Goal: Task Accomplishment & Management: Manage account settings

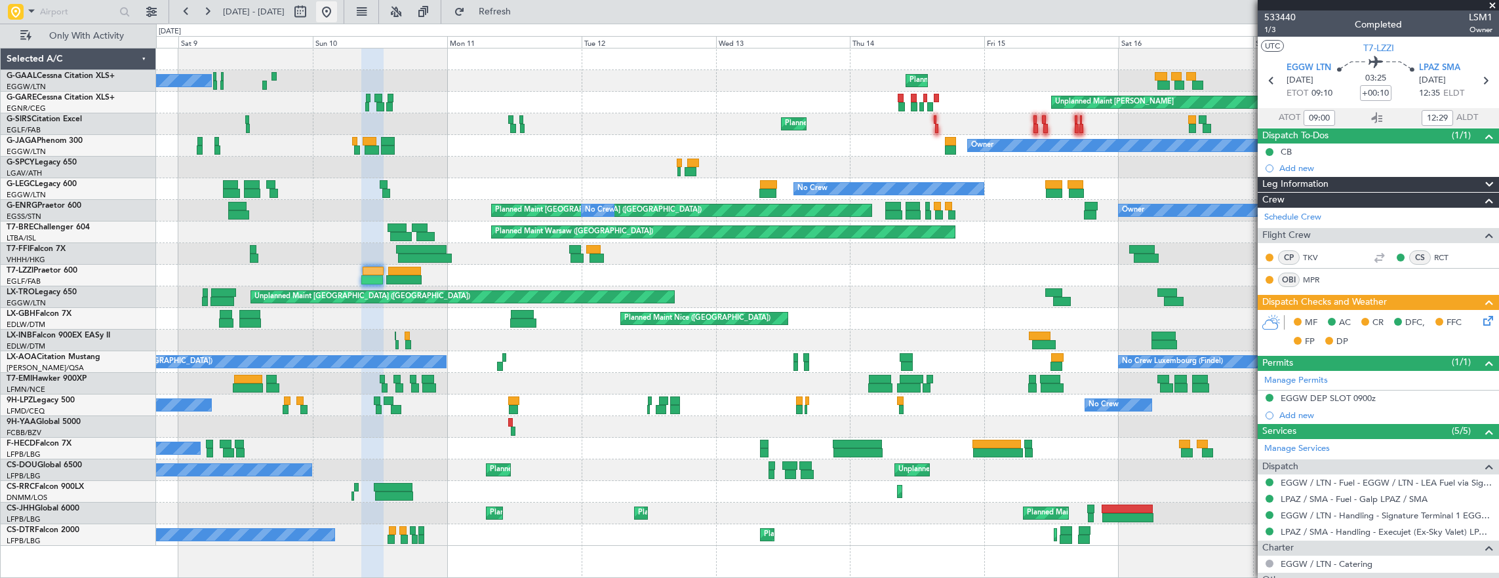
click at [337, 7] on button at bounding box center [326, 11] width 21 height 21
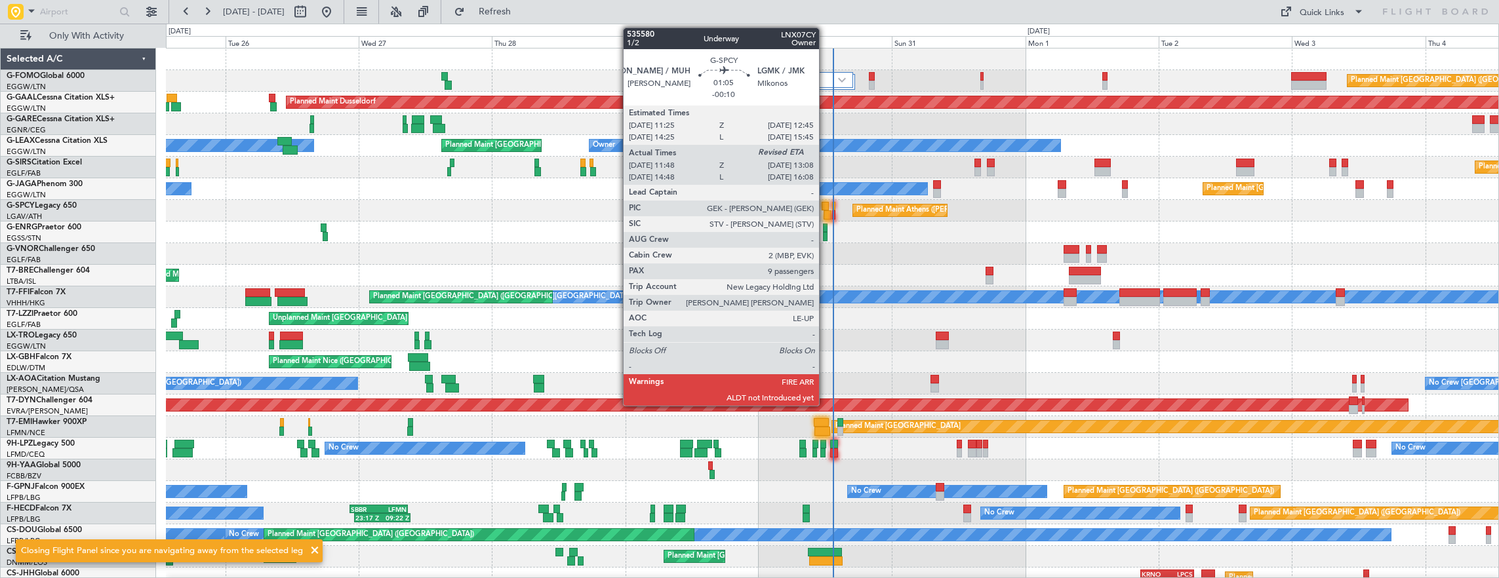
click at [826, 213] on div at bounding box center [828, 215] width 8 height 9
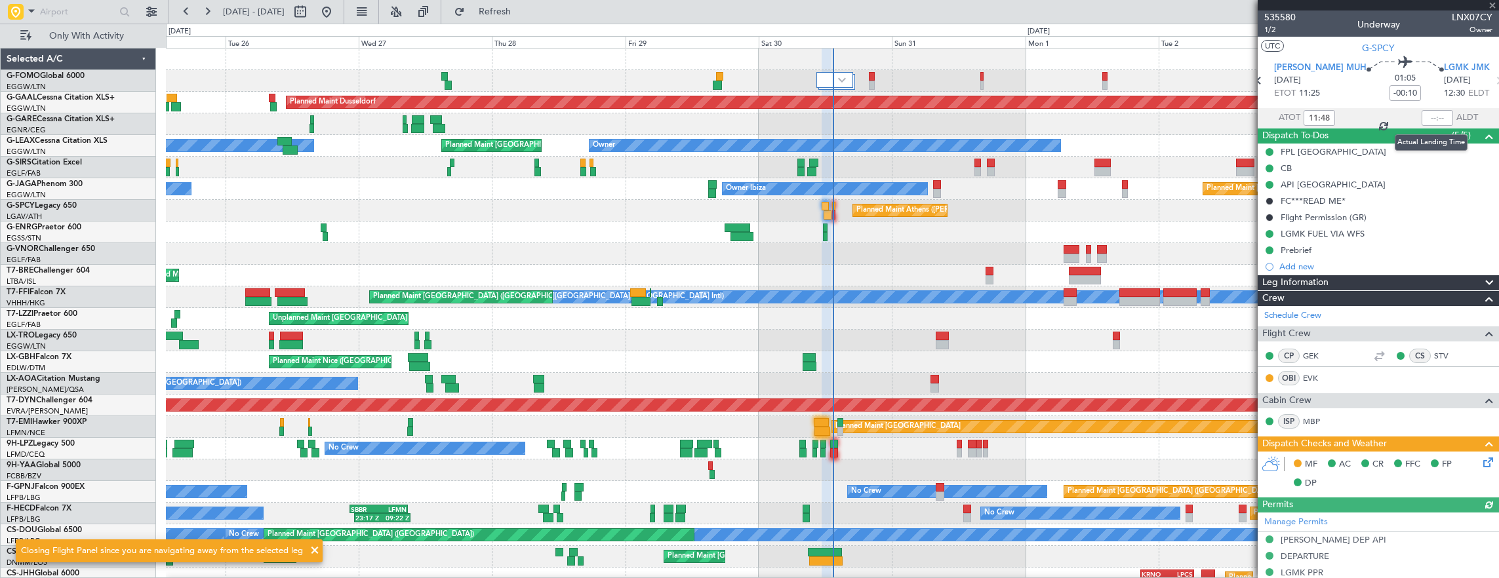
click at [1433, 121] on div at bounding box center [1437, 118] width 31 height 16
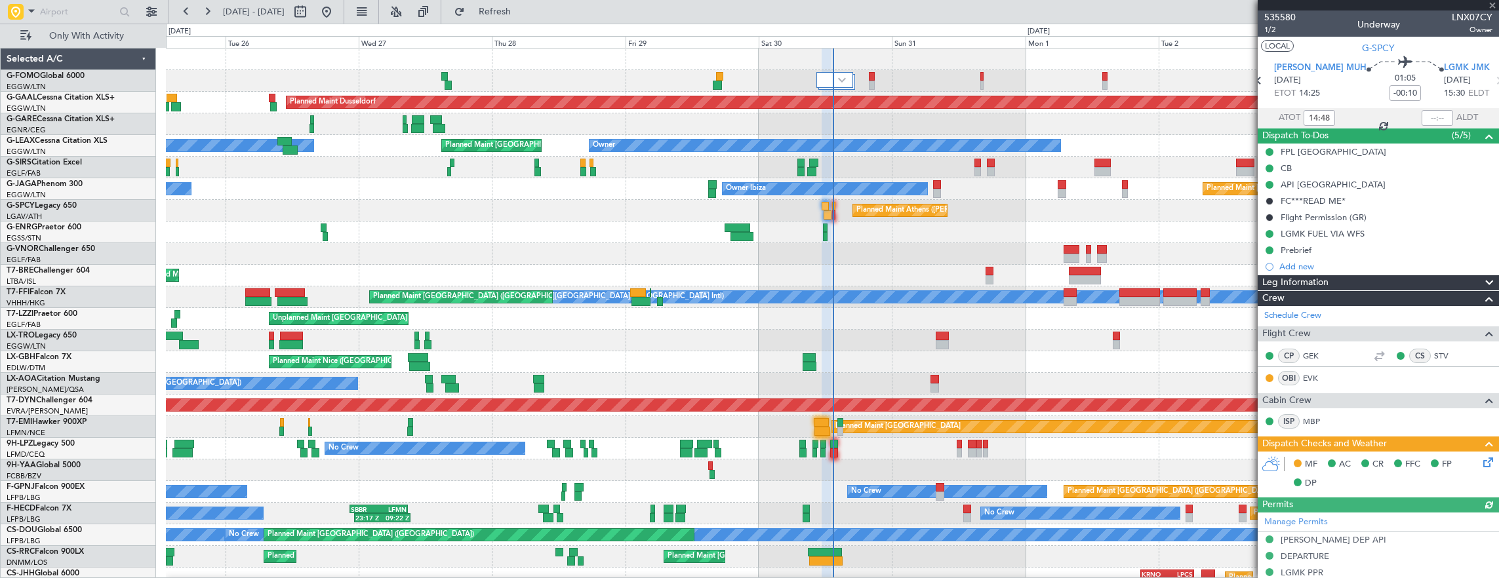
type input "11:48"
click at [1422, 114] on input "text" at bounding box center [1437, 118] width 31 height 16
type input "12:48"
drag, startPoint x: 502, startPoint y: 8, endPoint x: 677, endPoint y: 187, distance: 250.4
click at [502, 8] on button "Refresh" at bounding box center [487, 11] width 79 height 21
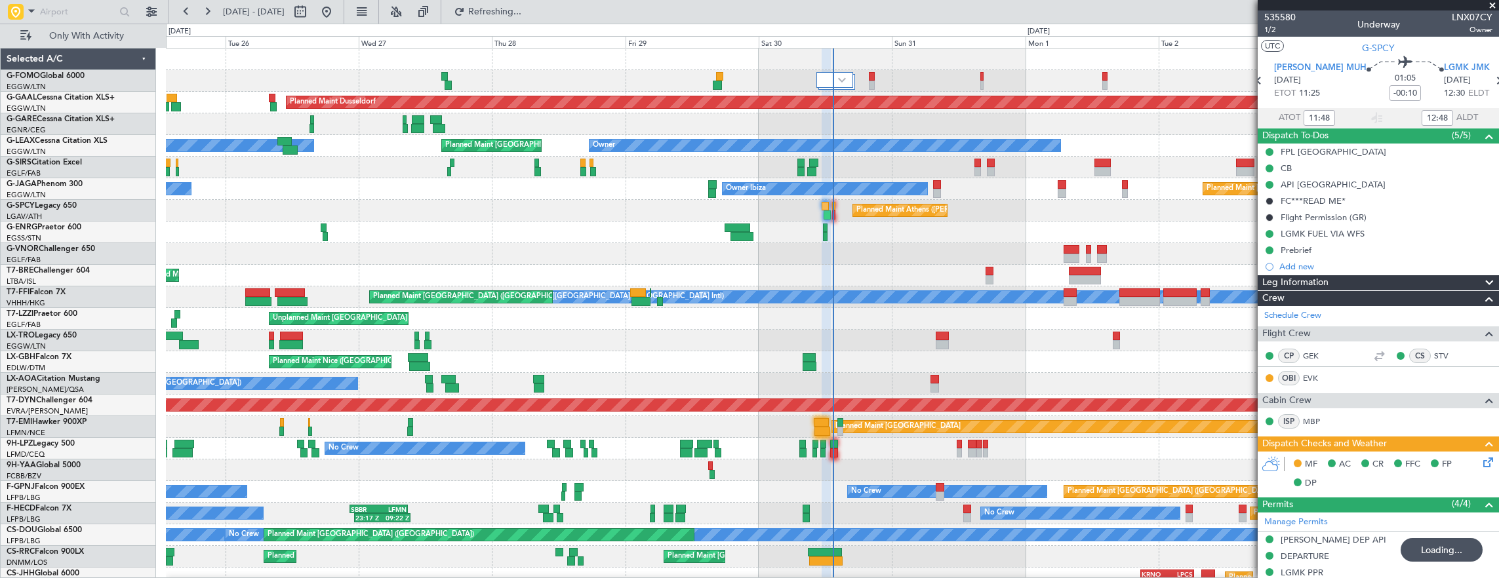
click at [361, 265] on div "Planned Maint Warsaw ([GEOGRAPHIC_DATA])" at bounding box center [832, 276] width 1333 height 22
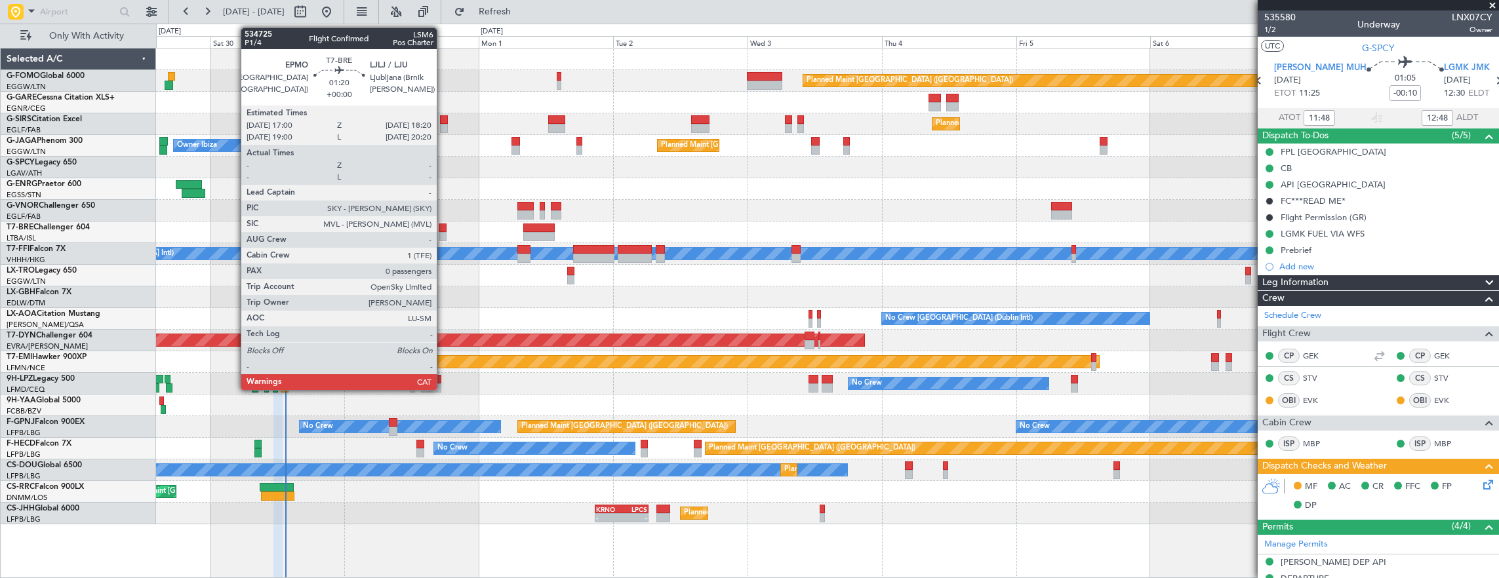
click at [443, 226] on div at bounding box center [443, 228] width 8 height 9
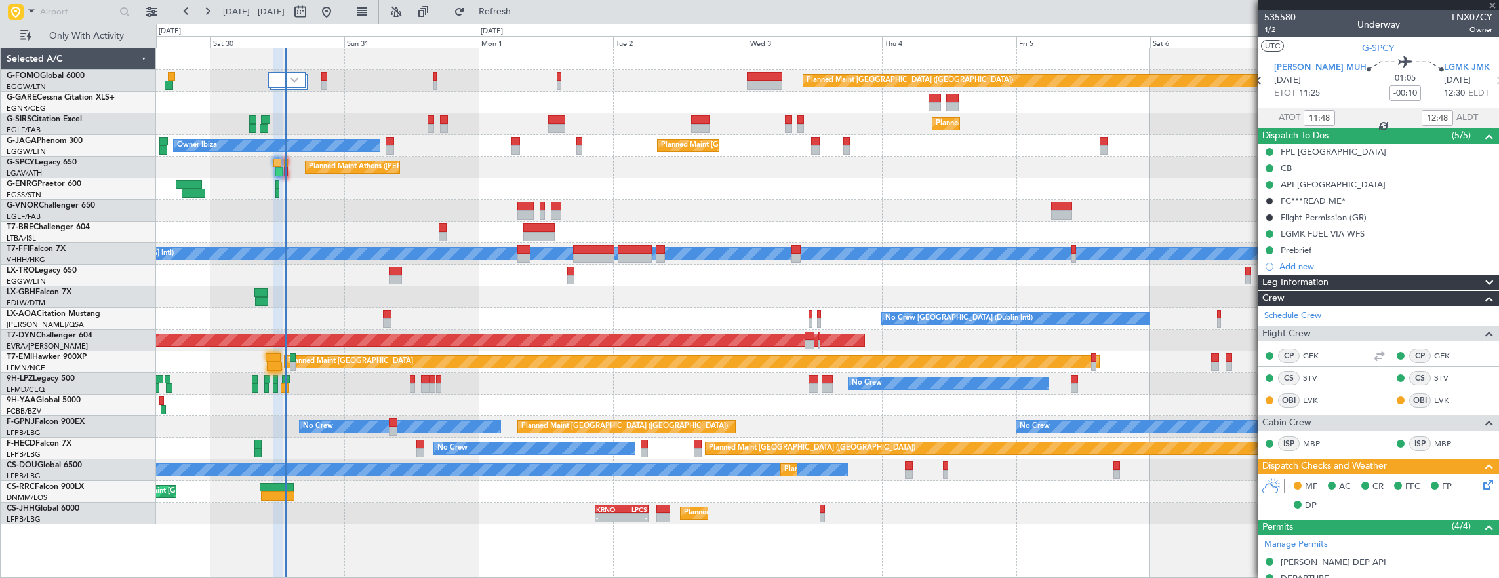
type input "0"
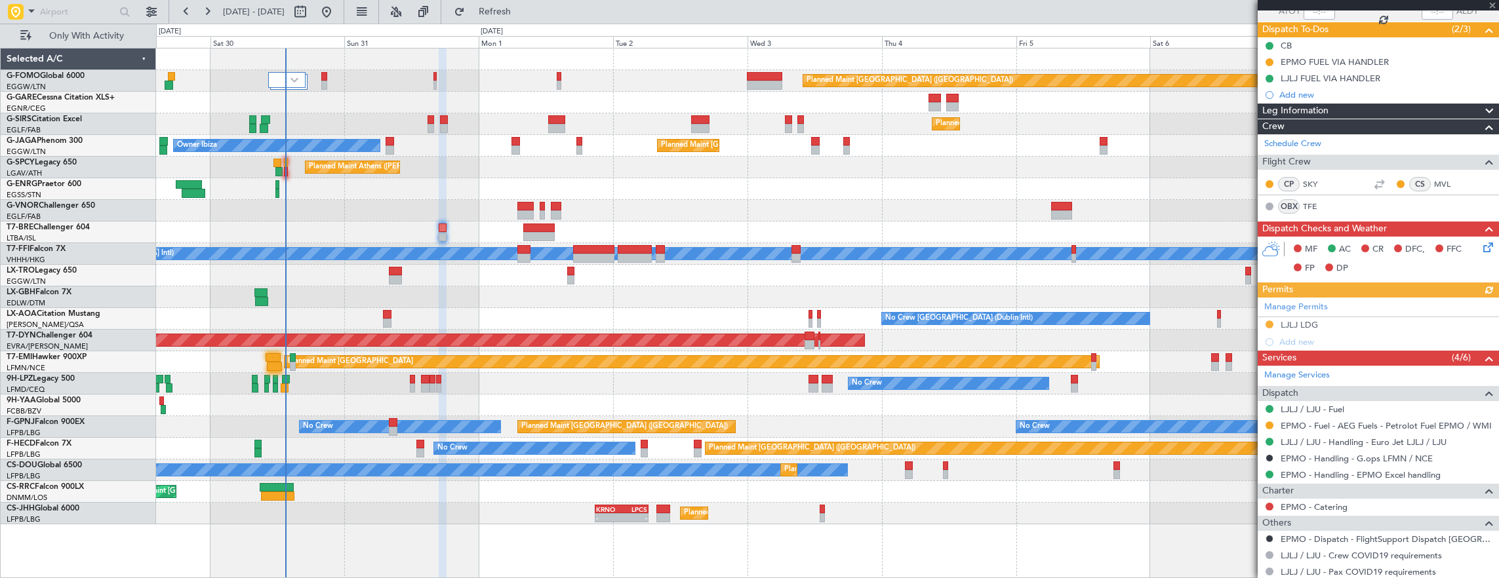
scroll to position [157, 0]
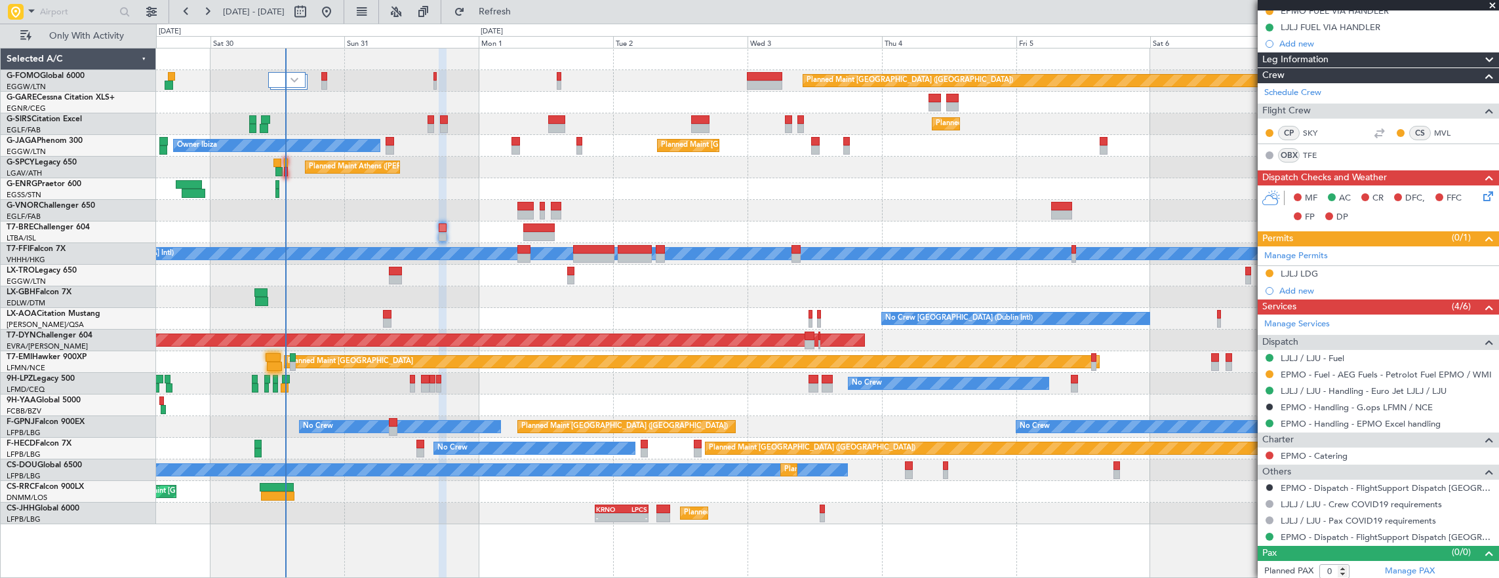
click at [1358, 272] on mat-tooltip-component "In Progress" at bounding box center [1374, 261] width 61 height 35
click at [1371, 268] on div "LJLJ LDG" at bounding box center [1378, 274] width 241 height 16
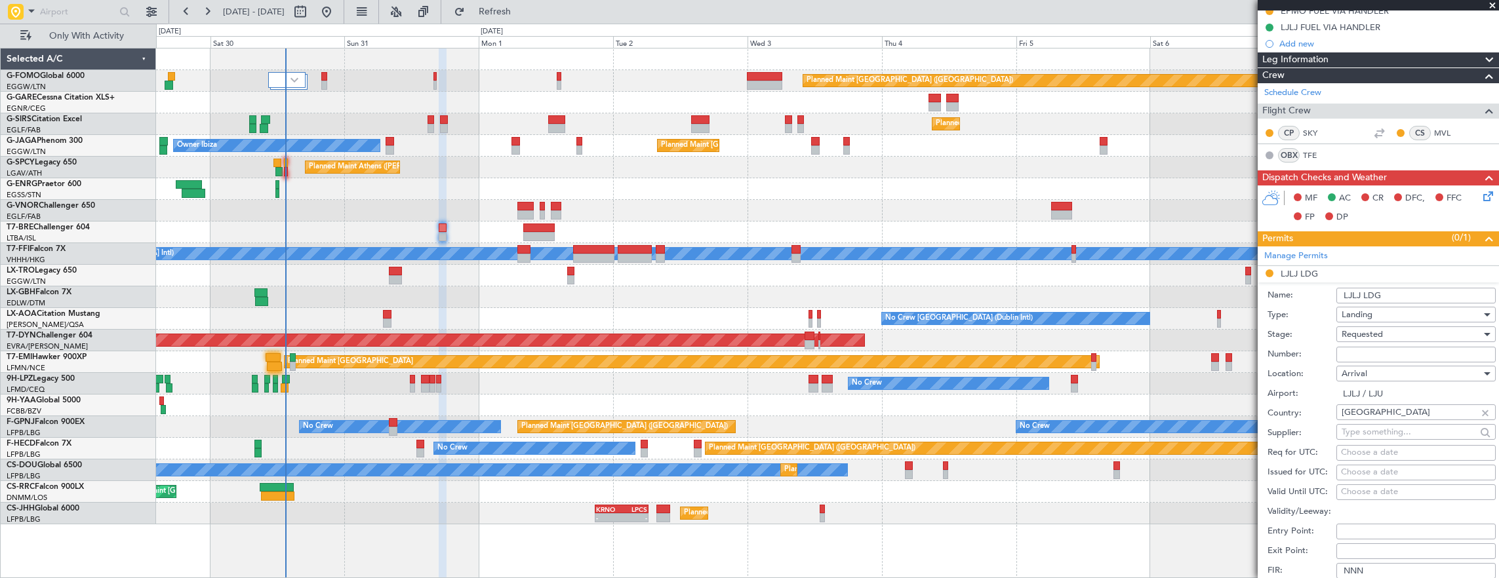
click at [1404, 345] on div "Number:" at bounding box center [1382, 355] width 228 height 20
click at [1362, 355] on input "Number:" at bounding box center [1416, 355] width 159 height 16
paste input "2025153"
type input "2025153"
click at [1389, 328] on div "Requested" at bounding box center [1412, 335] width 140 height 20
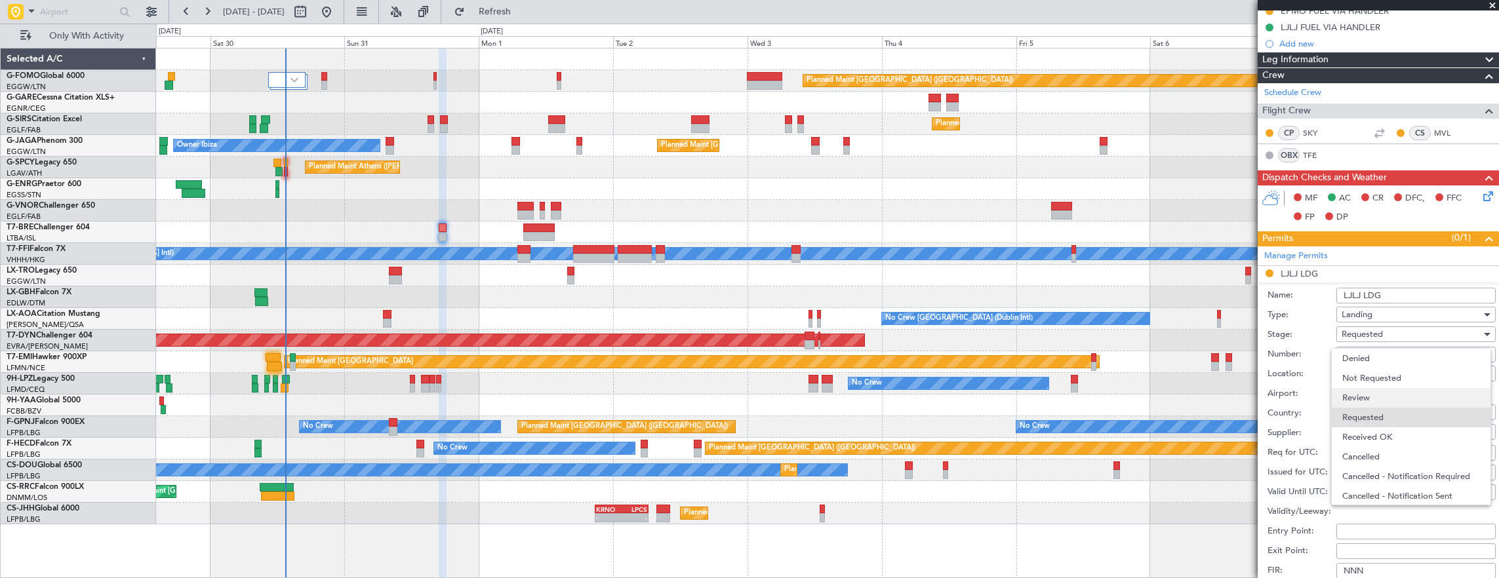
scroll to position [5, 0]
click at [1392, 430] on span "Received OK" at bounding box center [1411, 432] width 138 height 20
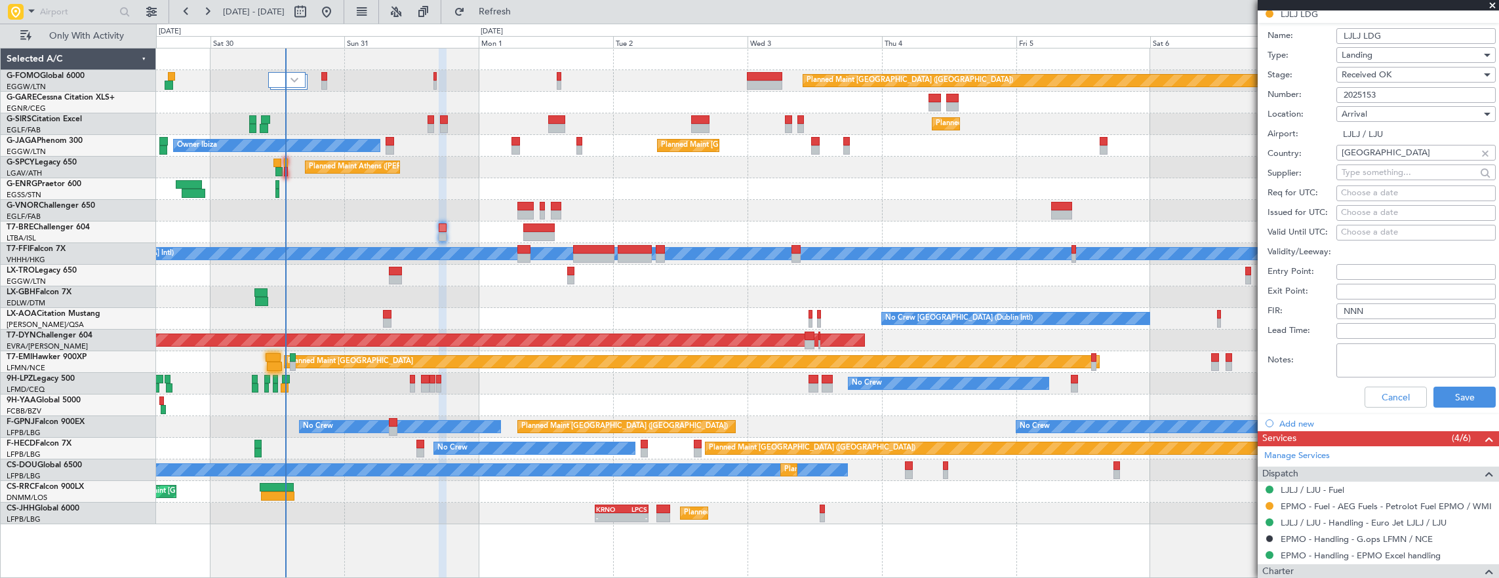
scroll to position [485, 0]
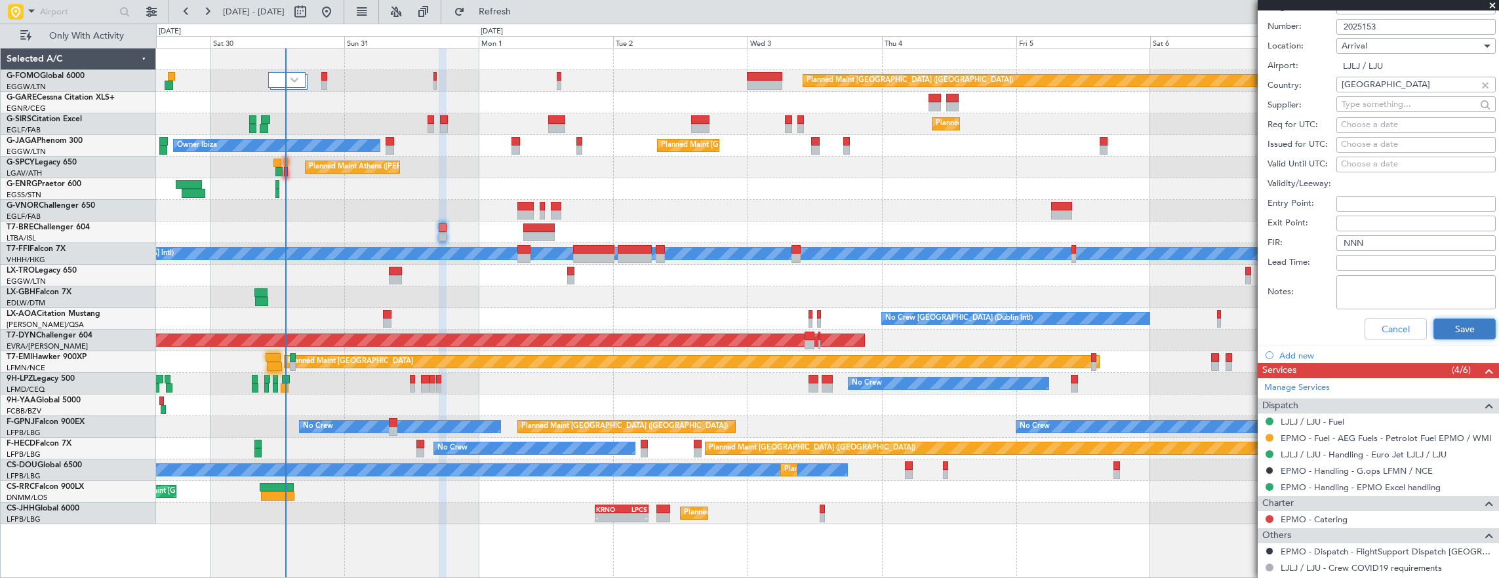
click at [1438, 322] on button "Save" at bounding box center [1465, 329] width 62 height 21
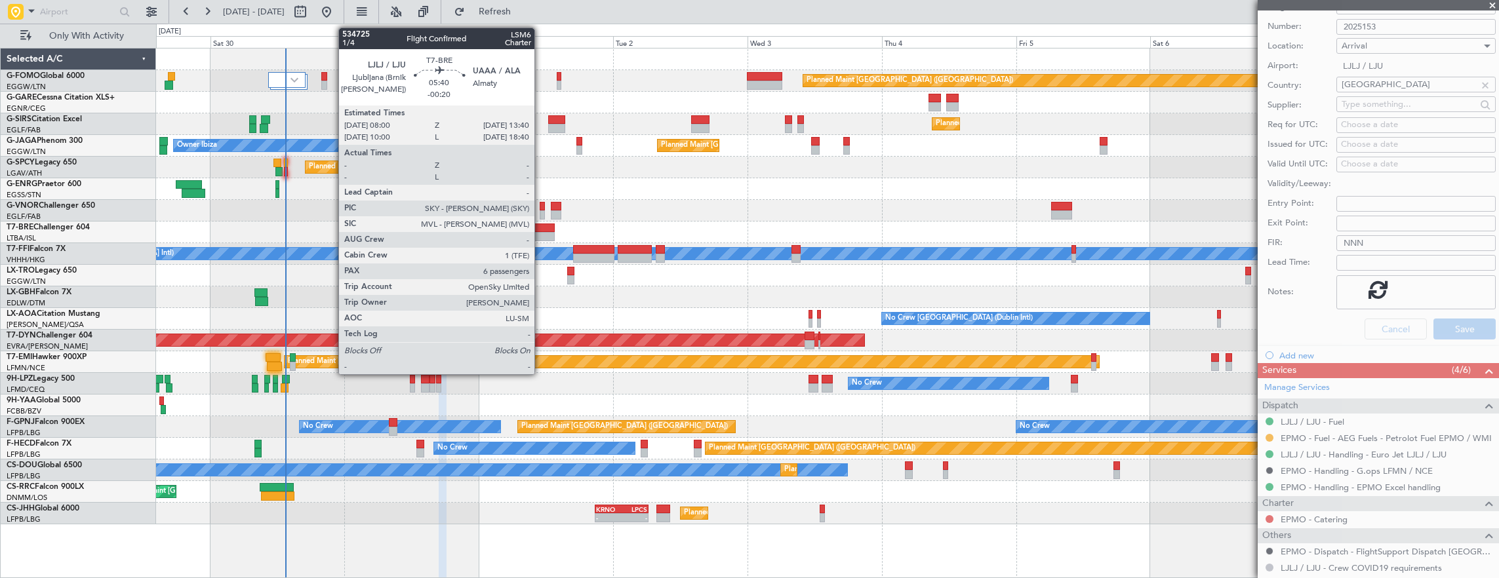
scroll to position [94, 0]
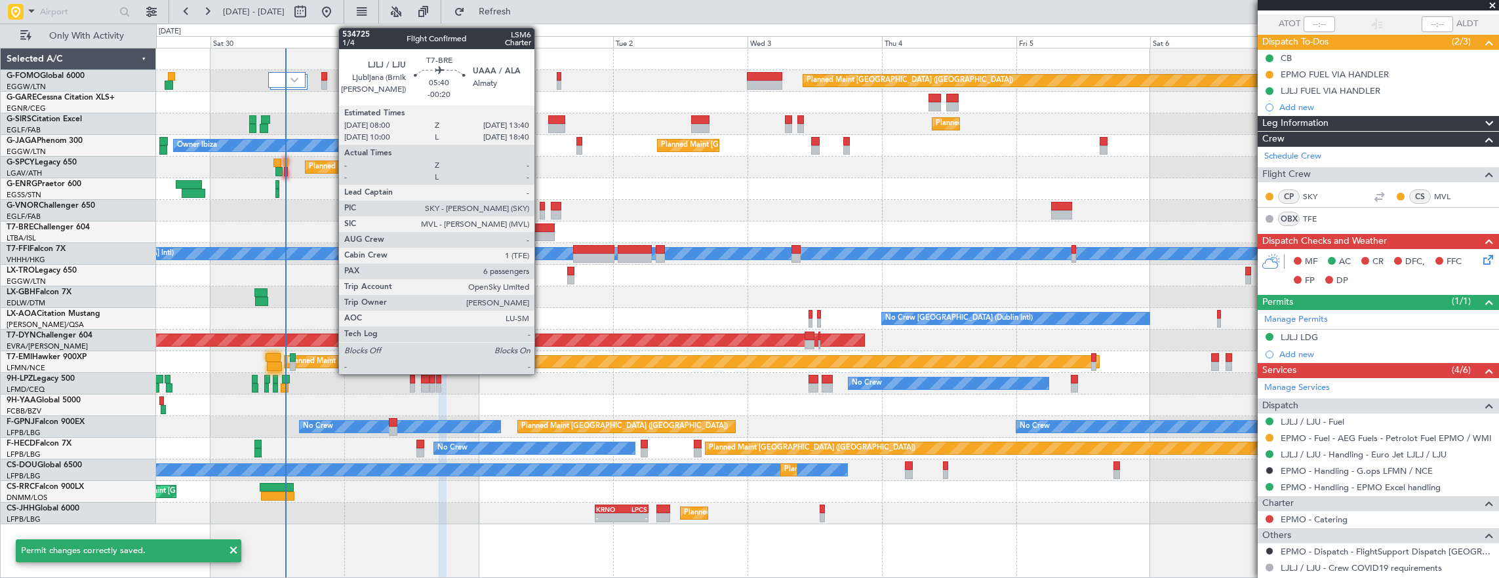
click at [541, 236] on div at bounding box center [539, 236] width 32 height 9
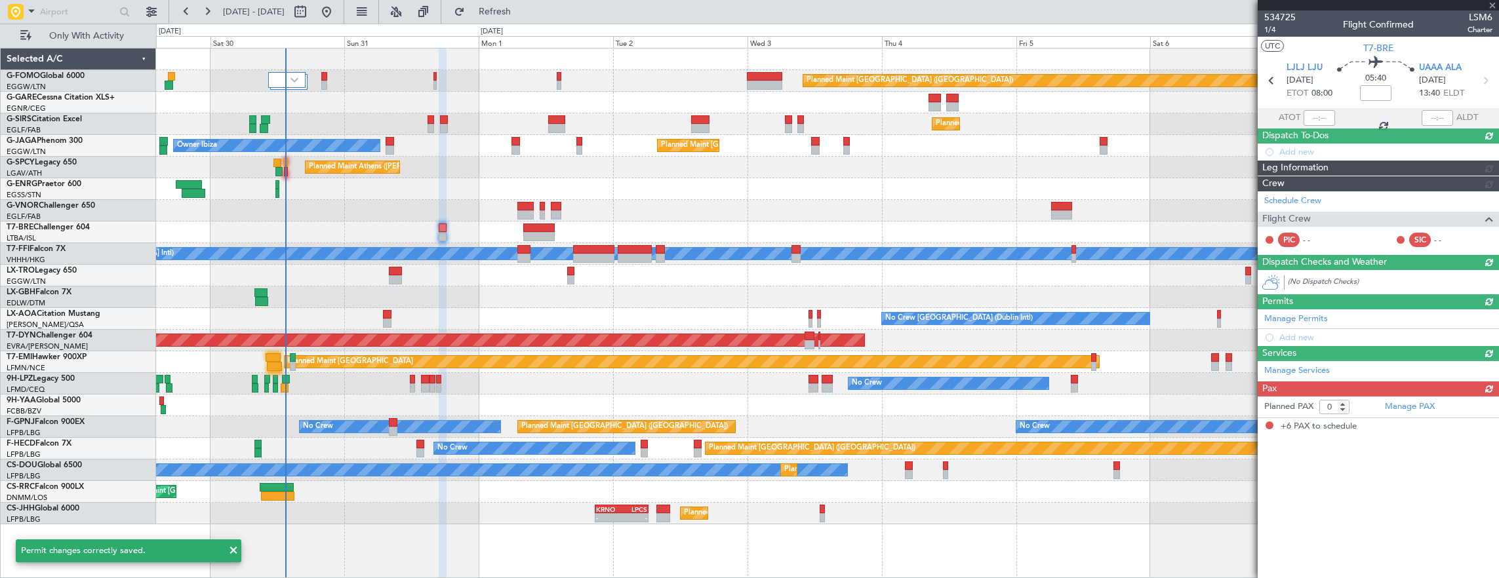
type input "-00:20"
type input "6"
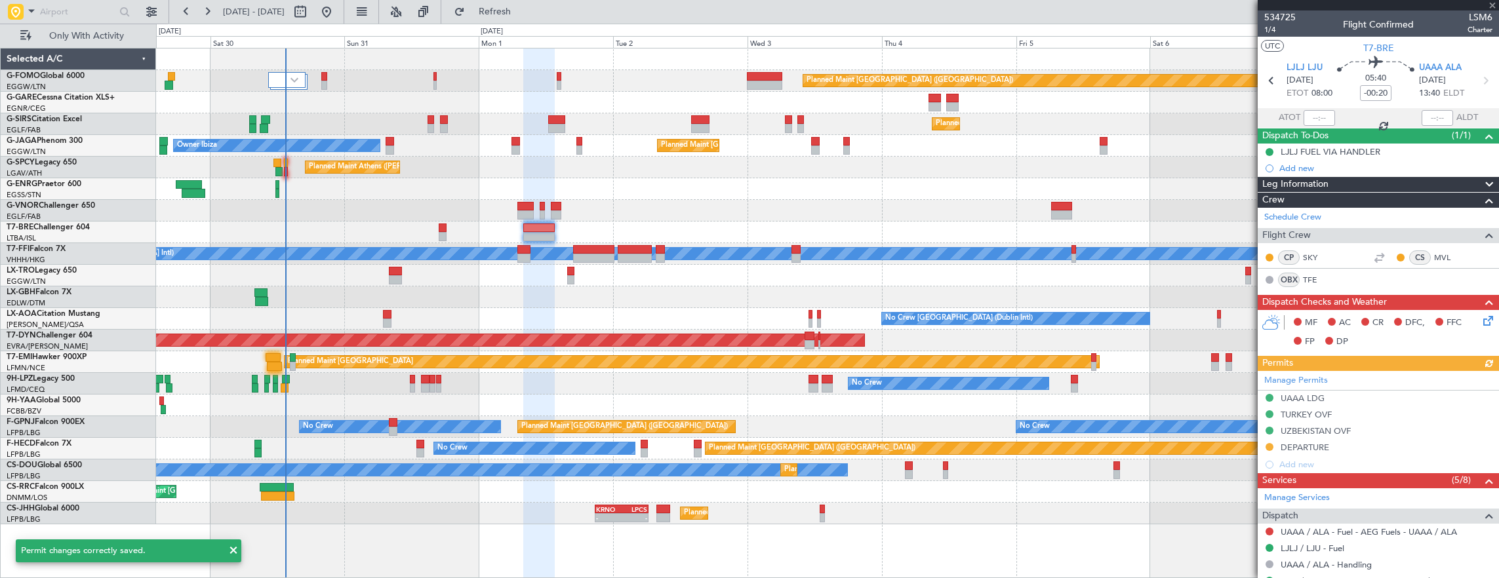
scroll to position [197, 0]
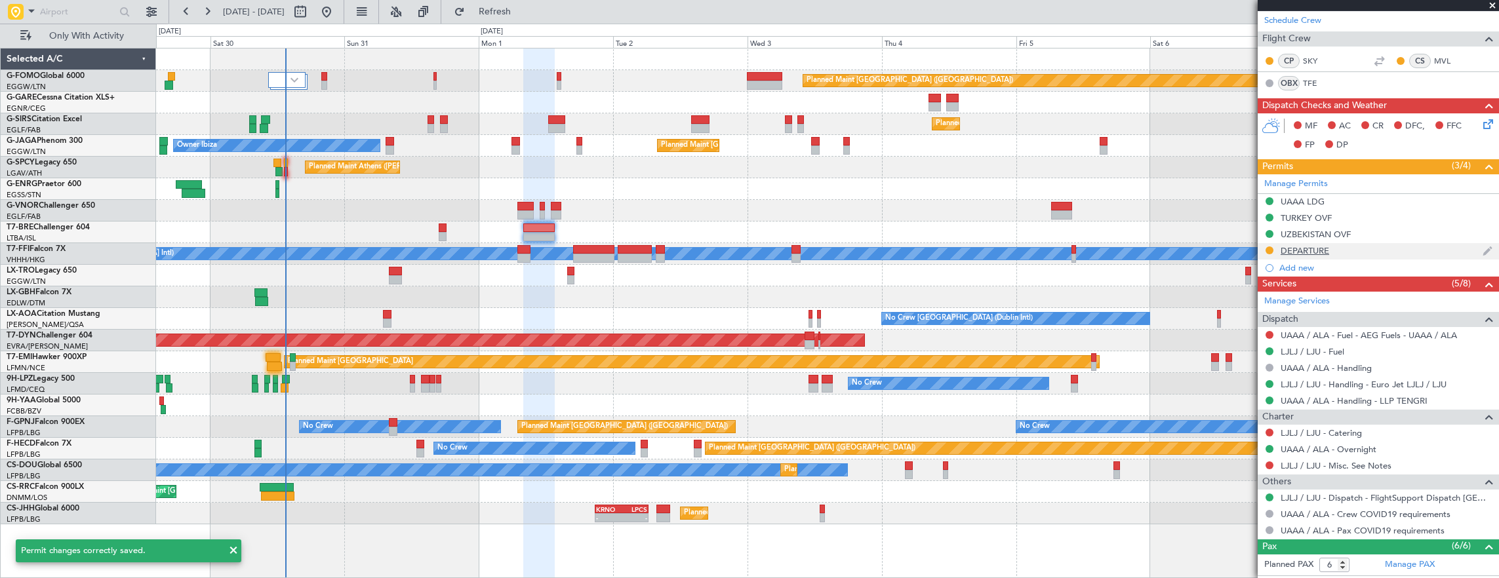
click at [1366, 251] on div "DEPARTURE" at bounding box center [1378, 251] width 241 height 16
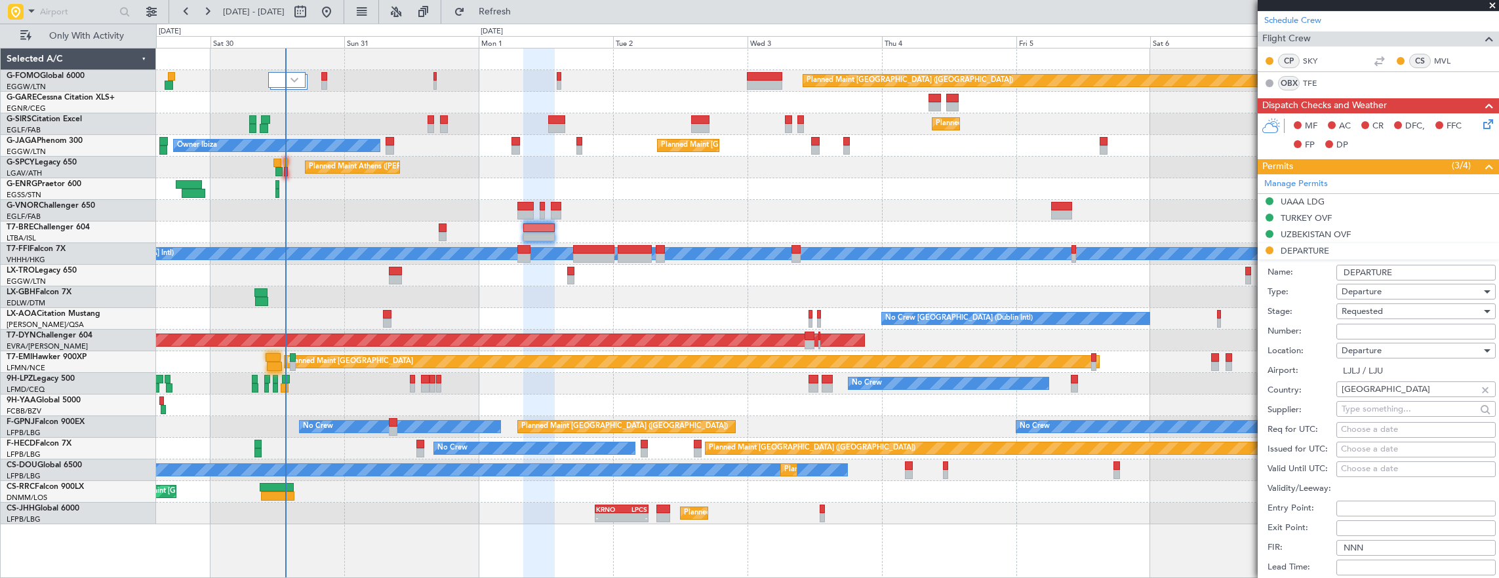
click at [1408, 329] on input "Number:" at bounding box center [1416, 332] width 159 height 16
paste input "2025153"
type input "2025153"
click at [1382, 310] on span "Requested" at bounding box center [1362, 312] width 41 height 12
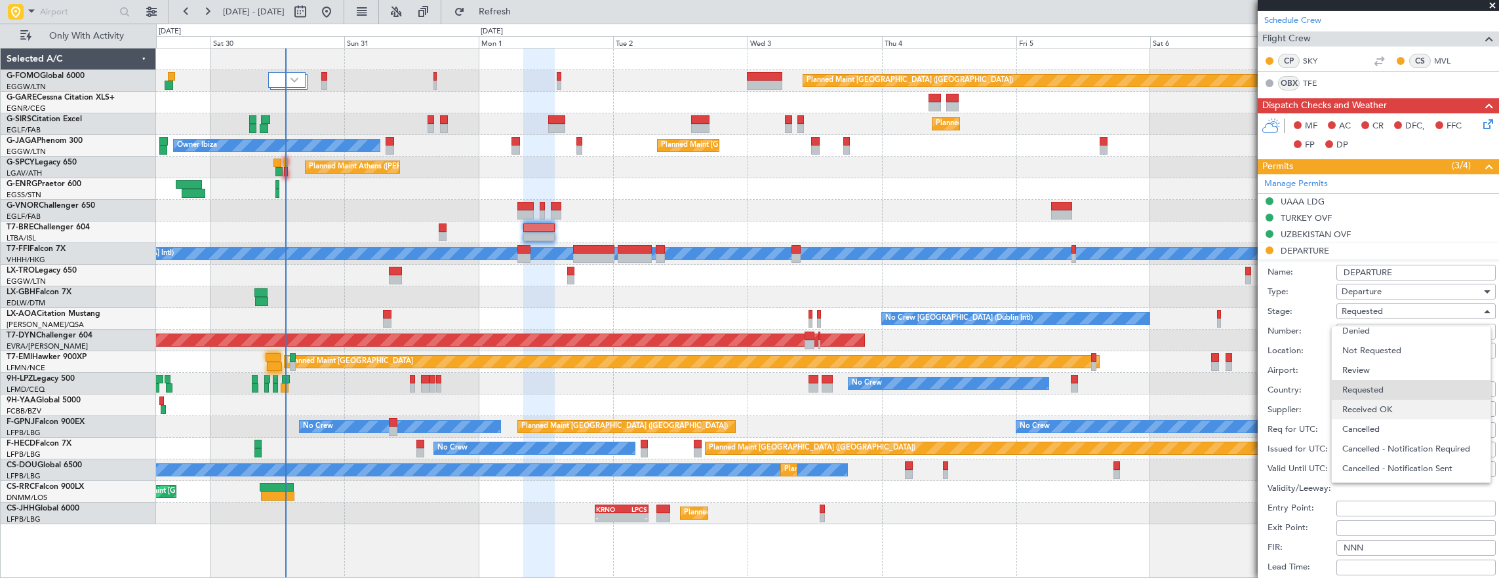
click at [1389, 407] on span "Received OK" at bounding box center [1411, 410] width 138 height 20
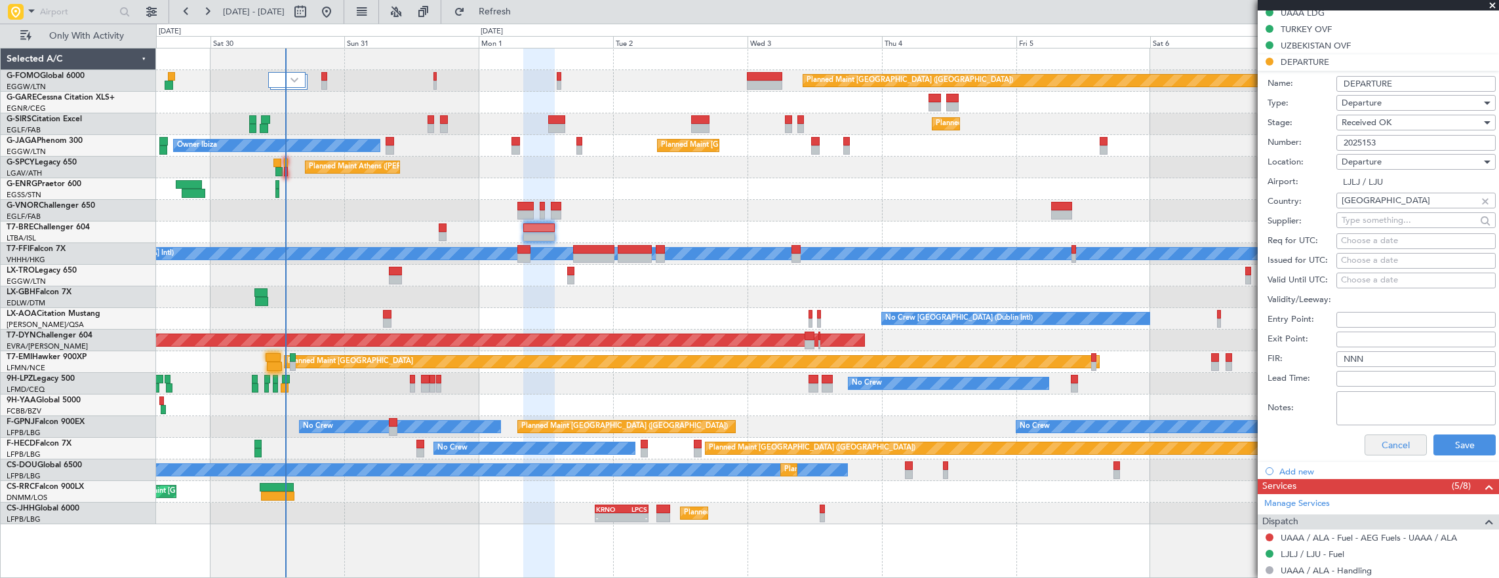
scroll to position [459, 0]
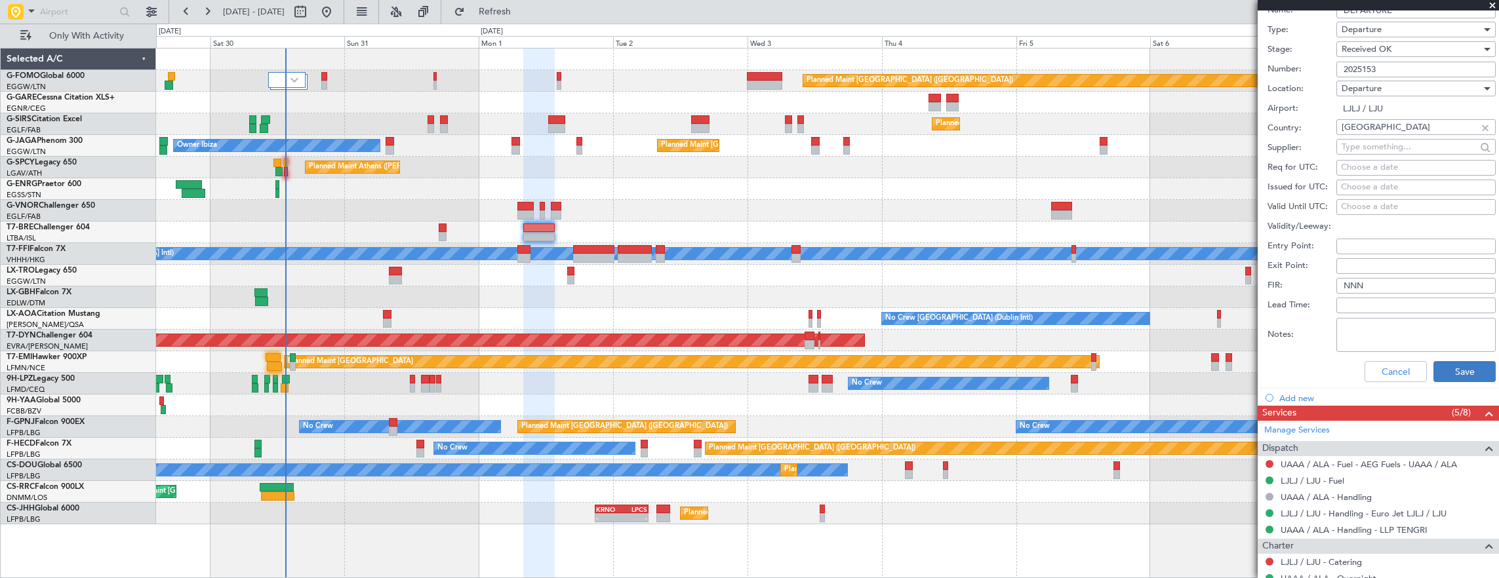
click at [1421, 359] on div "Cancel Save" at bounding box center [1382, 372] width 228 height 34
click at [1449, 368] on button "Save" at bounding box center [1465, 371] width 62 height 21
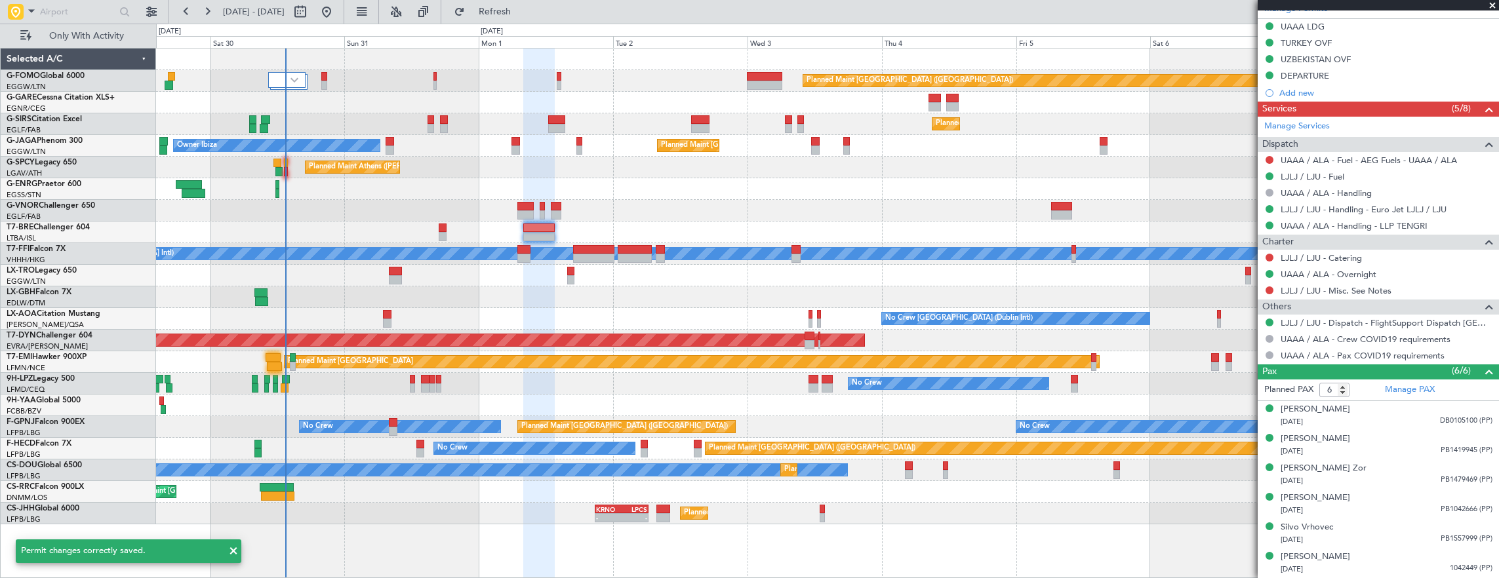
scroll to position [68, 0]
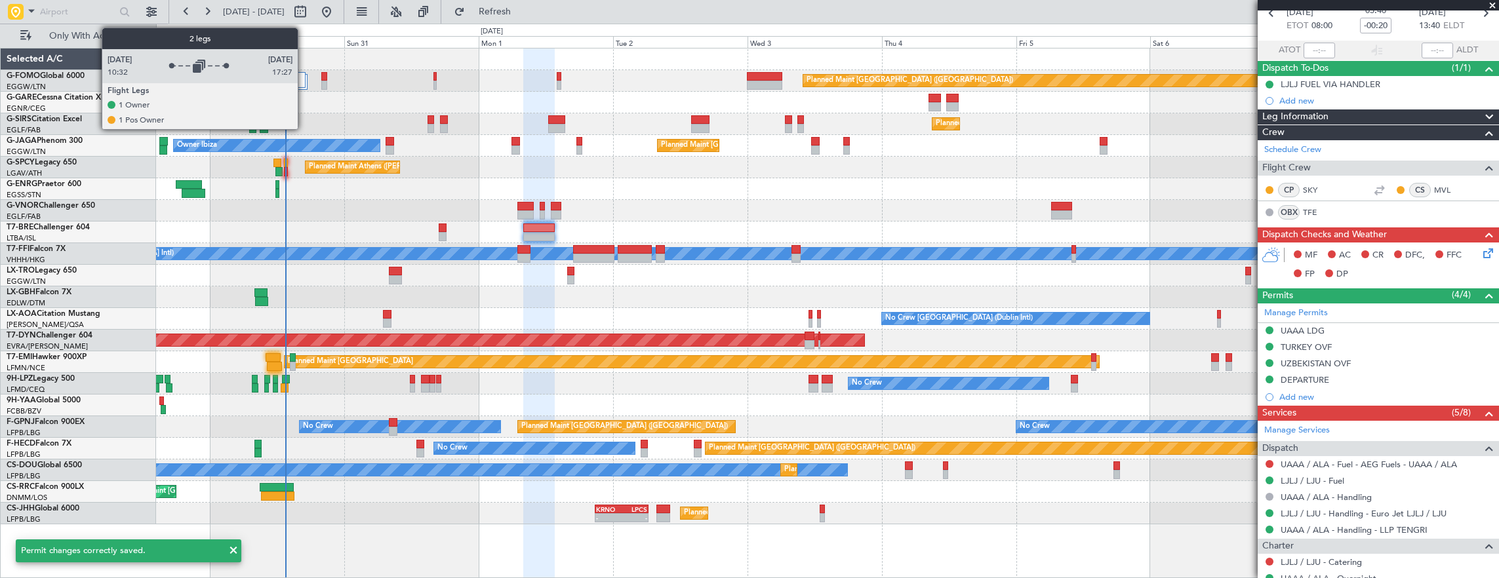
click at [304, 80] on div at bounding box center [286, 80] width 37 height 16
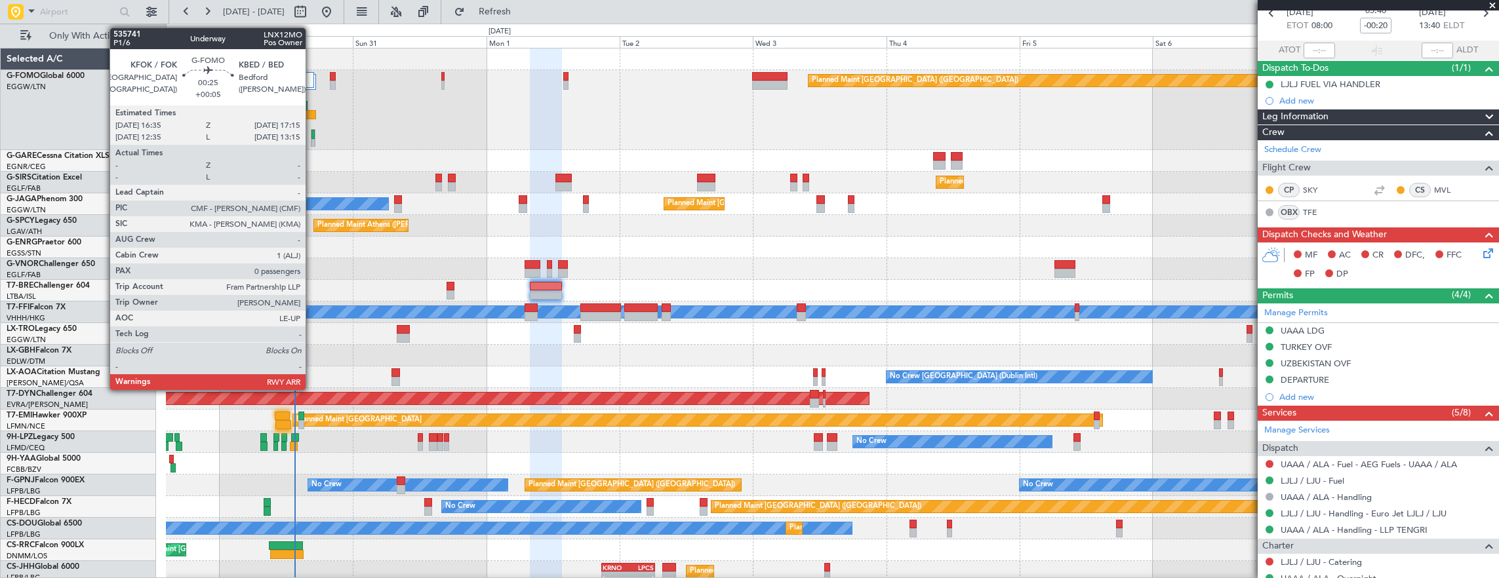
click at [312, 134] on div at bounding box center [313, 134] width 3 height 9
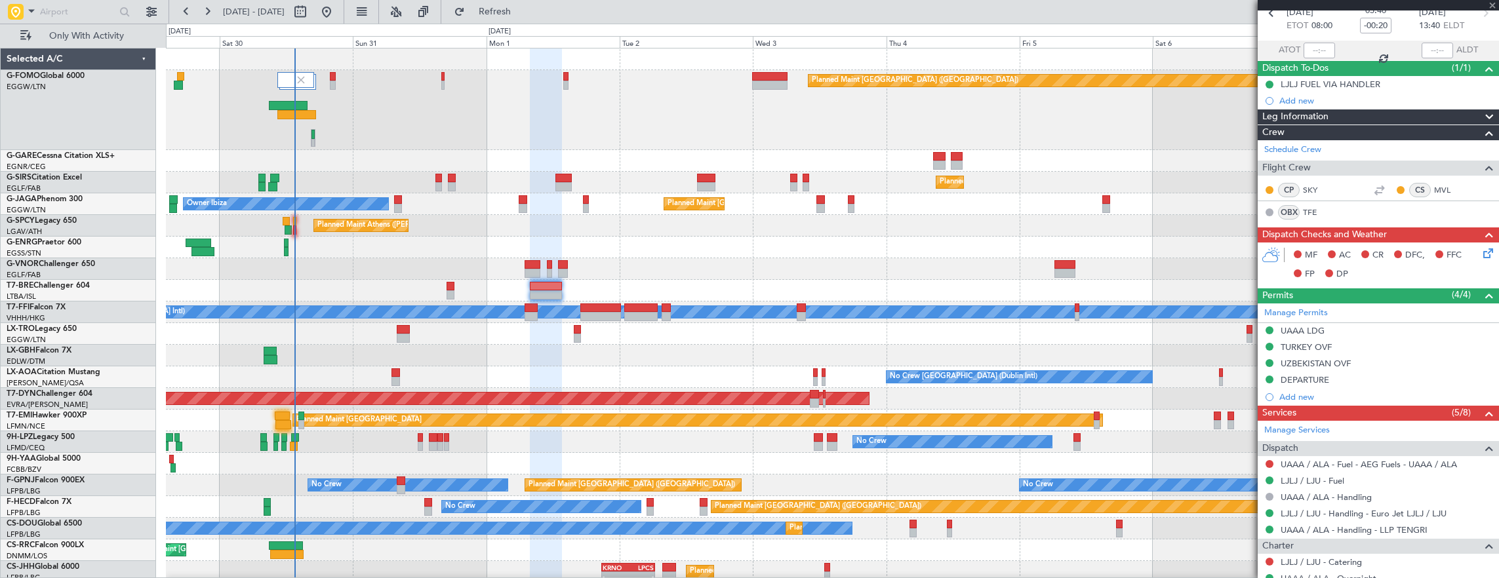
type input "+00:05"
type input "0"
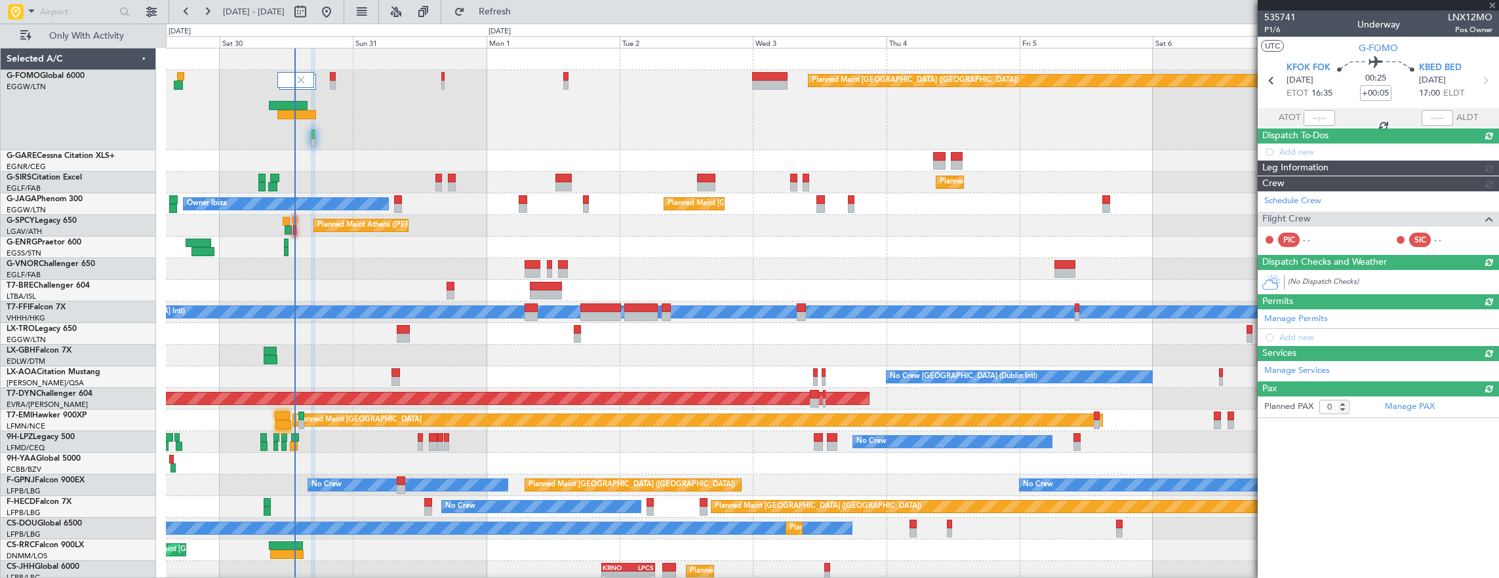
scroll to position [0, 0]
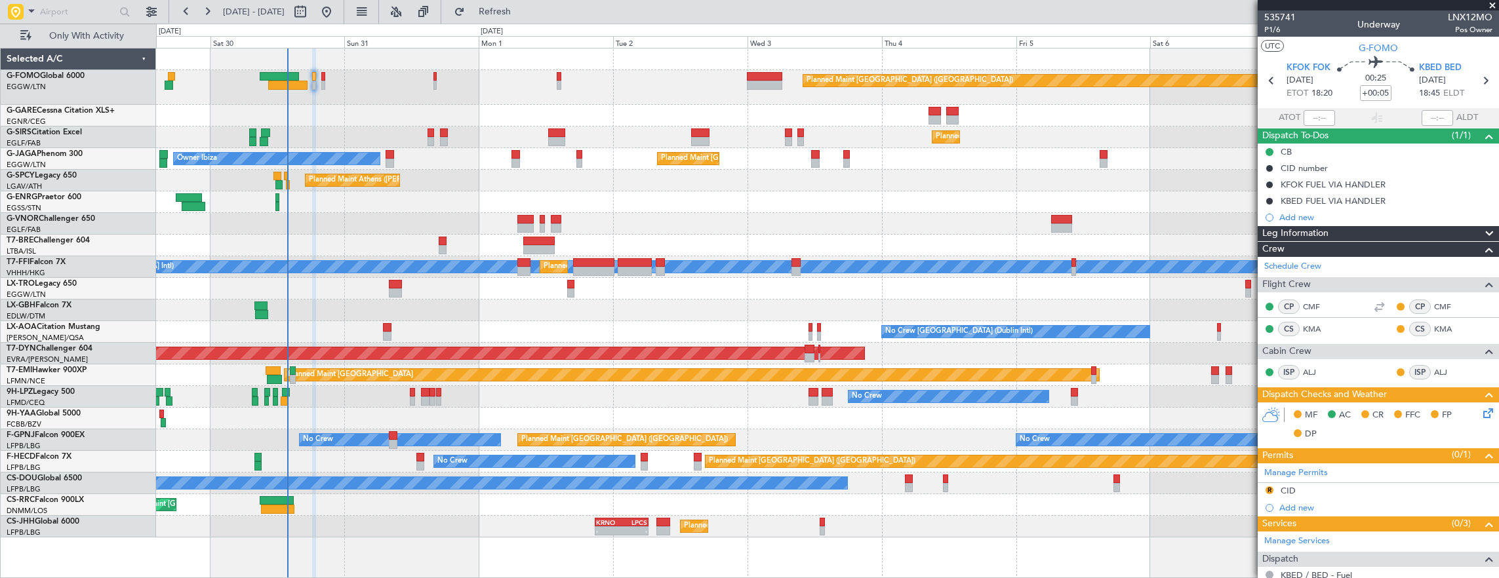
click at [514, 306] on div "Planned Maint [GEOGRAPHIC_DATA] ([GEOGRAPHIC_DATA]) Planned Maint [GEOGRAPHIC_D…" at bounding box center [827, 293] width 1343 height 489
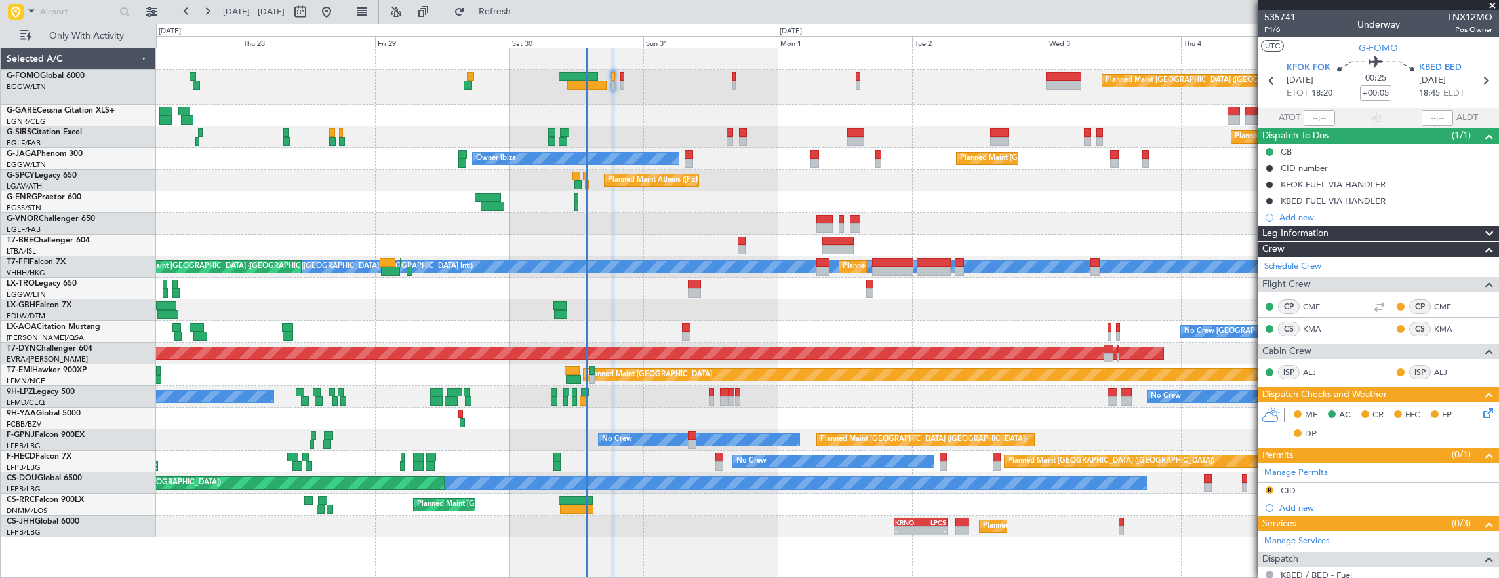
click at [1043, 359] on div "Planned Maint [GEOGRAPHIC_DATA] ([GEOGRAPHIC_DATA]) Planned Maint [GEOGRAPHIC_D…" at bounding box center [827, 293] width 1343 height 489
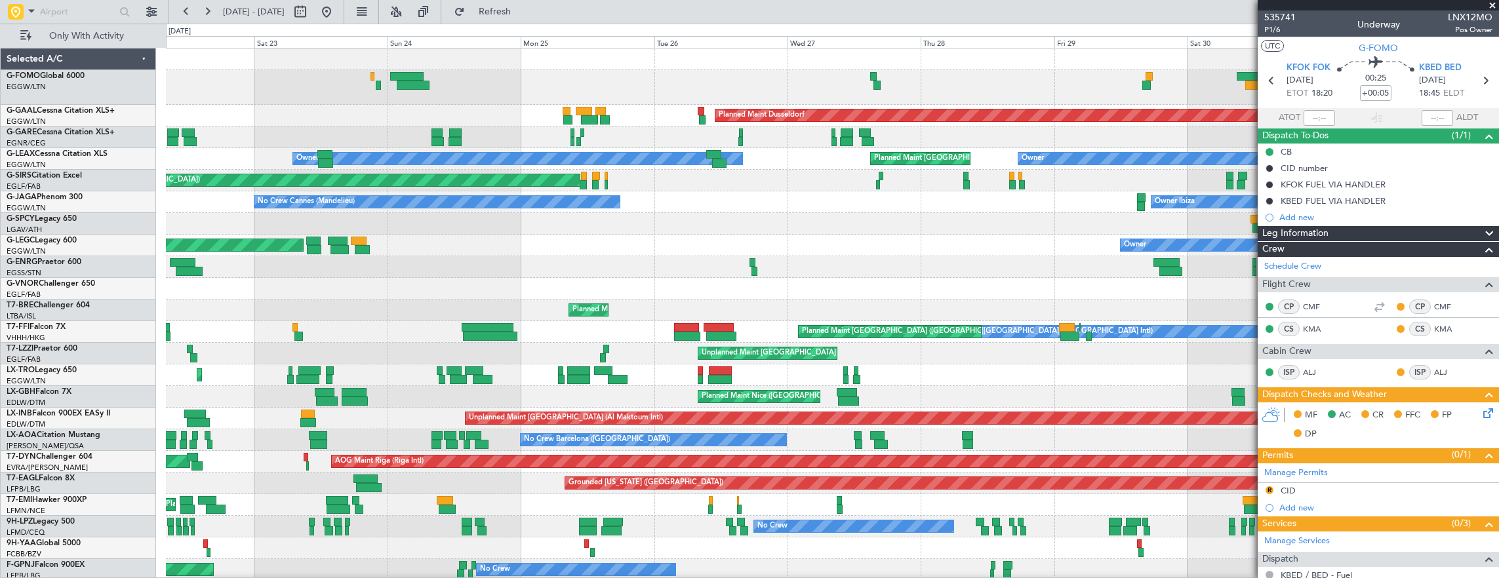
click at [694, 361] on div "Planned Maint [GEOGRAPHIC_DATA] ([GEOGRAPHIC_DATA]) Planned [GEOGRAPHIC_DATA] U…" at bounding box center [832, 369] width 1333 height 641
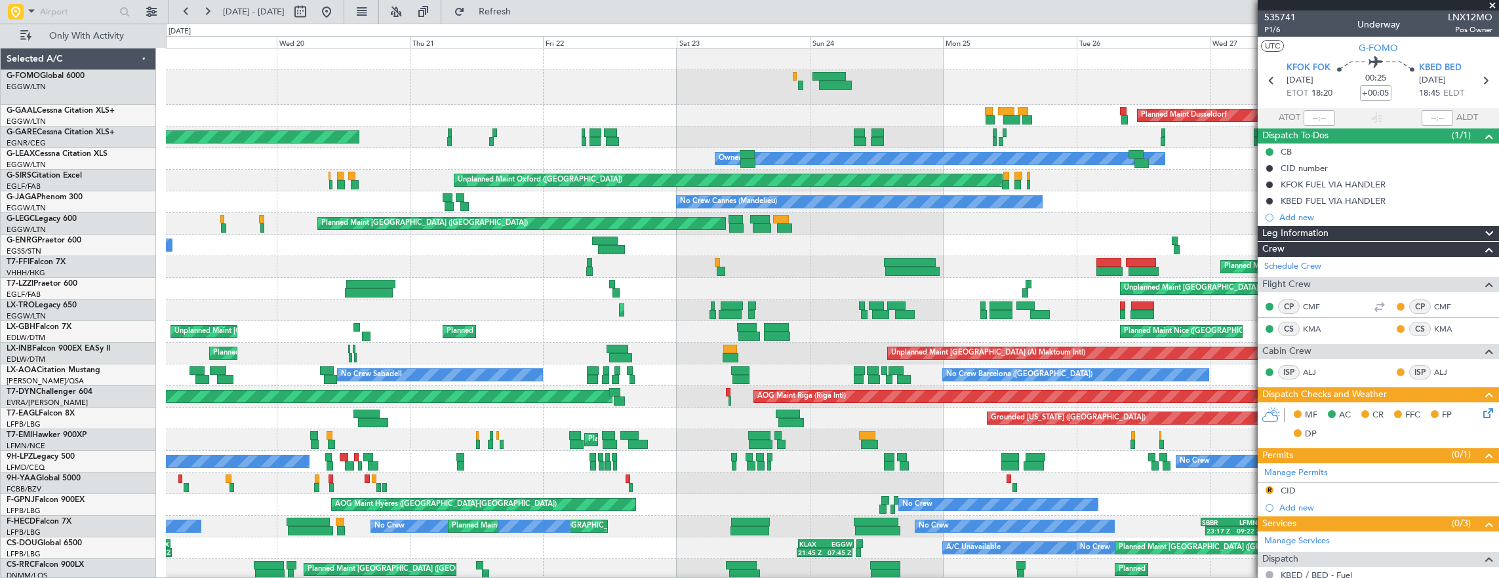
click at [397, 302] on div "Planned Maint Windsor Locks ([PERSON_NAME] Intl) Planned [GEOGRAPHIC_DATA] Unpl…" at bounding box center [832, 337] width 1333 height 576
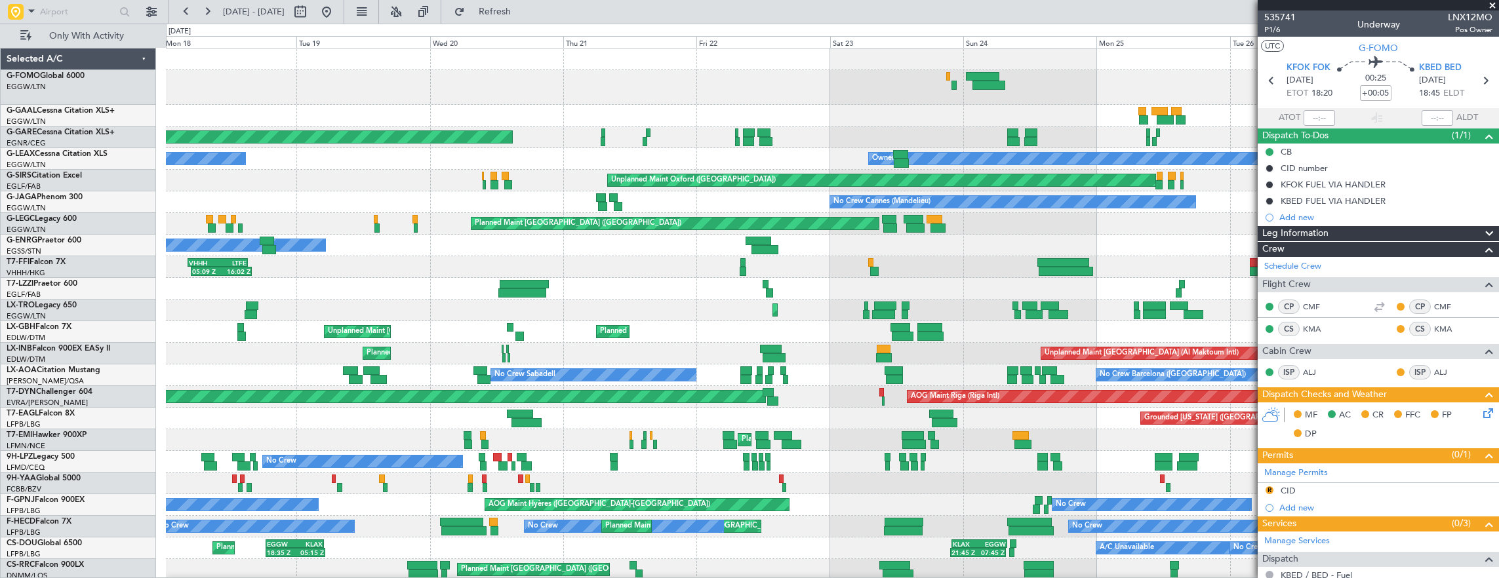
click at [555, 262] on div "[PERSON_NAME][GEOGRAPHIC_DATA] ([GEOGRAPHIC_DATA] Intl) Planned Maint [GEOGRAPH…" at bounding box center [832, 267] width 1333 height 22
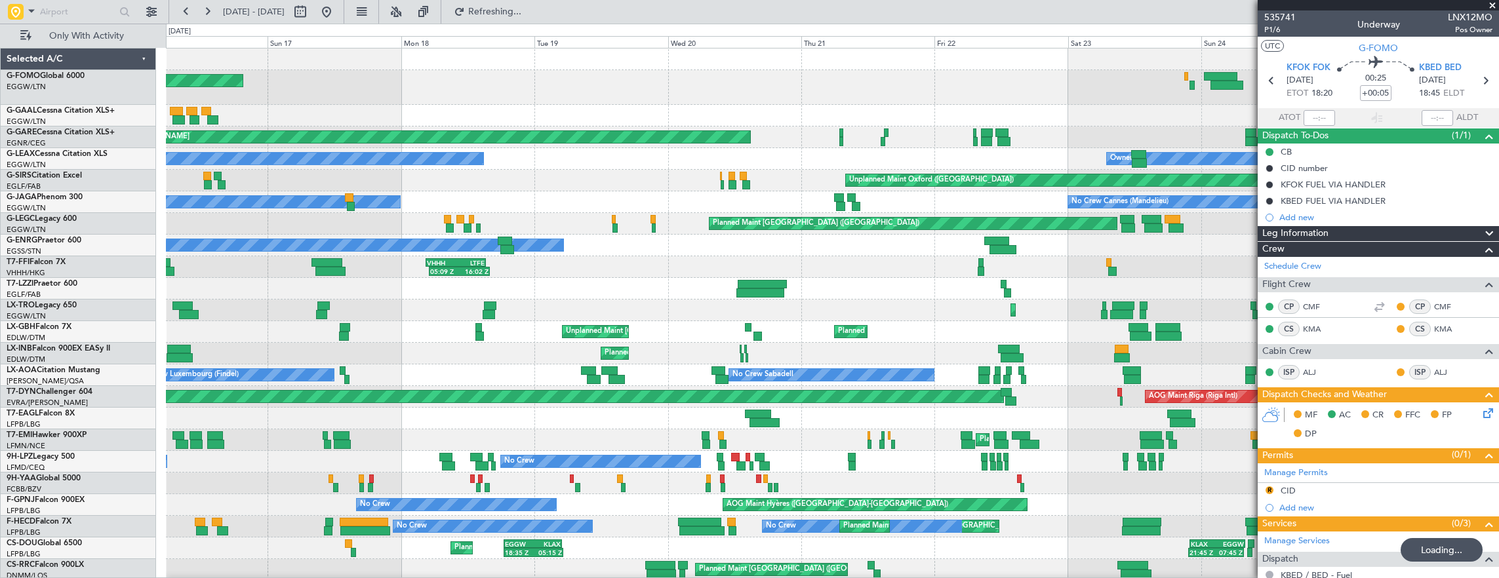
click at [578, 296] on div "Unplanned Maint [GEOGRAPHIC_DATA] ([GEOGRAPHIC_DATA])" at bounding box center [832, 289] width 1333 height 22
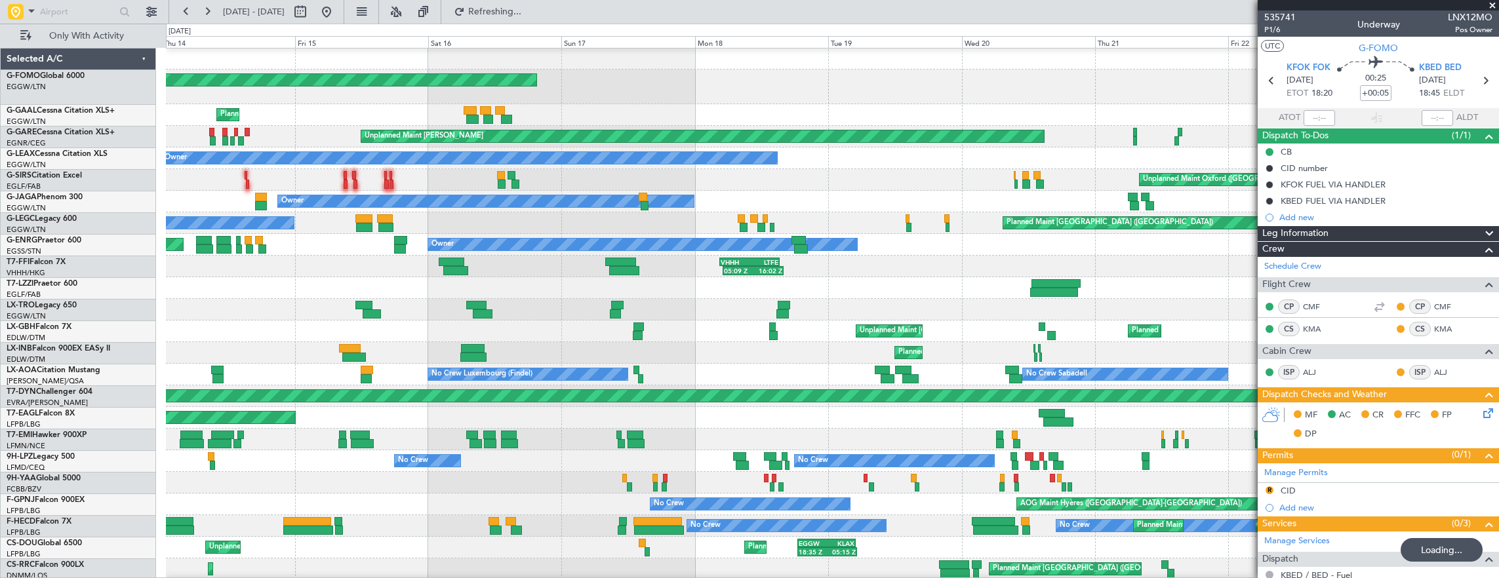
scroll to position [1, 0]
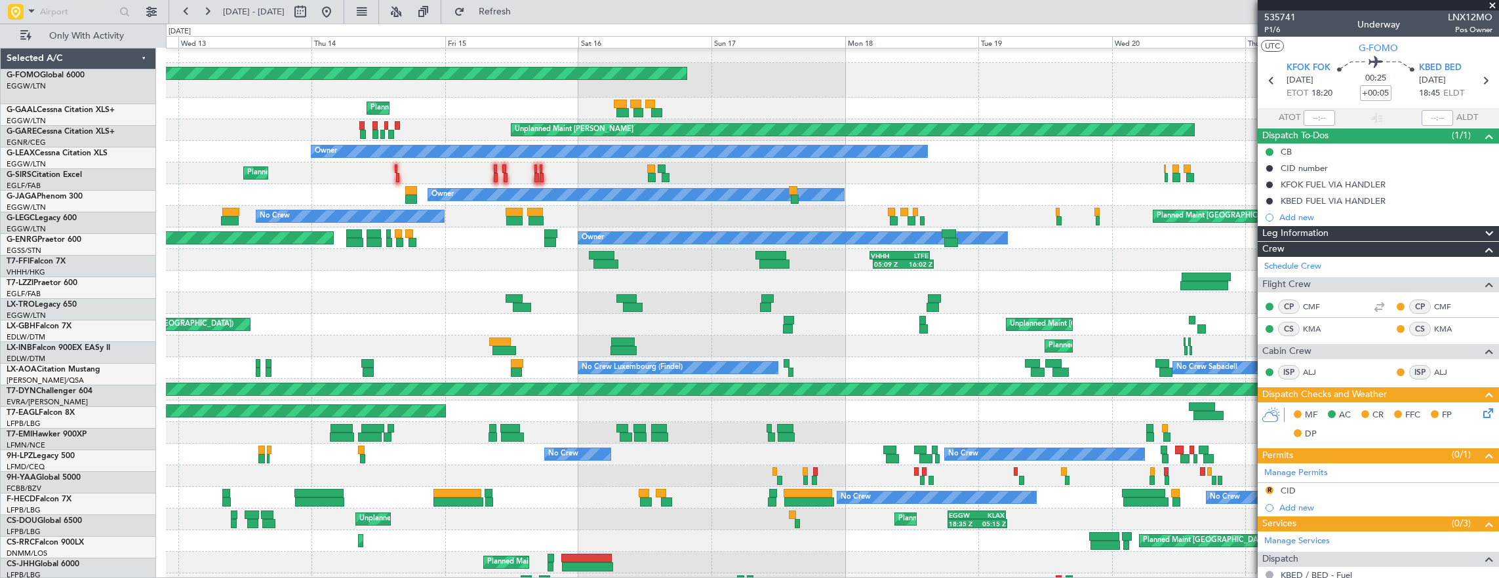
click at [391, 292] on div "Planned Maint [GEOGRAPHIC_DATA] ([GEOGRAPHIC_DATA]) Unplanned Maint [GEOGRAPHIC…" at bounding box center [832, 303] width 1333 height 22
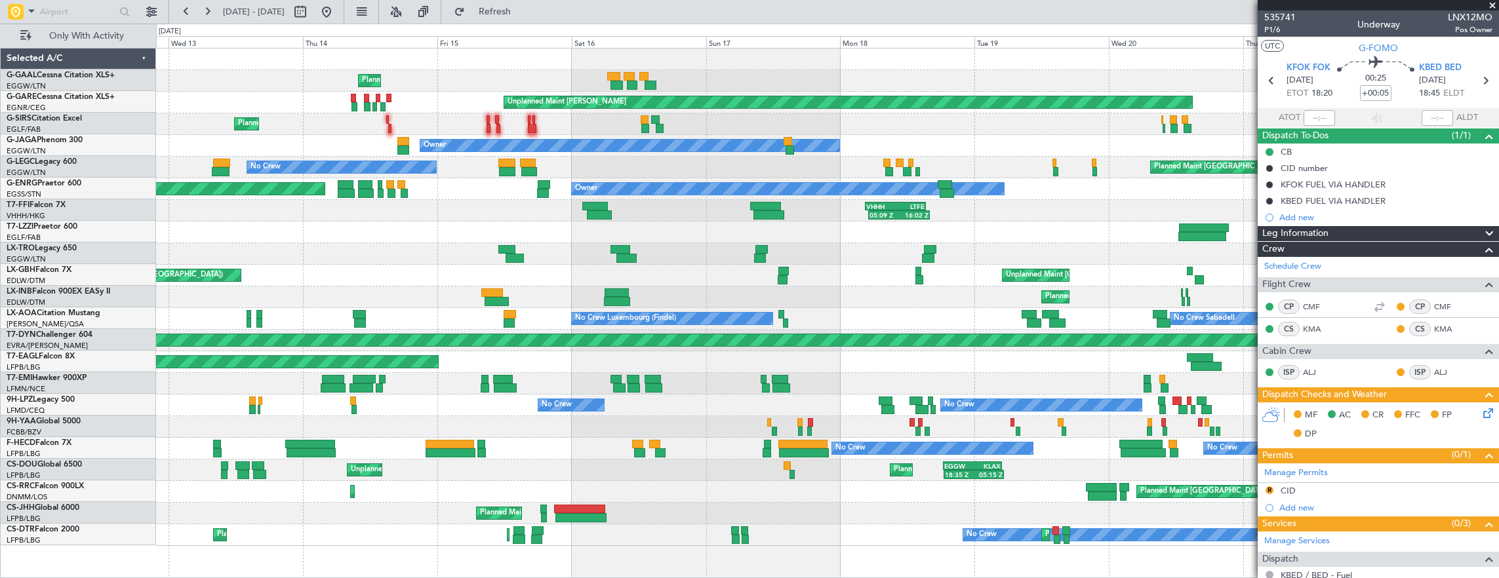
scroll to position [0, 0]
click at [422, 301] on div "Planned Maint Geneva (Cointrin) Unplanned Maint [GEOGRAPHIC_DATA] (Al Maktoum I…" at bounding box center [827, 298] width 1343 height 22
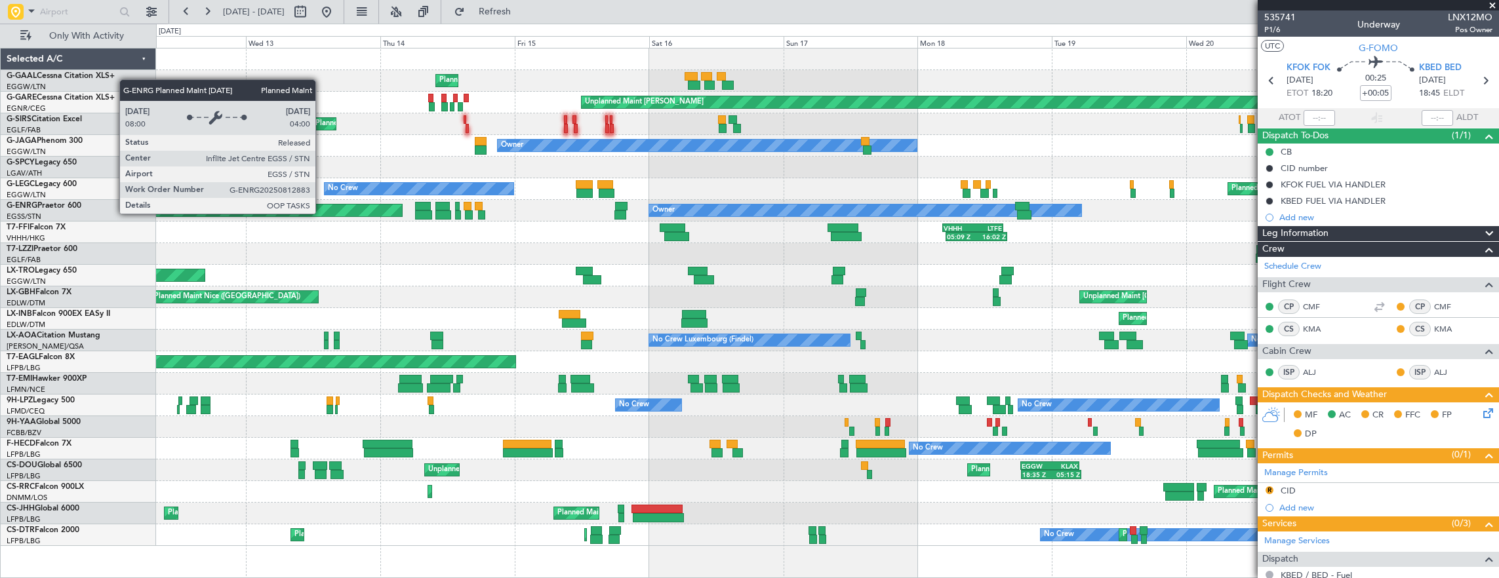
click at [769, 202] on div "Planned Maint Unplanned Maint [PERSON_NAME] Unplanned Maint [GEOGRAPHIC_DATA] (…" at bounding box center [827, 298] width 1343 height 498
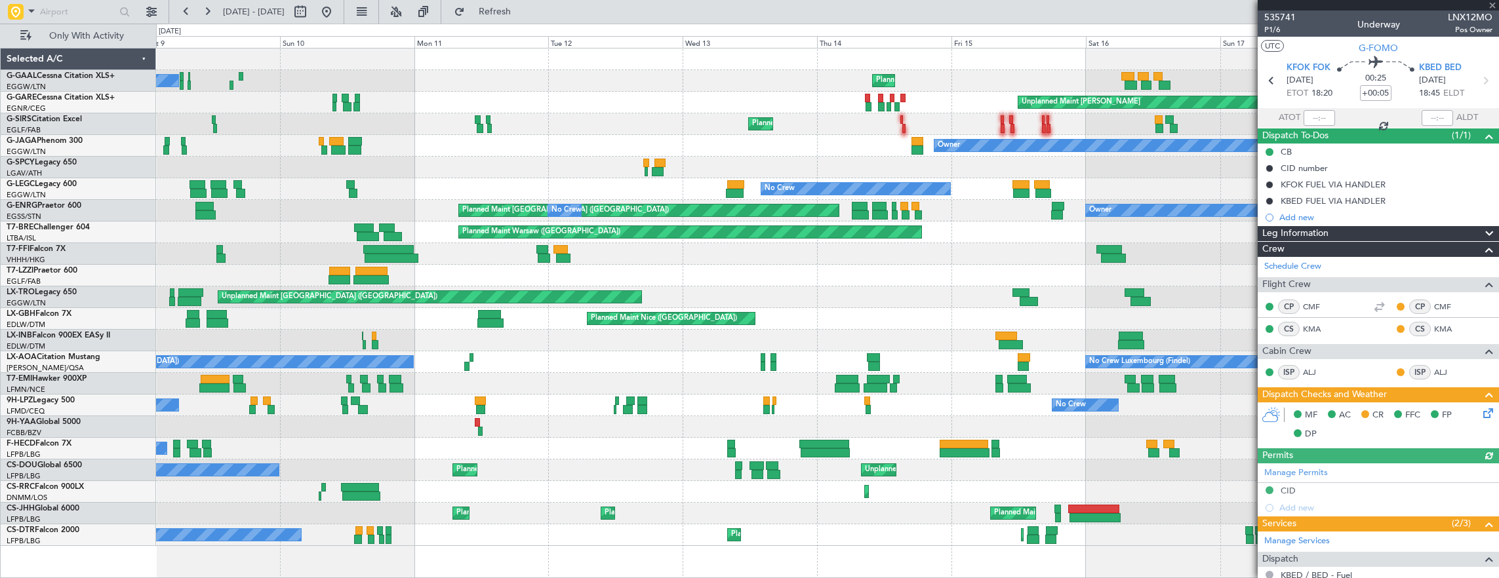
click at [548, 201] on div "Planned Maint [GEOGRAPHIC_DATA] ([GEOGRAPHIC_DATA]) No Crew Owner No Crew" at bounding box center [827, 211] width 1343 height 22
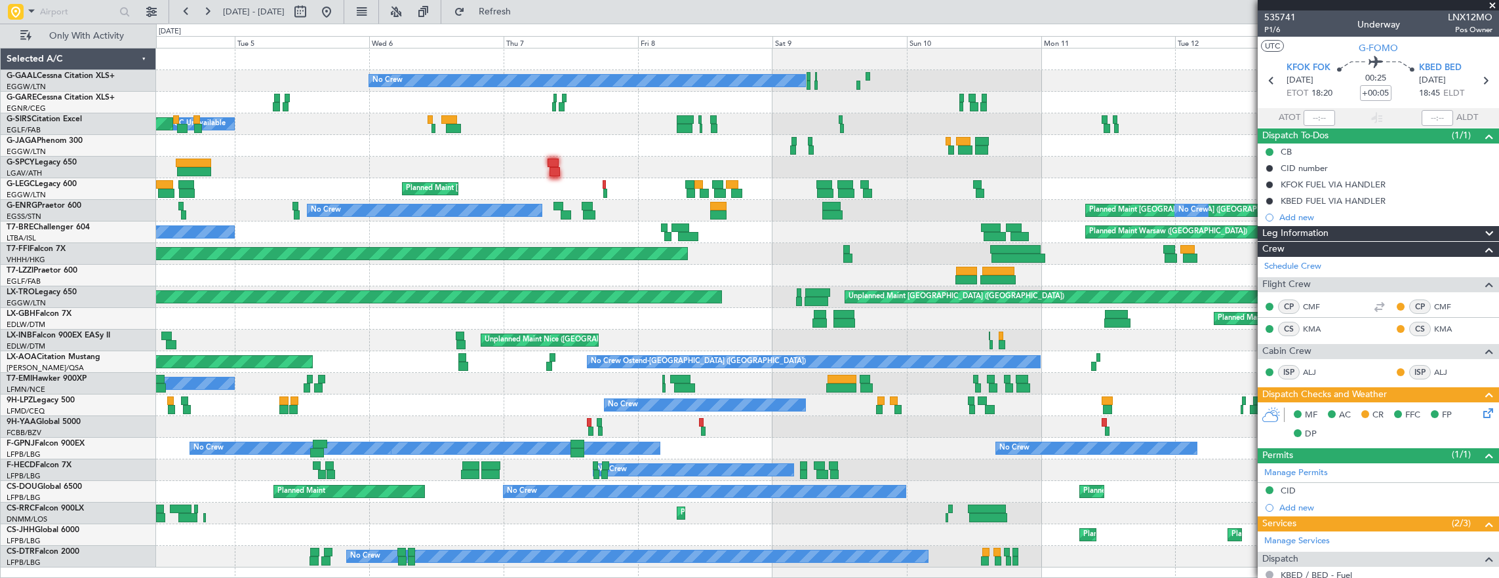
click at [693, 189] on div "No Crew Planned Maint Unplanned Maint [PERSON_NAME] Planned Maint [GEOGRAPHIC_D…" at bounding box center [827, 308] width 1343 height 519
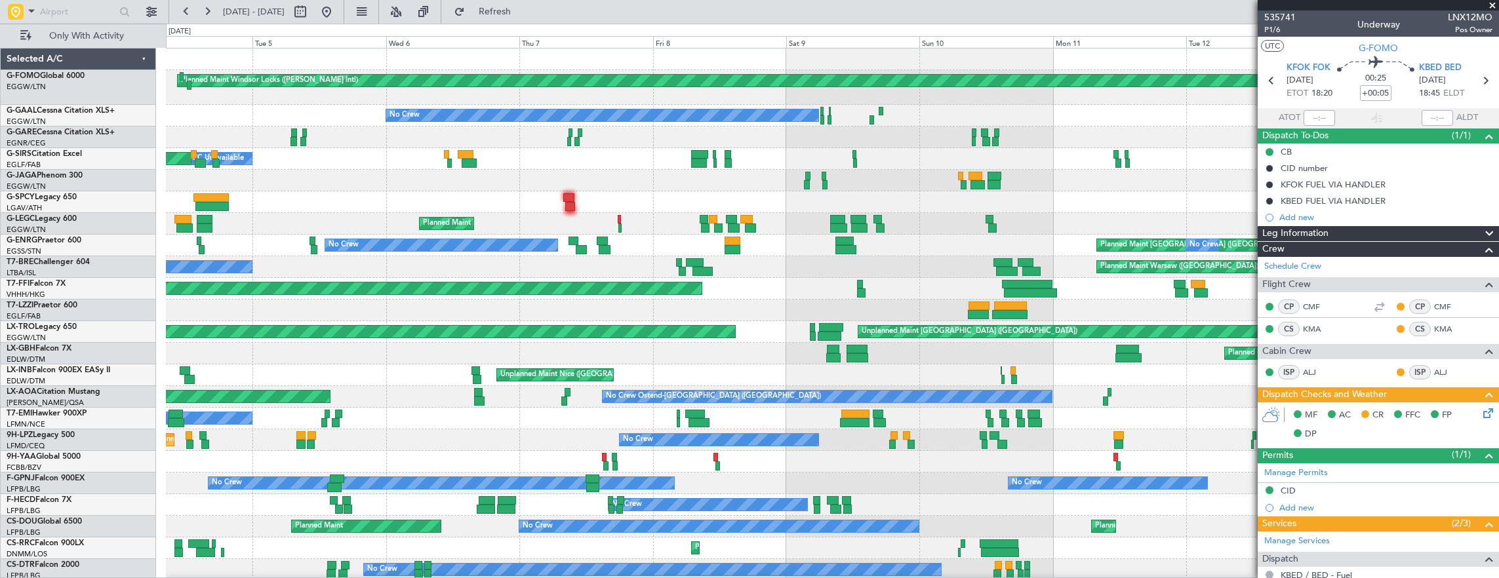
click at [702, 201] on div "Planned Maint Windsor Locks ([PERSON_NAME] Intl) Planned Maint [GEOGRAPHIC_DATA…" at bounding box center [832, 315] width 1333 height 533
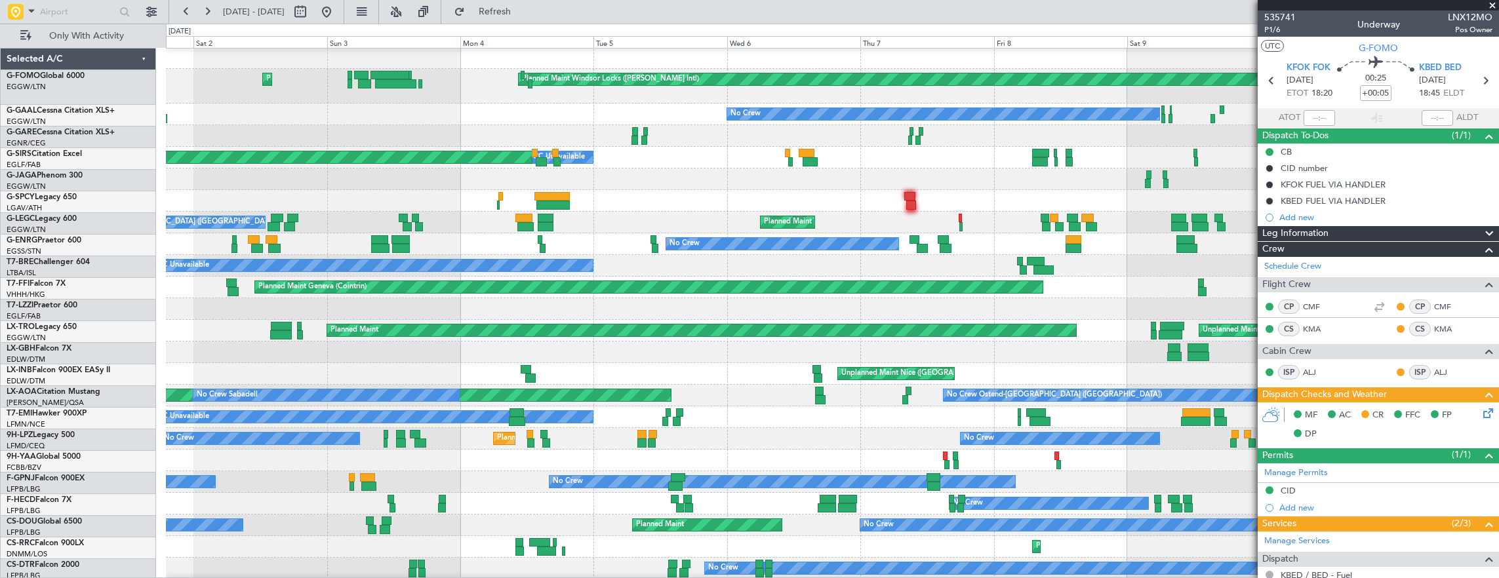
scroll to position [1, 0]
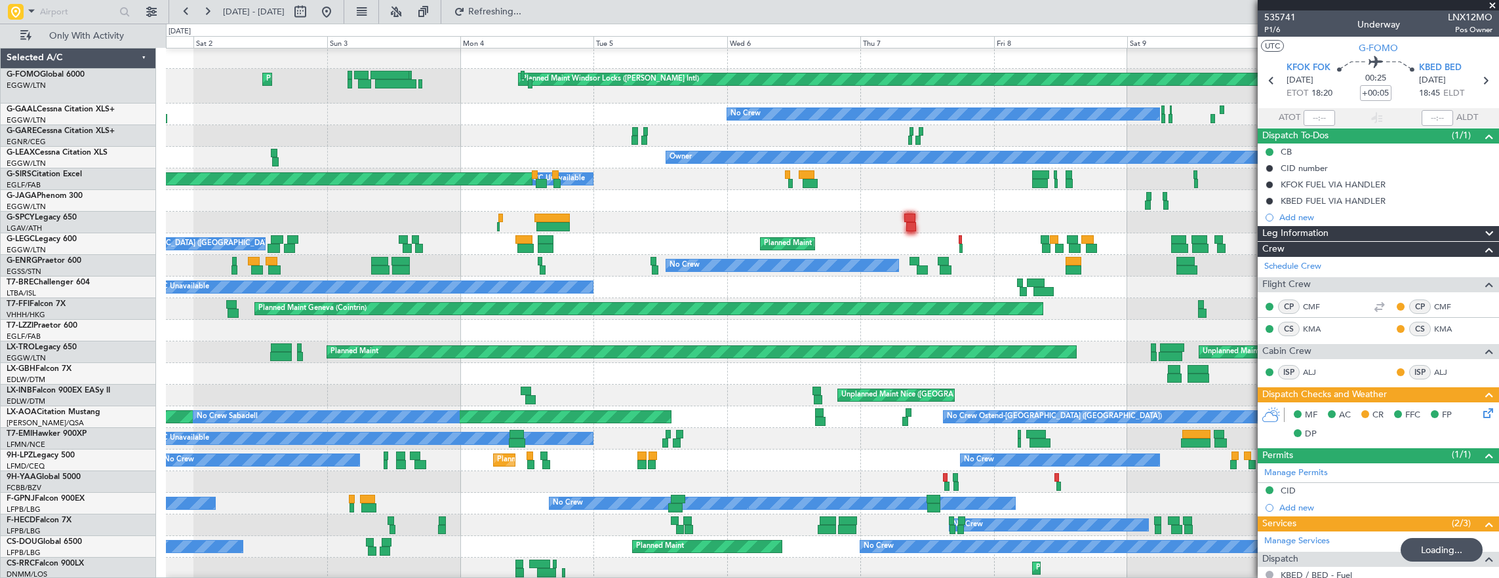
click at [513, 233] on div "Planned Maint [GEOGRAPHIC_DATA] ([GEOGRAPHIC_DATA]) A/C Unavailable [GEOGRAPHIC…" at bounding box center [832, 244] width 1333 height 22
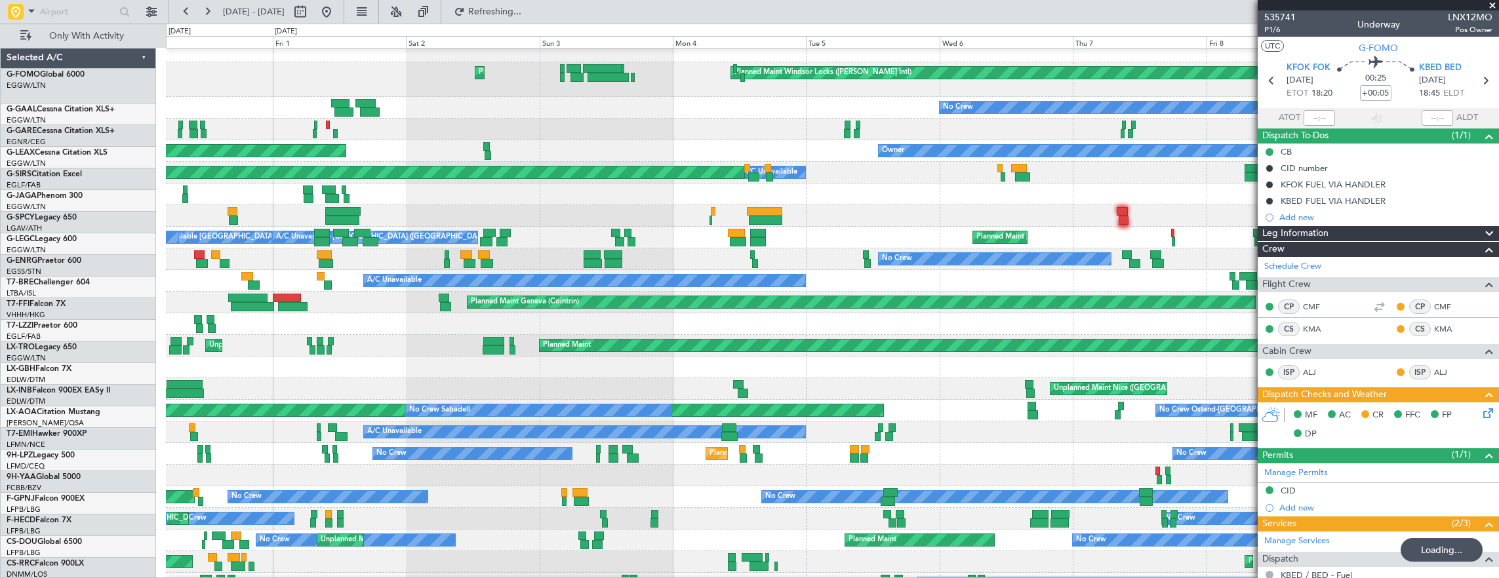
scroll to position [8, 0]
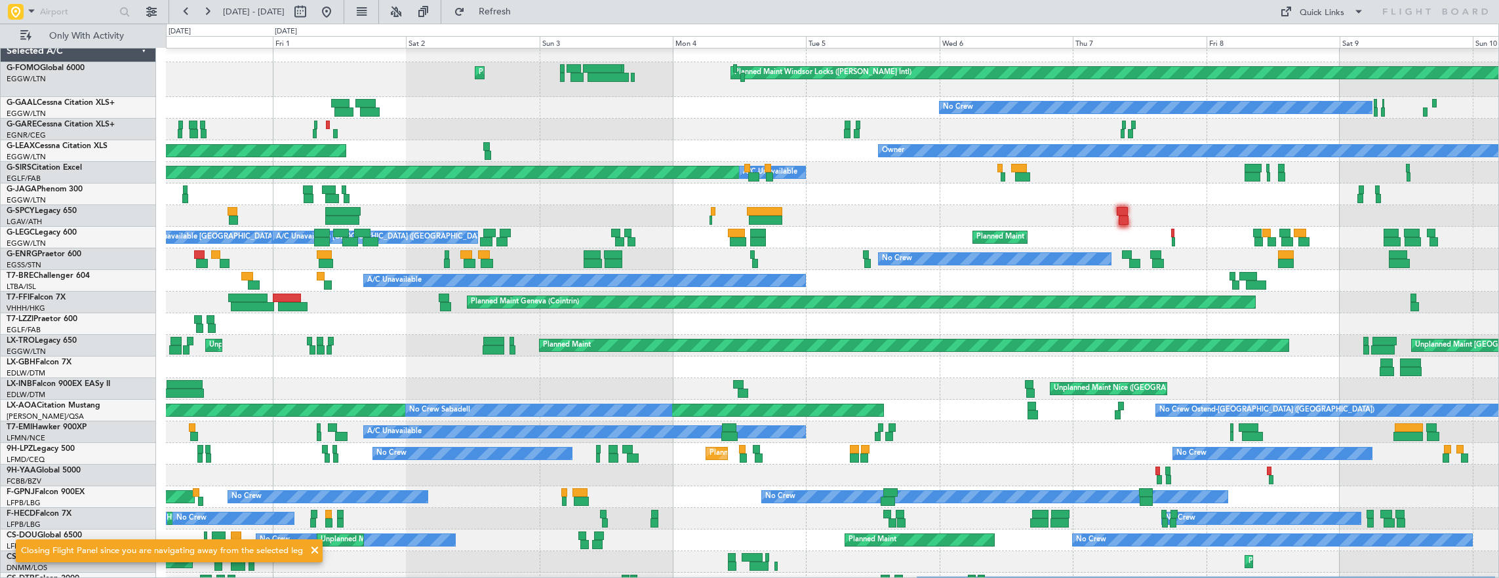
click at [898, 202] on div at bounding box center [832, 195] width 1333 height 22
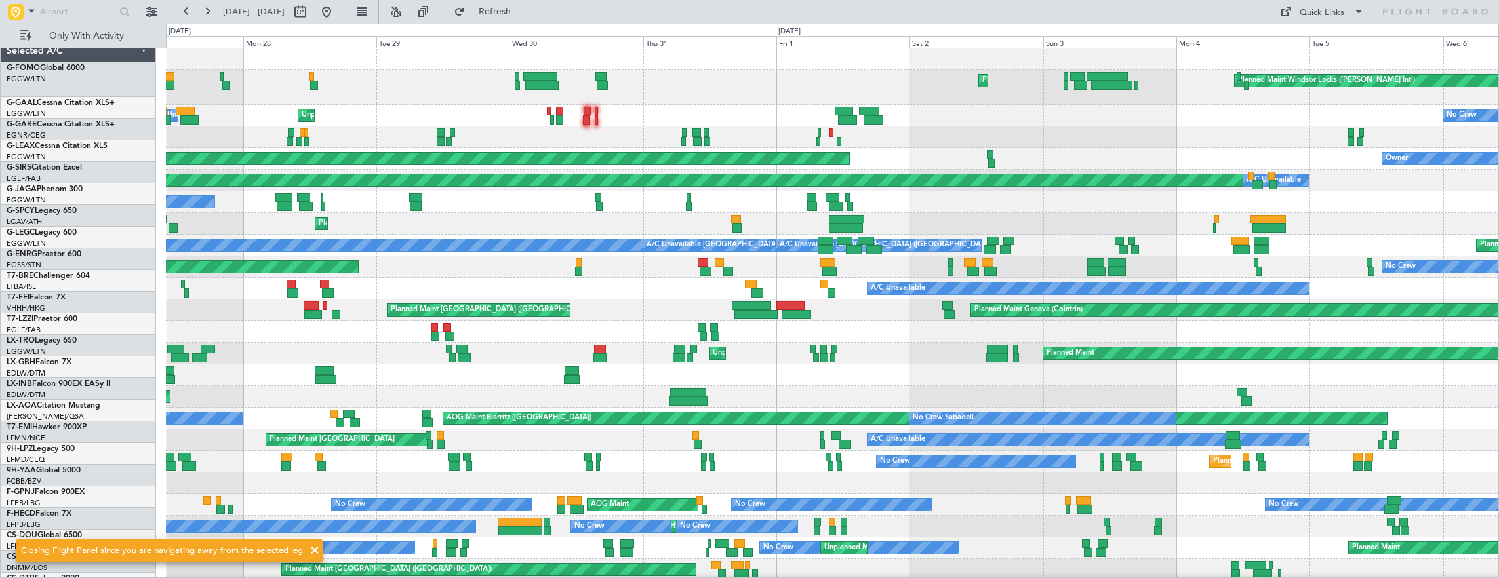
scroll to position [0, 0]
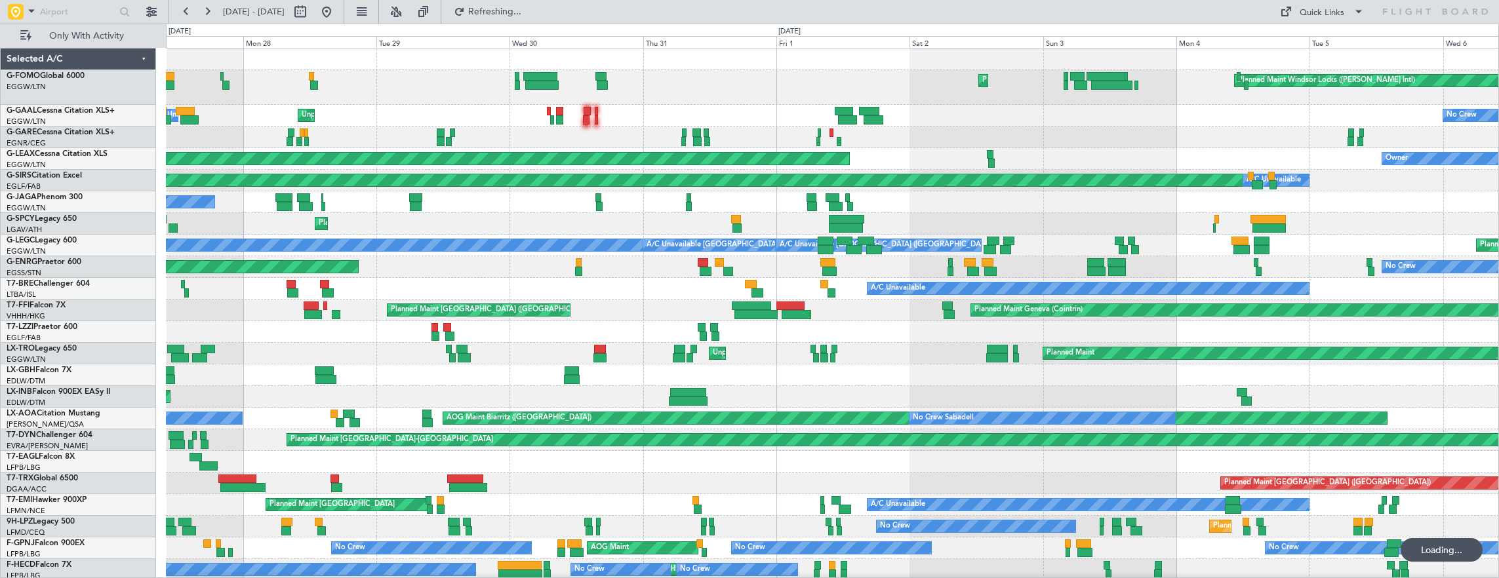
click at [727, 300] on div "Planned Maint Geneva (Cointrin) Planned Maint [GEOGRAPHIC_DATA] ([GEOGRAPHIC_DA…" at bounding box center [832, 311] width 1333 height 22
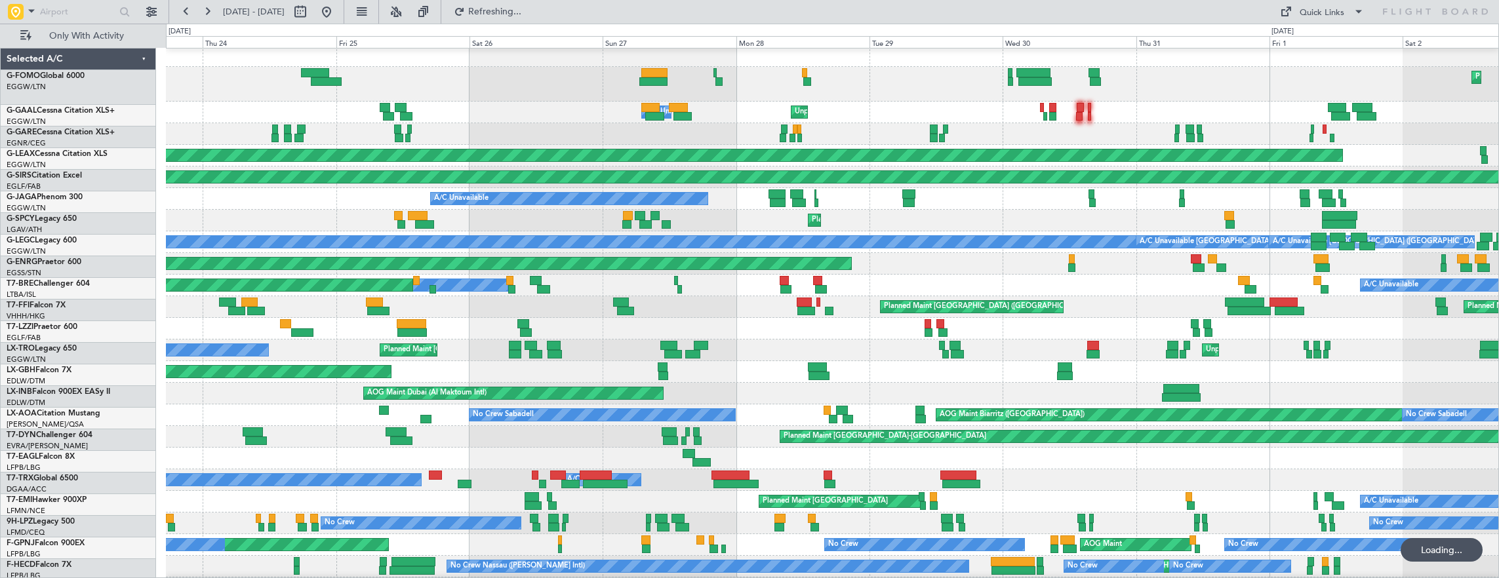
scroll to position [3, 0]
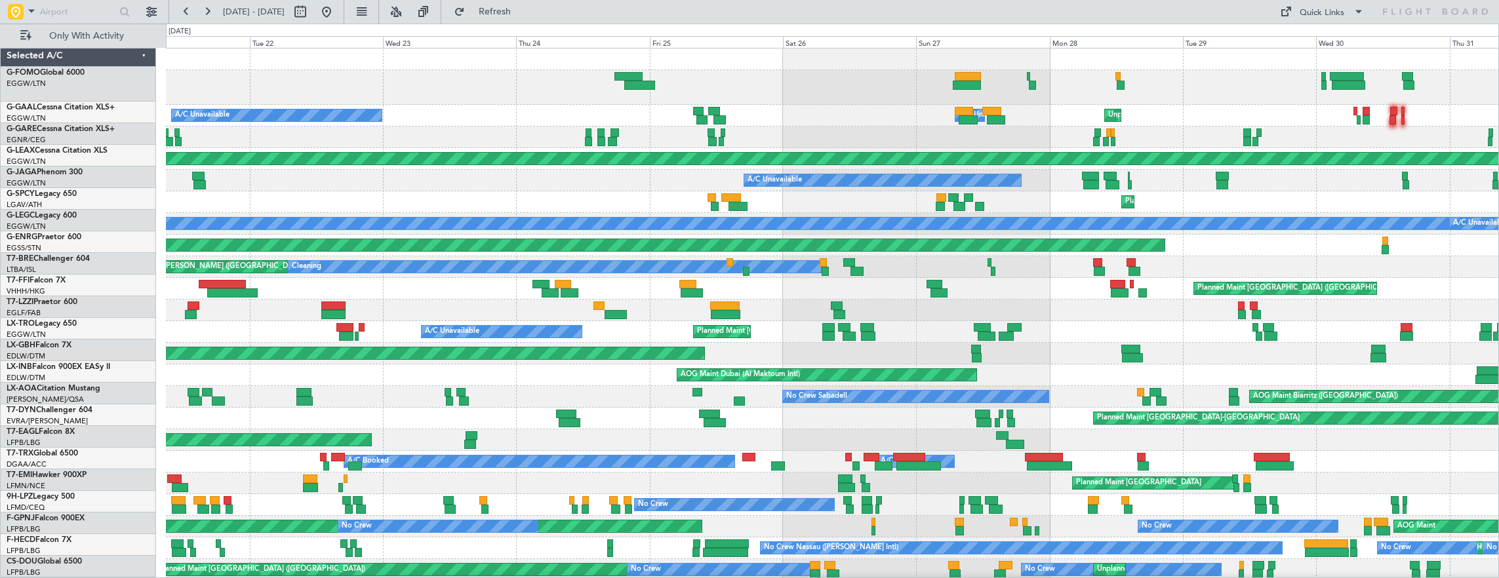
click at [584, 190] on div "A/C Unavailable" at bounding box center [832, 181] width 1333 height 22
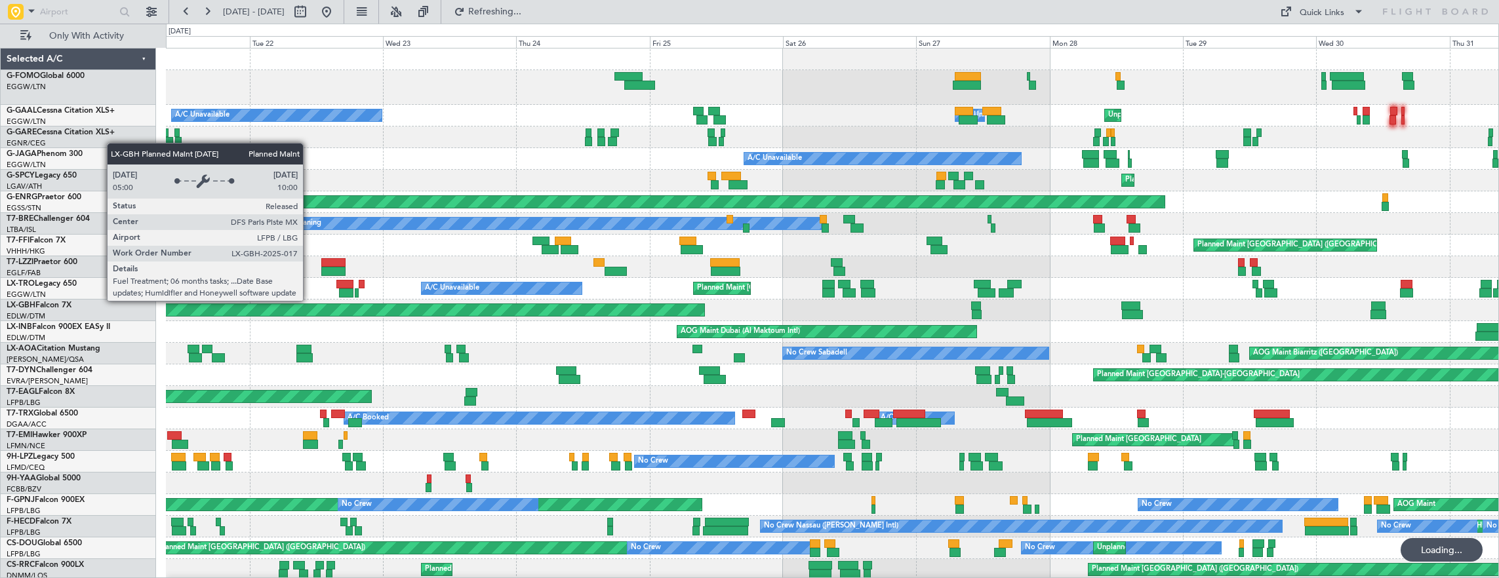
click at [539, 307] on div "Planned Maint [GEOGRAPHIC_DATA] ([GEOGRAPHIC_DATA])" at bounding box center [290, 310] width 827 height 12
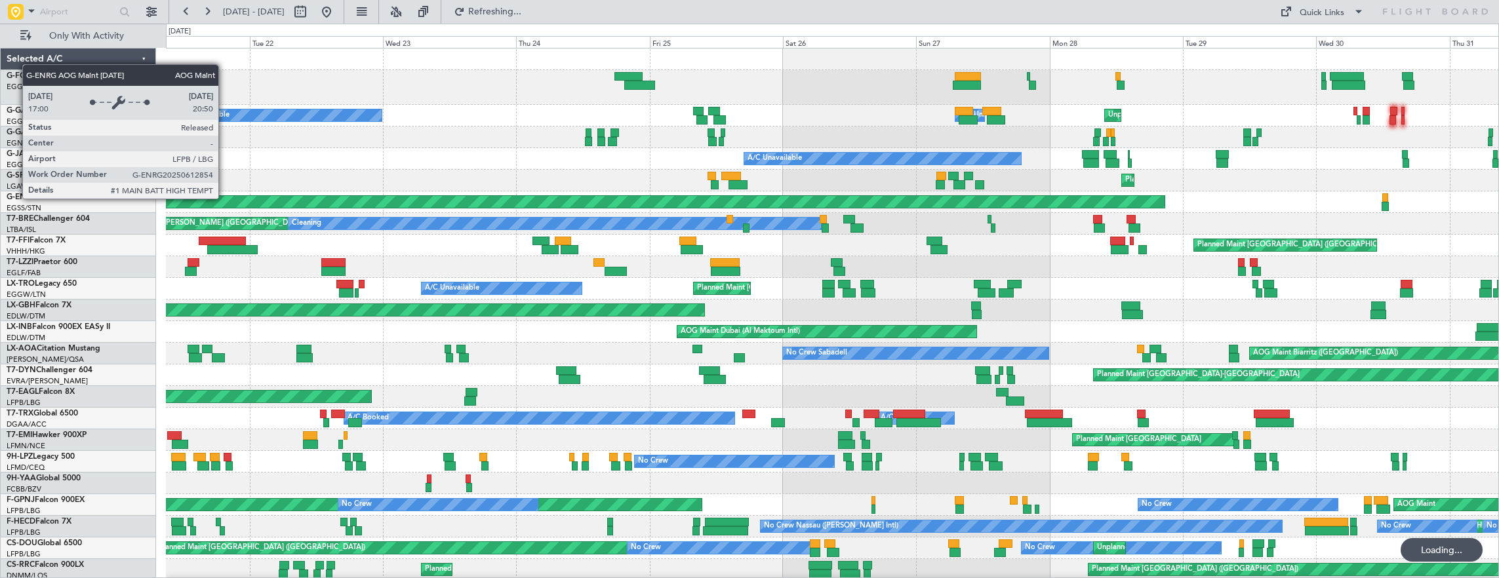
click at [554, 191] on div "AOG Maint Paris ([GEOGRAPHIC_DATA])" at bounding box center [832, 202] width 1333 height 22
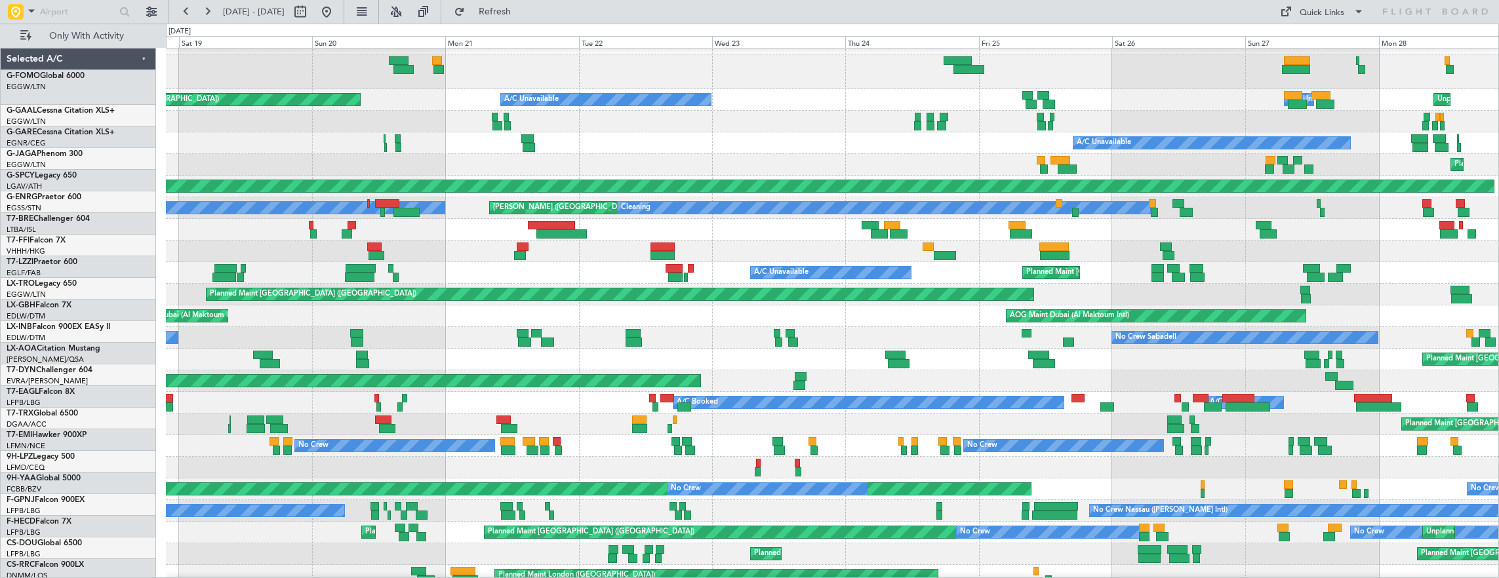
scroll to position [16, 0]
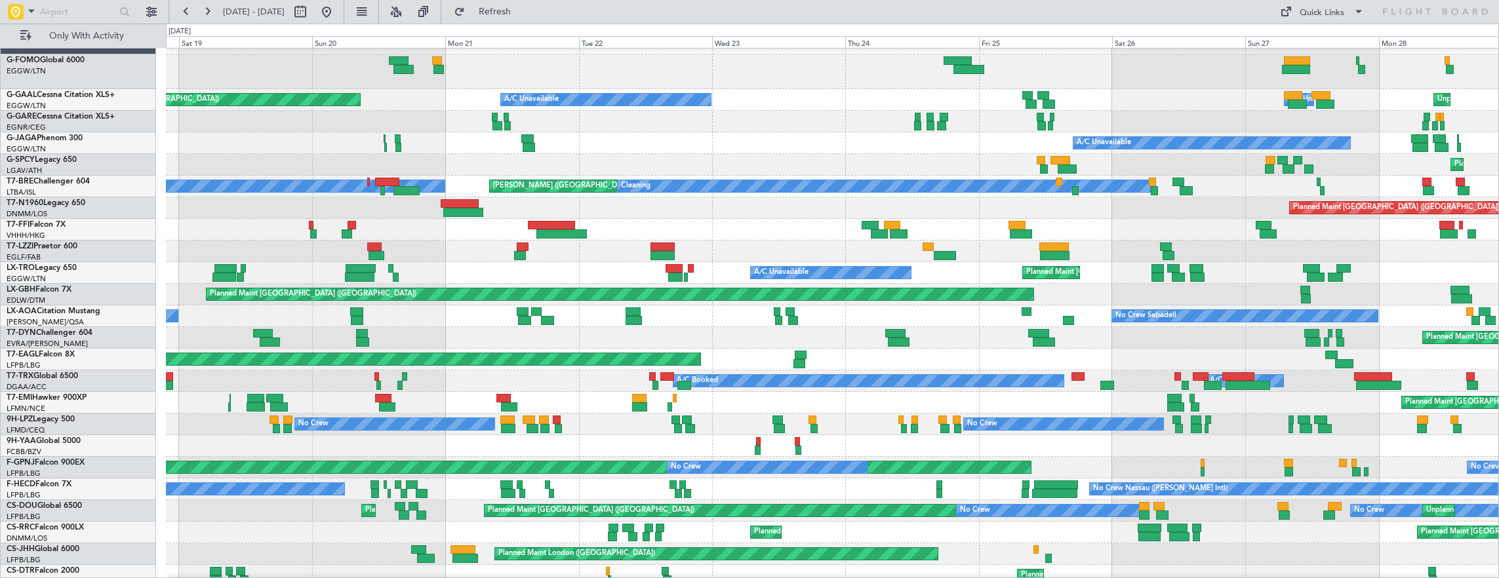
click at [711, 237] on div "Planned Maint [GEOGRAPHIC_DATA] ([GEOGRAPHIC_DATA] Intl)" at bounding box center [832, 230] width 1333 height 22
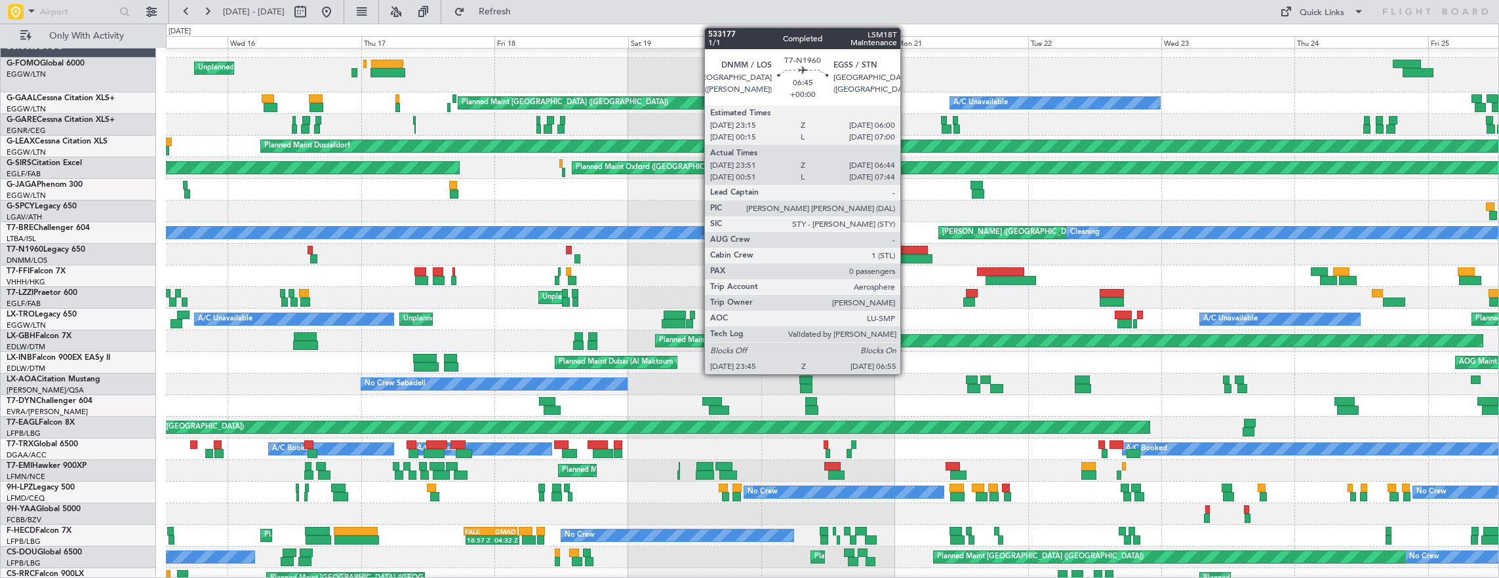
click at [907, 255] on div at bounding box center [913, 258] width 40 height 9
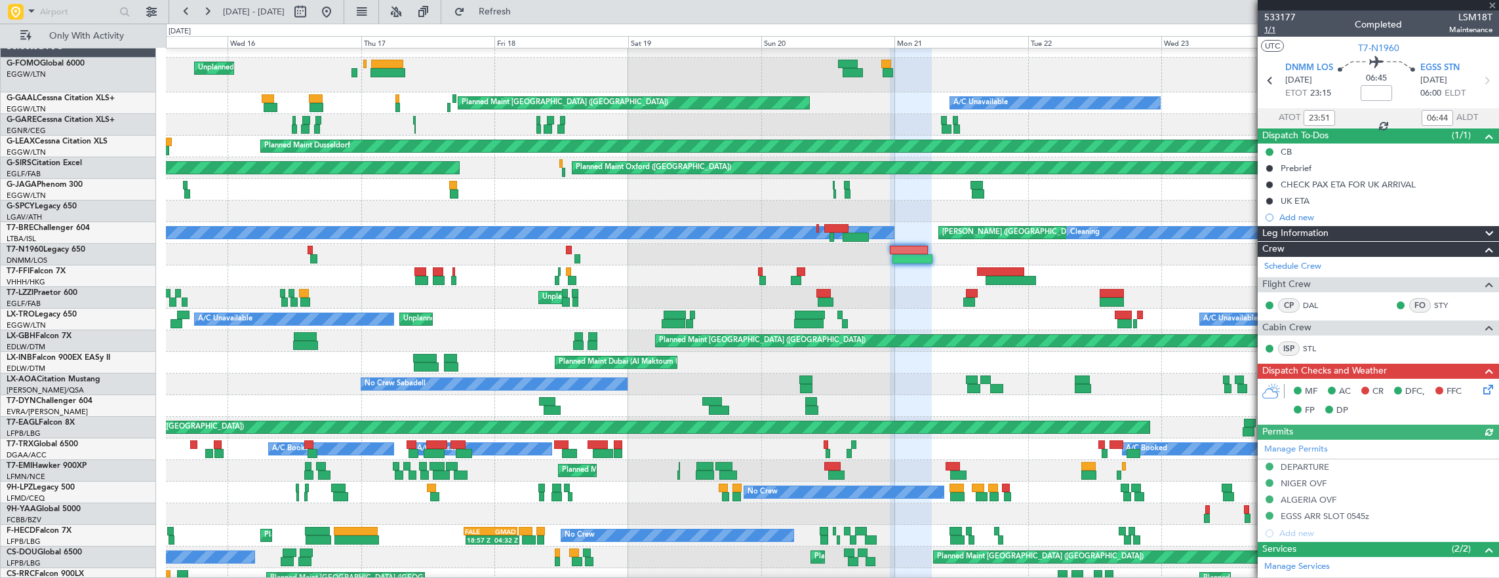
click at [1271, 31] on span "1/1" at bounding box center [1279, 29] width 31 height 11
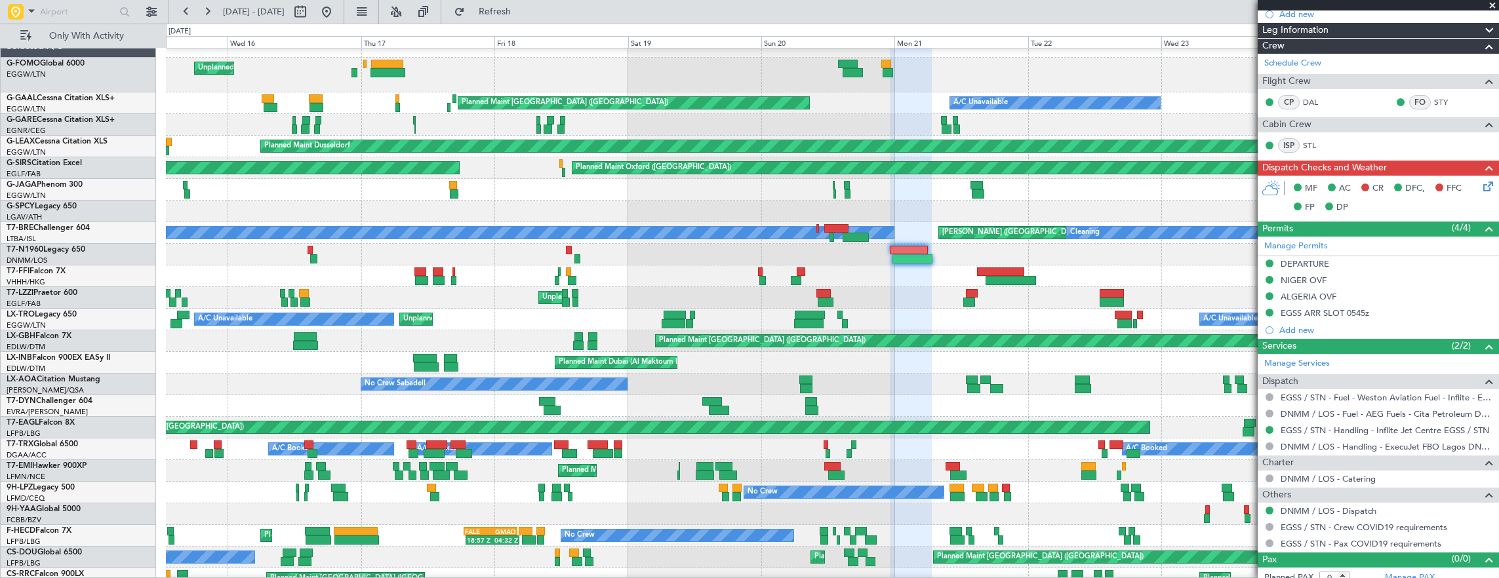
scroll to position [210, 0]
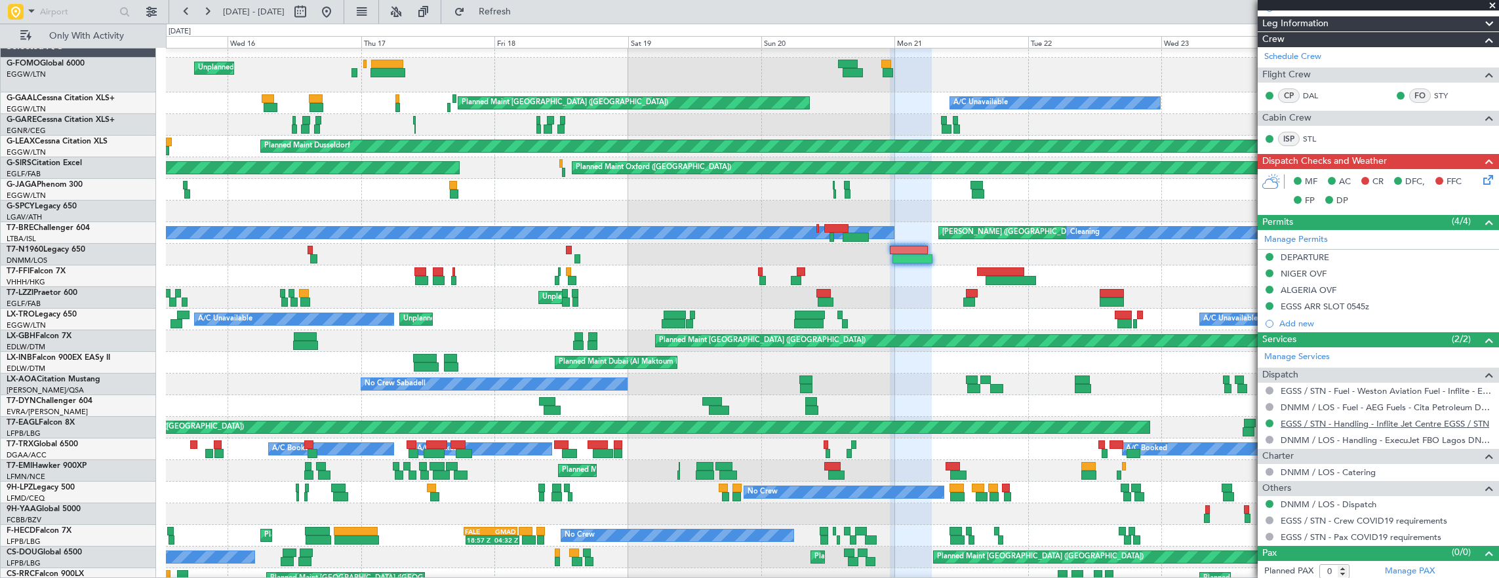
click at [1376, 419] on link "EGSS / STN - Handling - Inflite Jet Centre EGSS / STN" at bounding box center [1385, 423] width 209 height 11
click at [60, 226] on link "T7-BRE Challenger 604" at bounding box center [48, 228] width 83 height 8
click at [41, 247] on span "T7-N1960" at bounding box center [25, 250] width 37 height 8
click at [64, 266] on div "T7-FFI Falcon 7X" at bounding box center [81, 272] width 149 height 12
click at [60, 272] on link "T7-FFI Falcon 7X" at bounding box center [36, 272] width 59 height 8
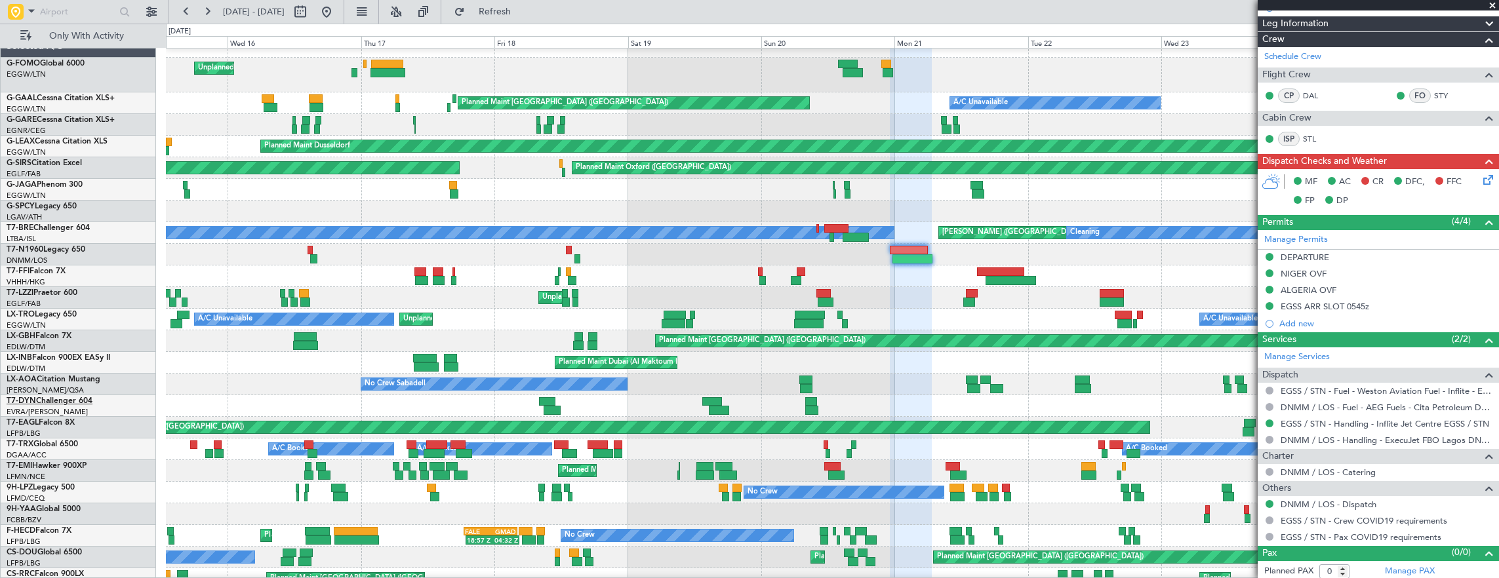
click at [77, 397] on link "T7-DYN Challenger 604" at bounding box center [50, 401] width 86 height 8
click at [72, 422] on link "T7-EAGL Falcon 8X" at bounding box center [41, 423] width 68 height 8
click at [62, 445] on link "T7-TRX Global 6500" at bounding box center [42, 445] width 71 height 8
click at [73, 464] on link "T7-EMI Hawker 900XP" at bounding box center [47, 466] width 80 height 8
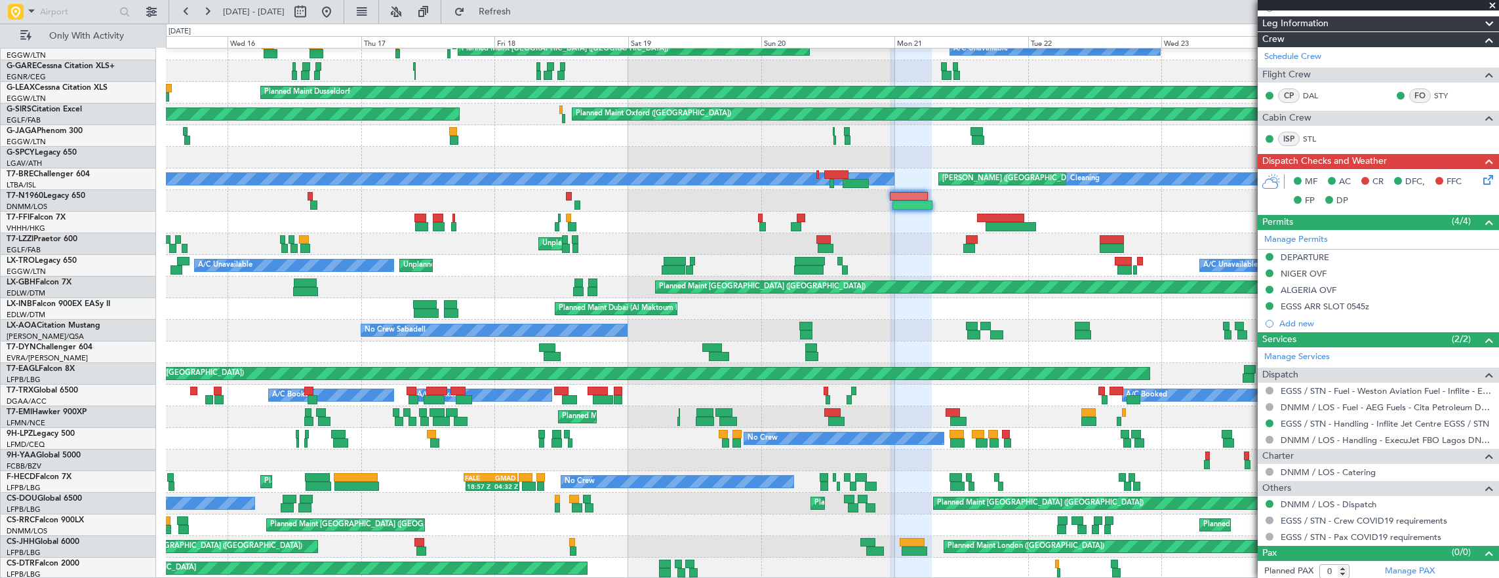
scroll to position [66, 0]
click at [67, 237] on link "T7-LZZI Praetor 600" at bounding box center [42, 239] width 71 height 8
click at [47, 239] on link "T7-LZZI Praetor 600" at bounding box center [42, 239] width 71 height 8
click at [68, 414] on link "T7-EMI Hawker 900XP" at bounding box center [47, 413] width 80 height 8
click at [59, 174] on link "T7-BRE Challenger 604" at bounding box center [48, 175] width 83 height 8
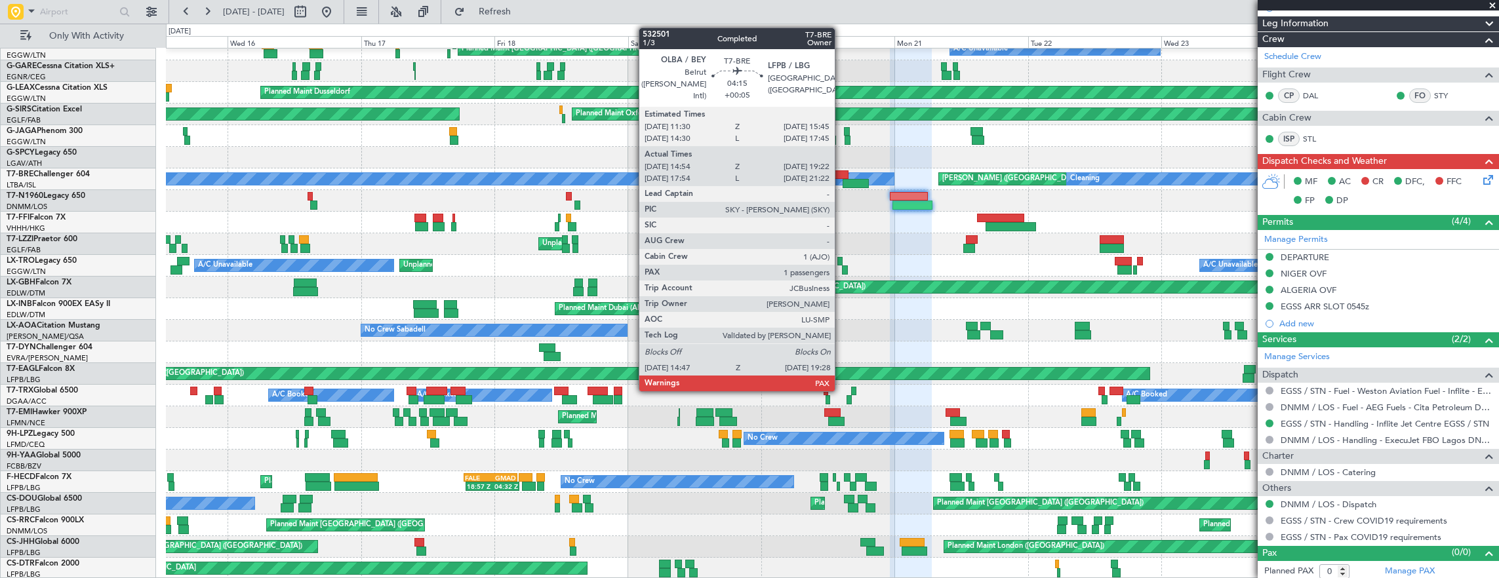
click at [841, 172] on div at bounding box center [836, 175] width 24 height 9
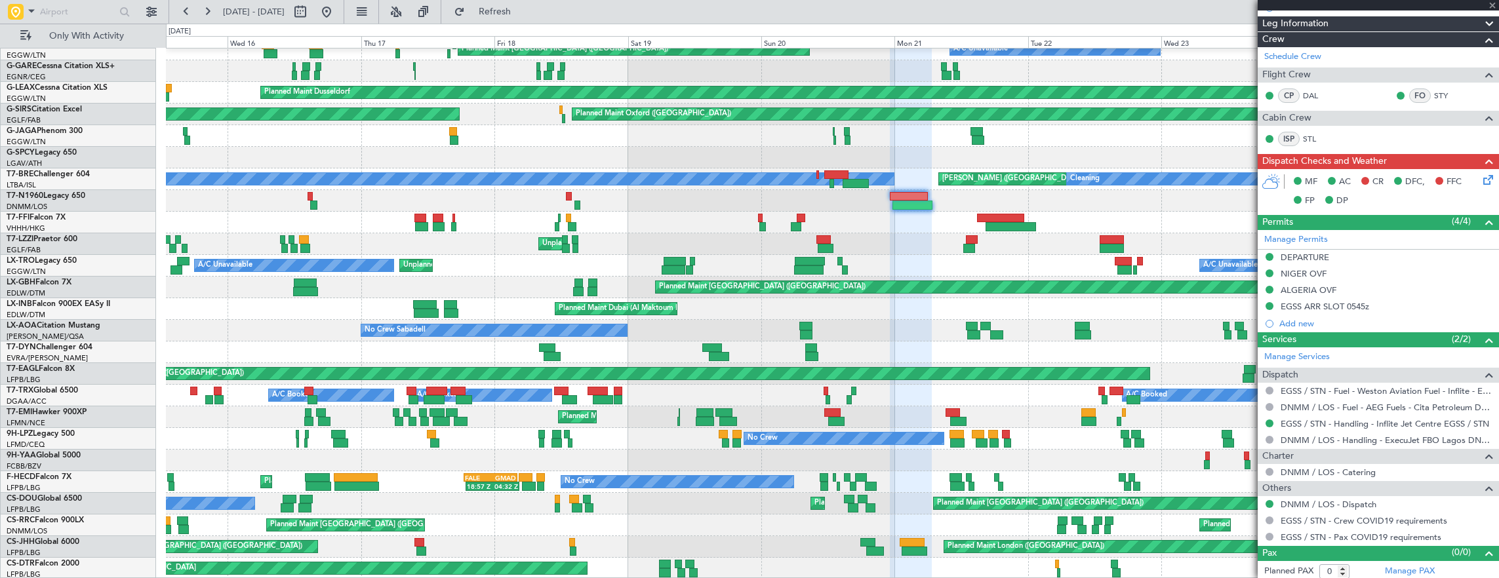
type input "+00:05"
type input "14:54"
type input "19:22"
type input "2"
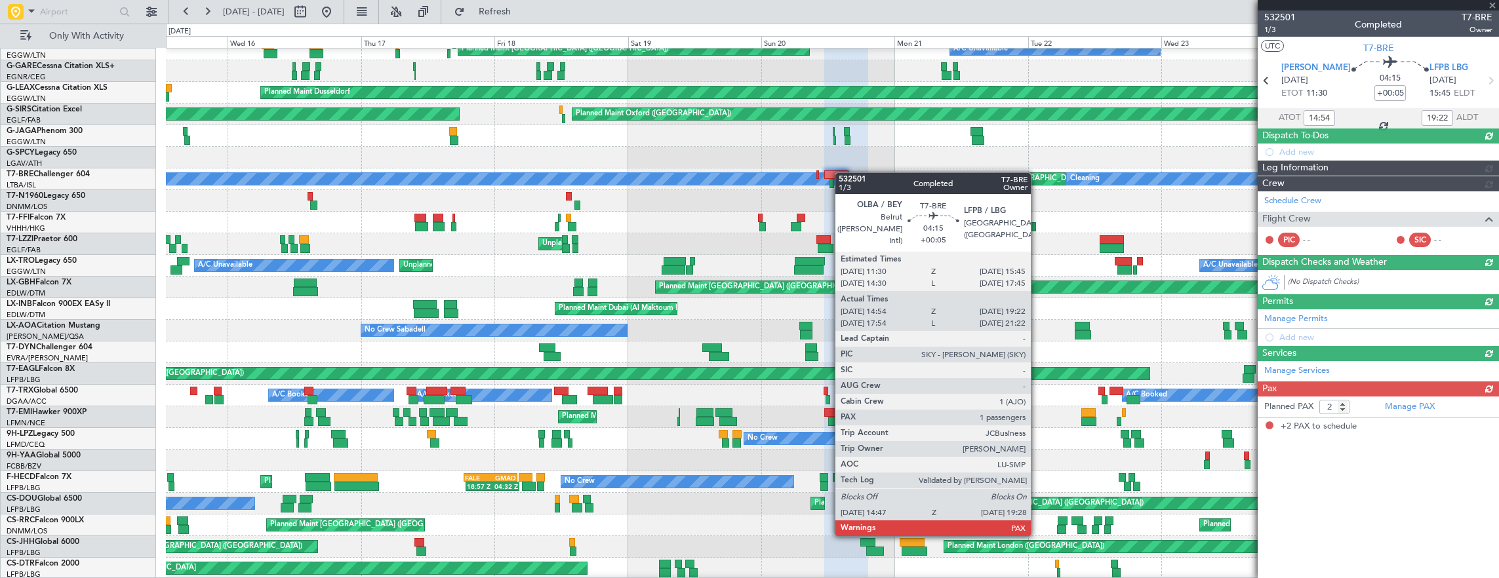
scroll to position [0, 0]
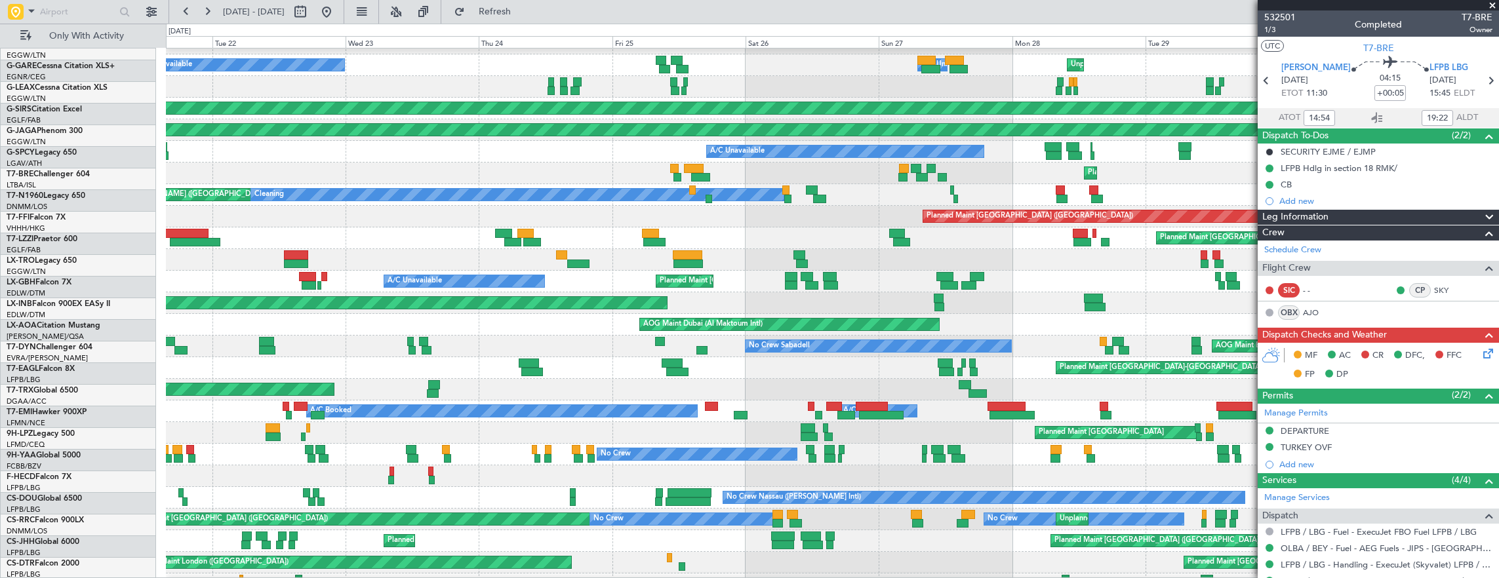
click at [237, 204] on div "[PERSON_NAME] ([GEOGRAPHIC_DATA][PERSON_NAME]) Cleaning A/C Unavailable A/C Una…" at bounding box center [832, 195] width 1333 height 22
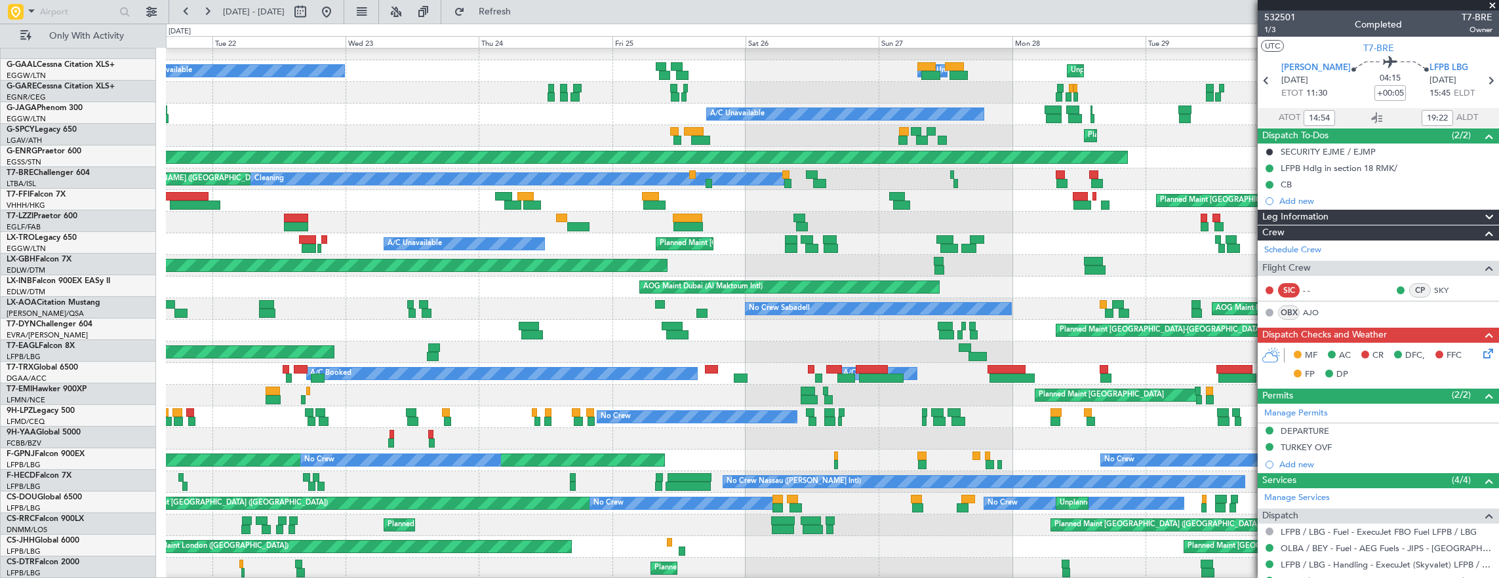
scroll to position [45, 0]
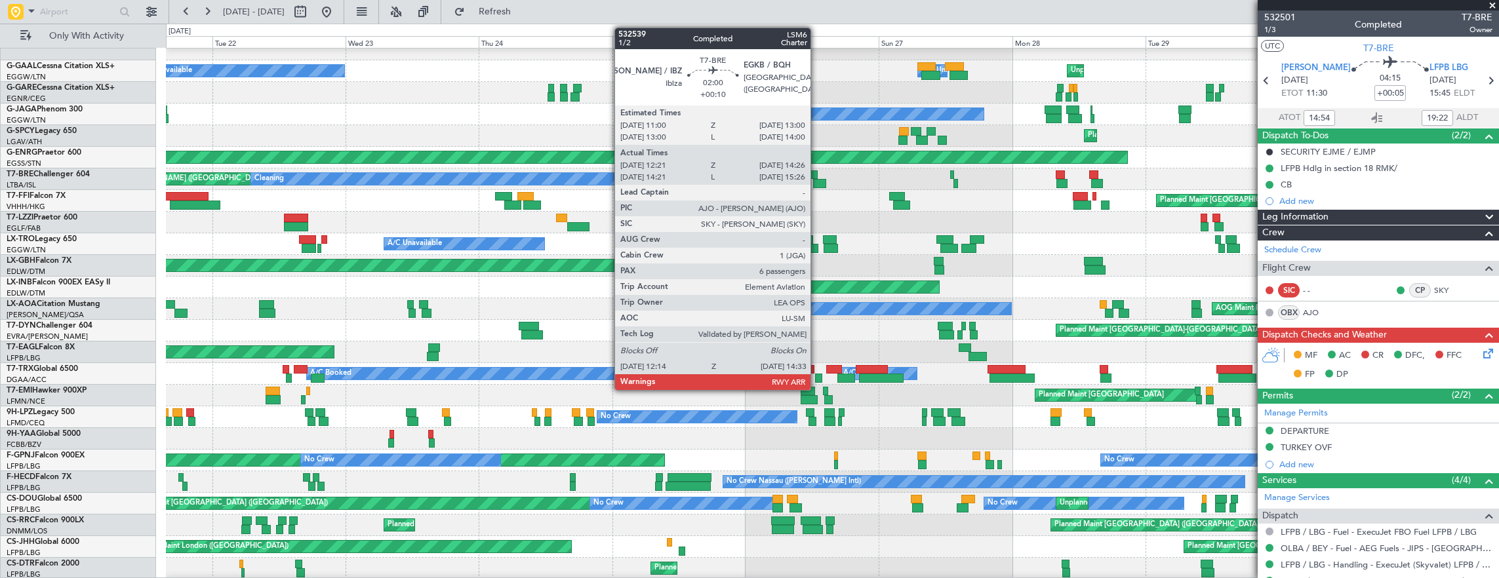
click at [817, 186] on div at bounding box center [819, 183] width 13 height 9
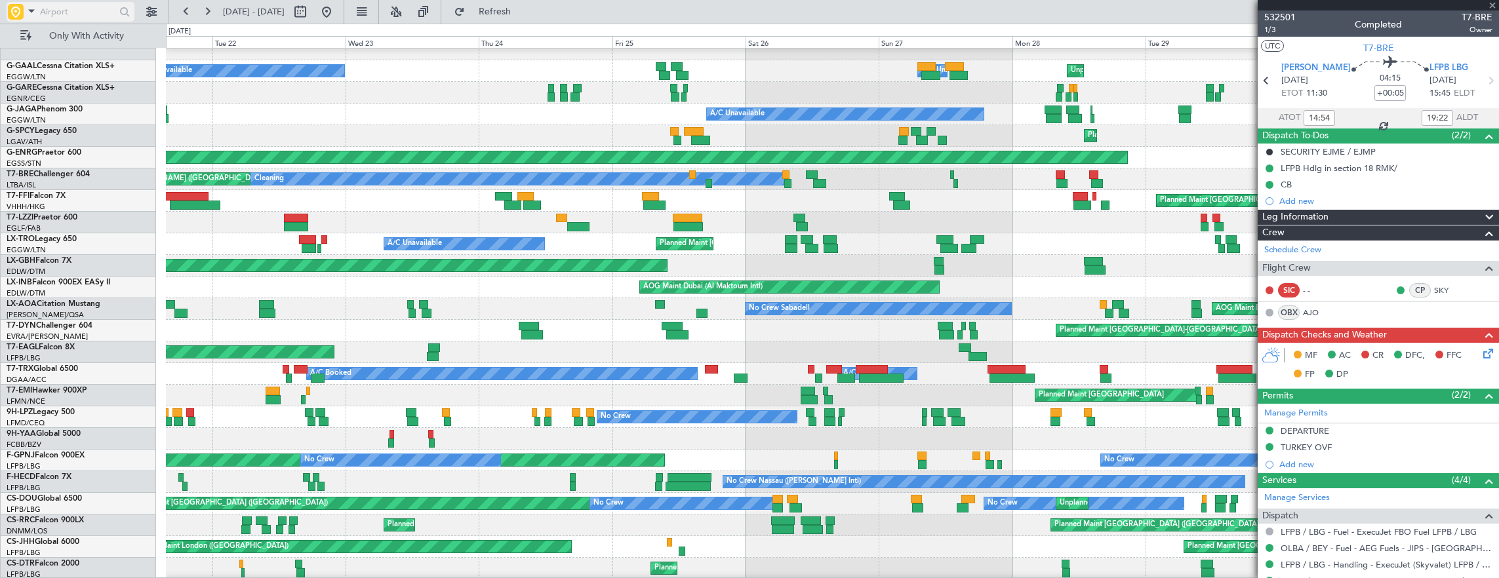
type input "+00:10"
type input "12:21"
type input "14:26"
type input "6"
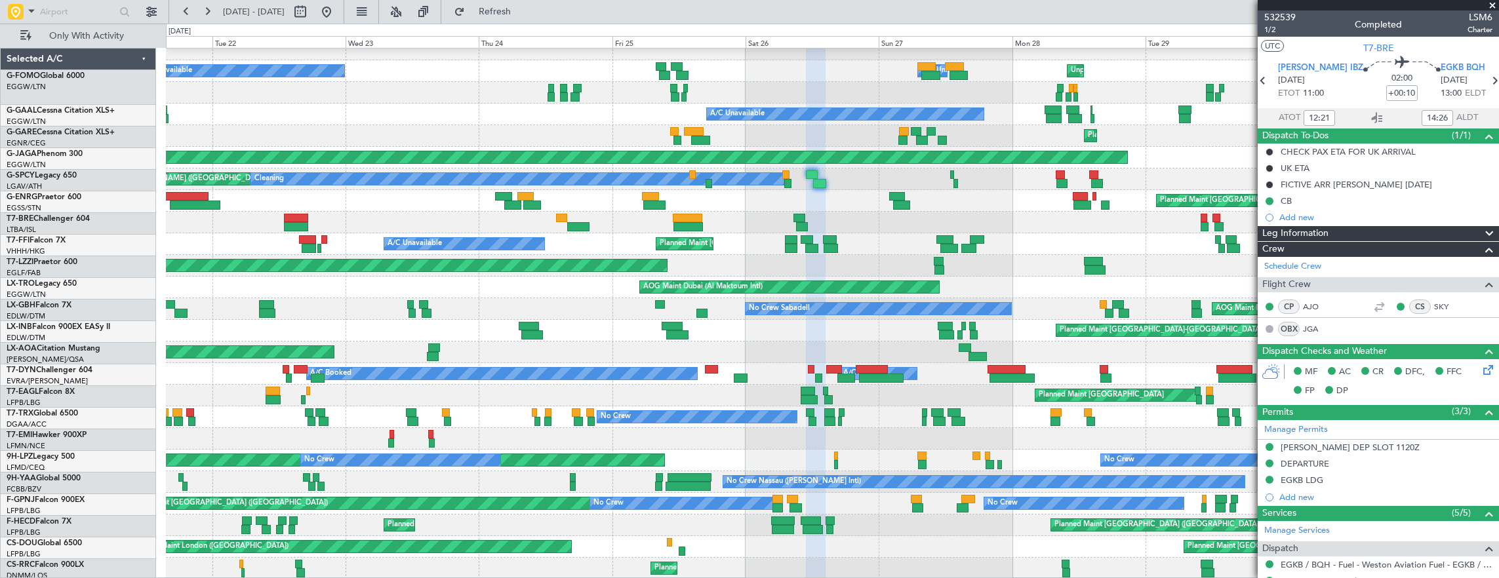
scroll to position [45, 0]
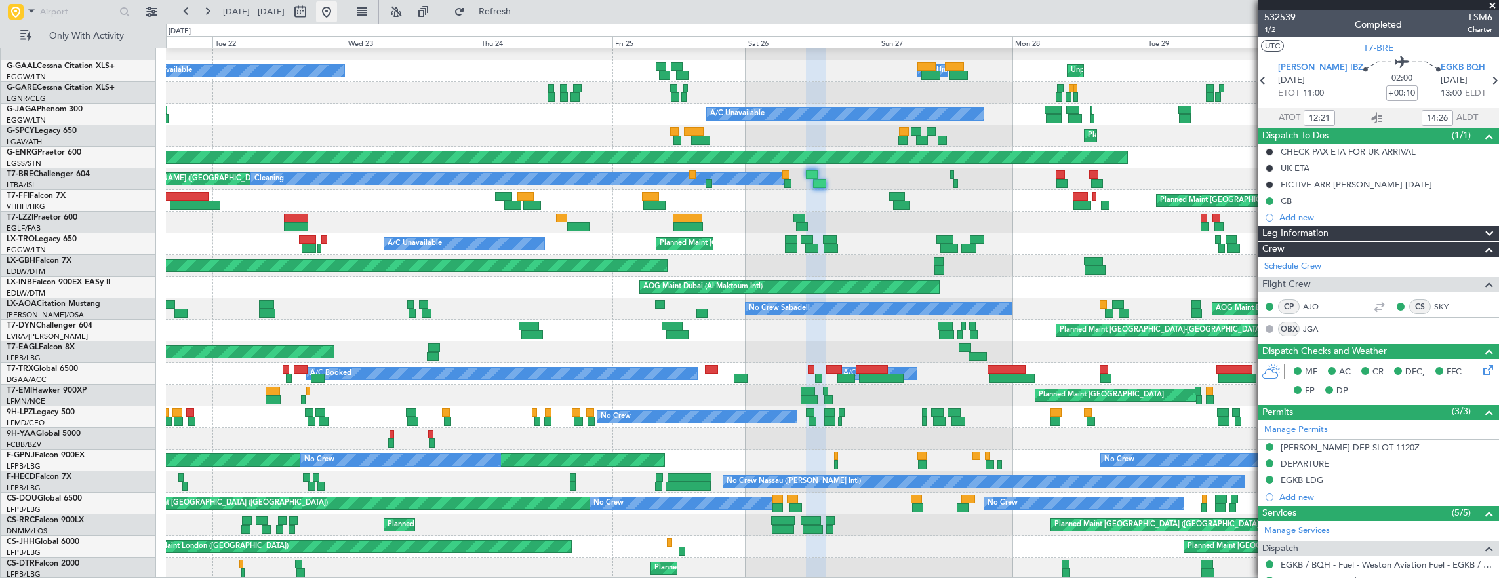
click at [337, 12] on button at bounding box center [326, 11] width 21 height 21
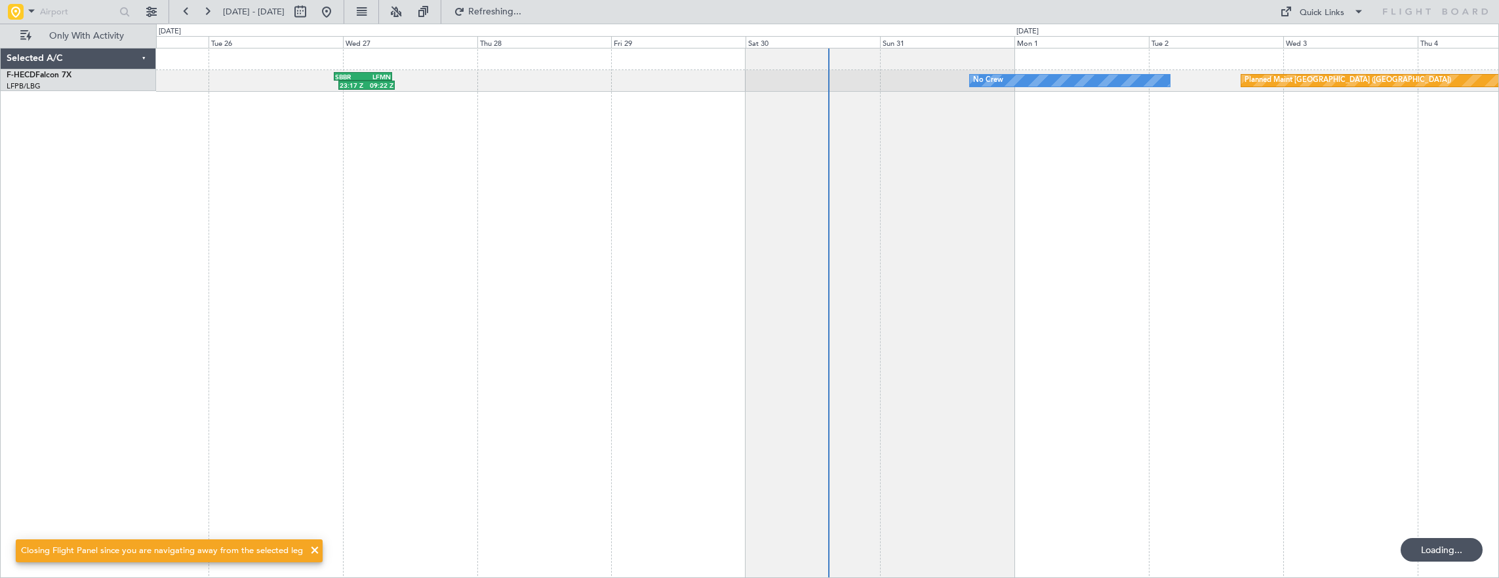
scroll to position [0, 0]
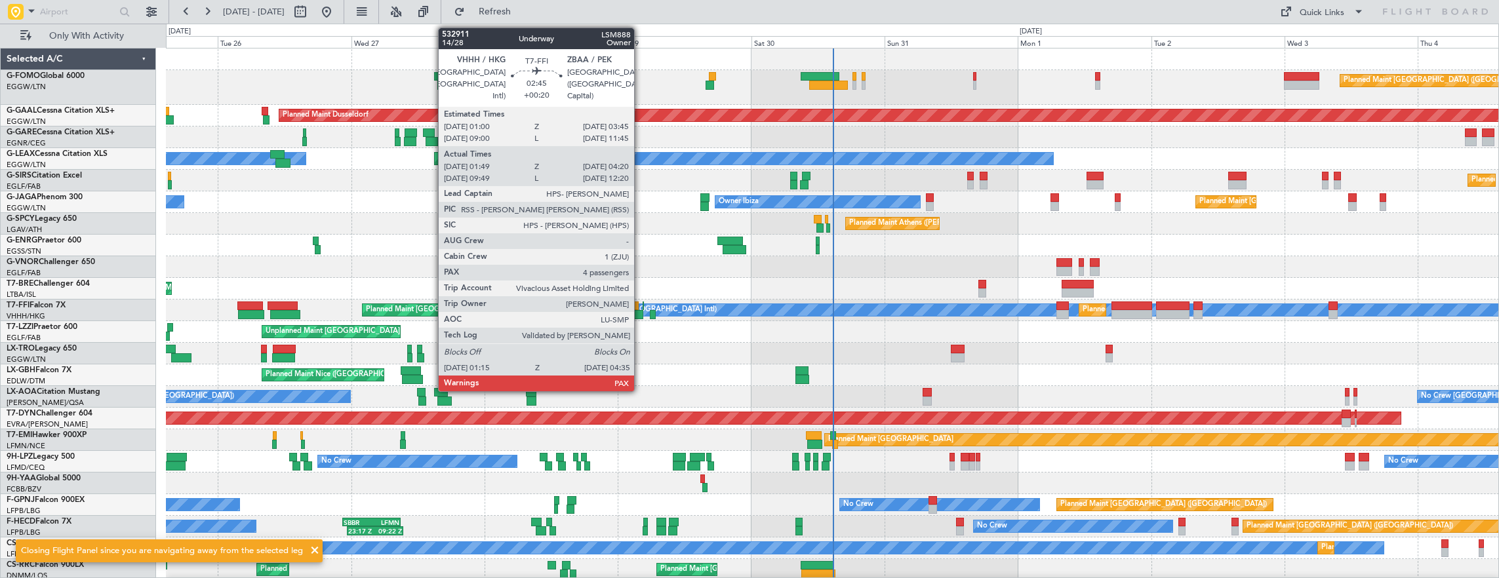
click at [220, 282] on div "Planned Maint London (Luton) Planned Maint Dusseldorf Owner Planned Maint Londo…" at bounding box center [832, 326] width 1333 height 554
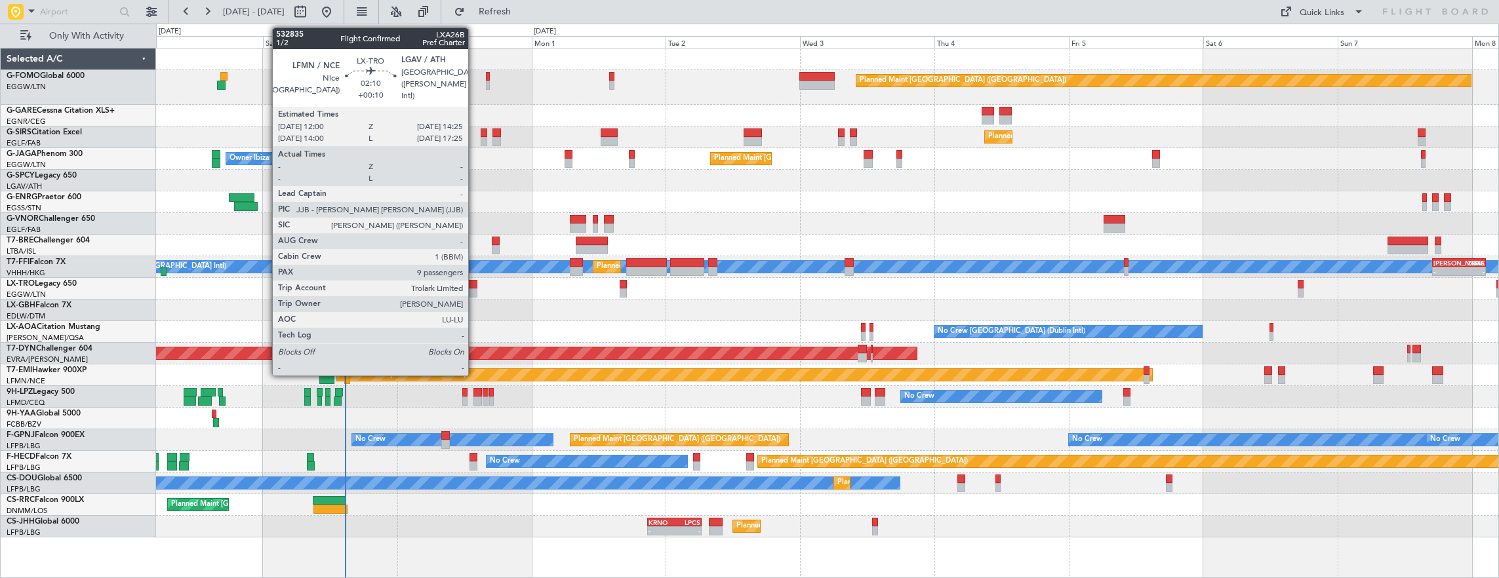
click at [475, 281] on div at bounding box center [471, 284] width 14 height 9
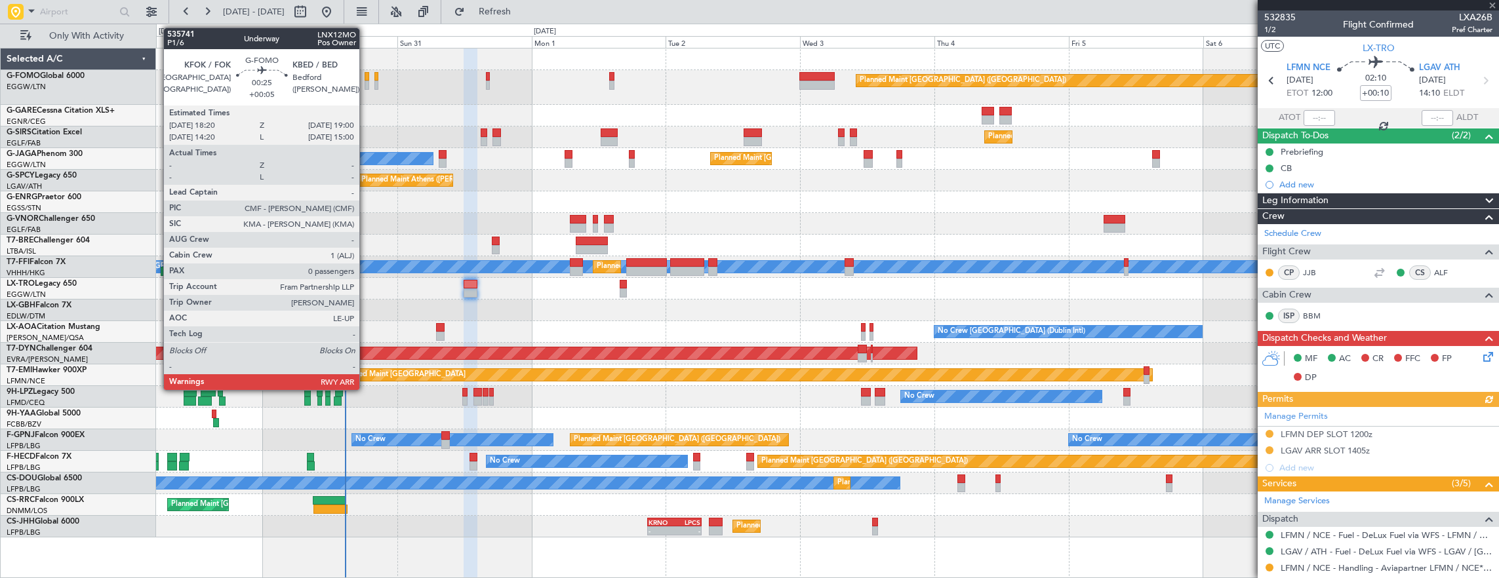
click at [366, 73] on div at bounding box center [367, 76] width 4 height 9
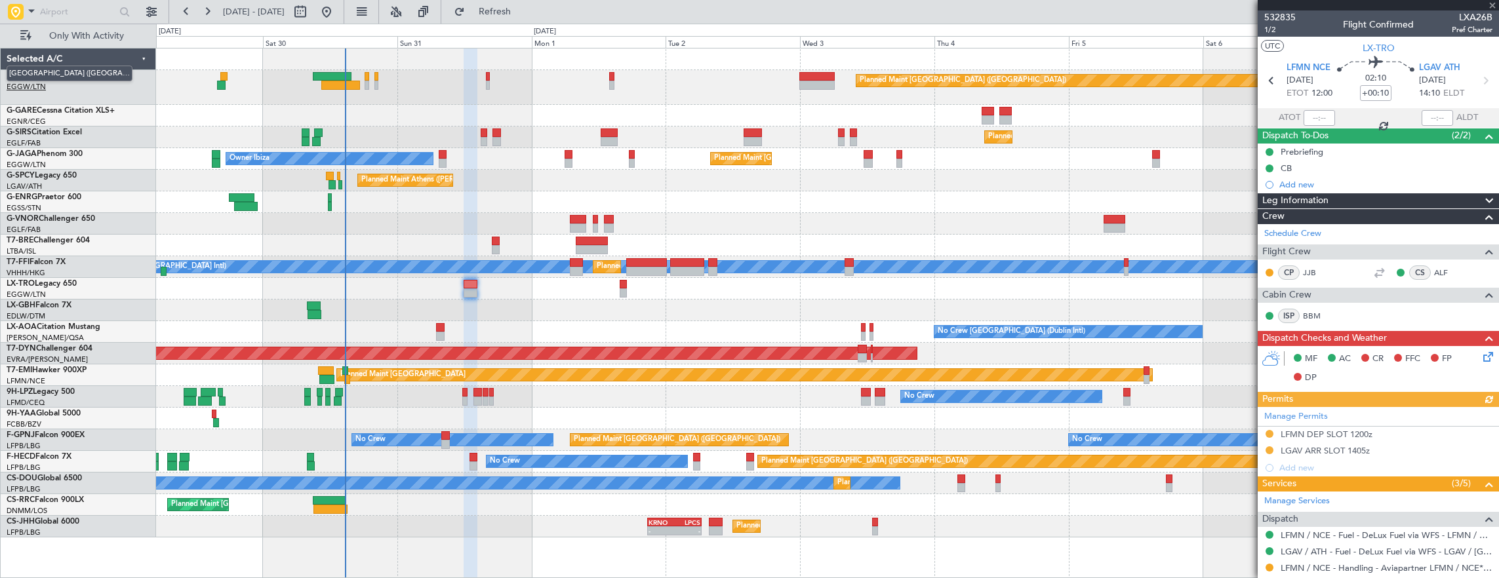
type input "+00:05"
type input "0"
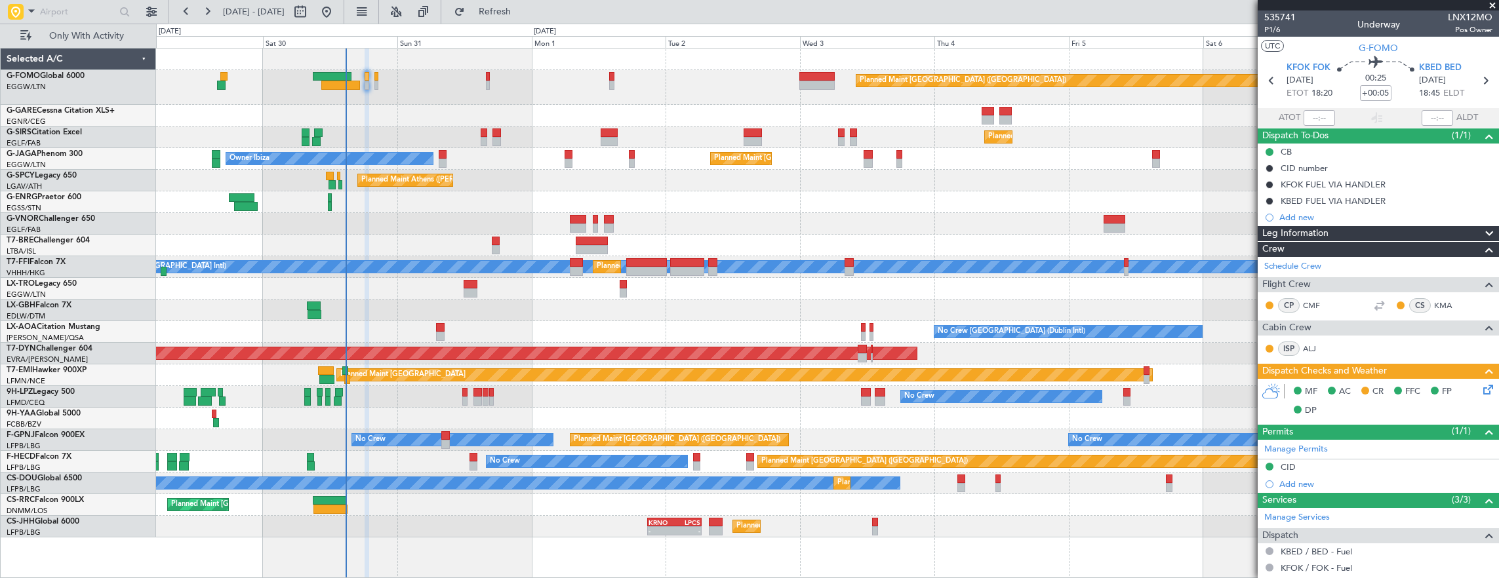
click at [47, 342] on div "LELL/QSA Sabadell" at bounding box center [81, 338] width 149 height 11
click at [59, 350] on link "T7-DYN Challenger 604" at bounding box center [50, 349] width 86 height 8
click at [54, 258] on link "T7-FFI Falcon 7X" at bounding box center [36, 262] width 59 height 8
click at [42, 346] on link "T7-DYN Challenger 604" at bounding box center [50, 349] width 86 height 8
click at [71, 29] on button "Only With Activity" at bounding box center [78, 36] width 128 height 21
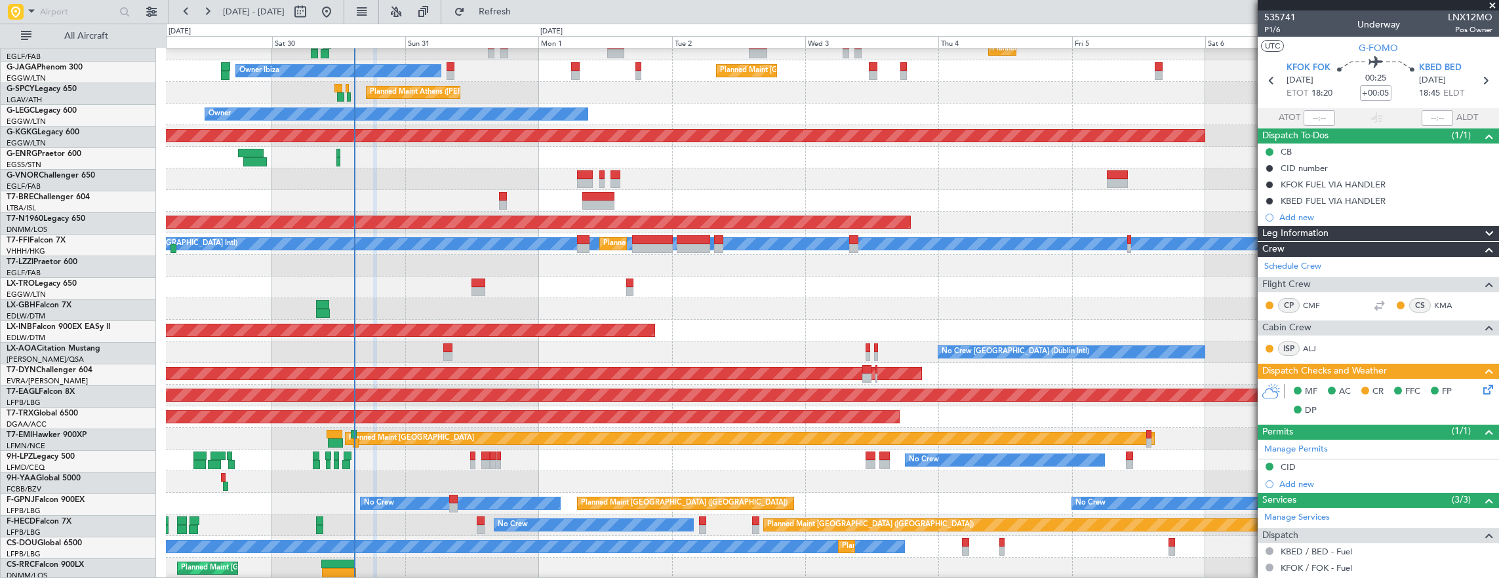
scroll to position [131, 0]
click at [53, 413] on link "T7-TRX Global 6500" at bounding box center [42, 413] width 71 height 8
click at [76, 432] on link "T7-EMI Hawker 900XP" at bounding box center [47, 434] width 80 height 8
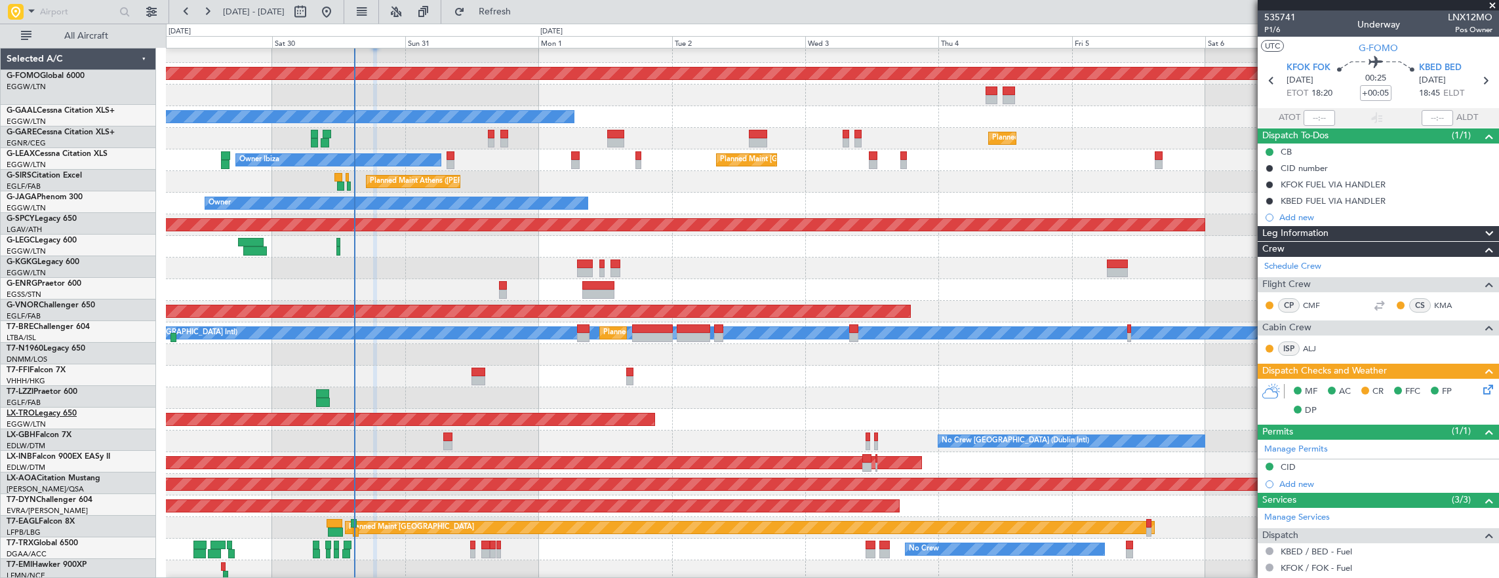
scroll to position [197, 0]
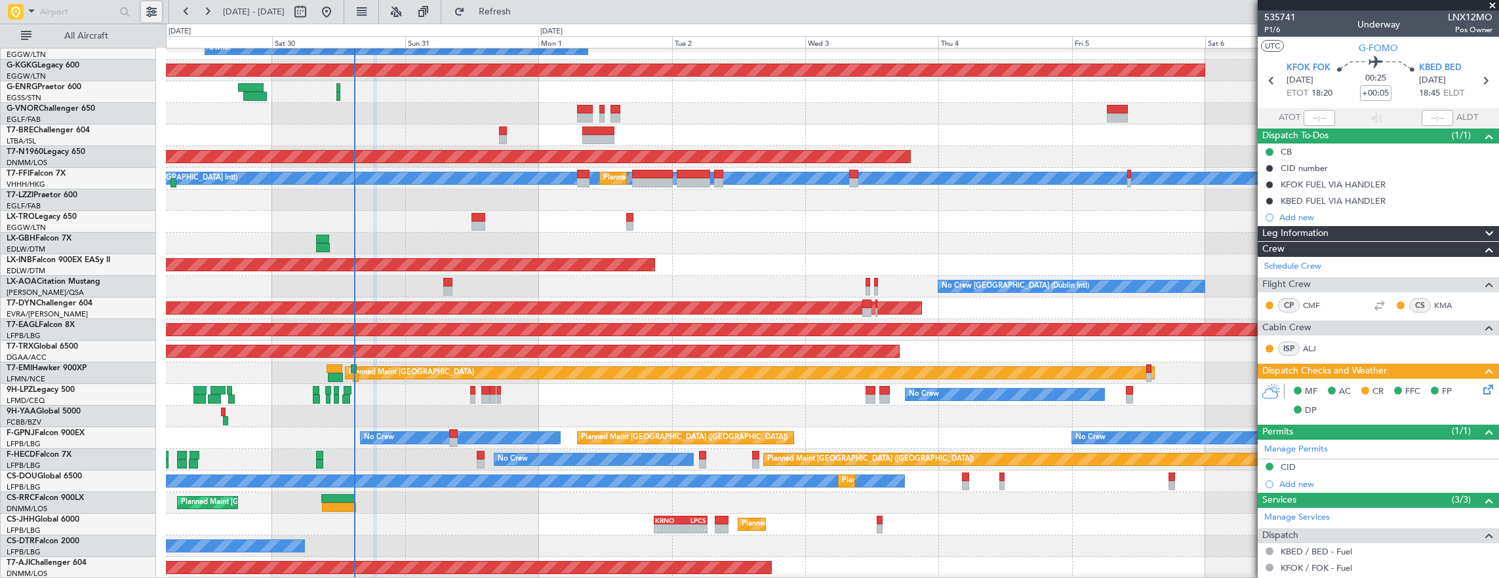
click at [151, 14] on button at bounding box center [151, 11] width 21 height 21
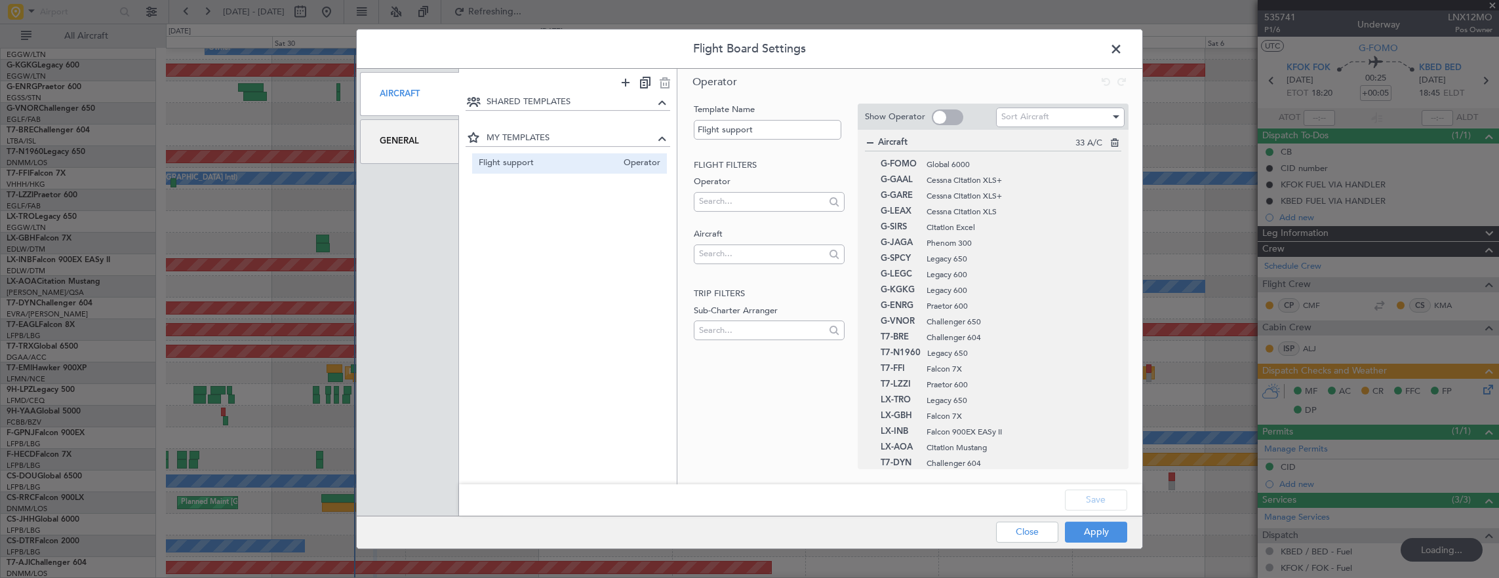
drag, startPoint x: 1116, startPoint y: 47, endPoint x: 468, endPoint y: 557, distance: 824.7
click at [1123, 47] on span at bounding box center [1123, 52] width 0 height 26
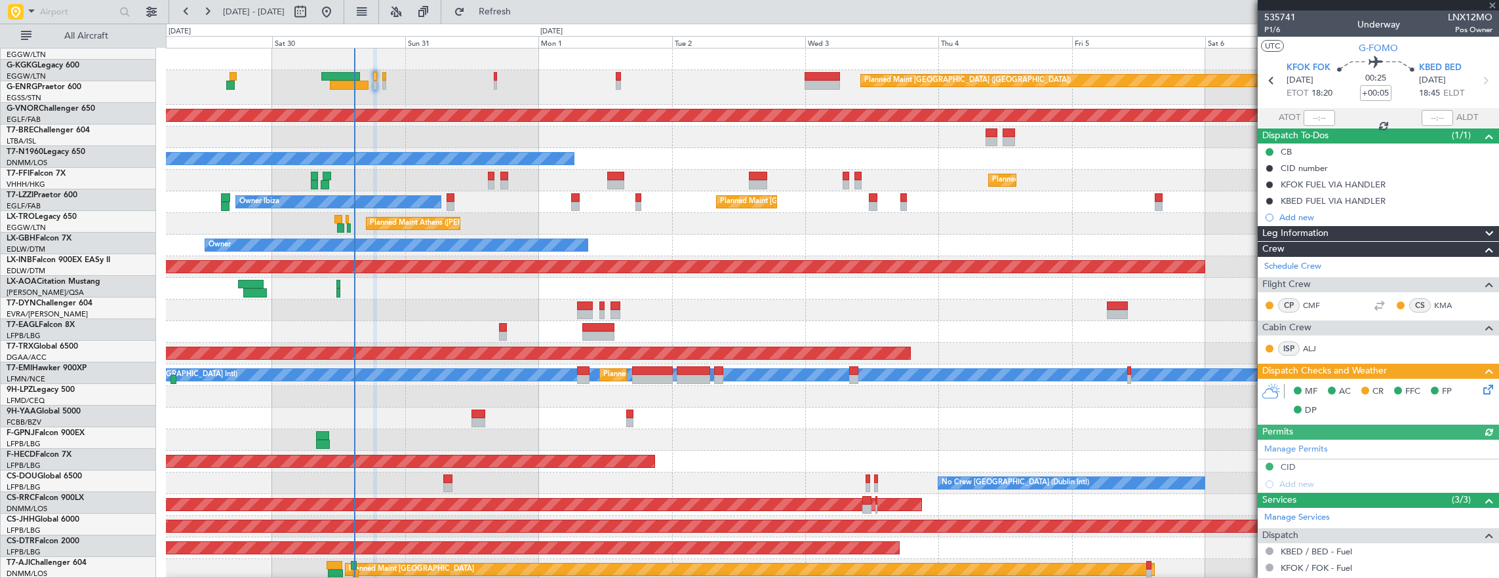
scroll to position [0, 0]
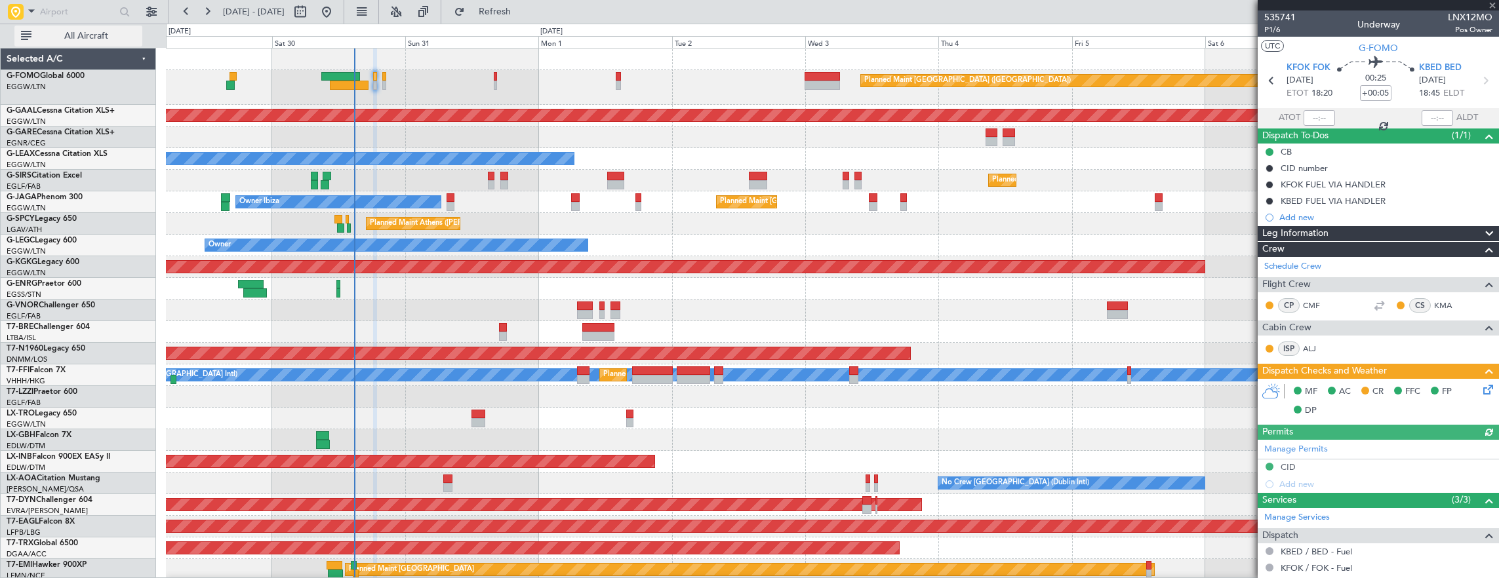
click at [121, 45] on button "All Aircraft" at bounding box center [78, 36] width 128 height 21
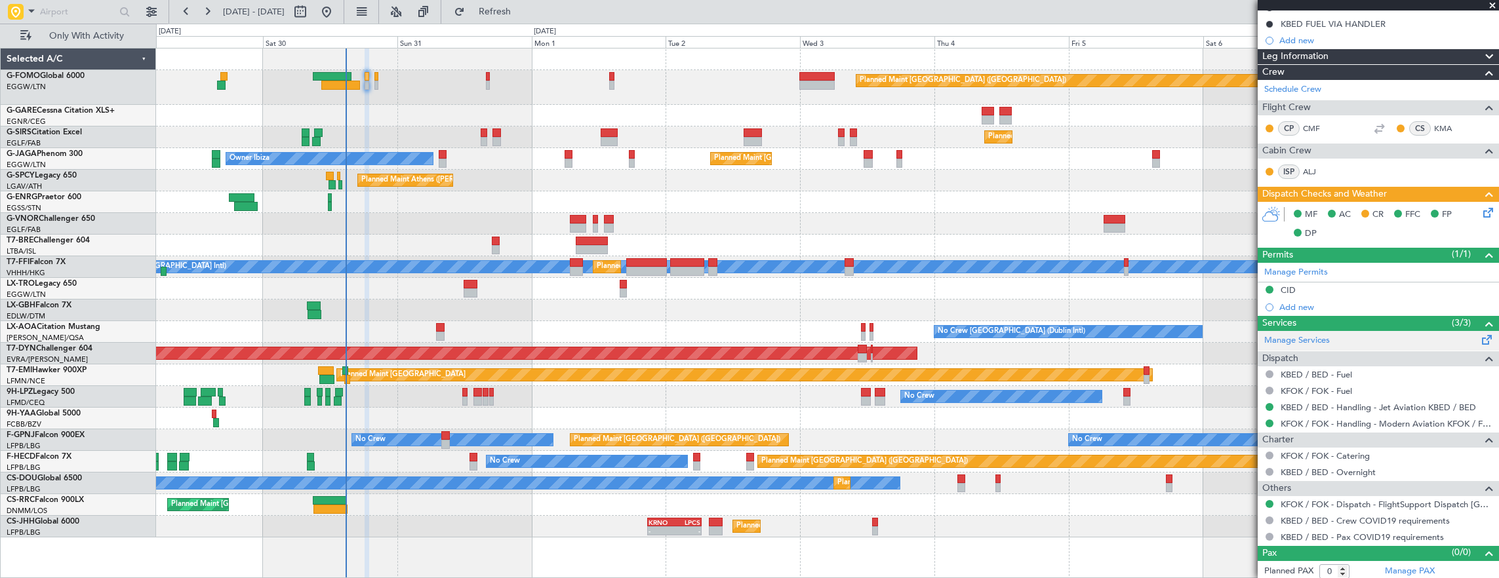
scroll to position [177, 0]
click at [404, 176] on div "Planned Maint London (Luton) Planned Maint London (Farnborough) Planned Maint L…" at bounding box center [827, 293] width 1343 height 489
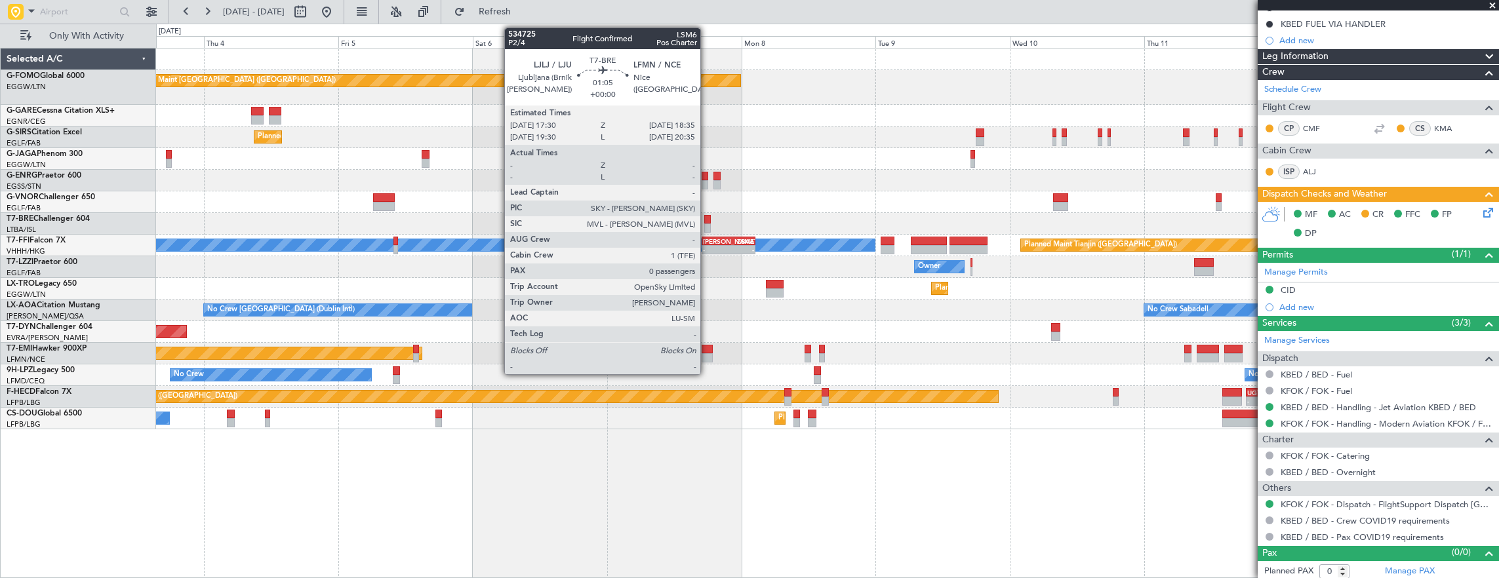
click at [707, 220] on div at bounding box center [707, 219] width 7 height 9
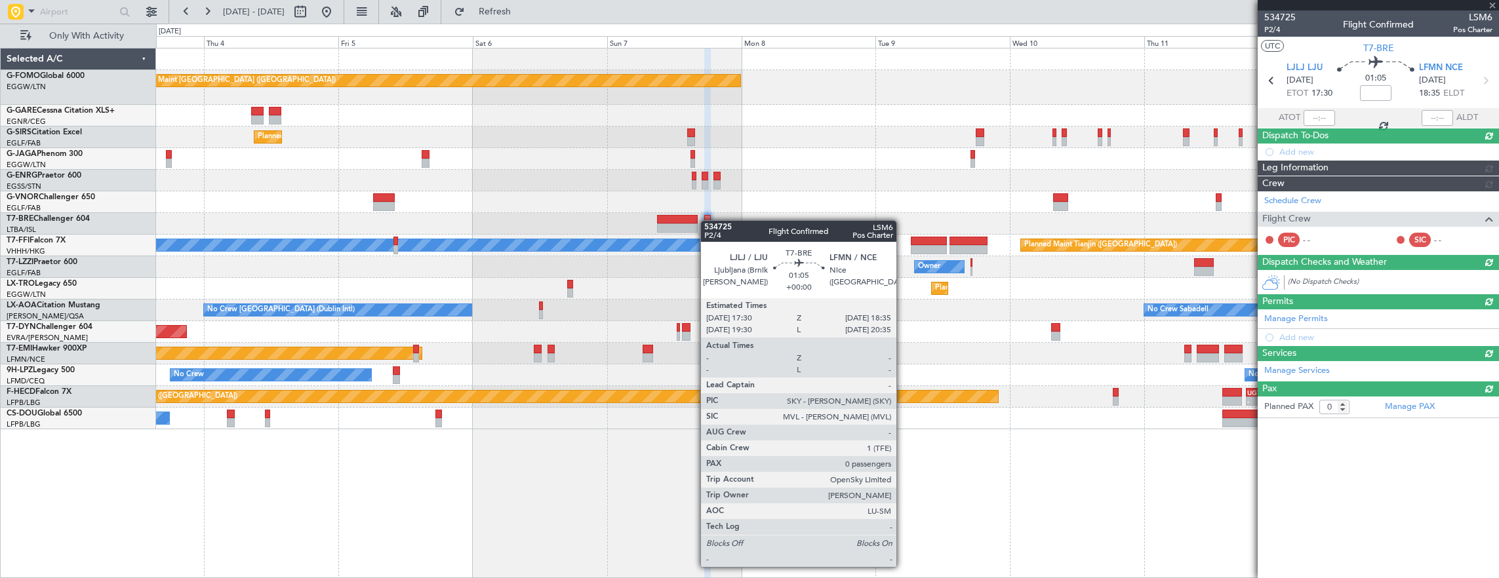
scroll to position [0, 0]
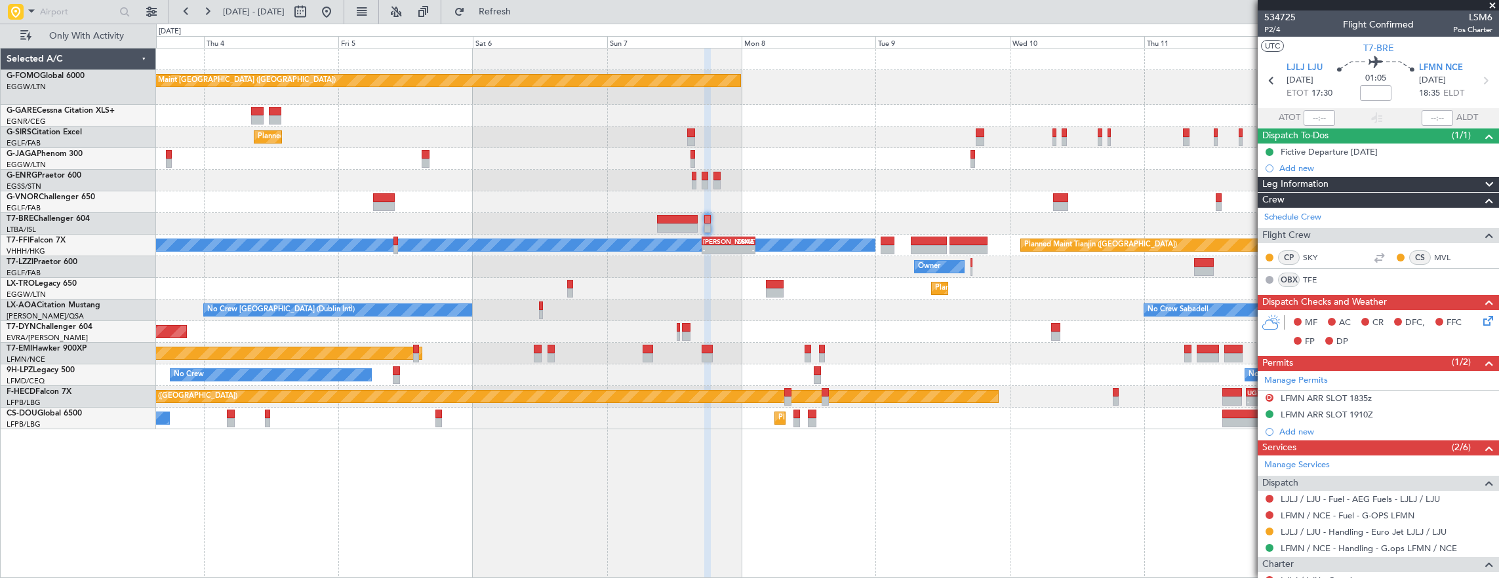
click at [950, 325] on div "Planned Maint London (Luton) Planned Maint London (Farnborough) Planned Maint L…" at bounding box center [827, 239] width 1343 height 381
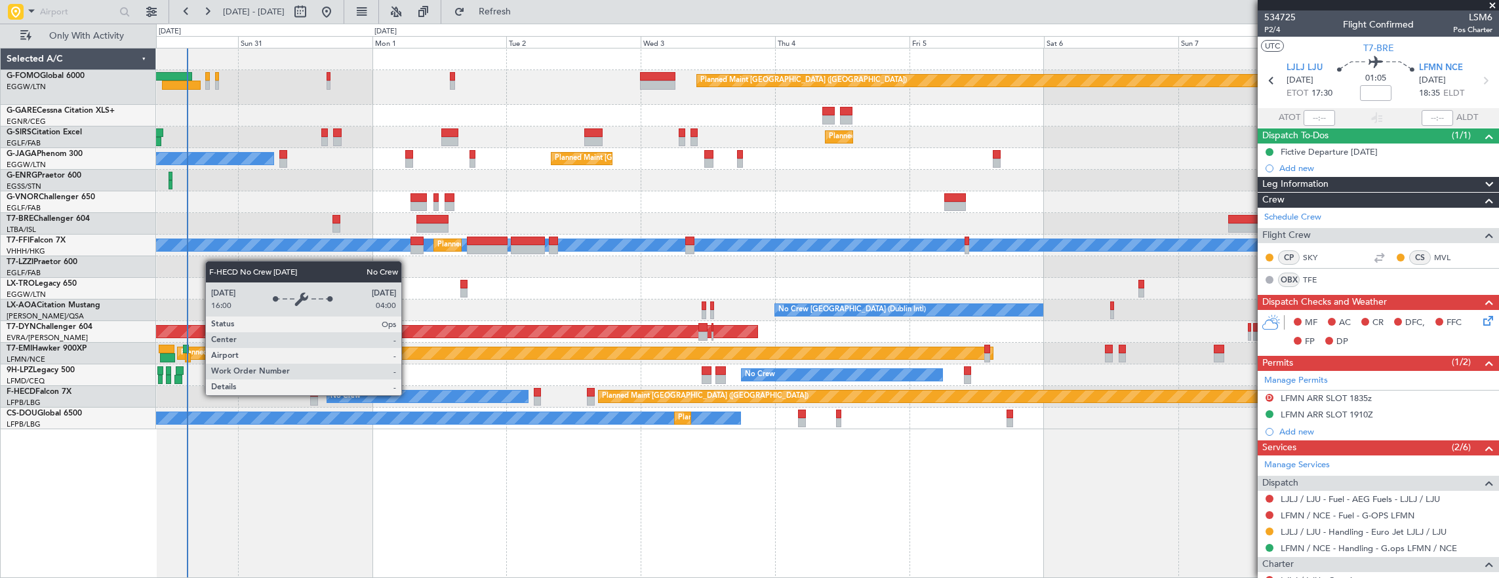
click at [802, 351] on div "Planned Maint London (Luton) Planned Maint London (Farnborough) Planned Maint L…" at bounding box center [827, 239] width 1343 height 381
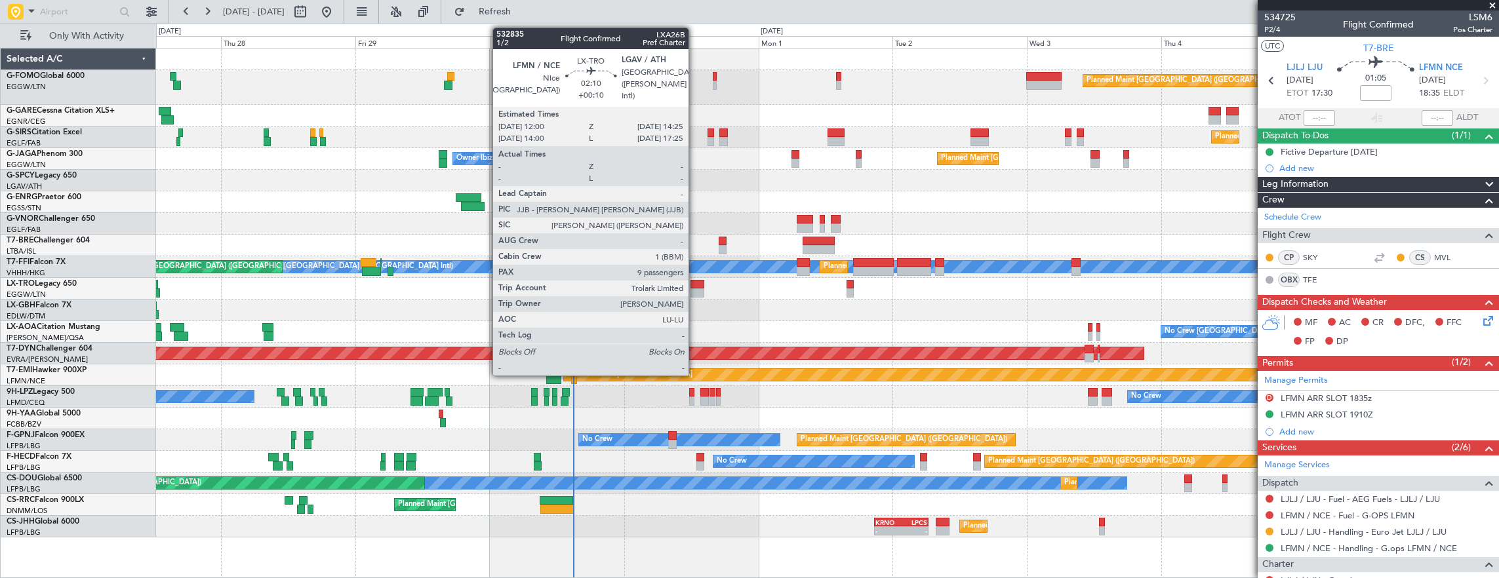
click at [695, 289] on div at bounding box center [698, 293] width 14 height 9
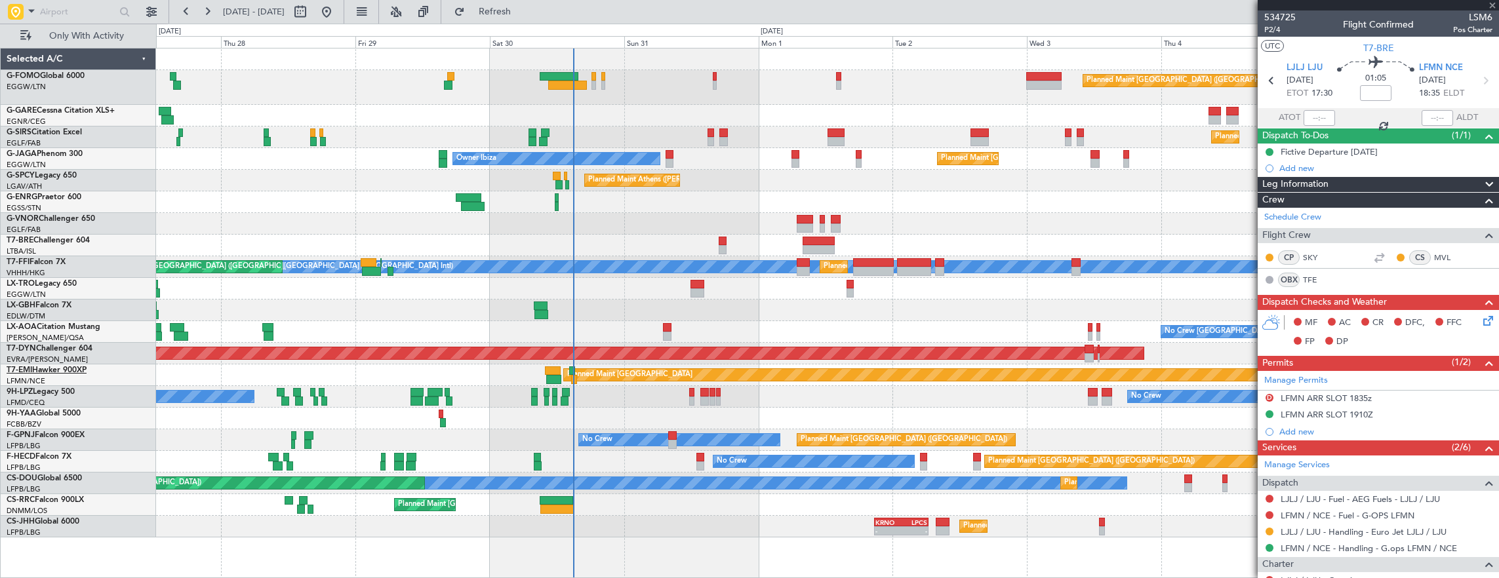
type input "+00:10"
type input "9"
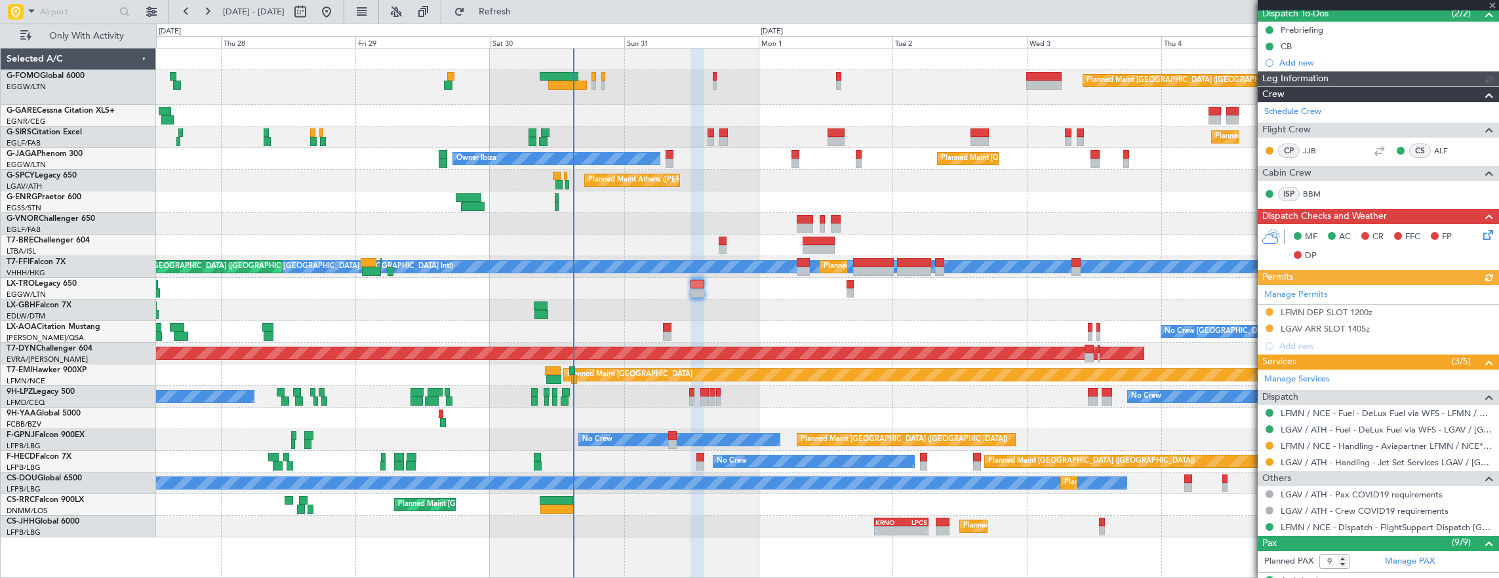
scroll to position [378, 0]
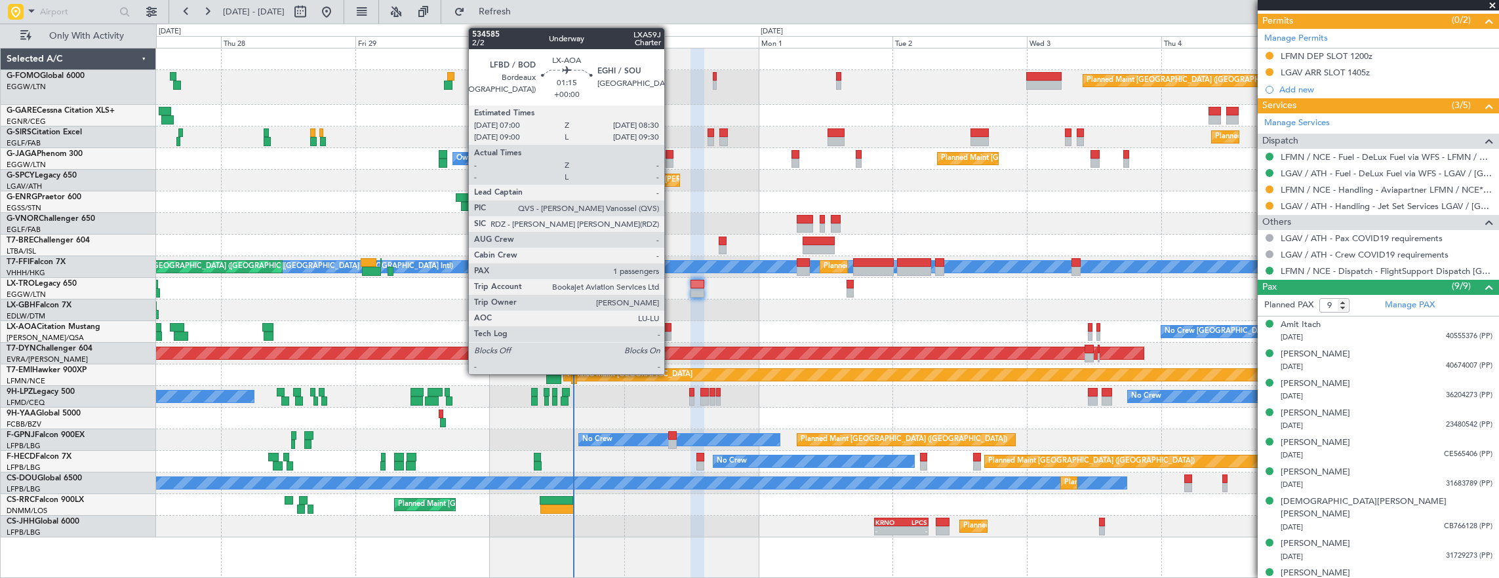
click at [665, 329] on div at bounding box center [667, 327] width 9 height 9
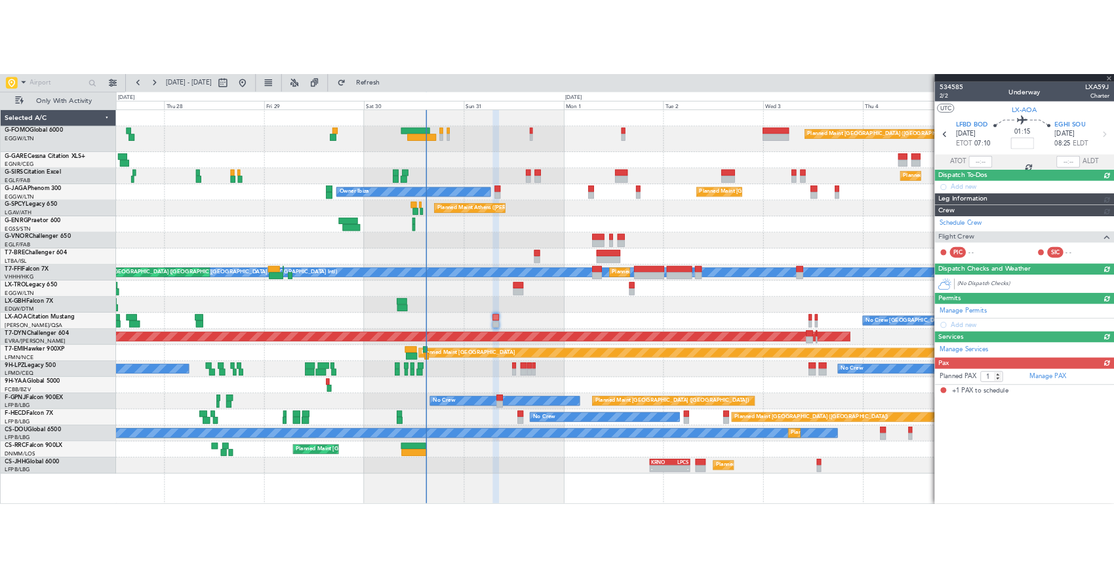
scroll to position [0, 0]
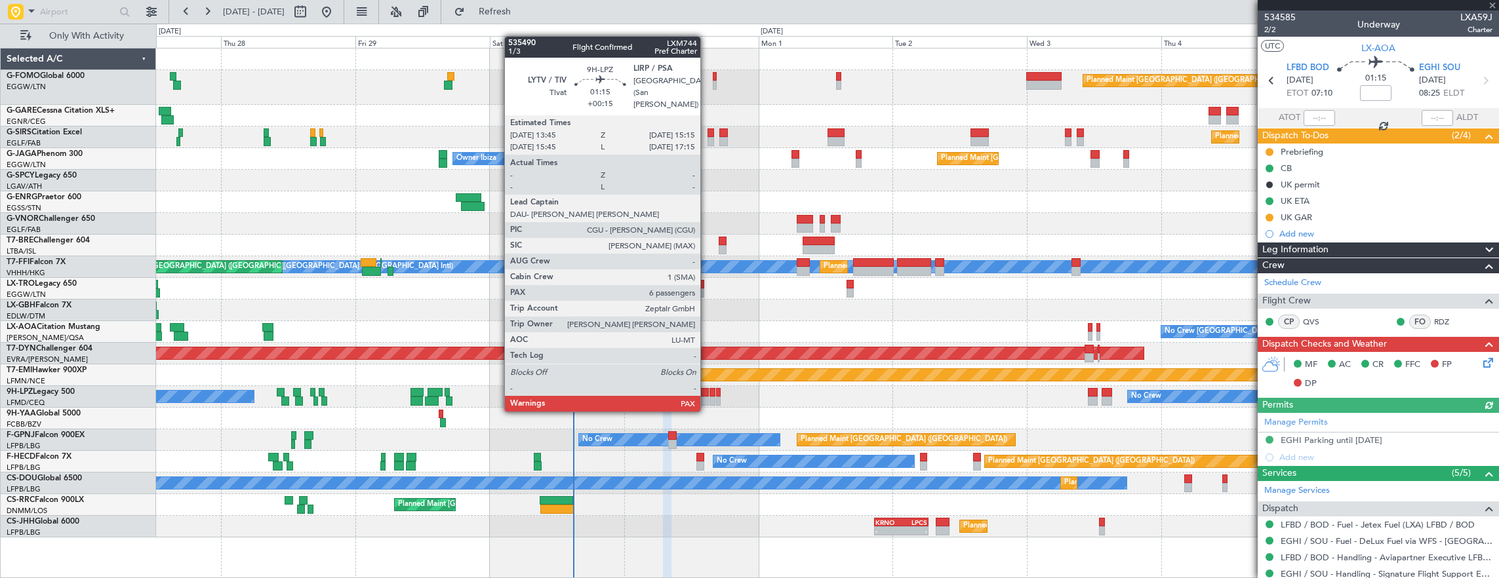
click at [711, 397] on div at bounding box center [713, 401] width 6 height 9
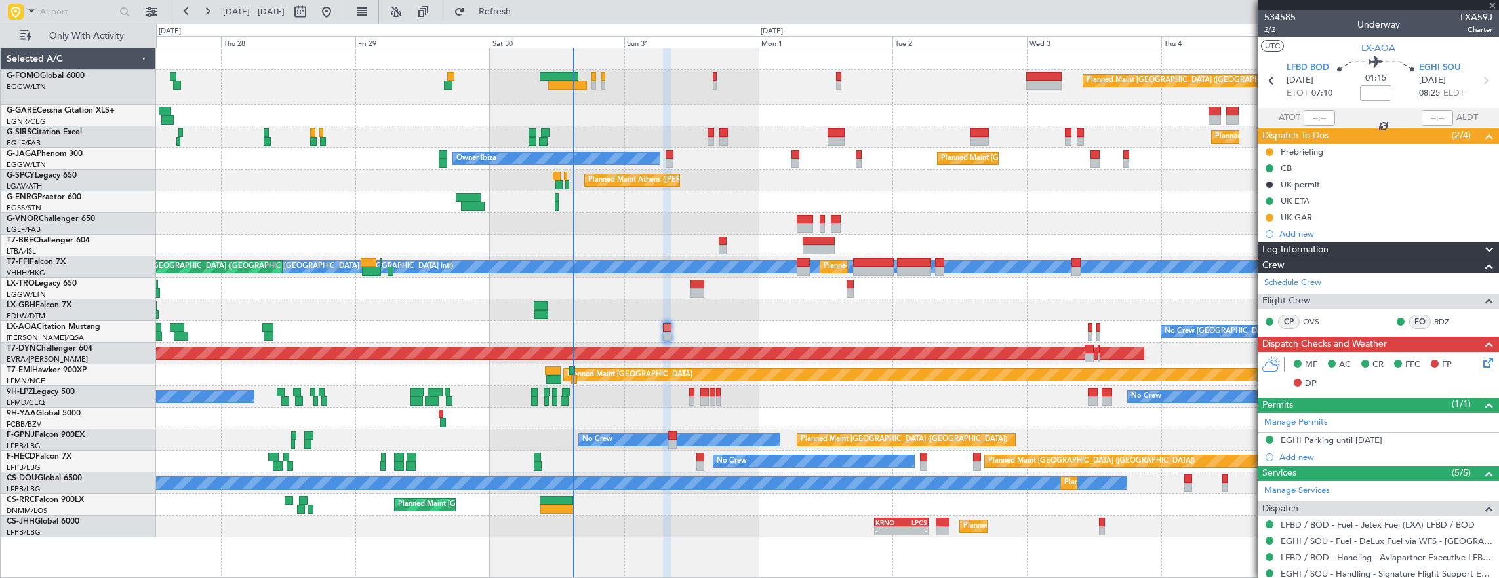
type input "0"
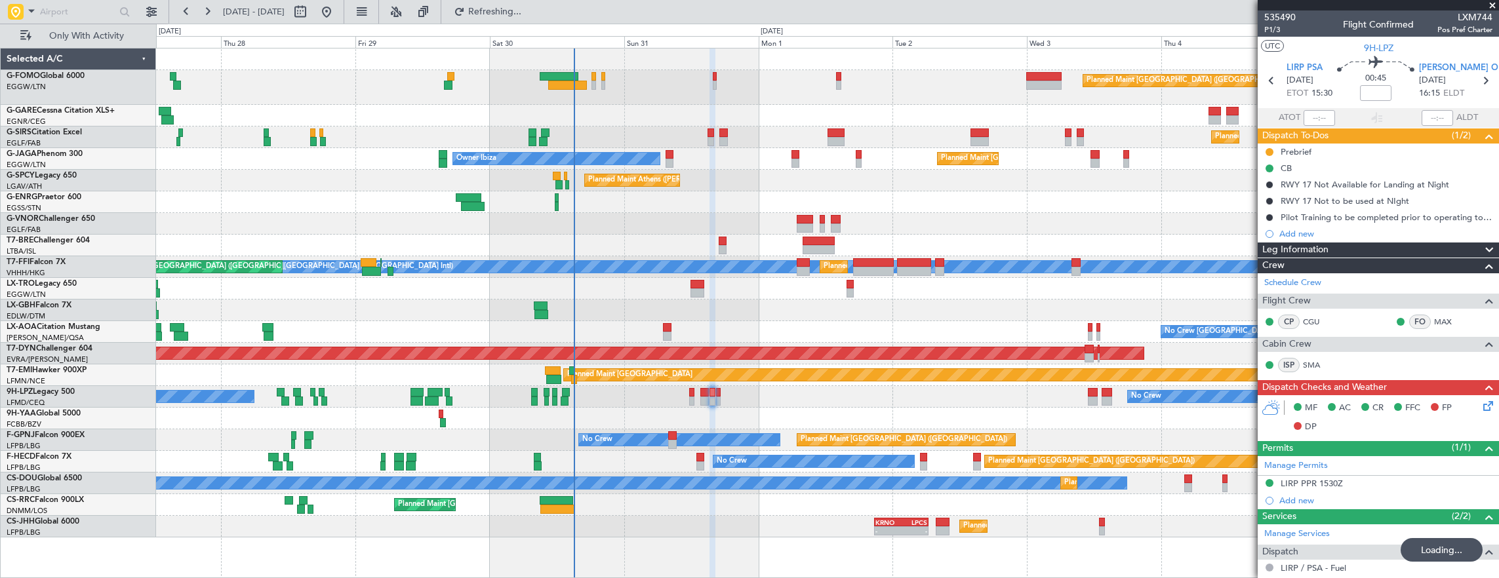
click at [553, 254] on div "Planned Maint [GEOGRAPHIC_DATA] ([GEOGRAPHIC_DATA]) Planned Maint [GEOGRAPHIC_D…" at bounding box center [827, 293] width 1343 height 489
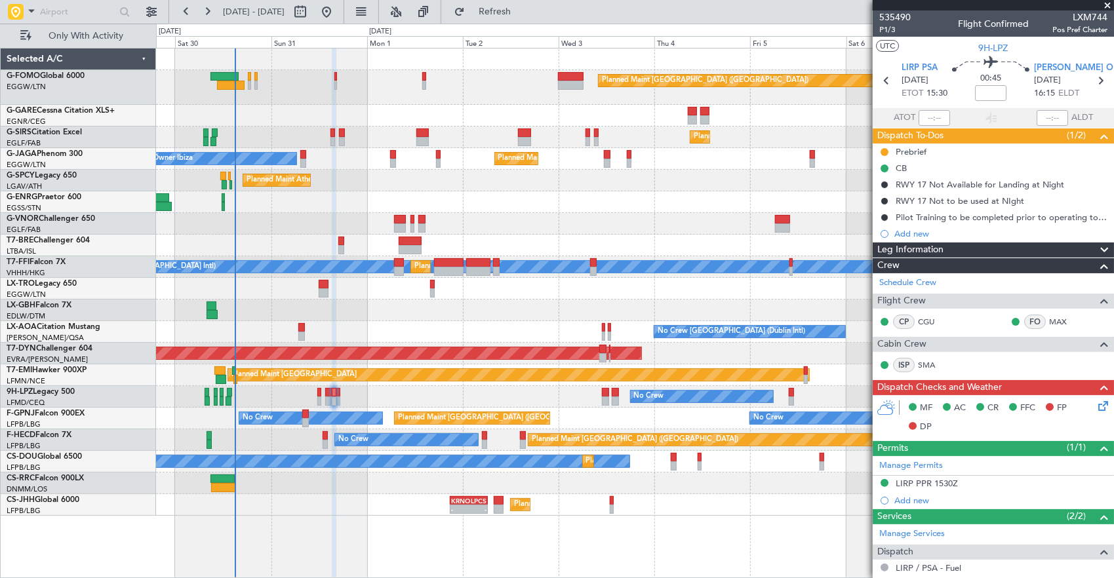
click at [228, 91] on div "Planned Maint [GEOGRAPHIC_DATA] ([GEOGRAPHIC_DATA])" at bounding box center [635, 87] width 958 height 35
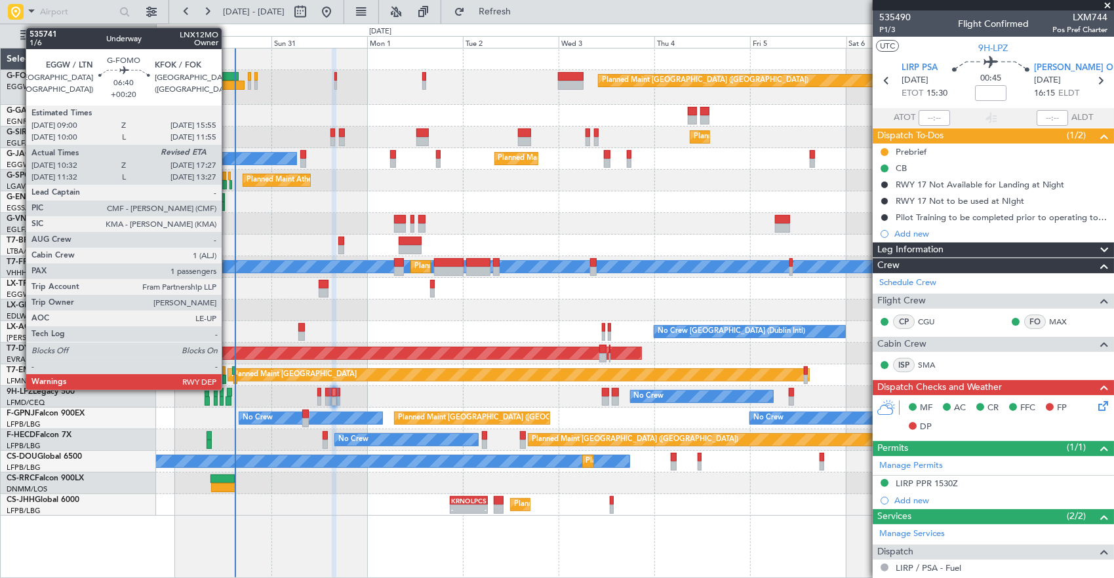
click at [228, 85] on div at bounding box center [231, 85] width 28 height 9
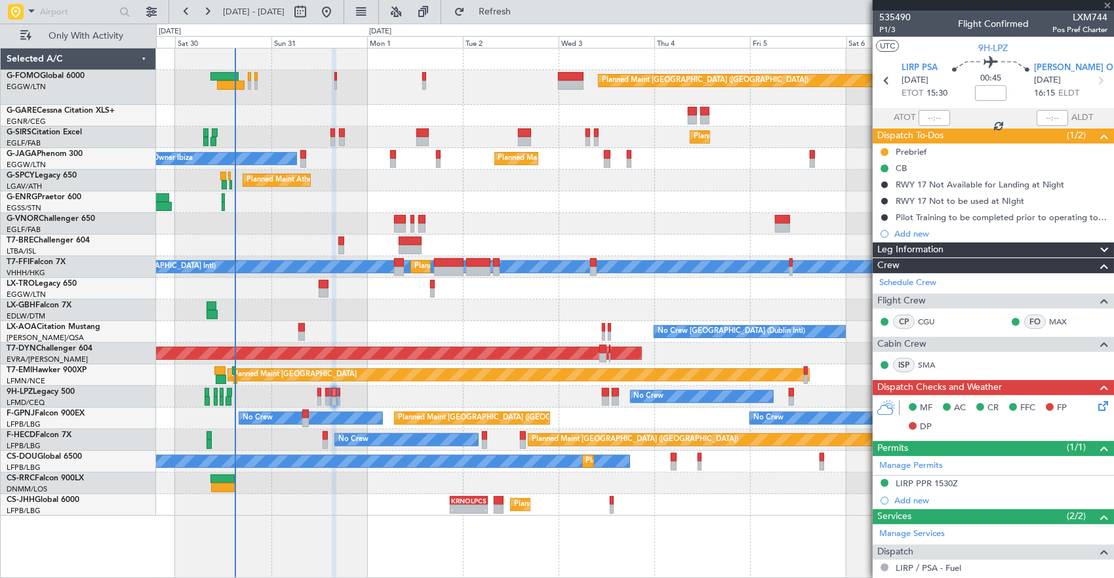
type input "+00:20"
type input "10:32"
type input "1"
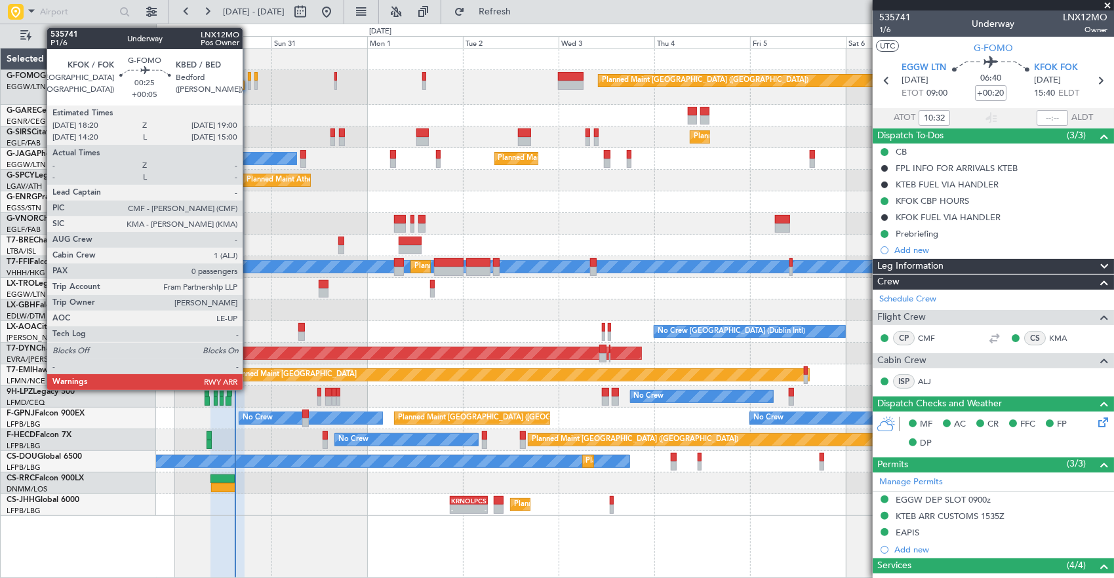
click at [249, 73] on div at bounding box center [249, 76] width 3 height 9
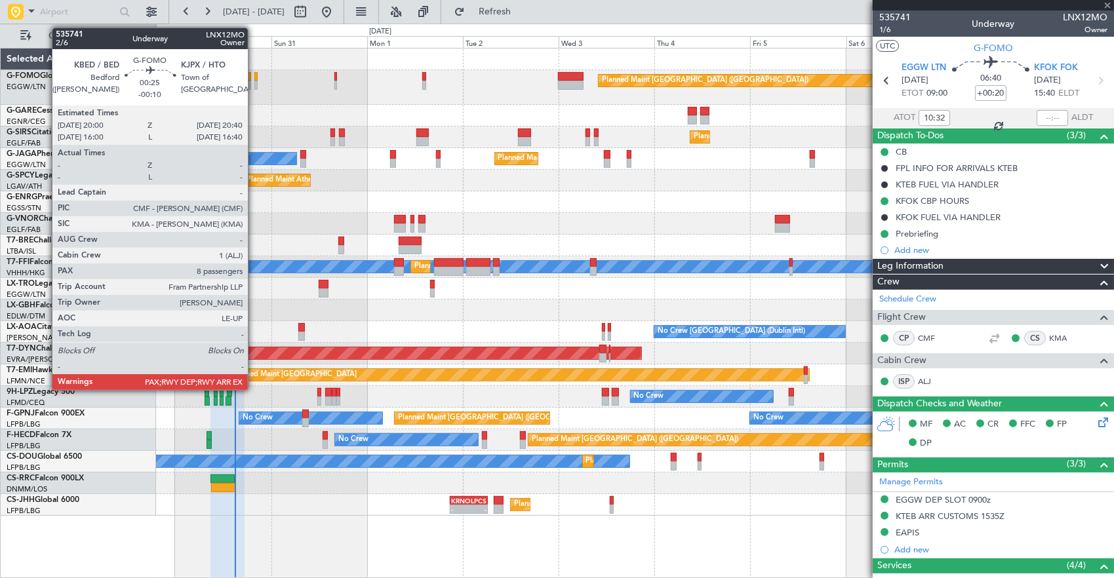
type input "+00:05"
type input "0"
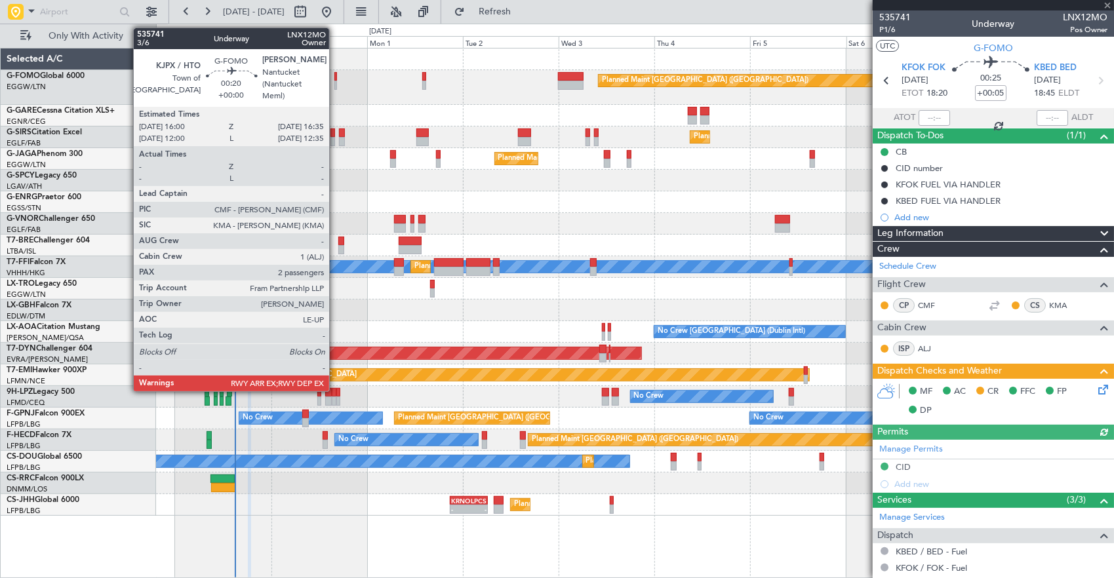
click at [336, 72] on div at bounding box center [335, 76] width 3 height 9
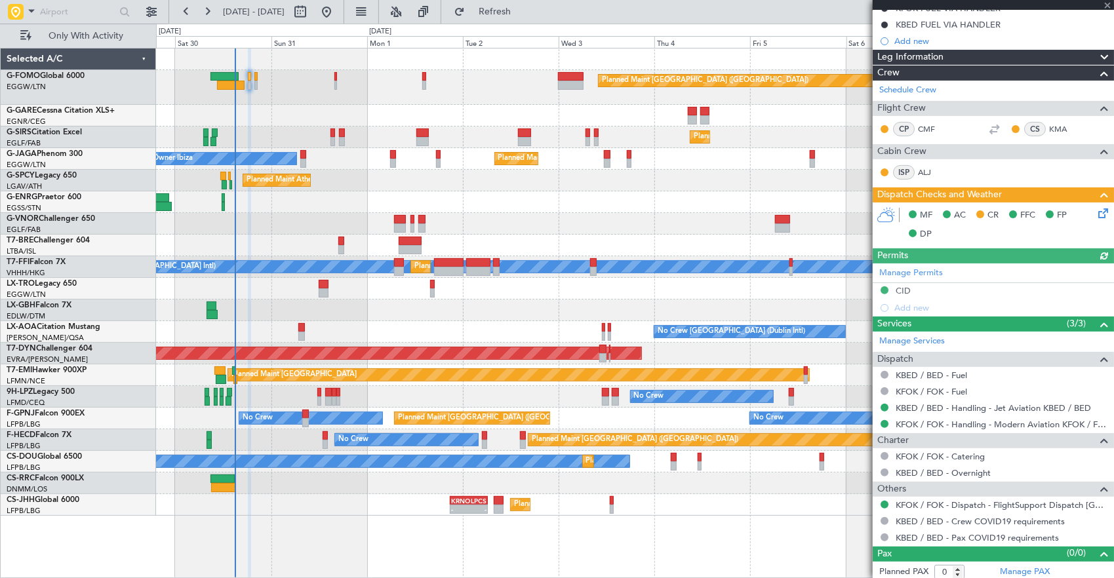
scroll to position [177, 0]
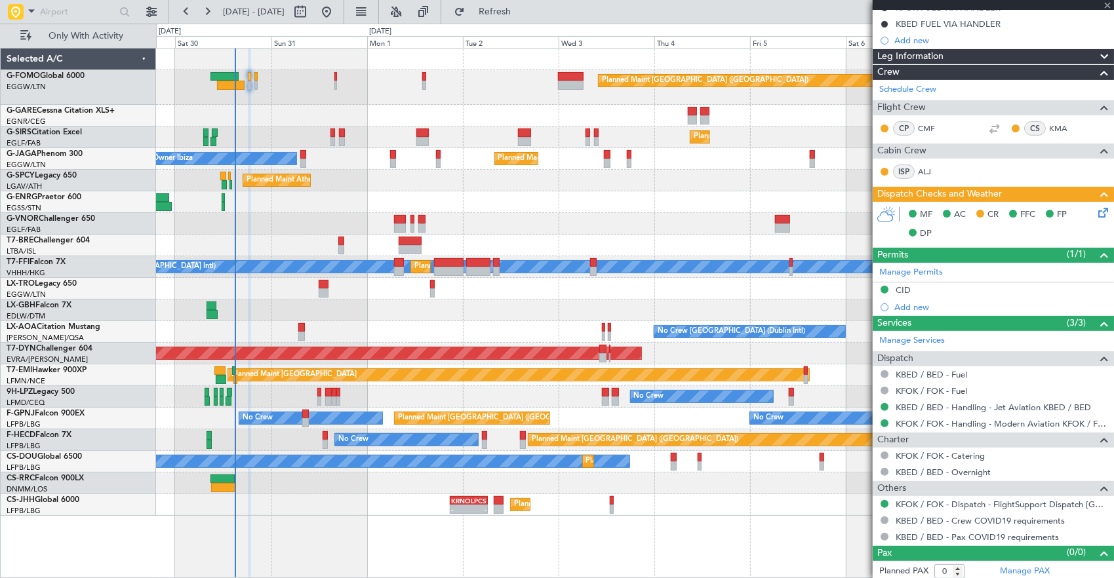
type input "2"
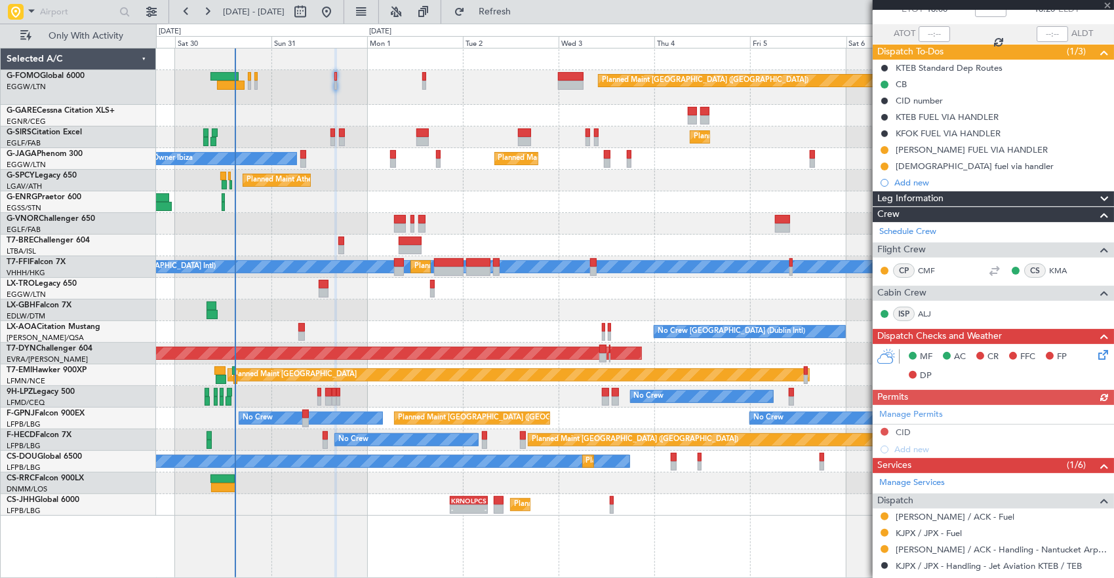
scroll to position [131, 0]
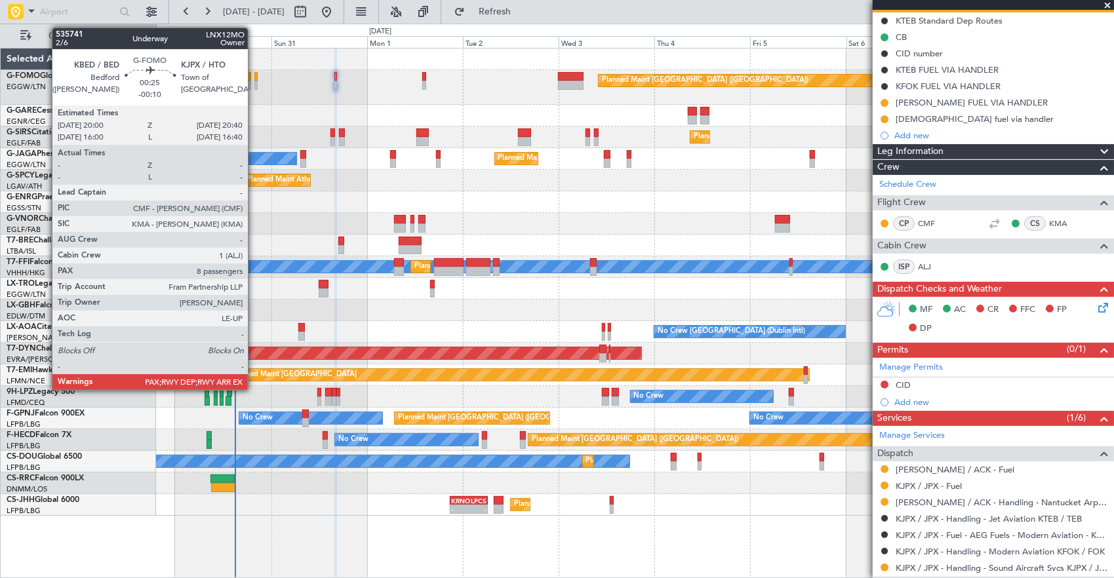
click at [254, 84] on div at bounding box center [255, 85] width 3 height 9
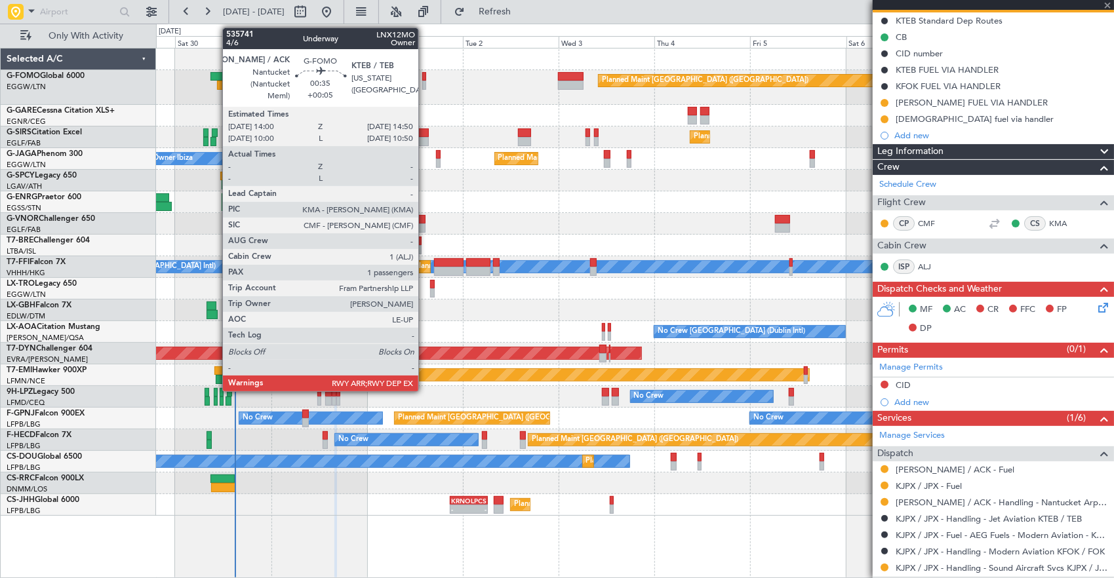
type input "-00:10"
type input "8"
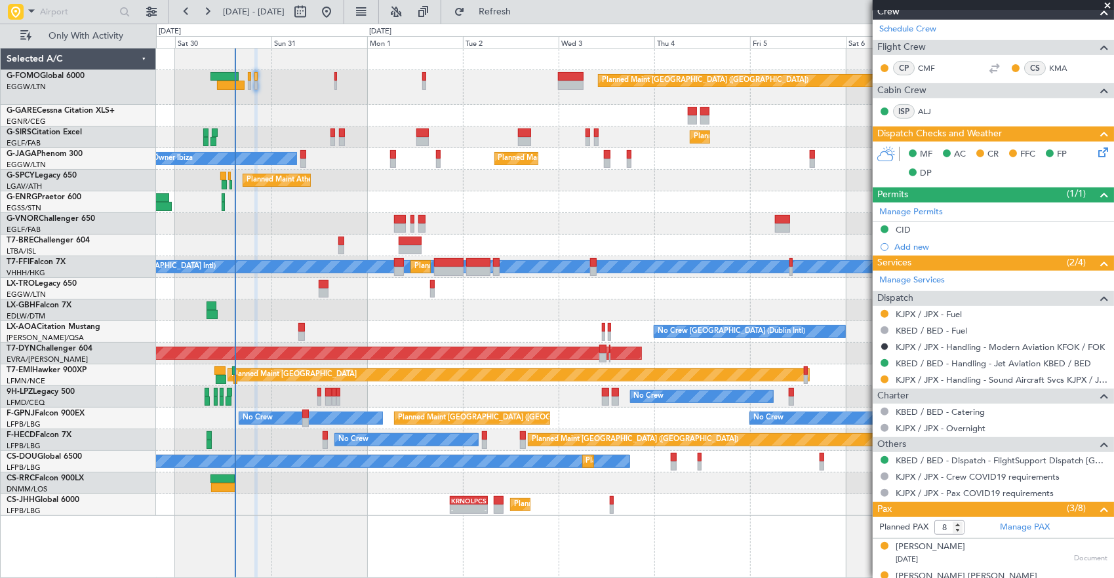
scroll to position [262, 0]
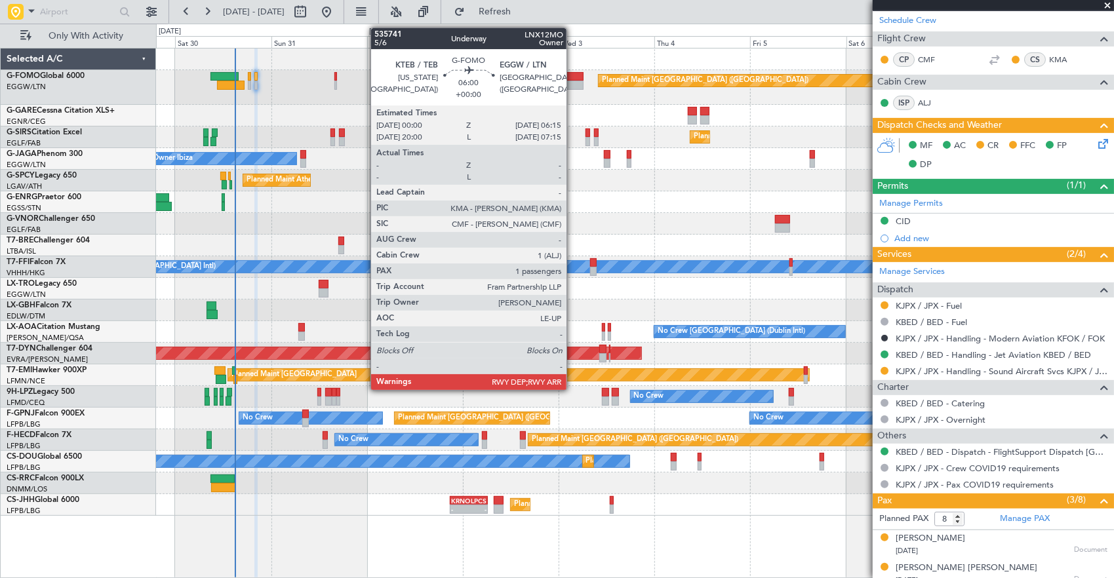
click at [573, 75] on div at bounding box center [571, 76] width 26 height 9
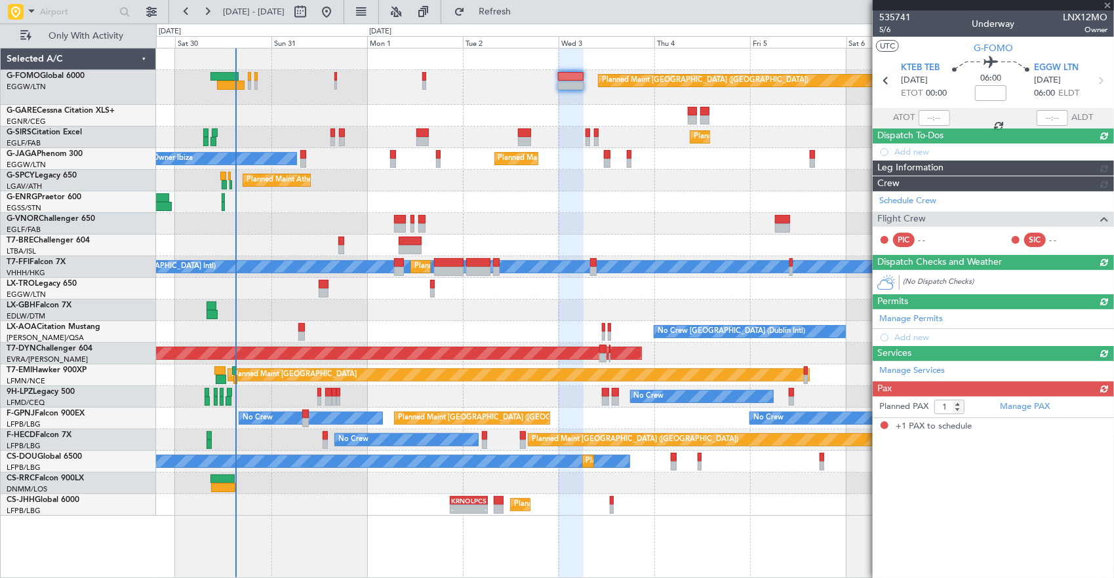
scroll to position [0, 0]
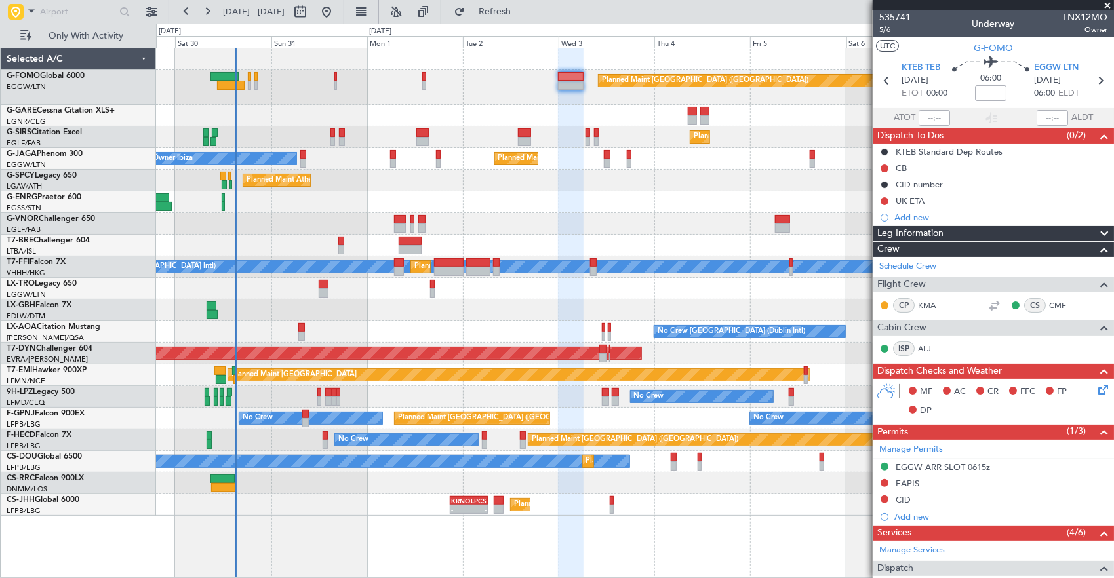
click at [414, 130] on div "Planned Maint [GEOGRAPHIC_DATA] ([GEOGRAPHIC_DATA])" at bounding box center [635, 138] width 958 height 22
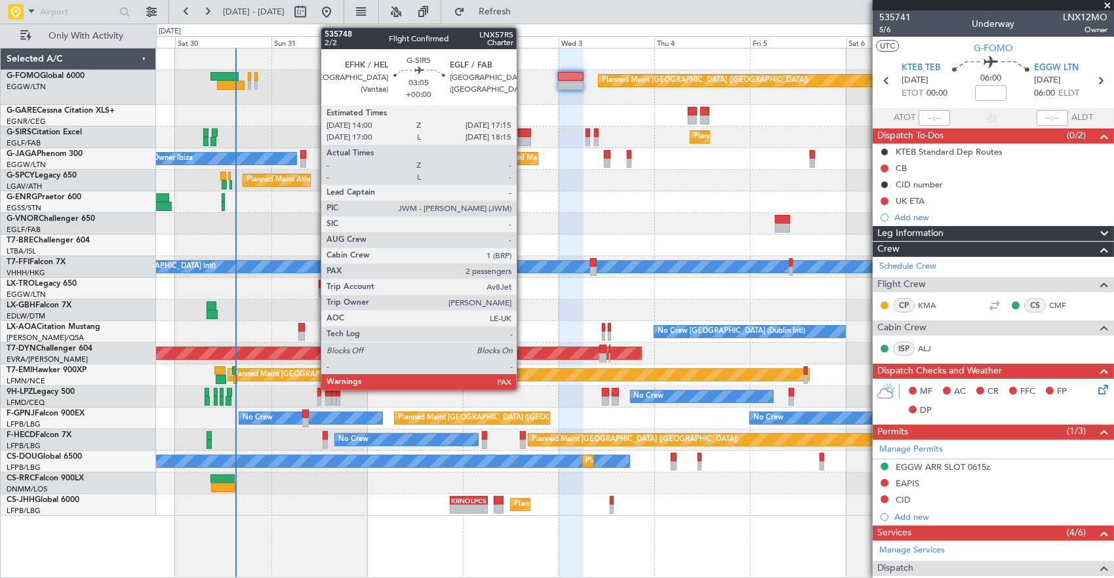
click at [523, 132] on div at bounding box center [524, 133] width 13 height 9
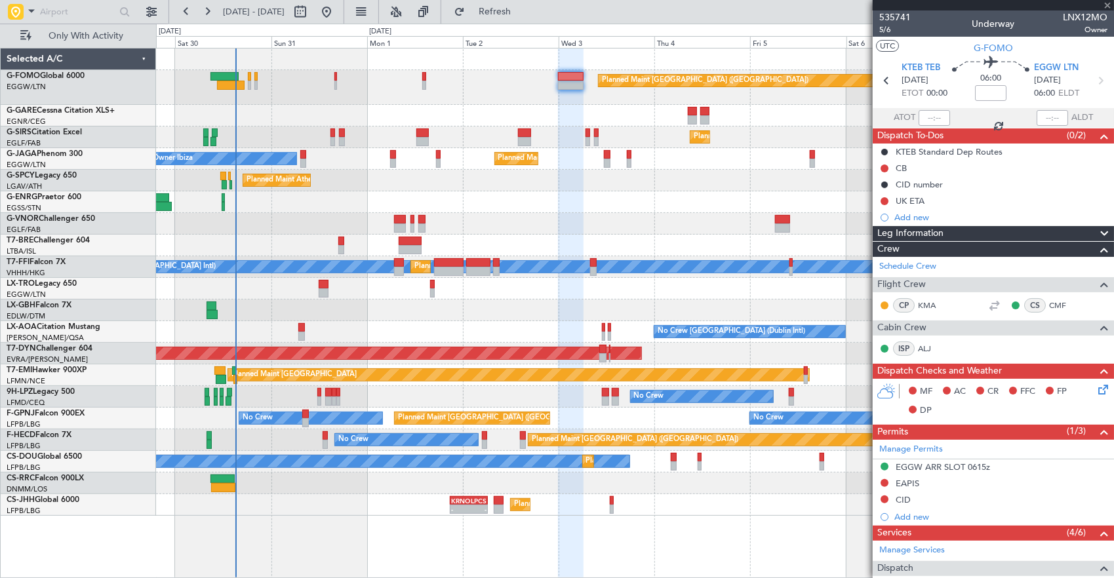
type input "3"
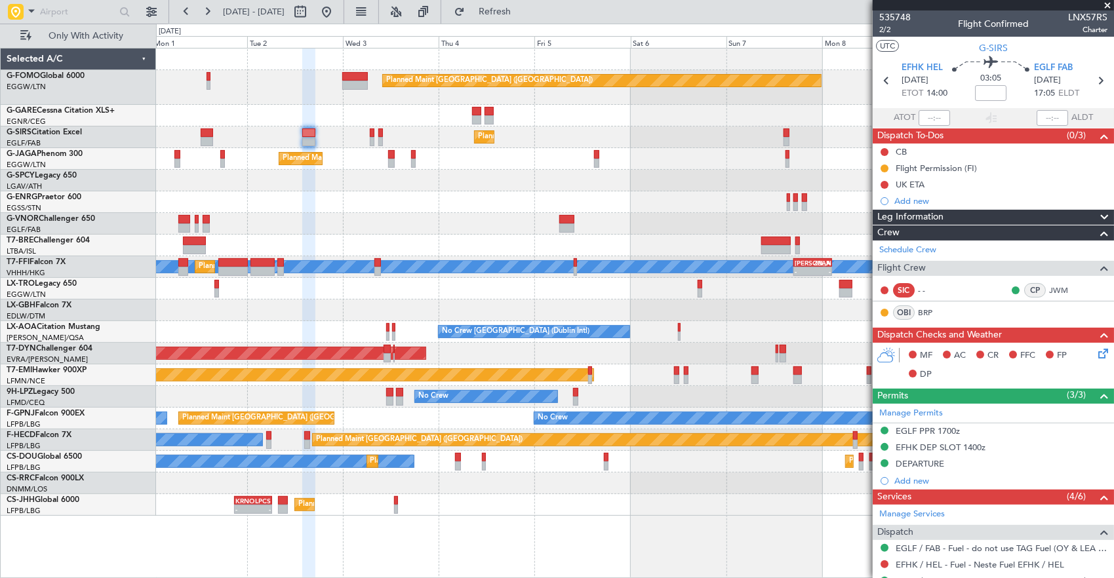
click at [522, 191] on div at bounding box center [635, 202] width 958 height 22
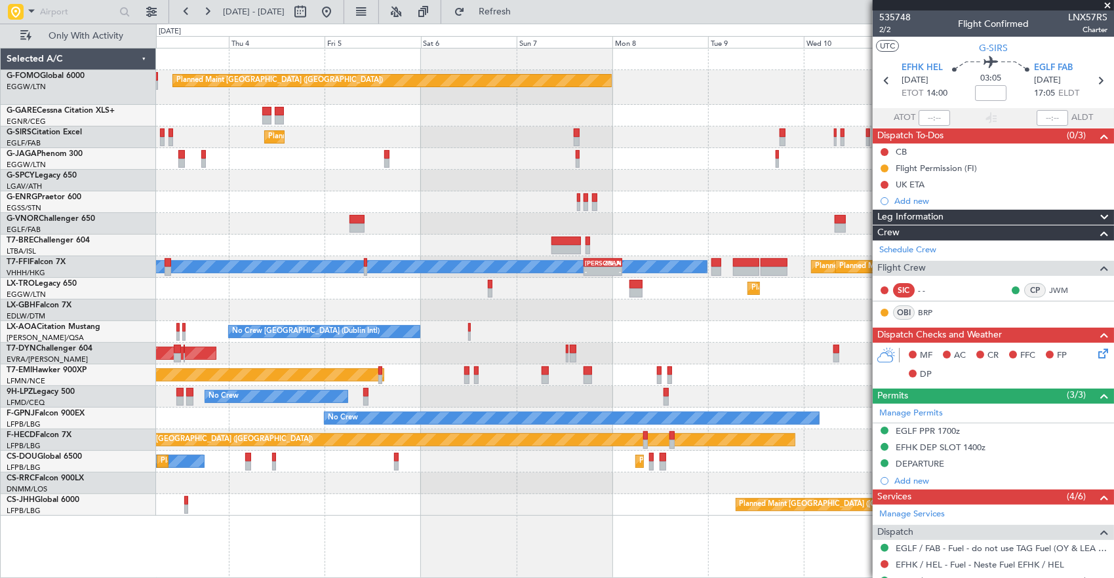
click at [519, 184] on div at bounding box center [635, 181] width 958 height 22
click at [529, 197] on div "Planned Maint London (Luton) Planned Maint London (Farnborough) Planned Maint L…" at bounding box center [635, 283] width 958 height 468
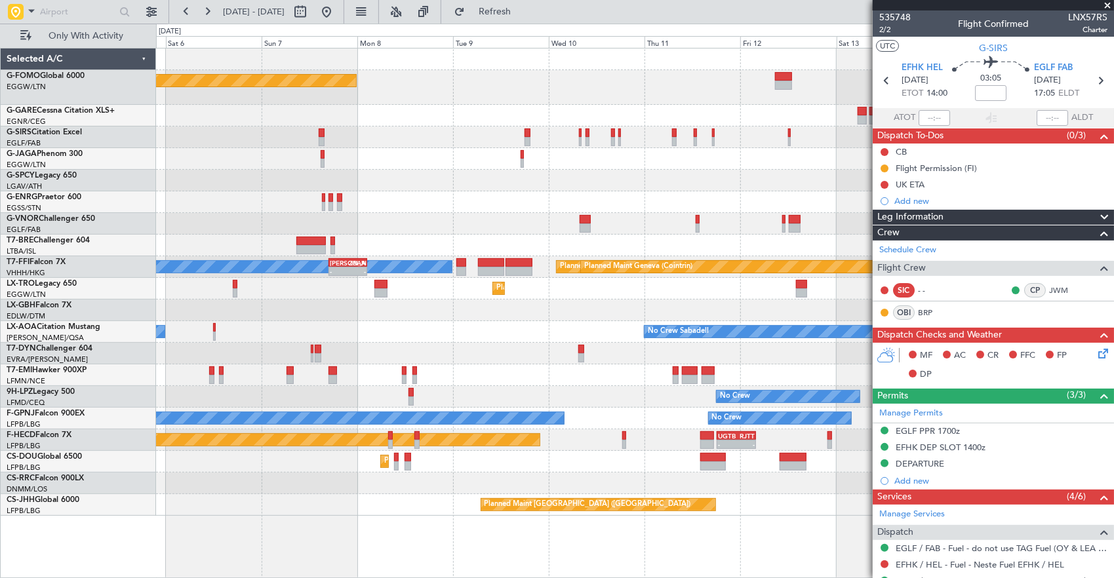
click at [523, 186] on div at bounding box center [635, 181] width 958 height 22
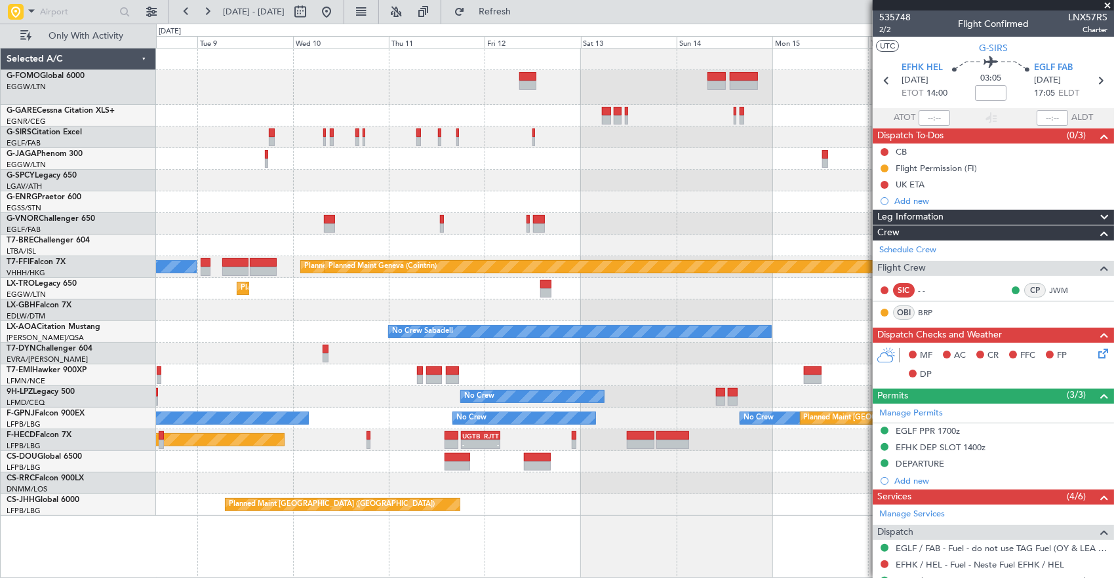
click at [467, 181] on div at bounding box center [635, 181] width 958 height 22
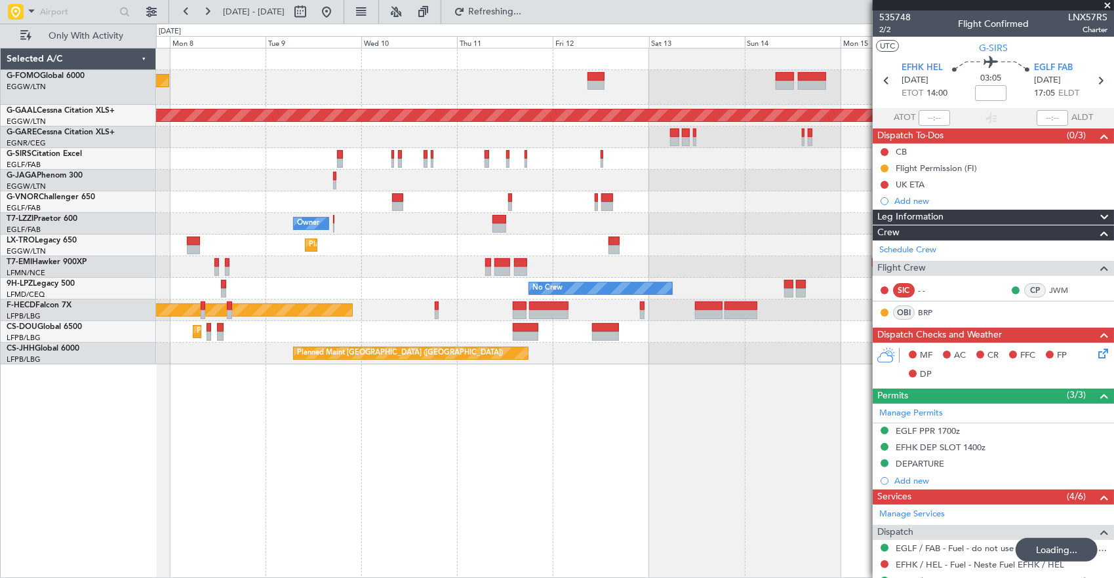
click at [837, 197] on div "Planned Maint London (Luton) Planned Maint Dusseldorf Owner Planned Maint Dusse…" at bounding box center [635, 207] width 958 height 316
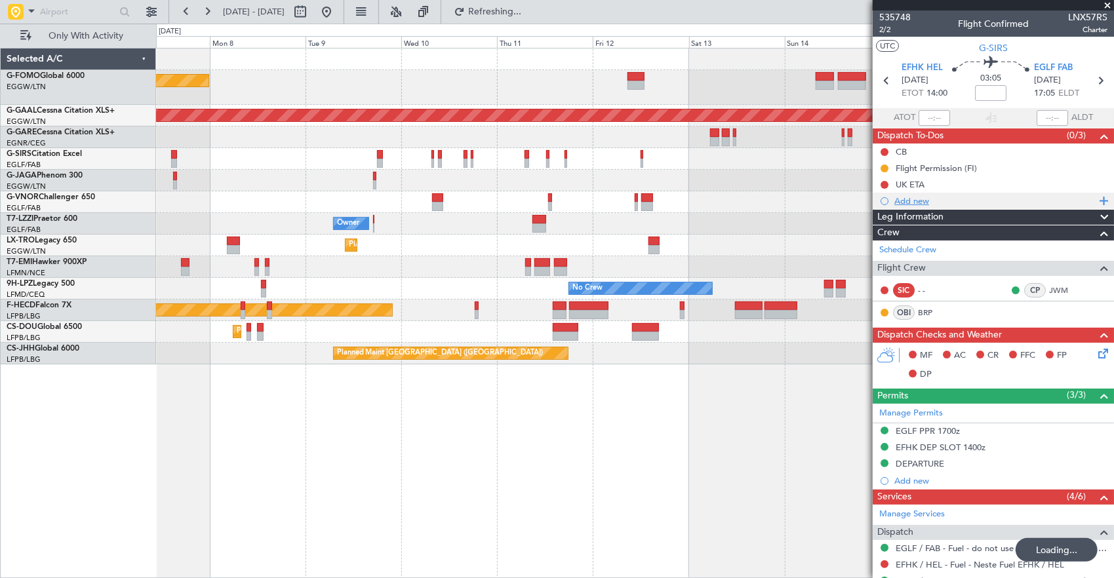
click at [908, 209] on fb-app "11 Sep 2025 - 21 Sep 2025 Refreshing... Quick Links Only With Activity Planned …" at bounding box center [557, 294] width 1114 height 569
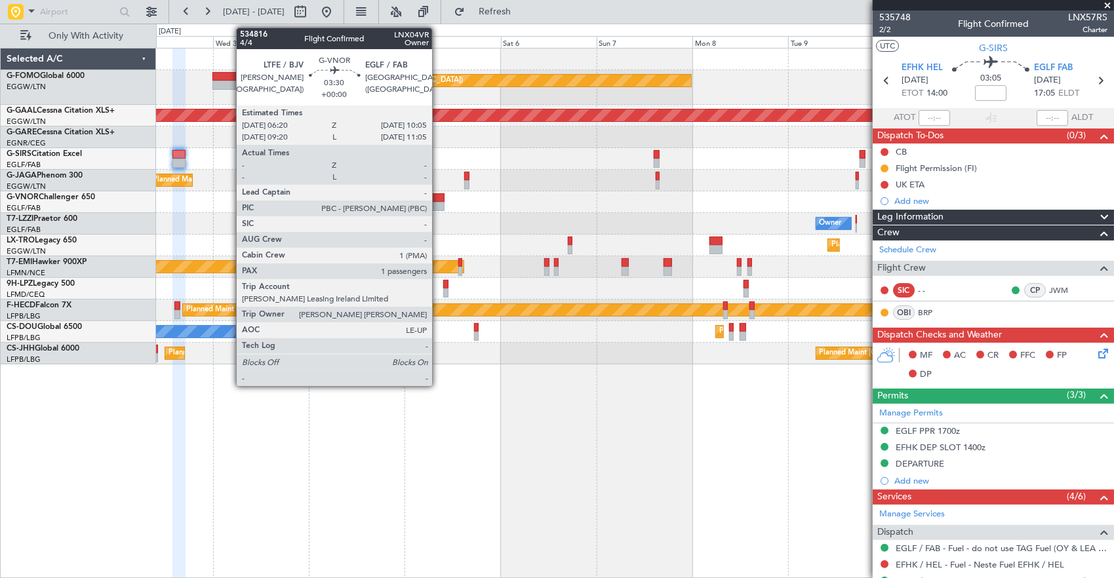
click at [825, 236] on div "Planned Maint London (Luton) Planned Maint Dusseldorf Planned Maint London (Far…" at bounding box center [635, 207] width 958 height 316
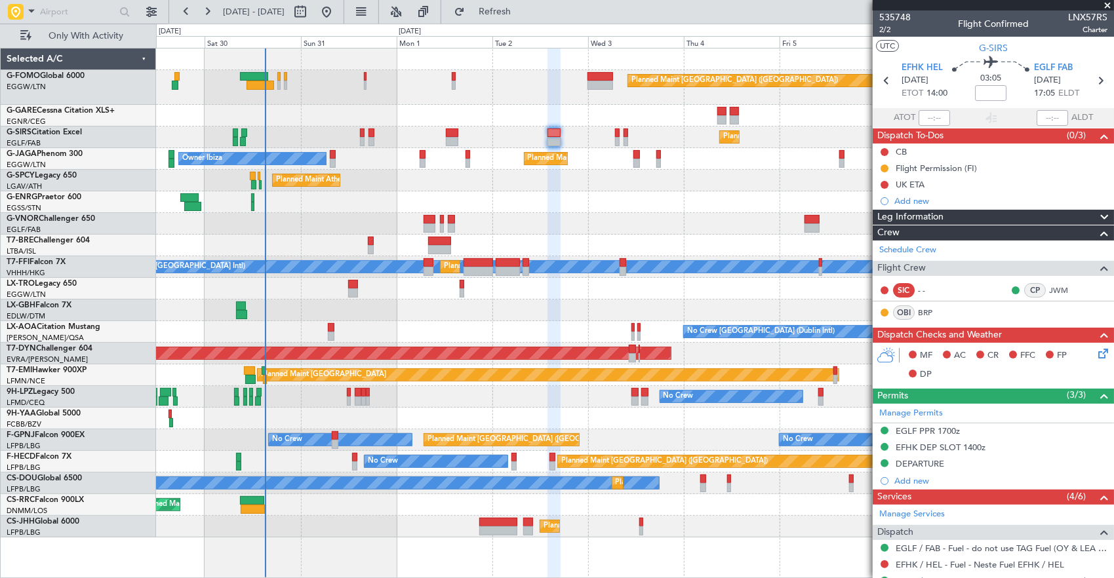
click at [260, 177] on div at bounding box center [259, 176] width 3 height 9
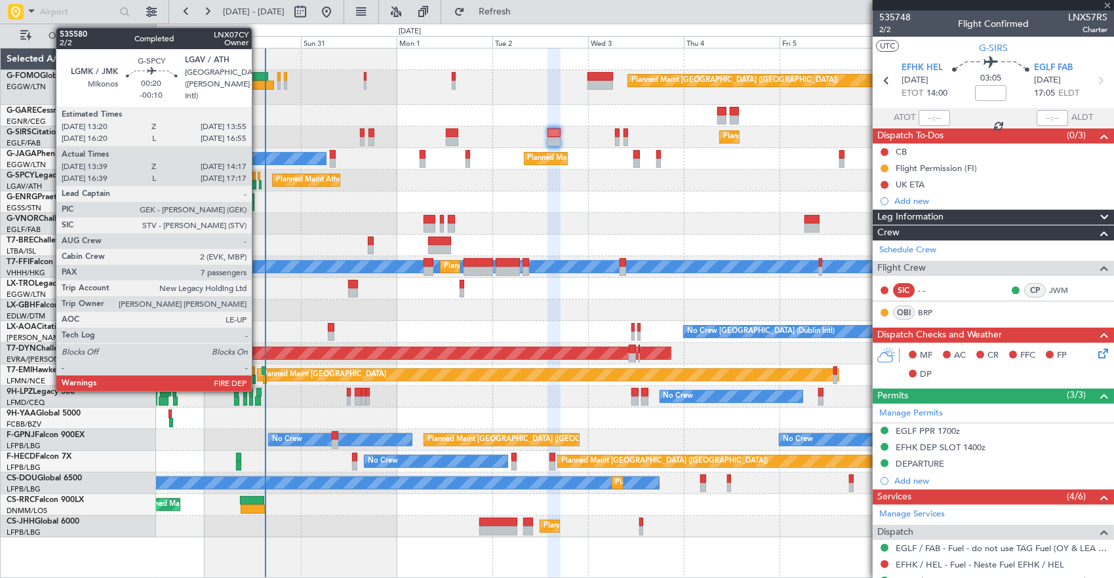
click at [258, 175] on div at bounding box center [259, 176] width 3 height 9
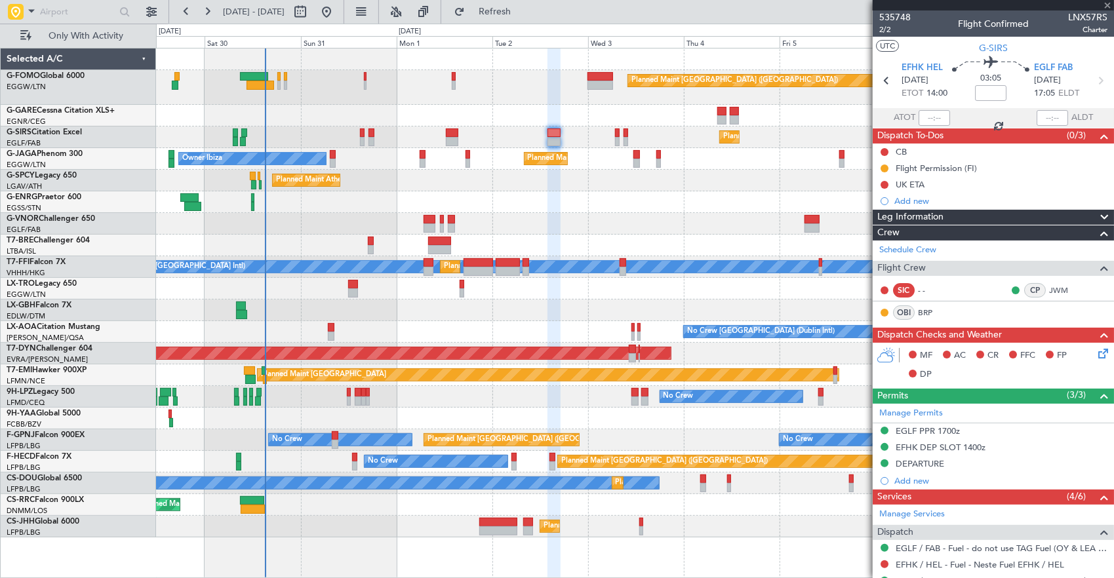
type input "-00:10"
type input "13:39"
type input "14:02"
type input "7"
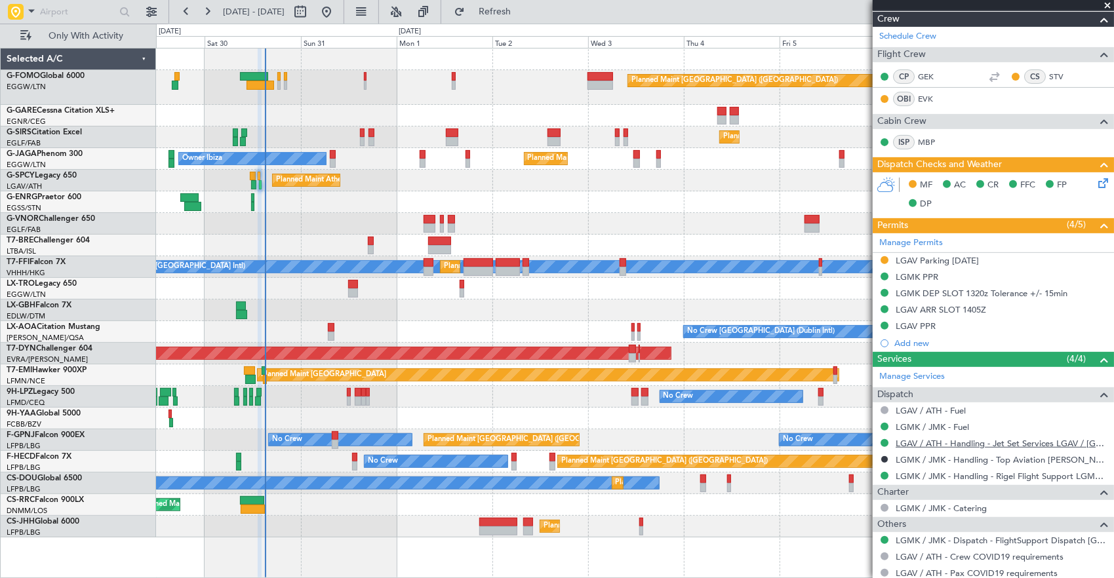
scroll to position [328, 0]
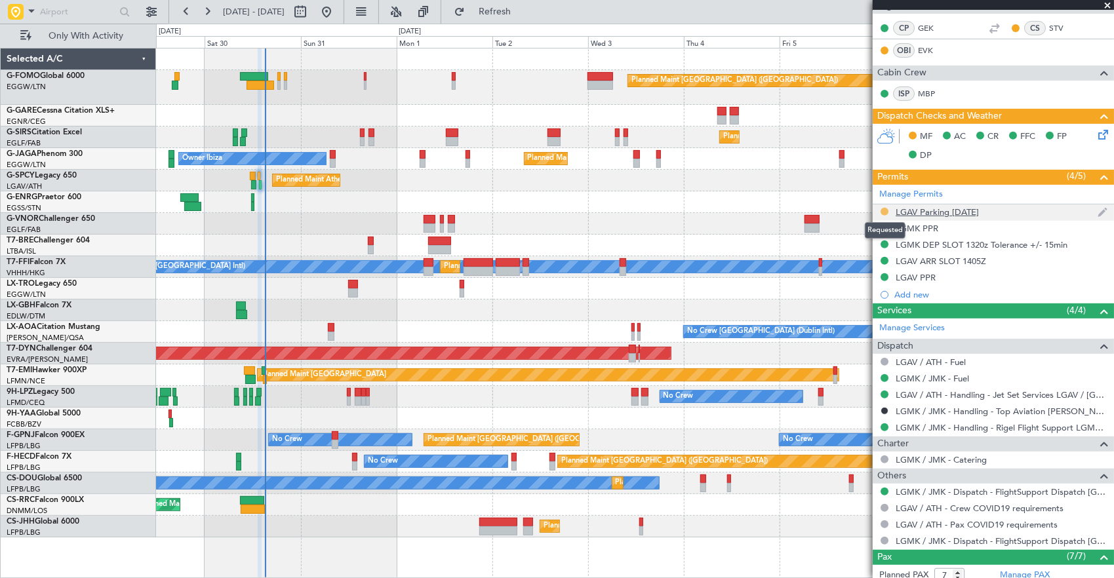
click at [883, 209] on button at bounding box center [885, 212] width 8 height 8
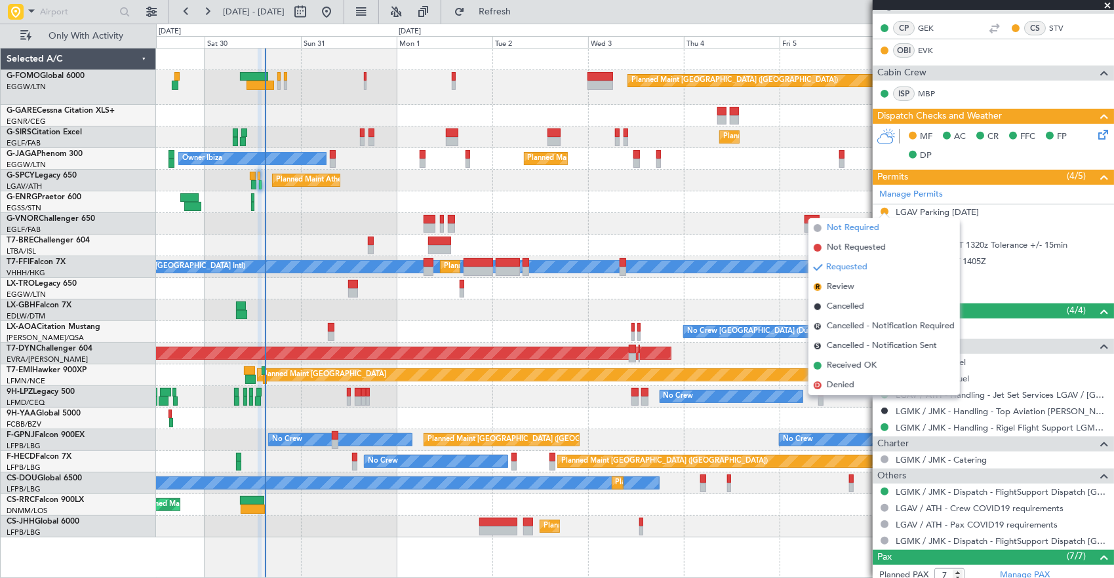
click at [881, 230] on li "Not Required" at bounding box center [884, 228] width 151 height 20
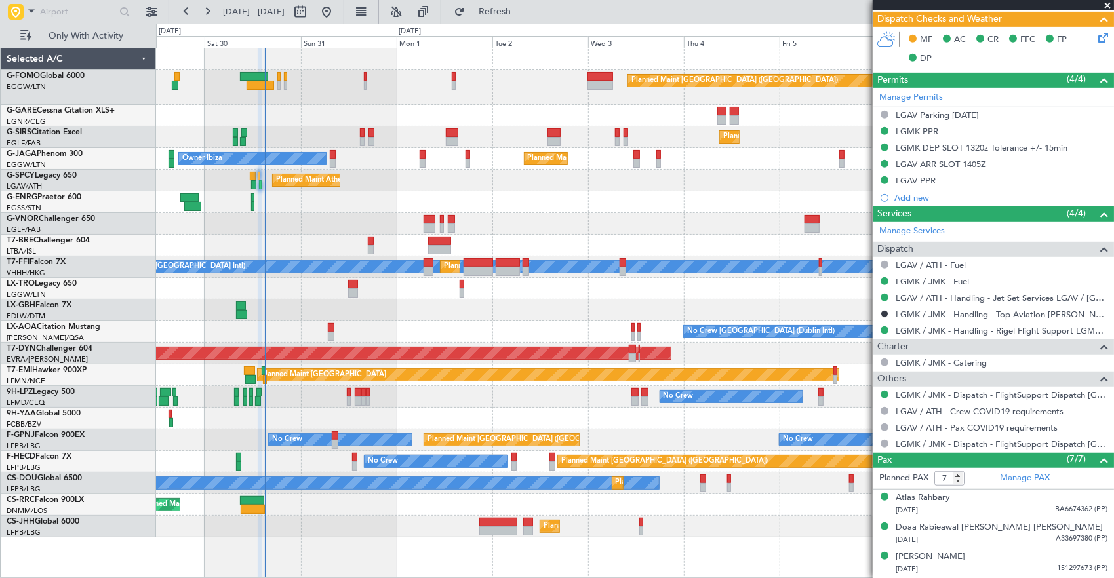
scroll to position [459, 0]
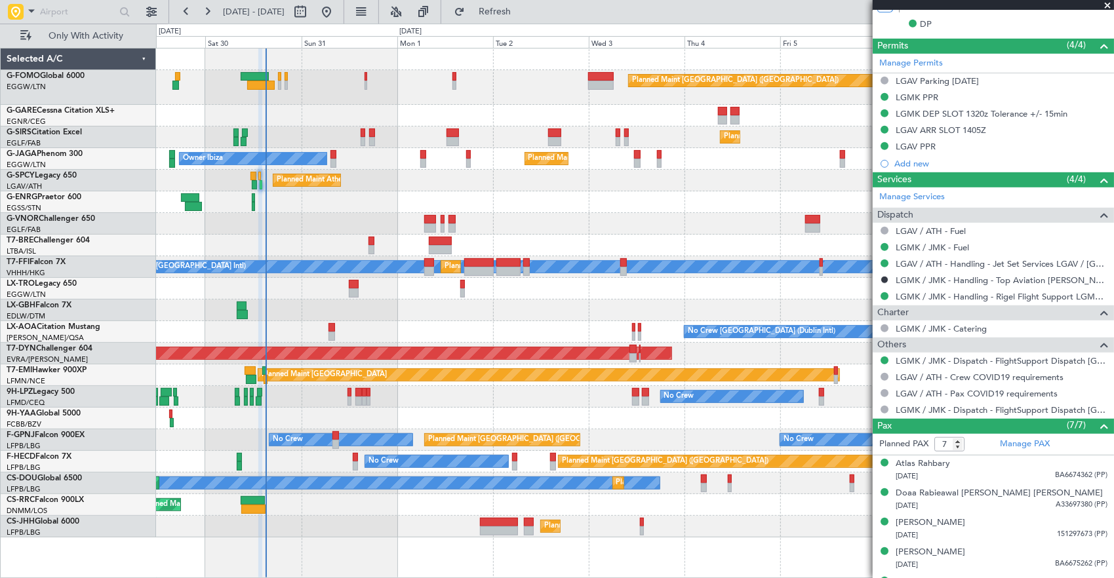
click at [658, 184] on div "Planned Maint Athens ([PERSON_NAME] Intl)" at bounding box center [635, 181] width 958 height 22
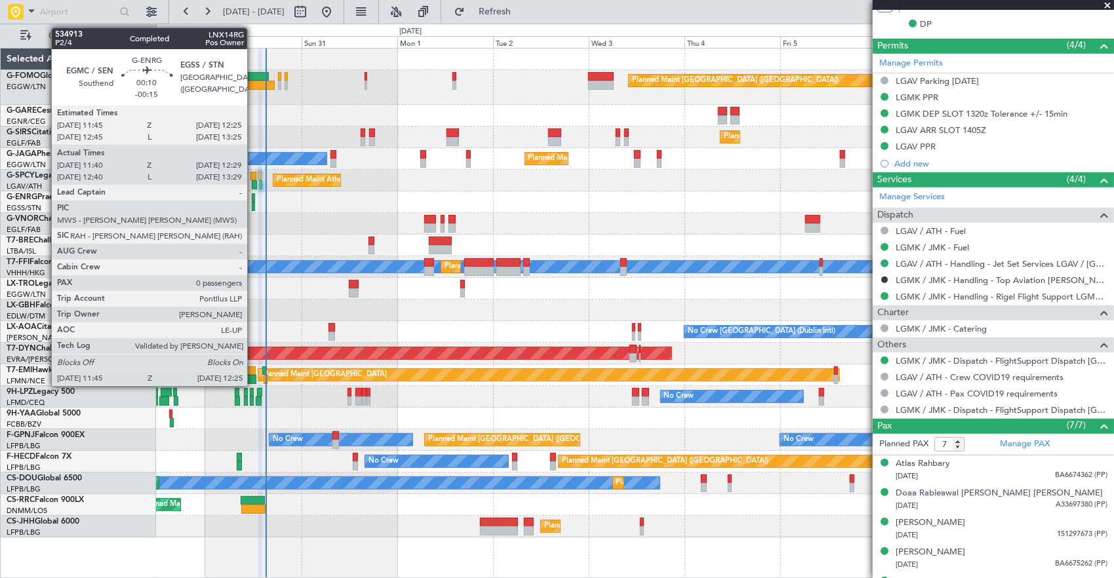
click at [254, 199] on div at bounding box center [253, 197] width 3 height 9
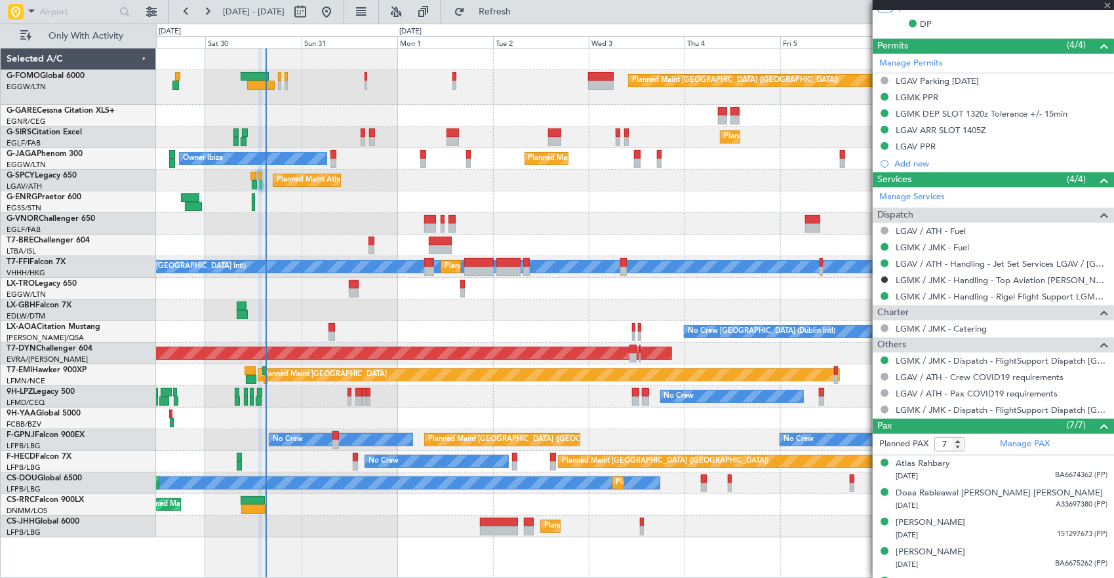
type input "-00:15"
type input "11:55"
type input "12:14"
type input "0"
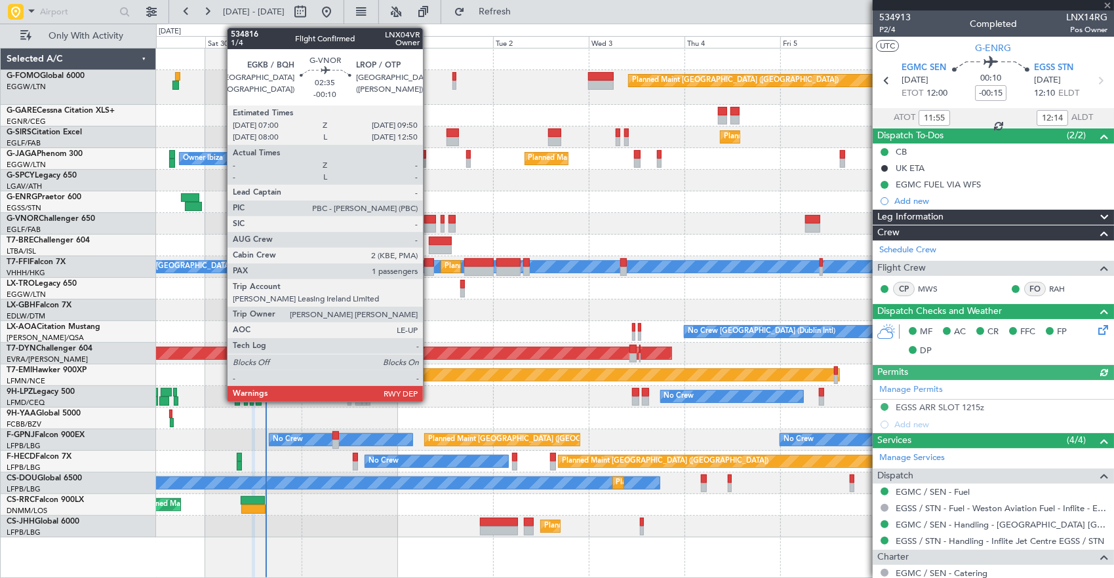
click at [430, 215] on div at bounding box center [430, 219] width 12 height 9
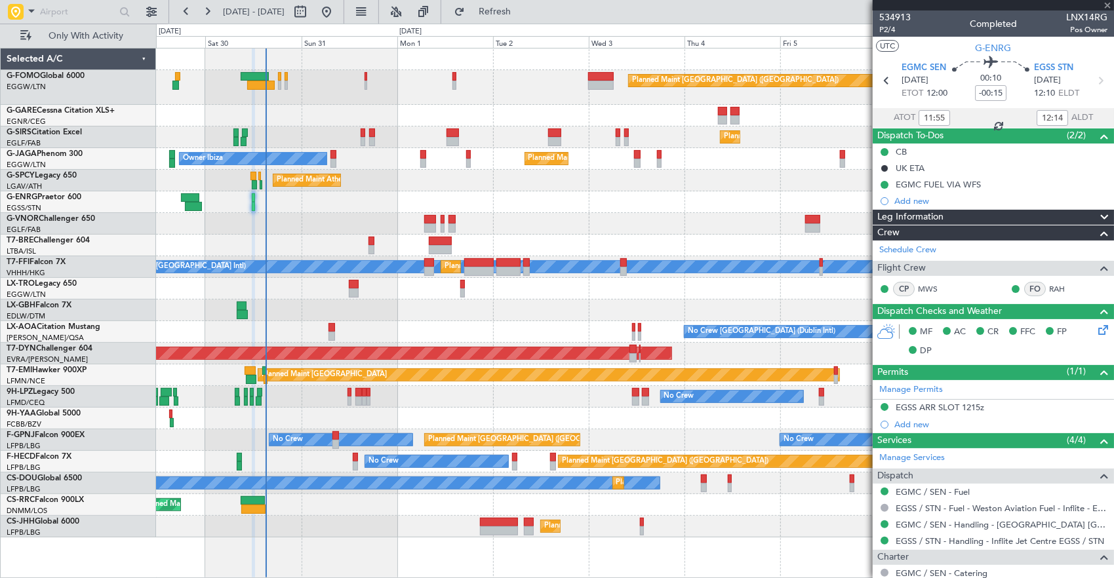
type input "-00:10"
type input "1"
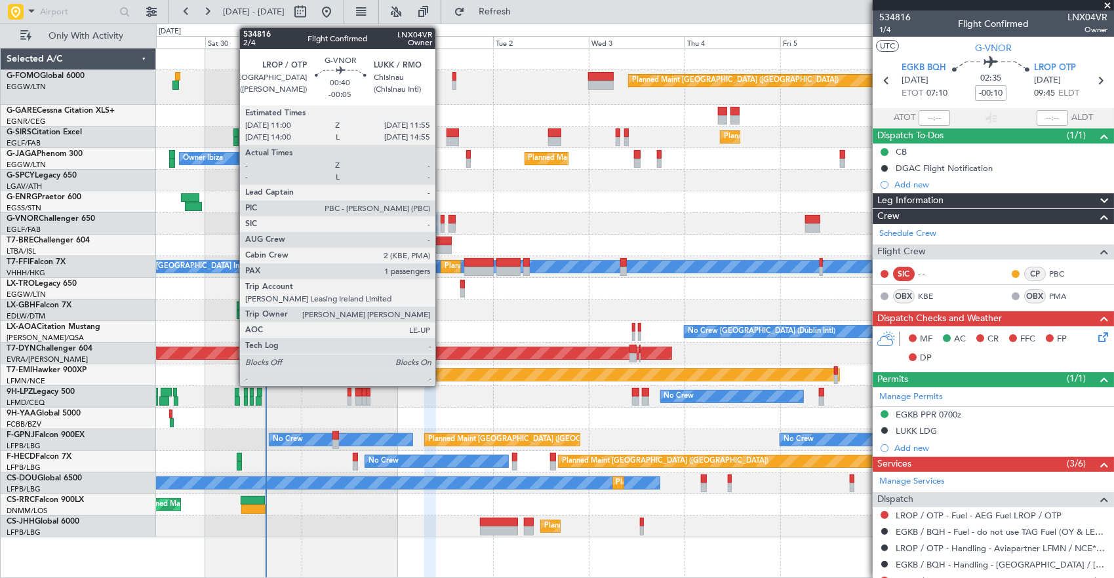
click at [442, 222] on div at bounding box center [443, 219] width 4 height 9
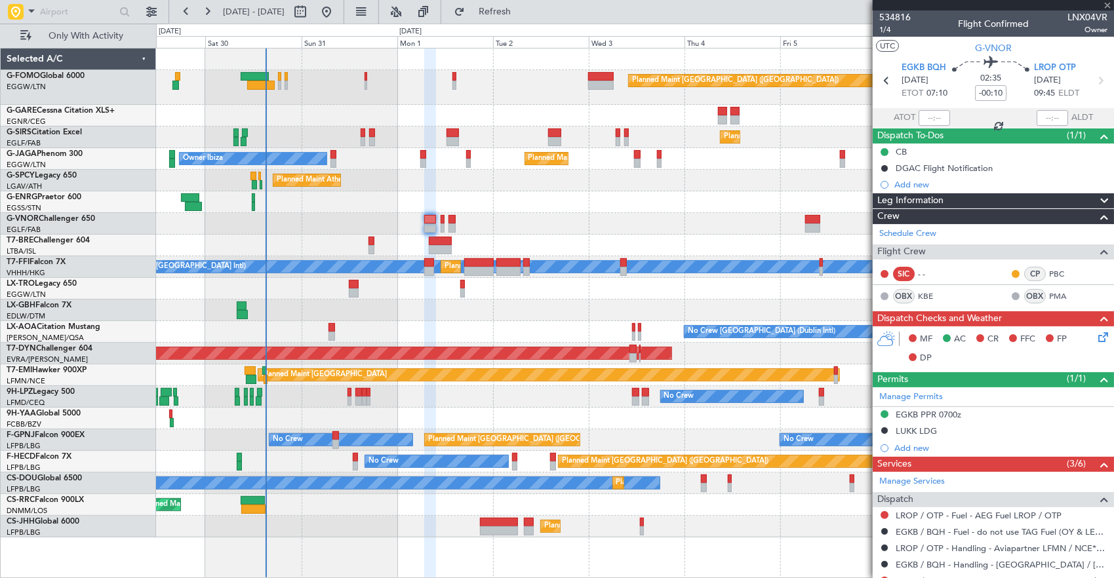
type input "-00:05"
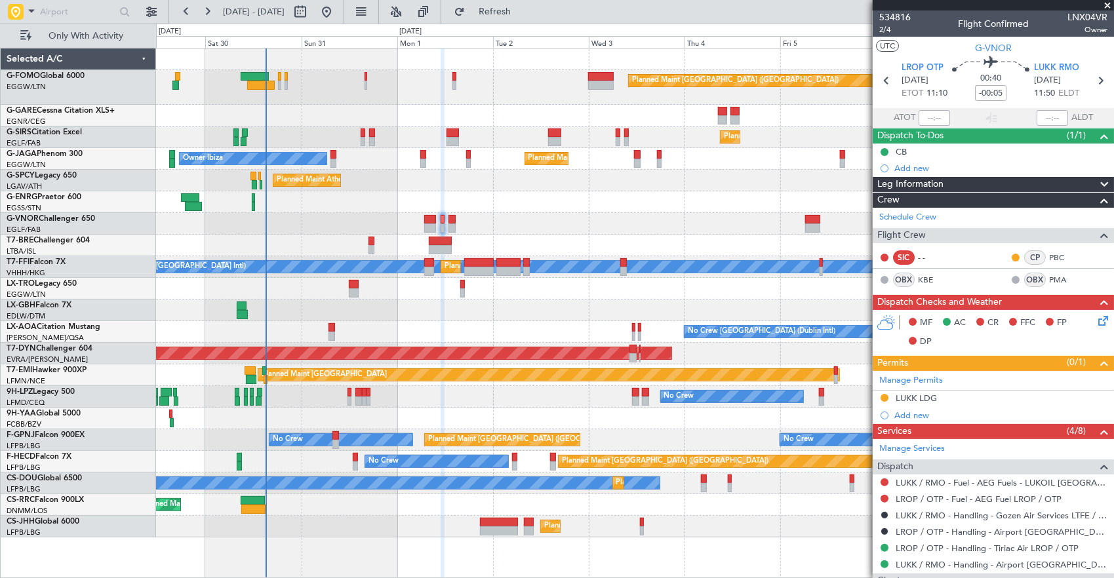
click at [917, 163] on div "Add new" at bounding box center [1001, 168] width 213 height 11
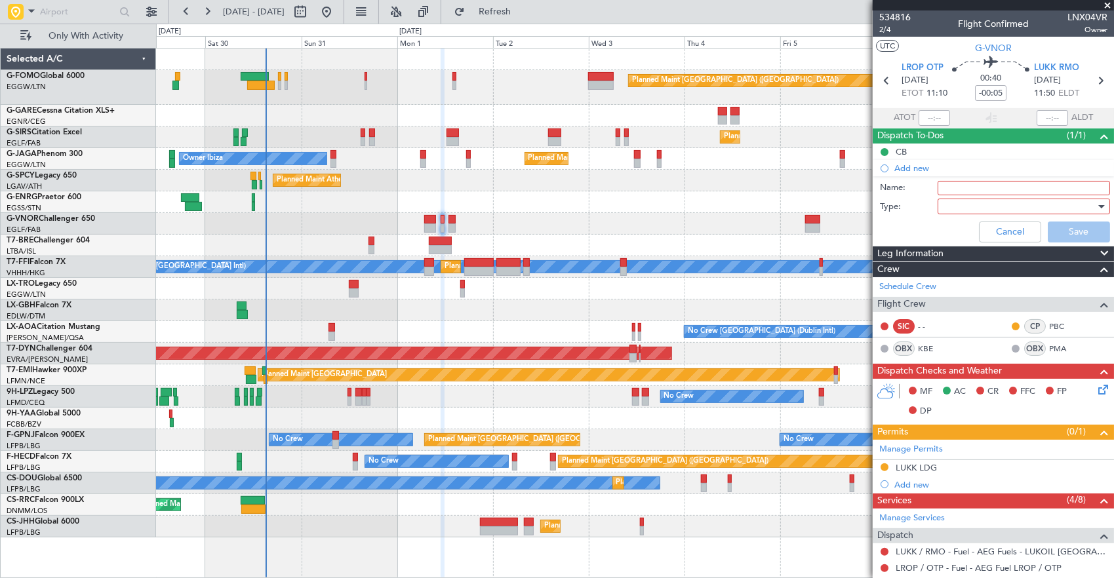
click at [949, 182] on input "Name:" at bounding box center [1024, 188] width 172 height 14
type input "Risk Assesment"
click at [969, 212] on div at bounding box center [1019, 207] width 153 height 20
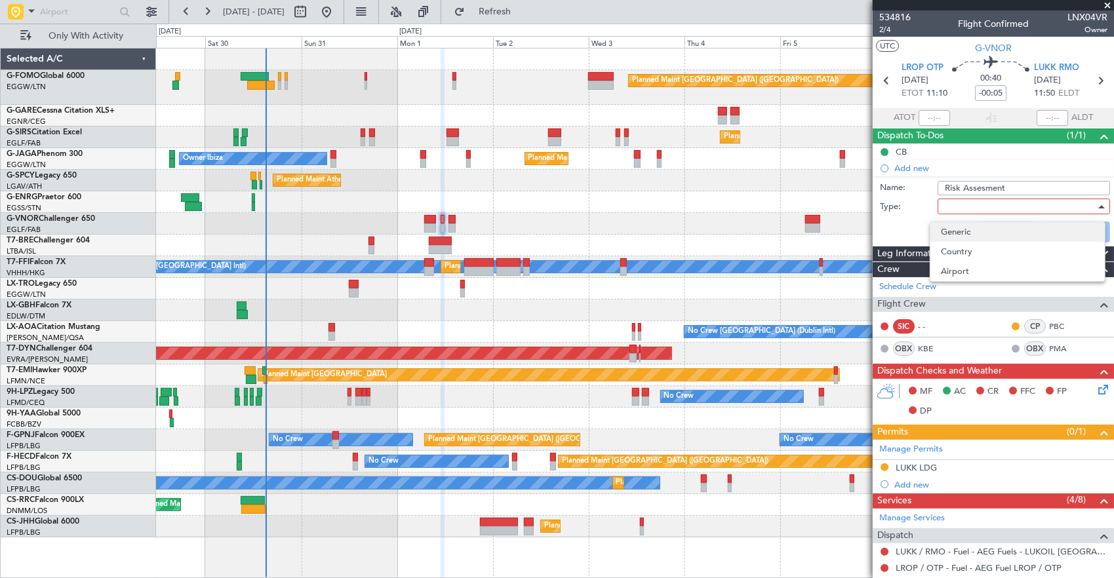
click at [973, 230] on span "Generic" at bounding box center [1017, 232] width 153 height 20
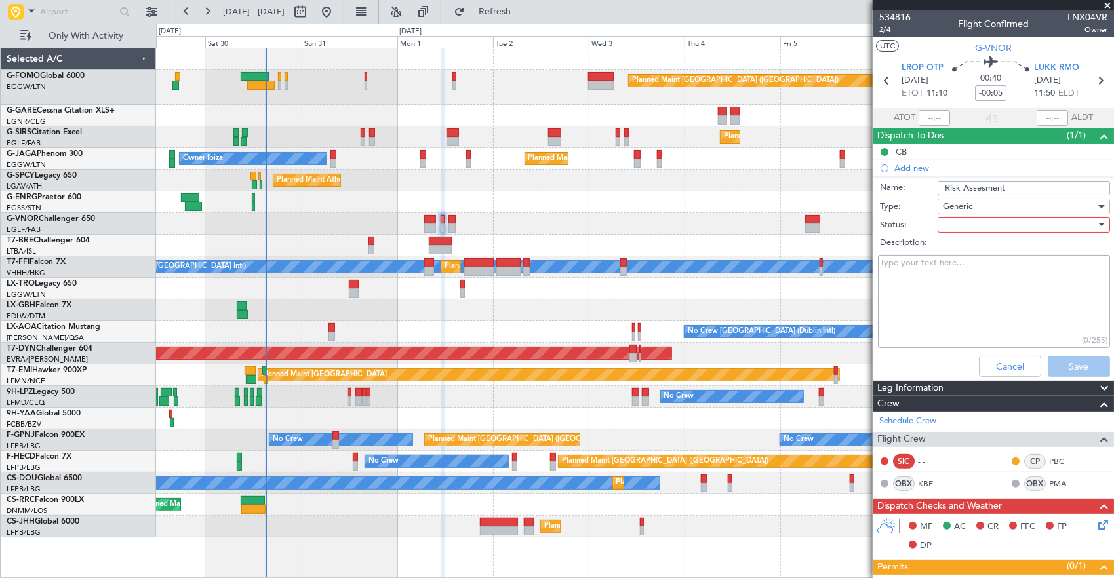
click at [973, 204] on div "Generic" at bounding box center [1019, 207] width 153 height 20
click at [978, 281] on div "Generic Country Airport" at bounding box center [1018, 252] width 176 height 60
click at [975, 268] on span "Airport" at bounding box center [1017, 272] width 153 height 20
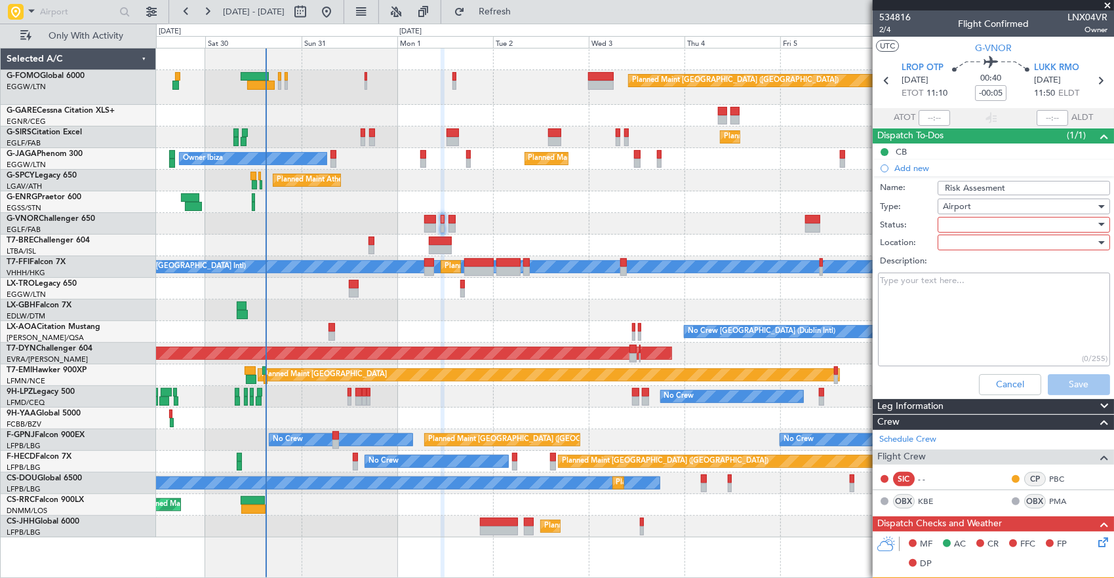
click at [965, 231] on div at bounding box center [1019, 225] width 153 height 20
click at [963, 223] on div at bounding box center [557, 289] width 1114 height 578
click at [967, 226] on div at bounding box center [1019, 225] width 153 height 20
click at [971, 270] on span "In Progress" at bounding box center [1017, 270] width 153 height 20
click at [968, 249] on div at bounding box center [1019, 243] width 153 height 20
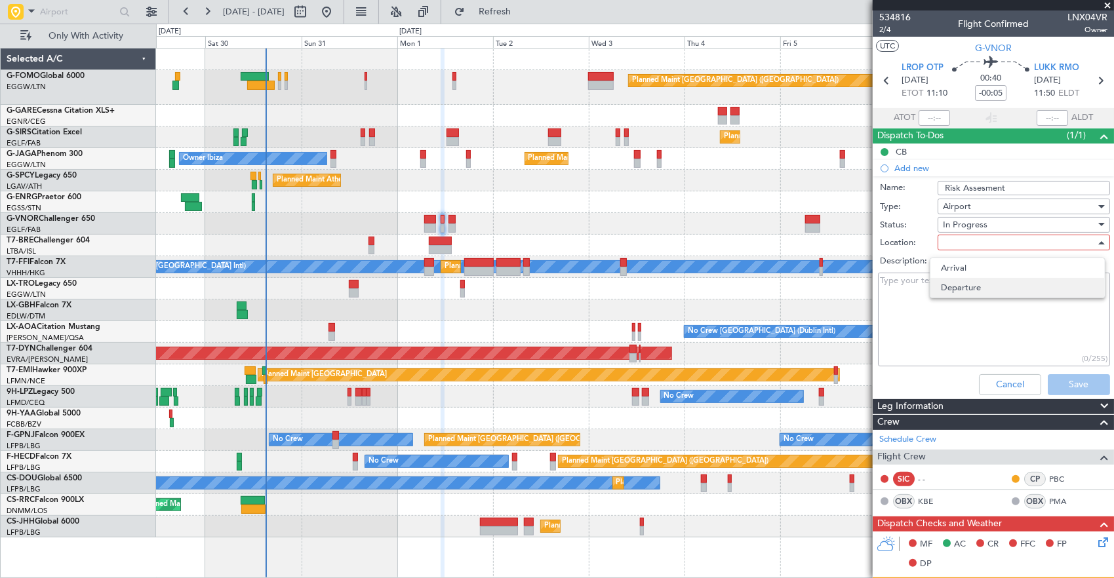
click at [968, 290] on span "Departure" at bounding box center [1017, 288] width 153 height 20
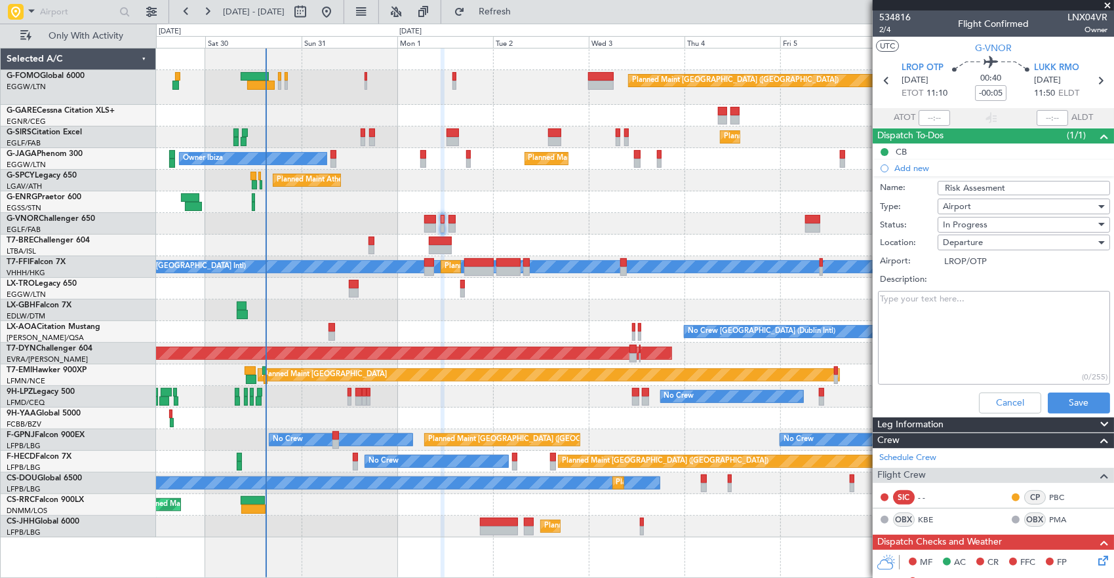
click at [1019, 243] on div "Departure" at bounding box center [1019, 243] width 153 height 20
drag, startPoint x: 980, startPoint y: 260, endPoint x: 980, endPoint y: 268, distance: 7.2
click at [980, 261] on span "Arrival" at bounding box center [1017, 268] width 153 height 20
type input "LUKK/RMO"
click at [1065, 409] on button "Save" at bounding box center [1079, 403] width 62 height 21
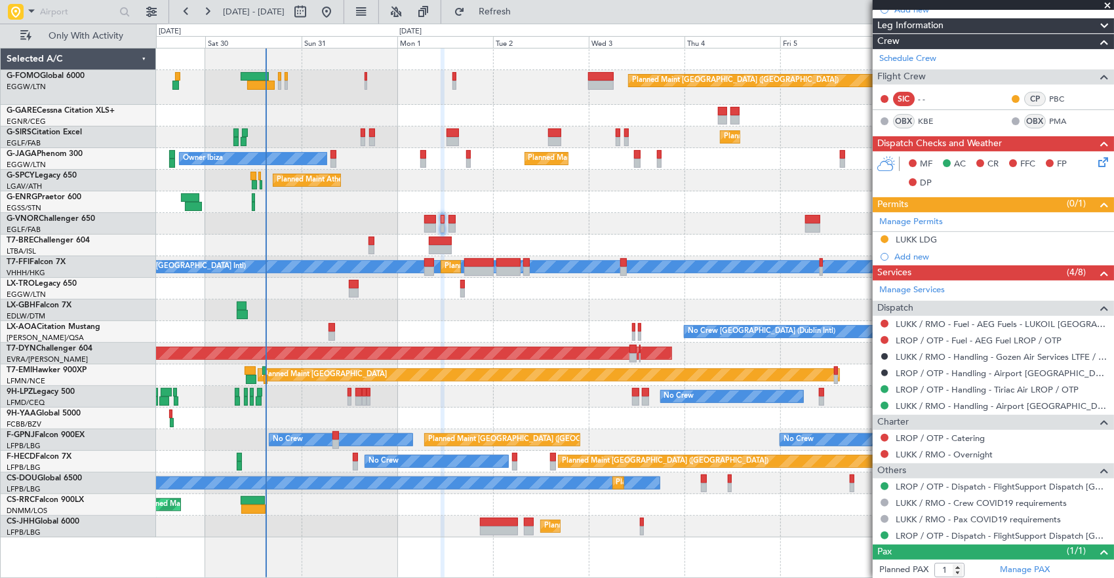
scroll to position [197, 0]
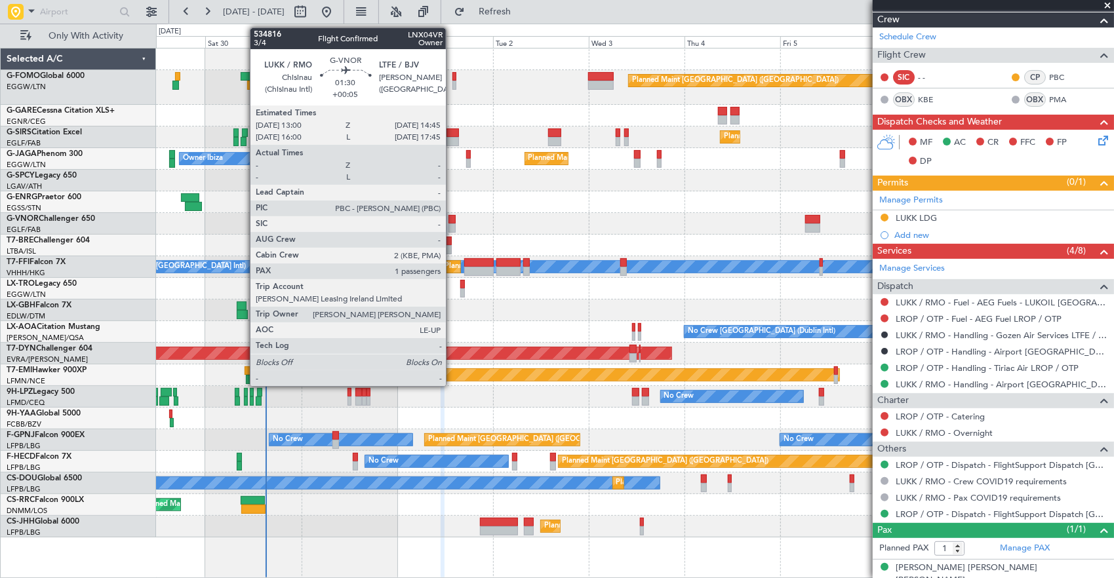
click at [453, 219] on div at bounding box center [452, 219] width 7 height 9
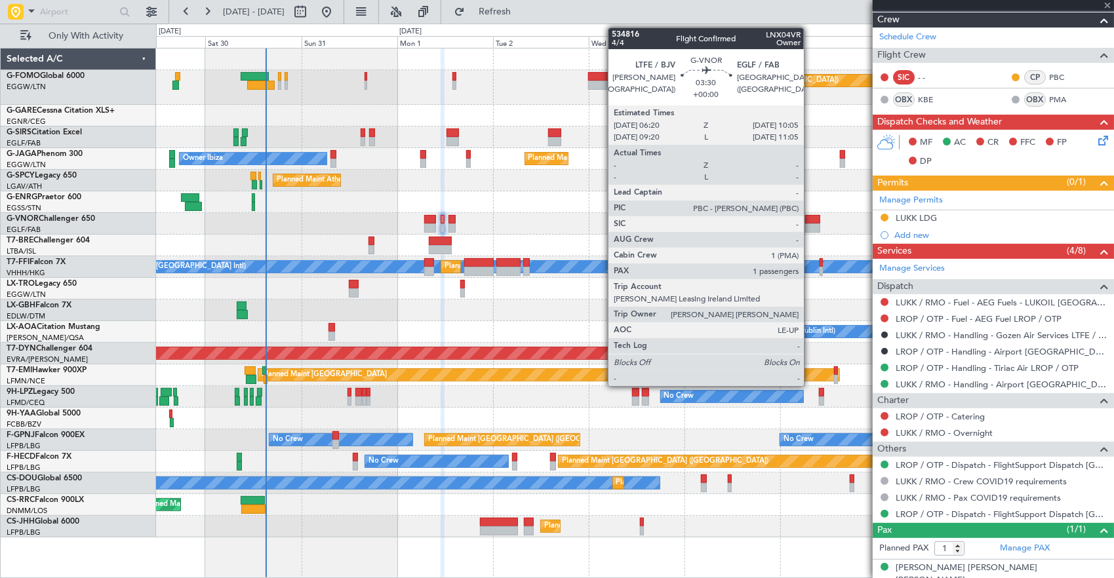
type input "+00:05"
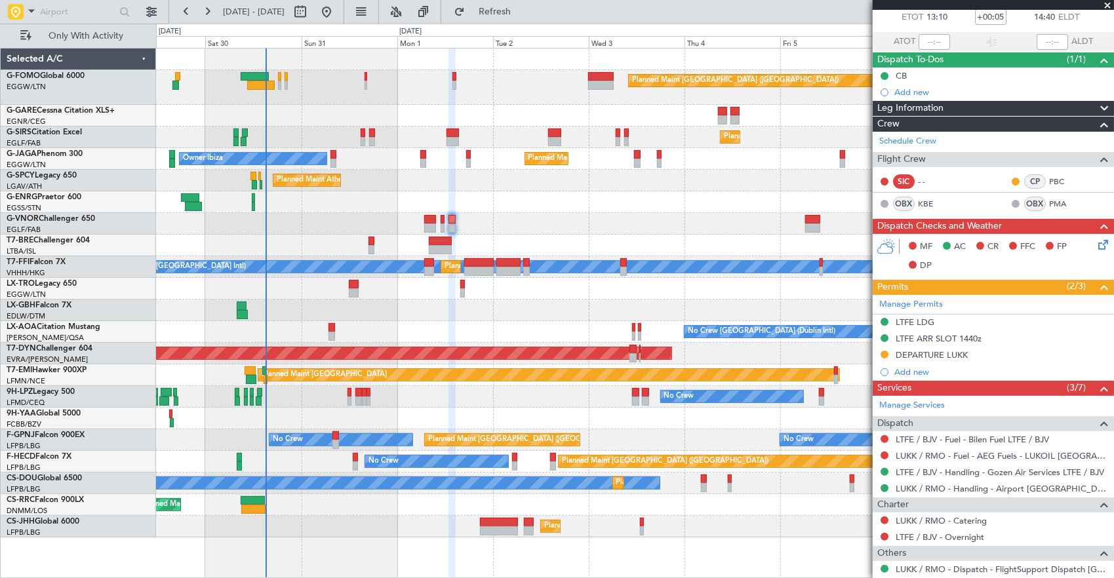
scroll to position [171, 0]
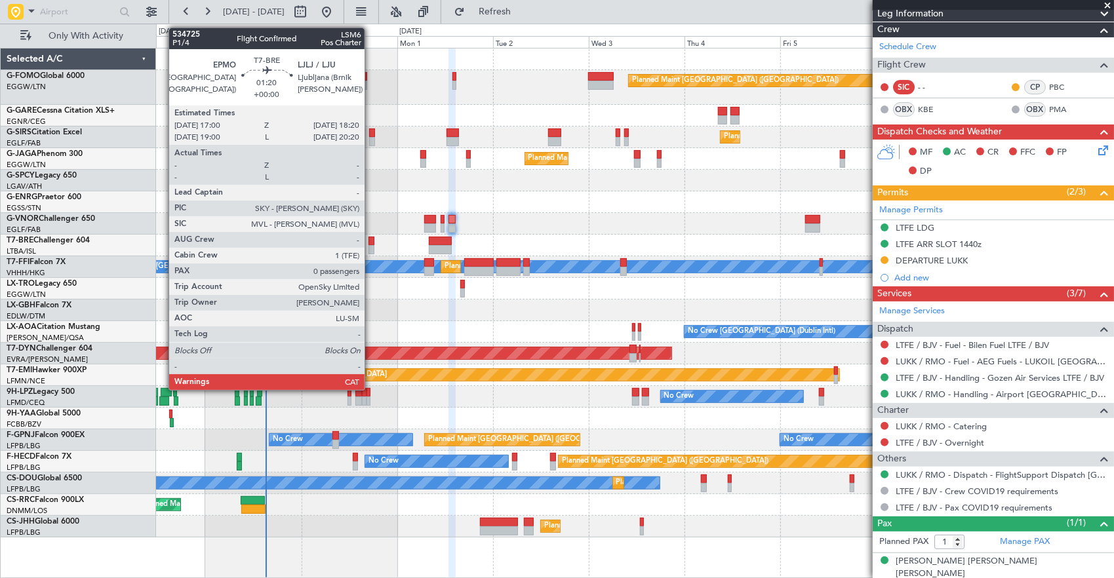
click at [371, 237] on div at bounding box center [372, 241] width 6 height 9
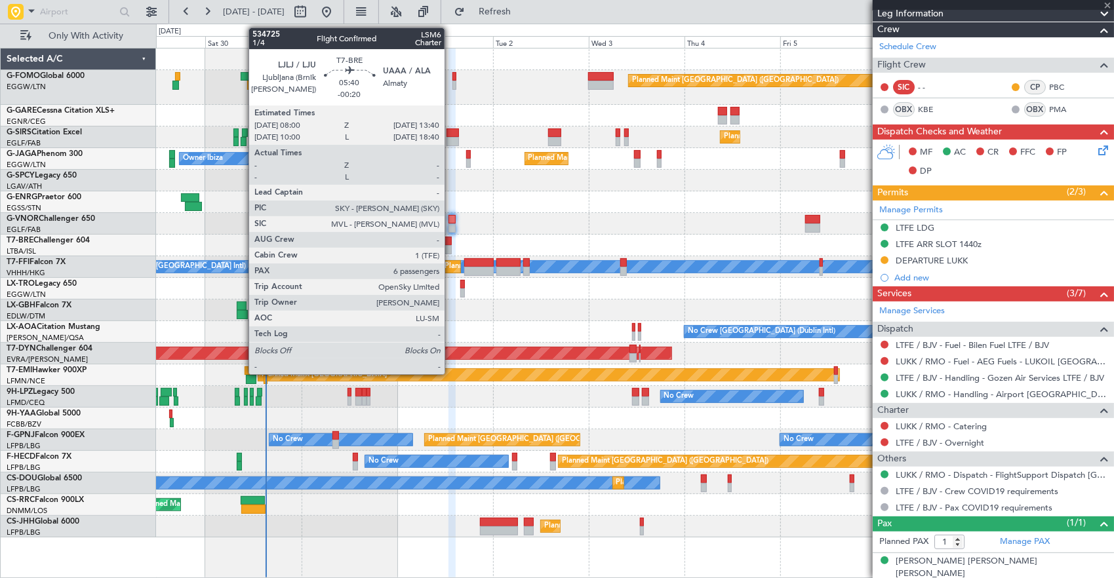
type input "0"
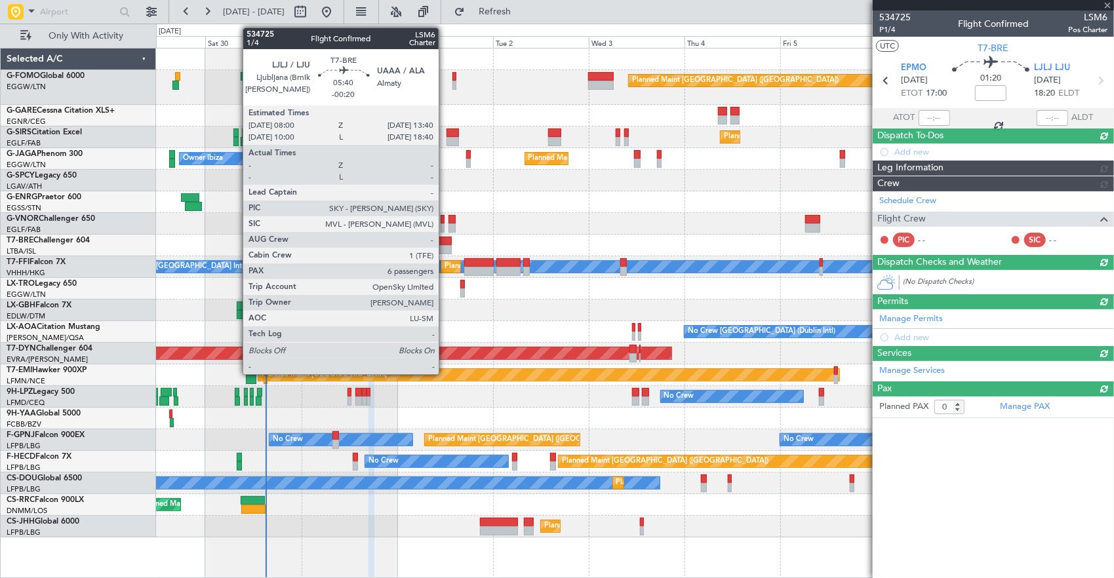
scroll to position [0, 0]
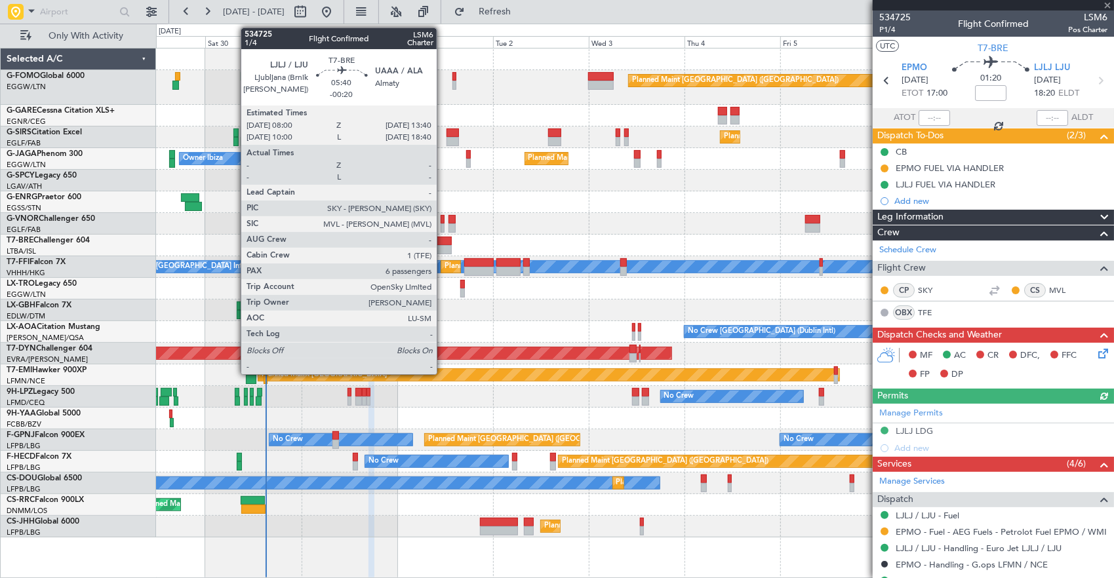
click at [443, 246] on div at bounding box center [440, 249] width 23 height 9
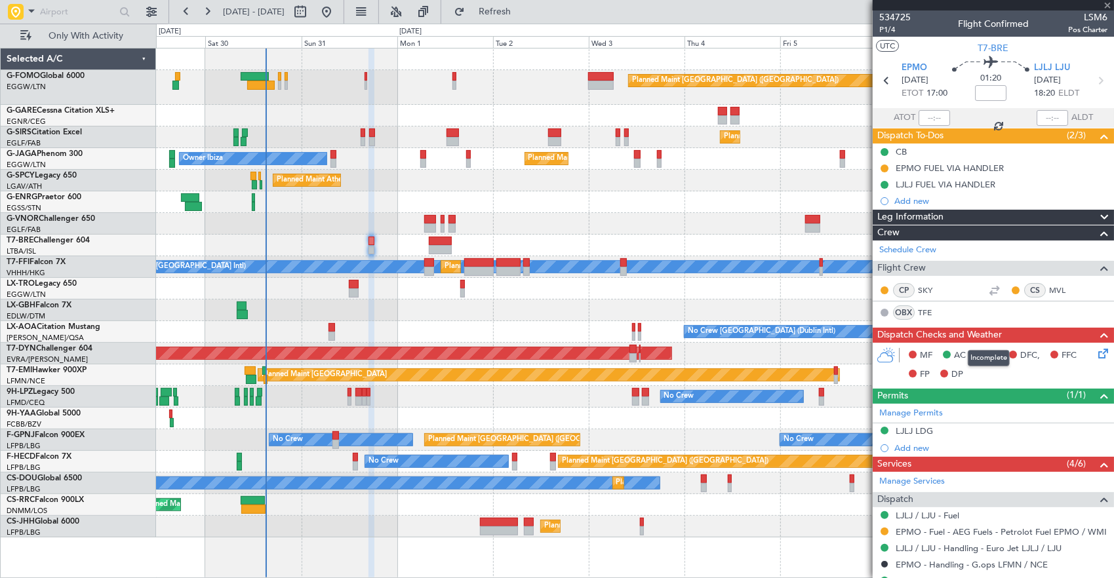
type input "-00:20"
type input "6"
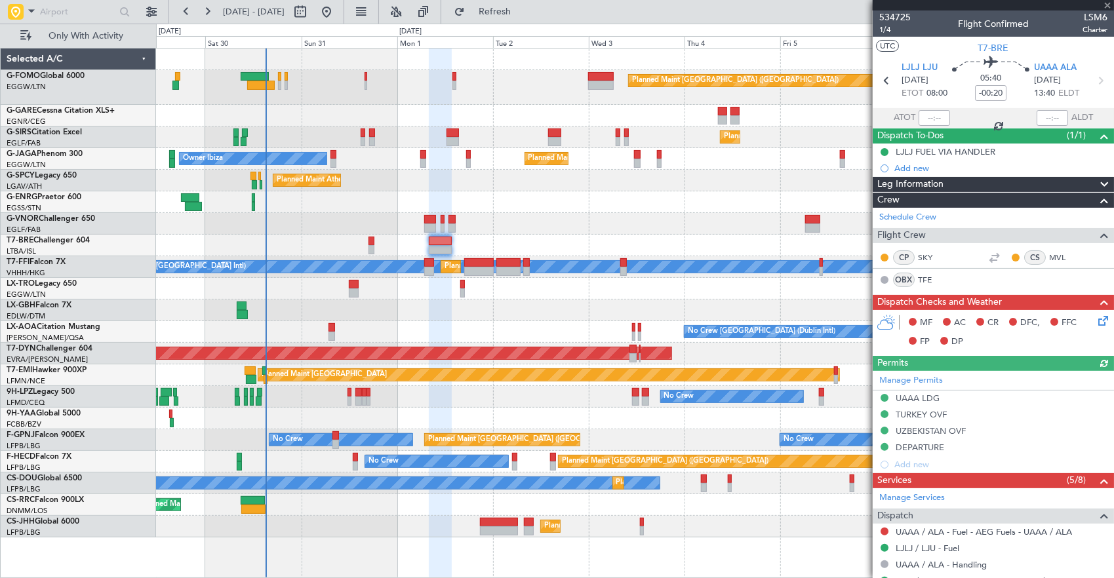
scroll to position [197, 0]
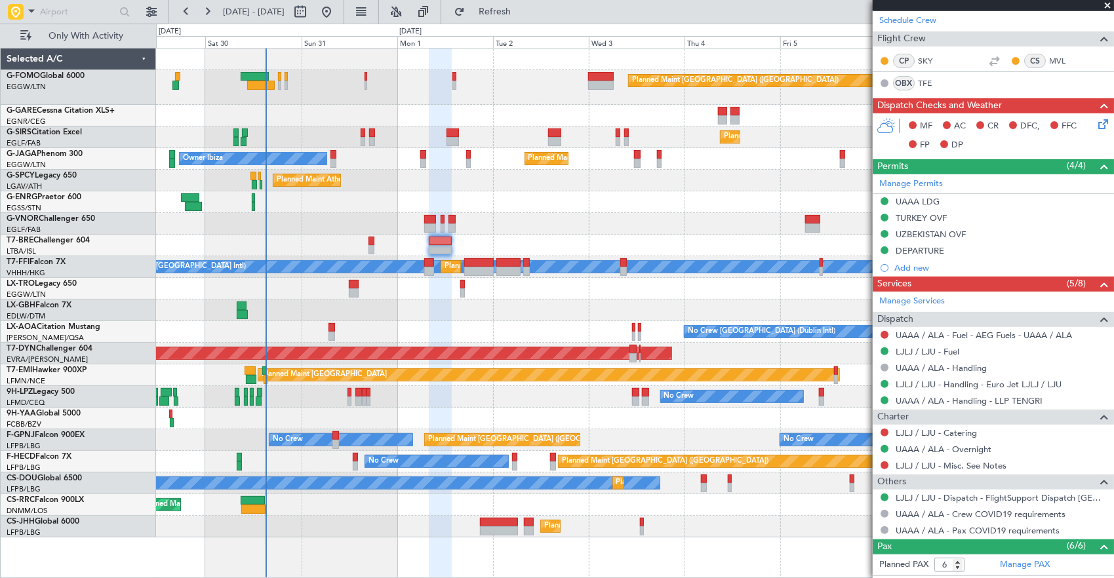
click at [375, 243] on div at bounding box center [635, 246] width 958 height 22
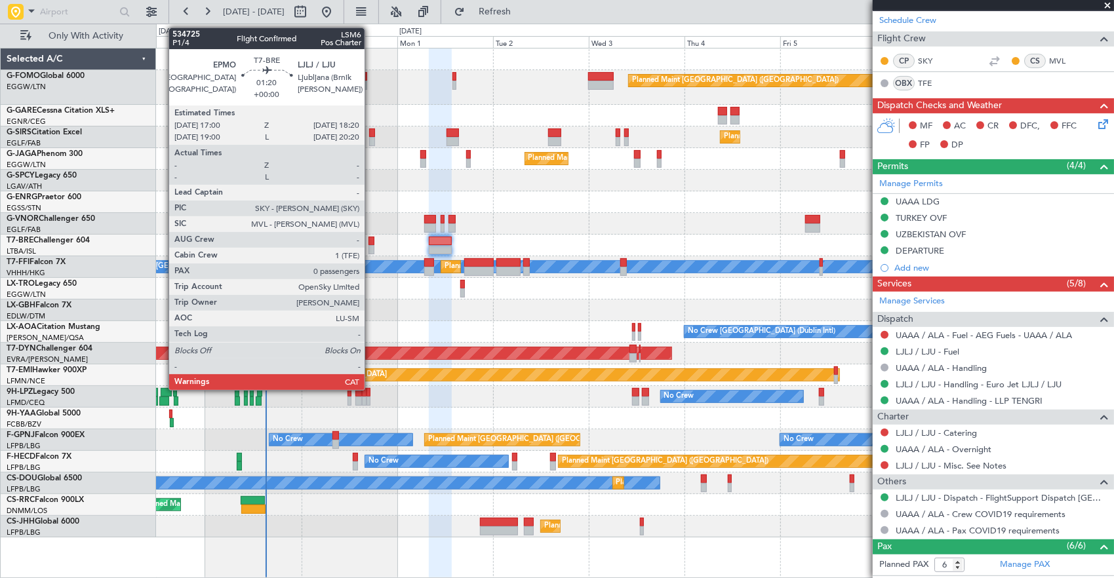
click at [371, 243] on div at bounding box center [372, 241] width 6 height 9
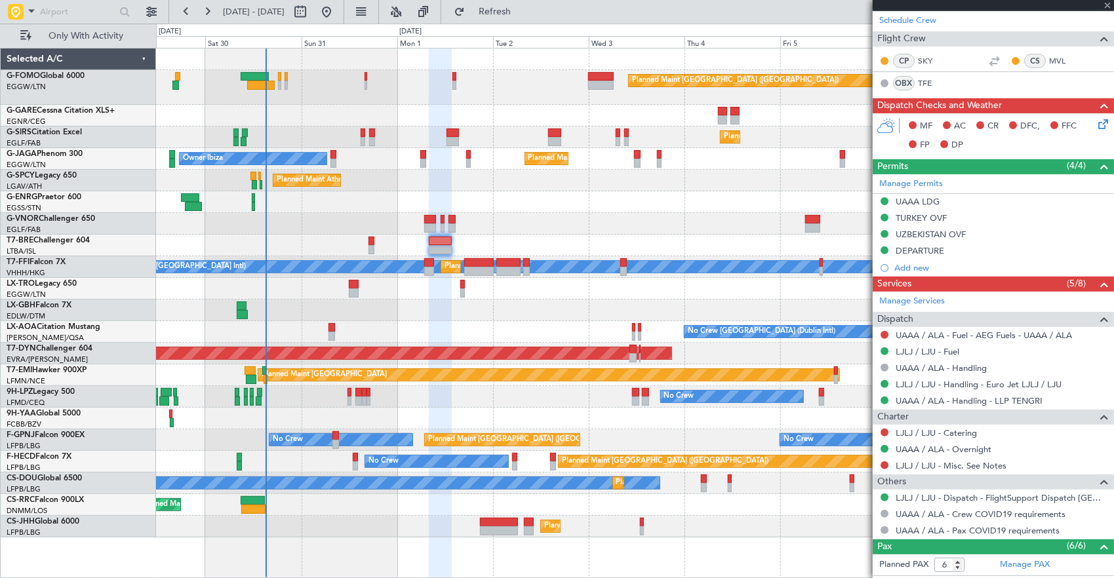
type input "0"
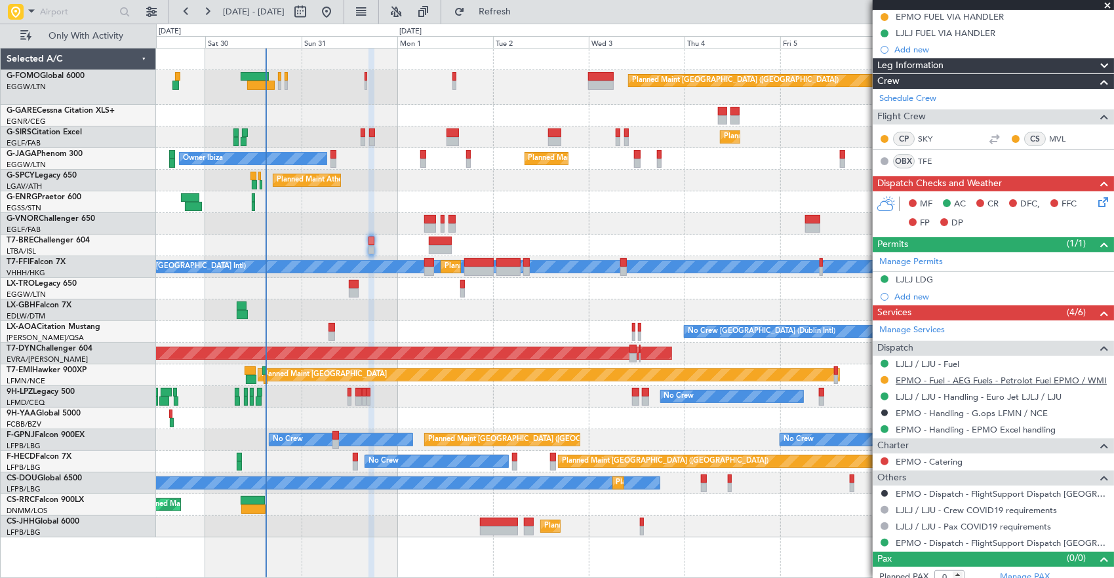
scroll to position [157, 0]
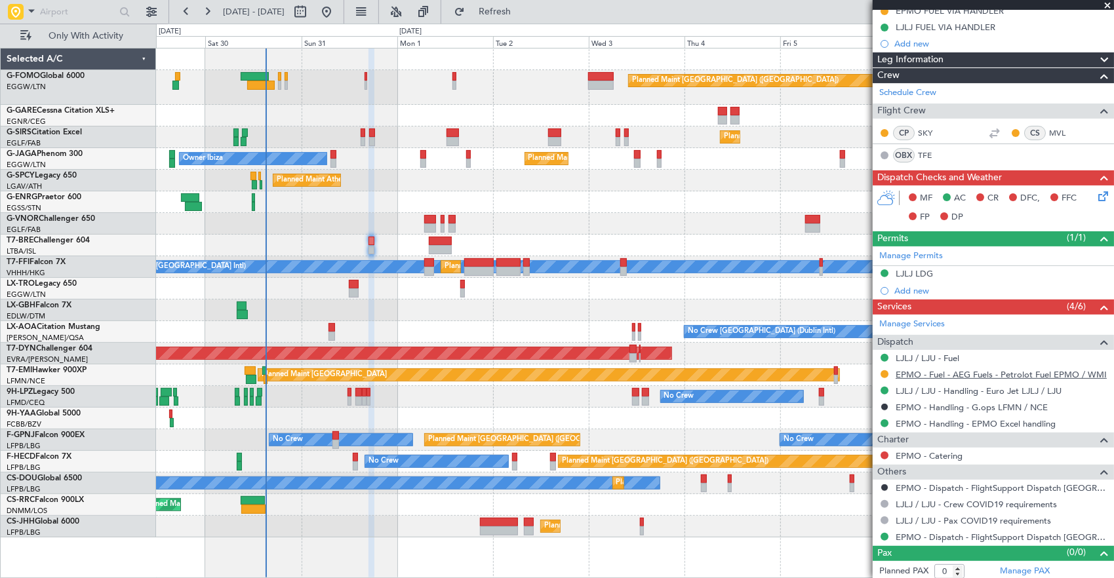
click at [999, 369] on link "EPMO - Fuel - AEG Fuels - Petrolot Fuel EPMO / WMI" at bounding box center [1001, 374] width 211 height 11
click at [523, 9] on span "Refresh" at bounding box center [495, 11] width 55 height 9
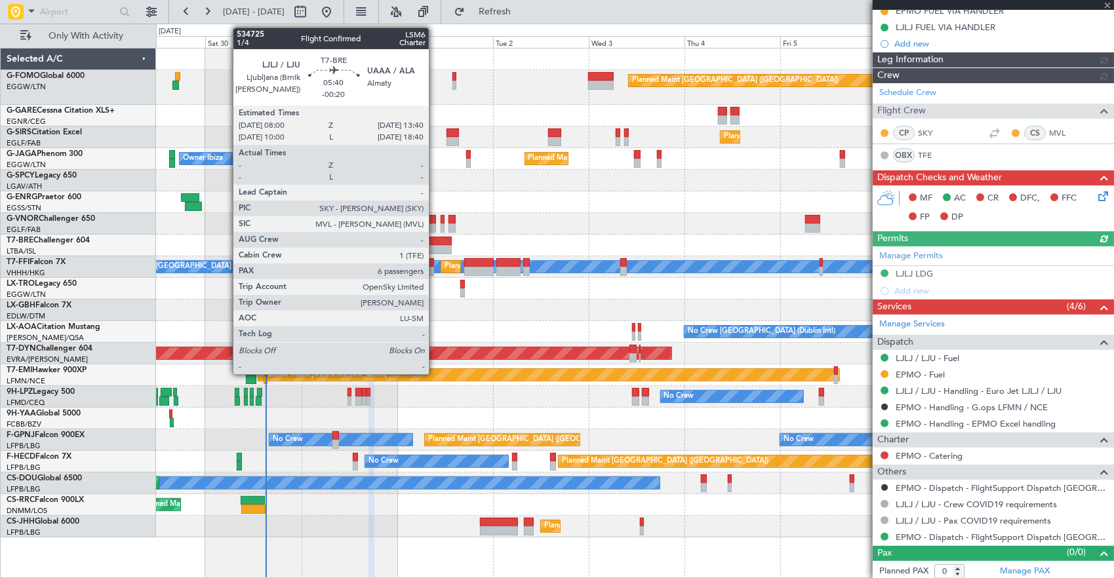
click at [435, 245] on div at bounding box center [440, 249] width 23 height 9
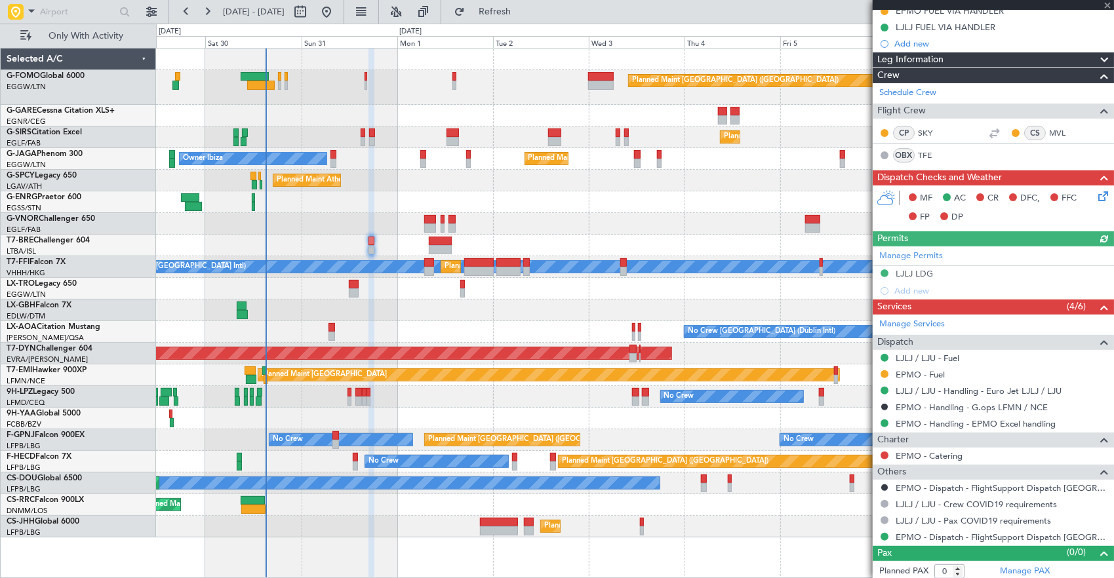
type input "-00:20"
type input "6"
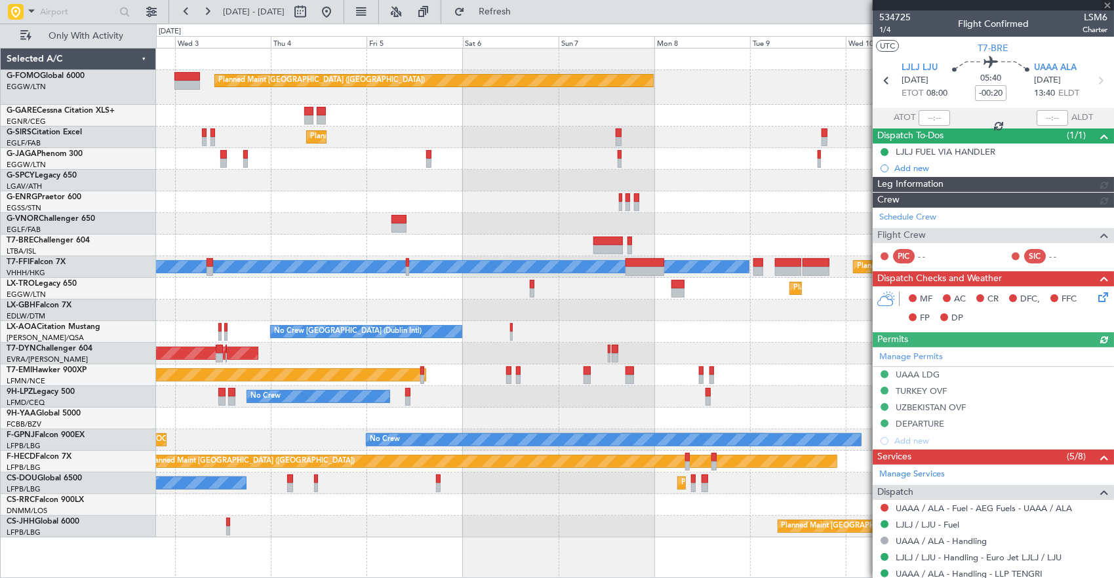
click at [407, 247] on div at bounding box center [635, 246] width 958 height 22
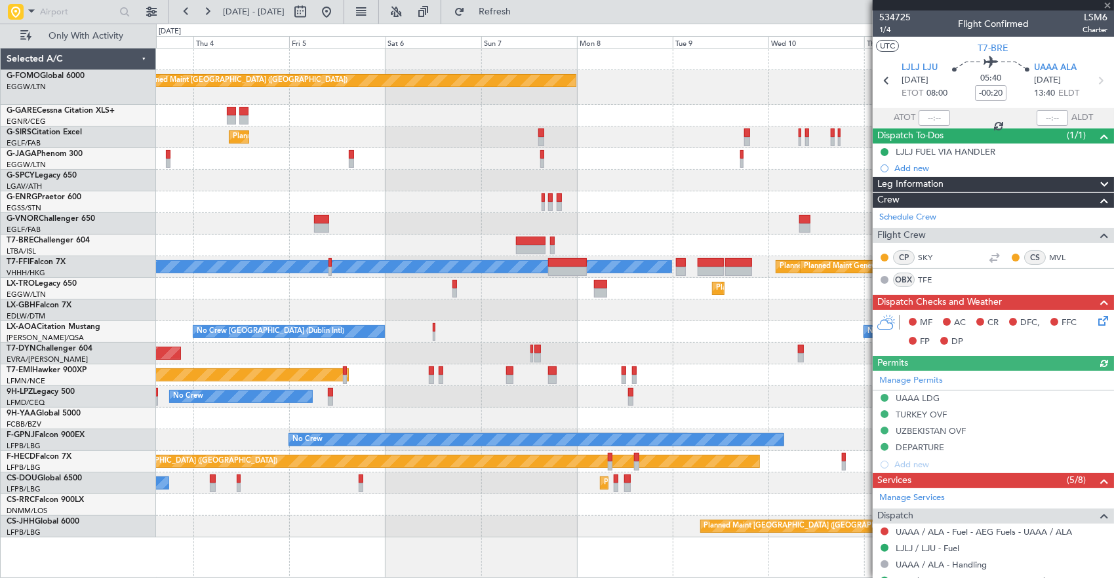
click at [664, 231] on div at bounding box center [635, 224] width 958 height 22
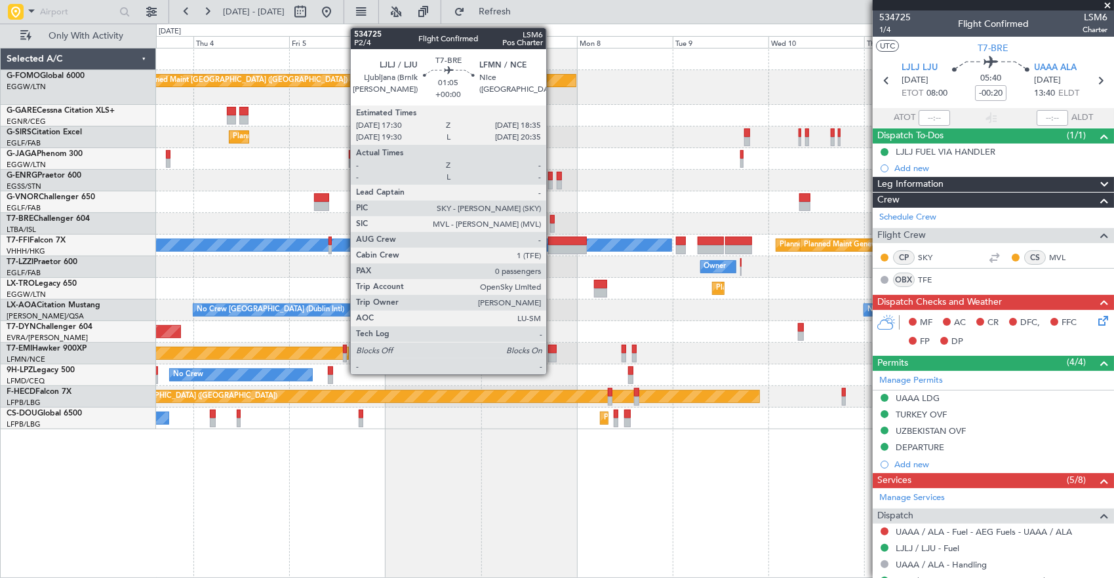
click at [553, 218] on div at bounding box center [552, 219] width 5 height 9
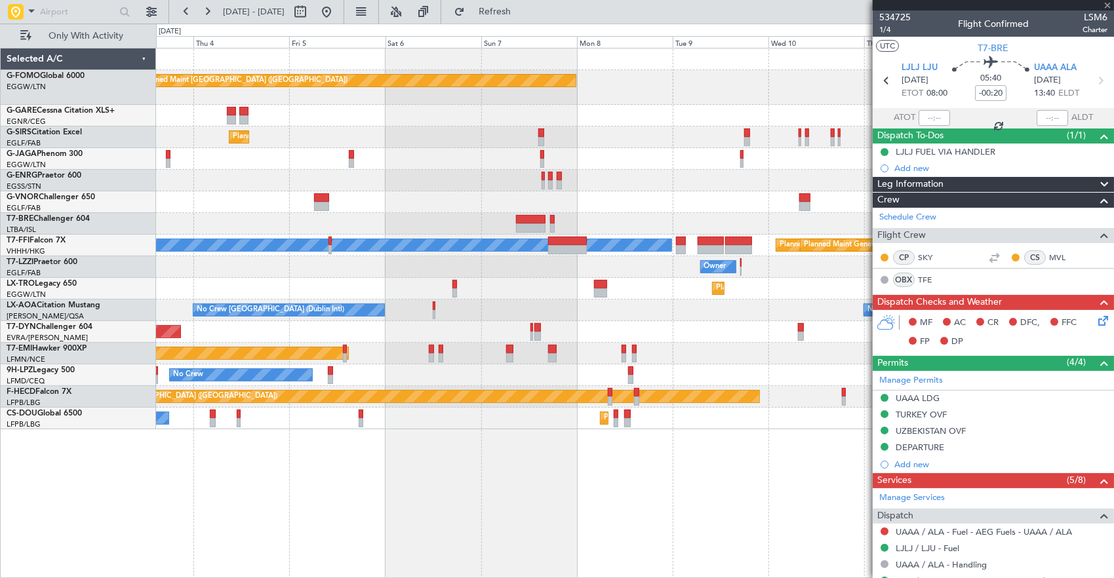
type input "0"
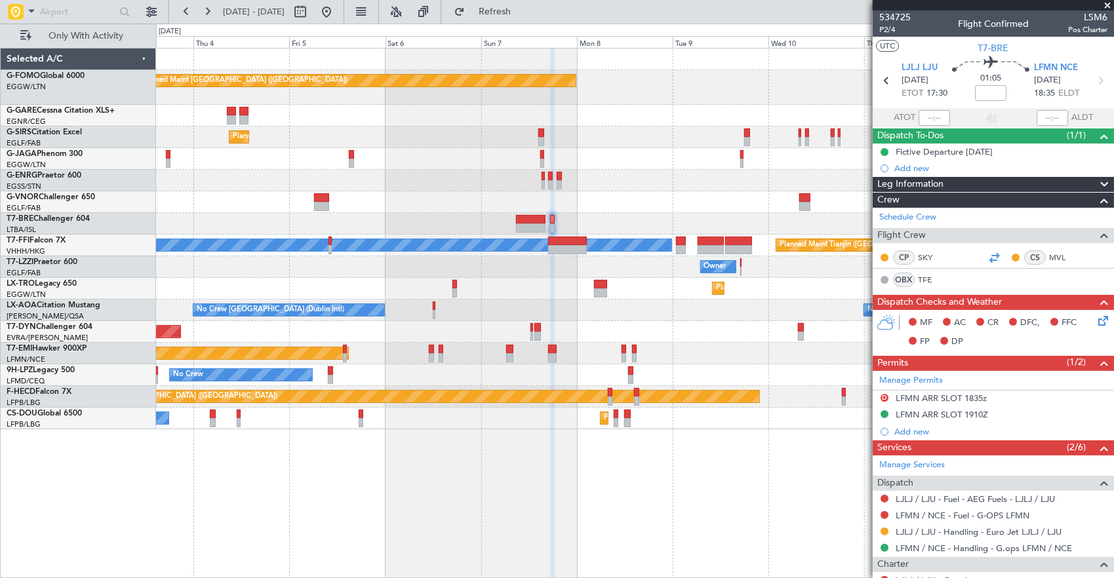
scroll to position [109, 0]
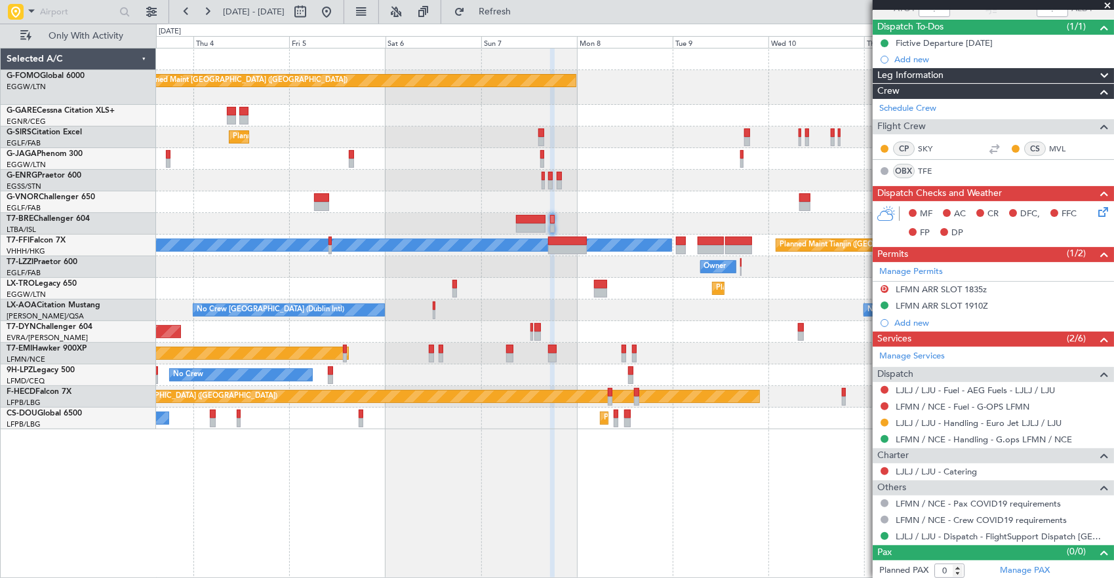
click at [947, 160] on fb-app "03 Sep 2025 - 13 Sep 2025 Refresh Quick Links Only With Activity Planned Maint …" at bounding box center [557, 294] width 1114 height 569
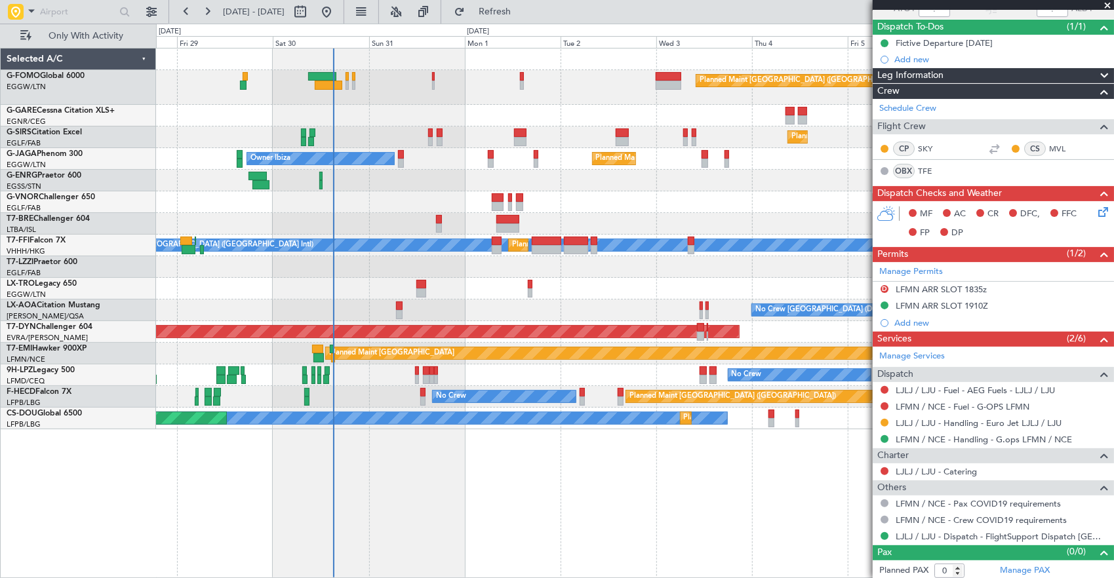
click at [531, 177] on div "Planned Maint London (Luton) Planned Maint London (Farnborough) Planned Maint L…" at bounding box center [635, 239] width 958 height 381
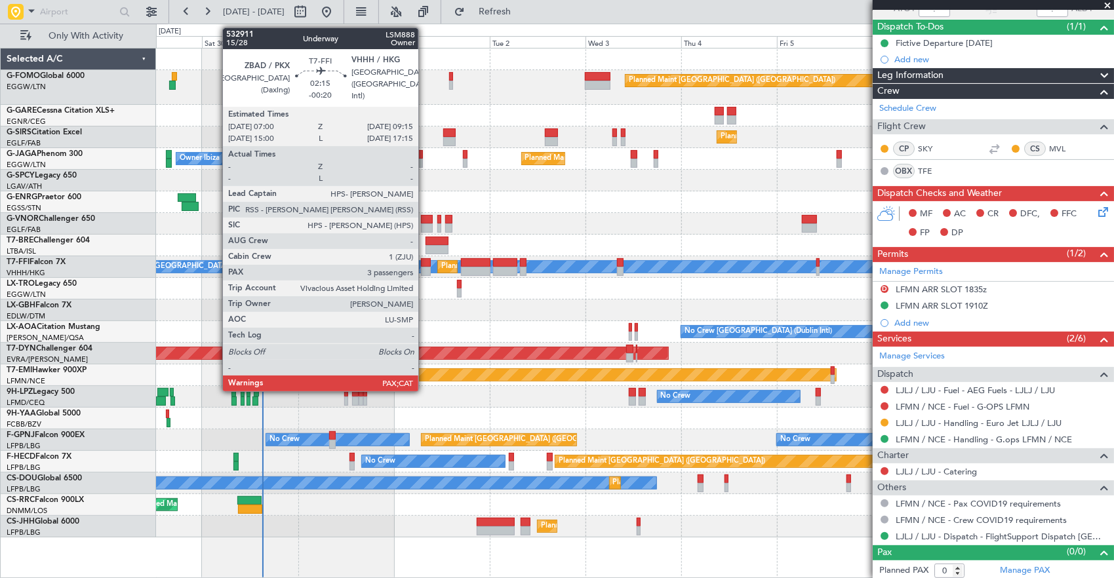
click at [425, 260] on div at bounding box center [425, 262] width 9 height 9
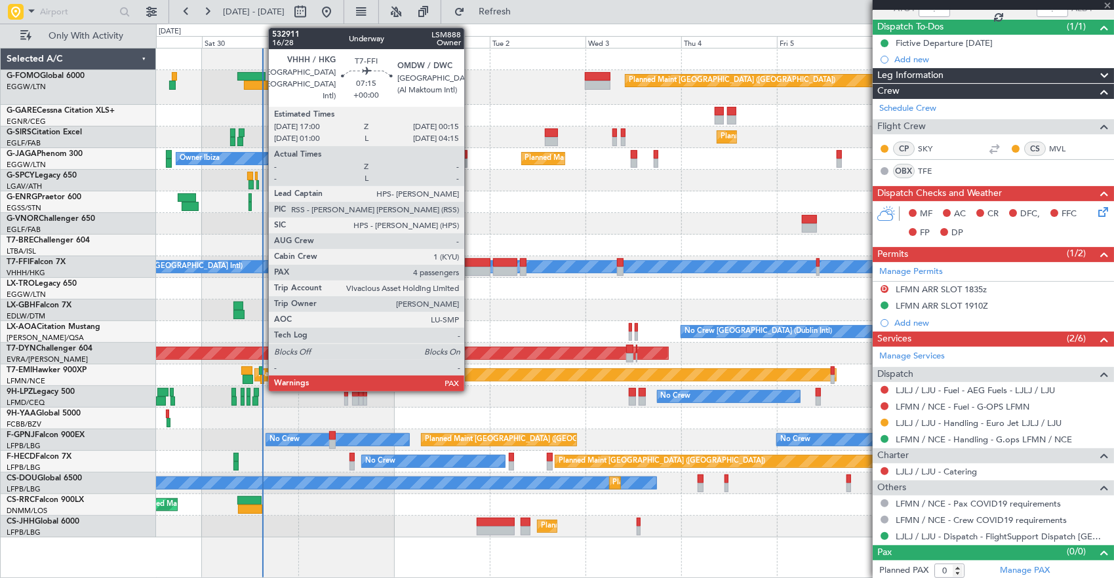
type input "-00:20"
type input "5"
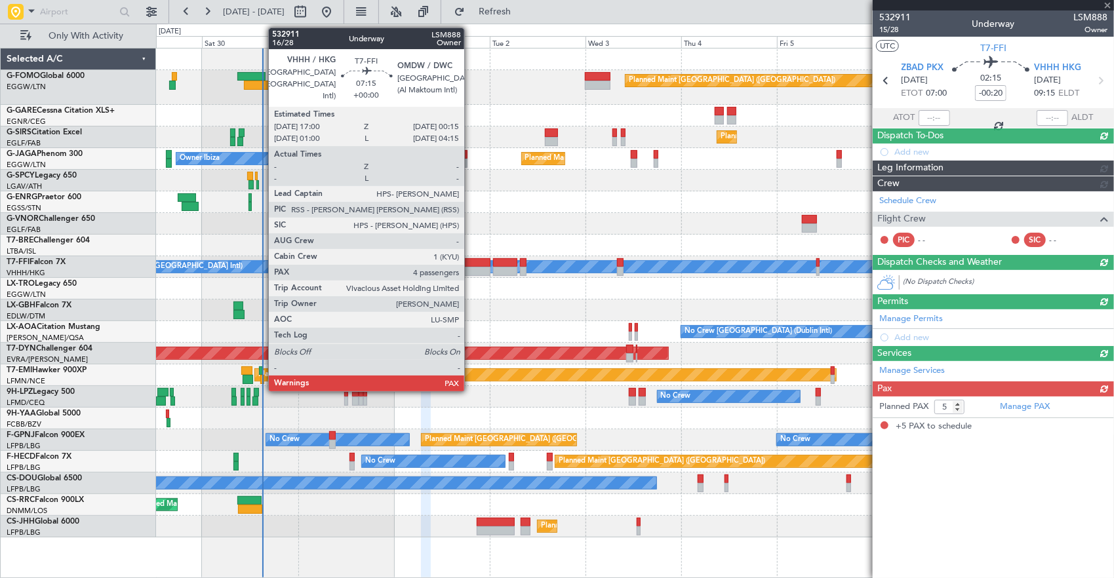
scroll to position [0, 0]
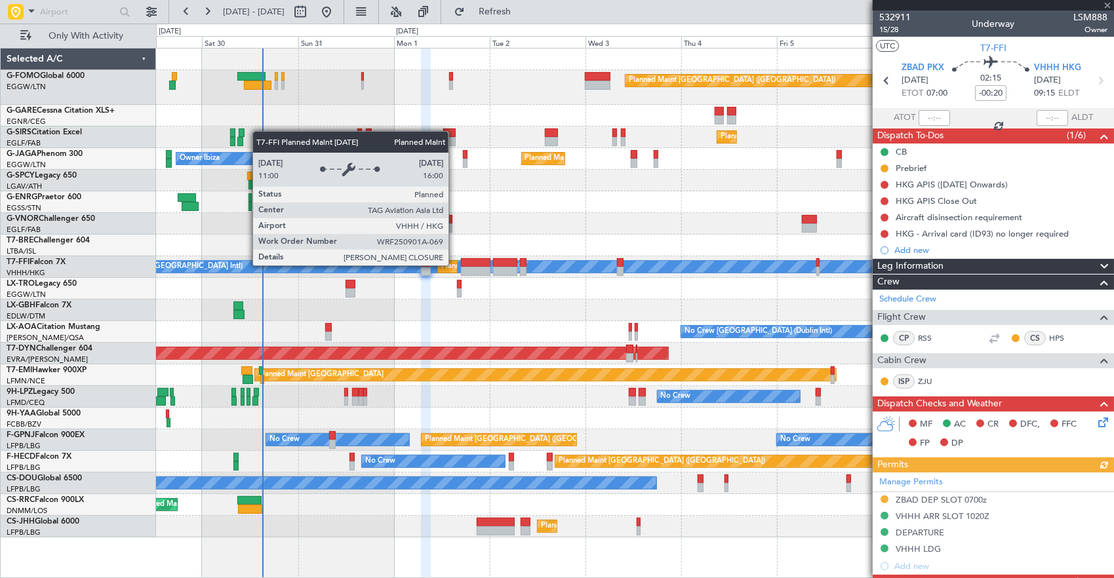
click at [455, 265] on div "Planned Maint [GEOGRAPHIC_DATA] ([GEOGRAPHIC_DATA] Intl)" at bounding box center [550, 267] width 219 height 20
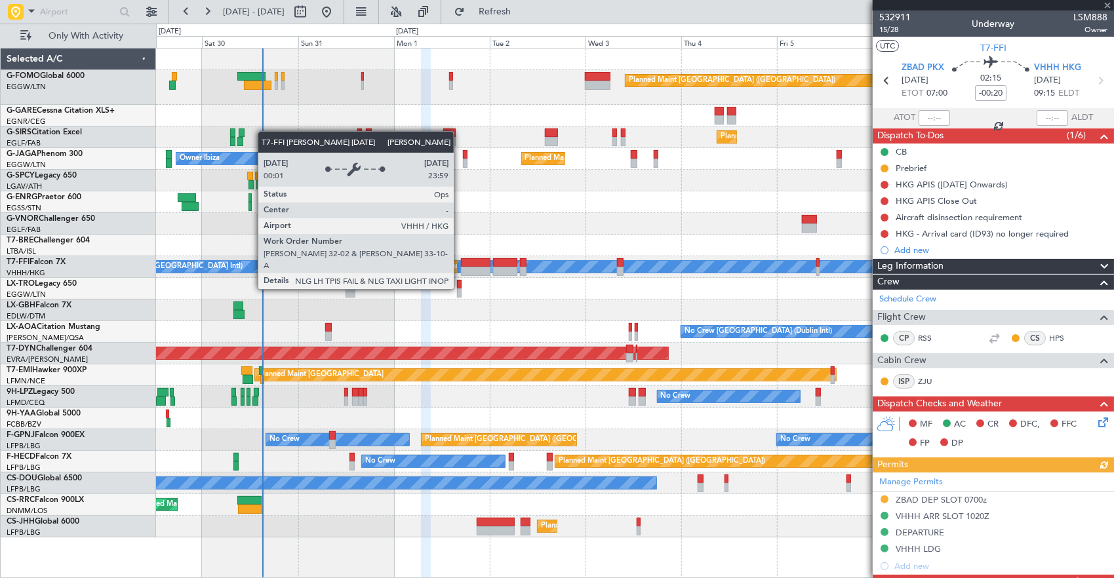
click at [467, 268] on div at bounding box center [476, 271] width 30 height 9
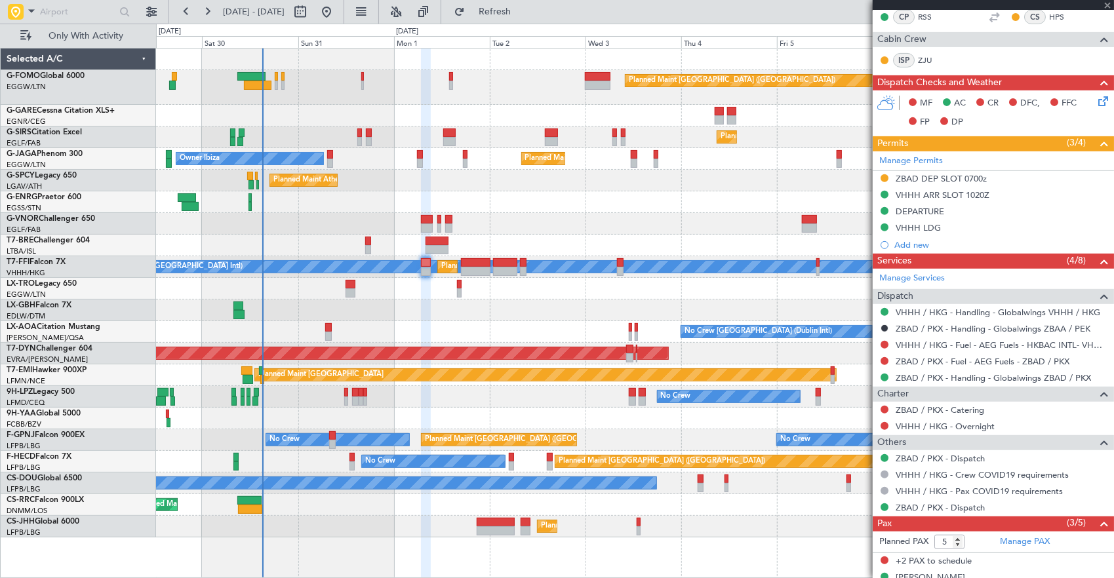
scroll to position [393, 0]
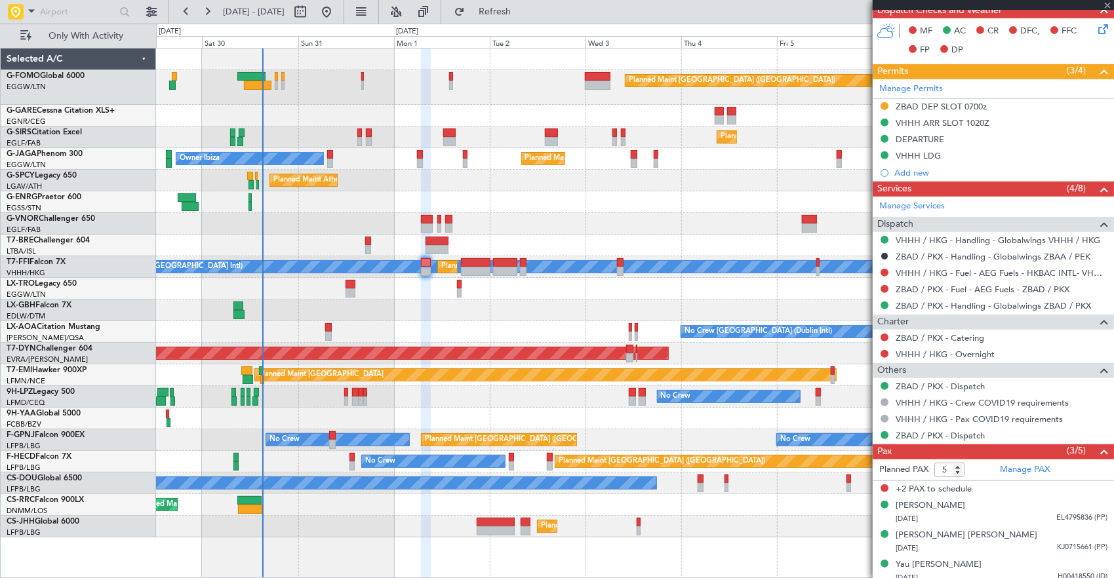
type input "4"
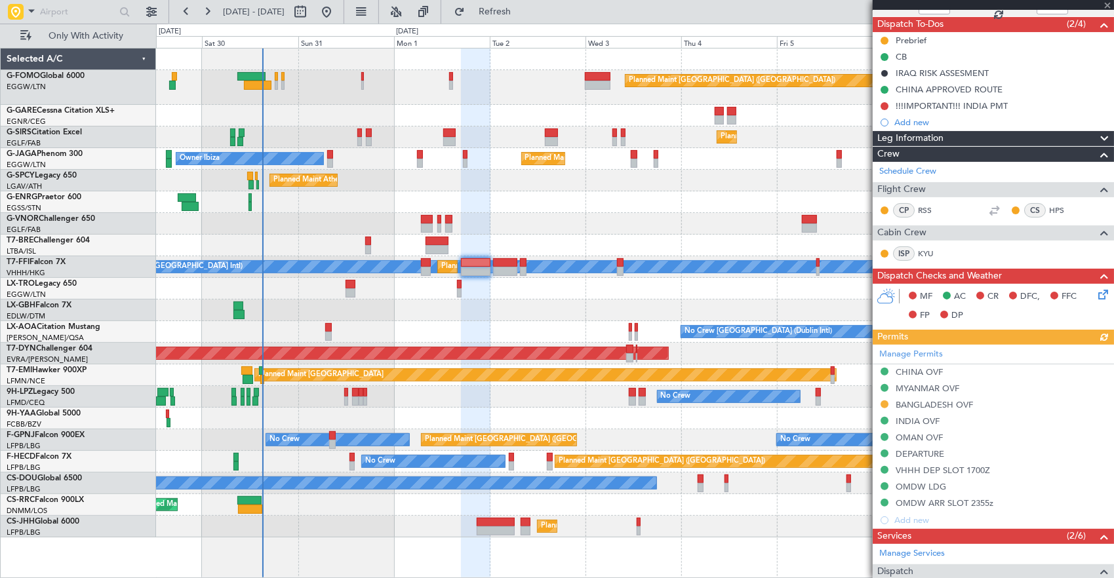
scroll to position [131, 0]
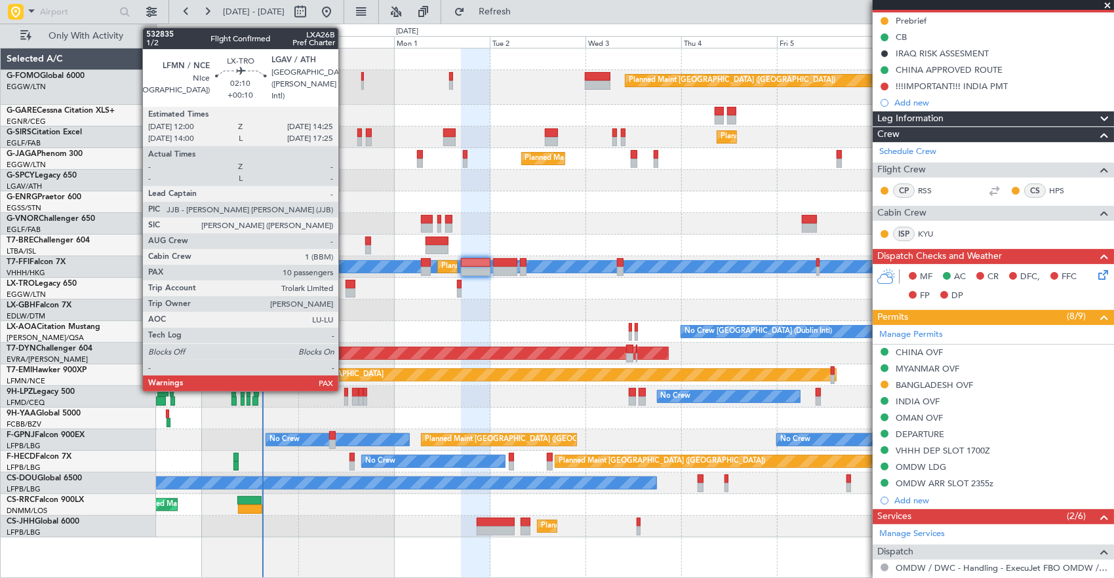
click at [346, 295] on div at bounding box center [351, 293] width 10 height 9
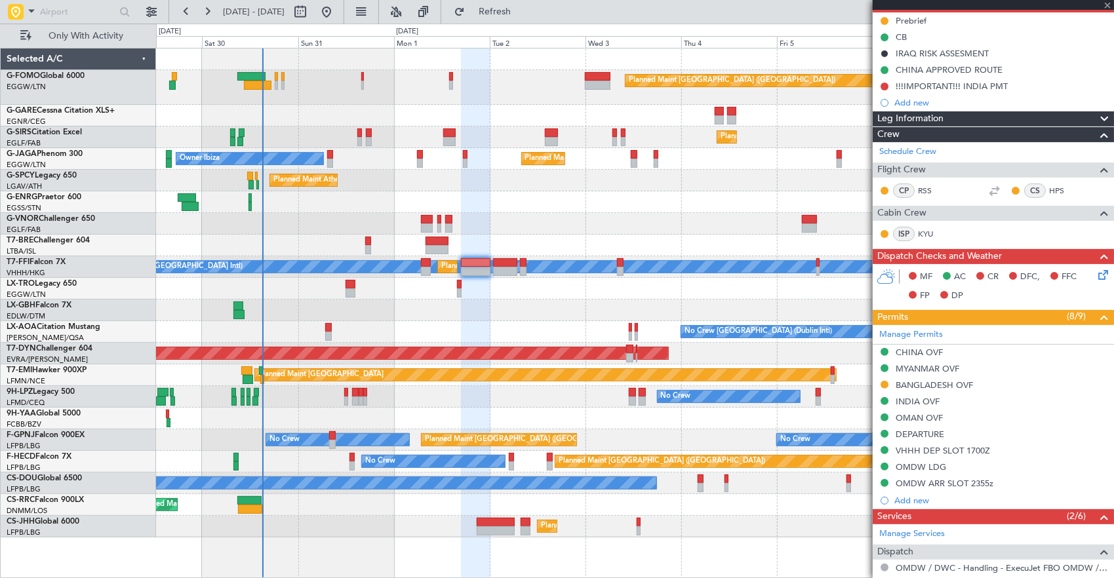
type input "+00:10"
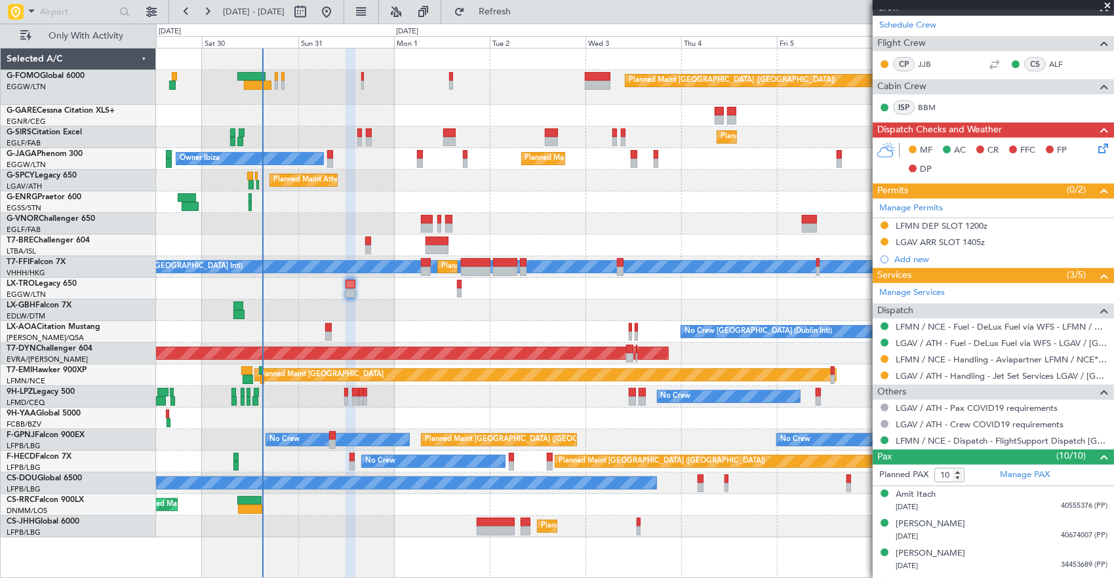
scroll to position [262, 0]
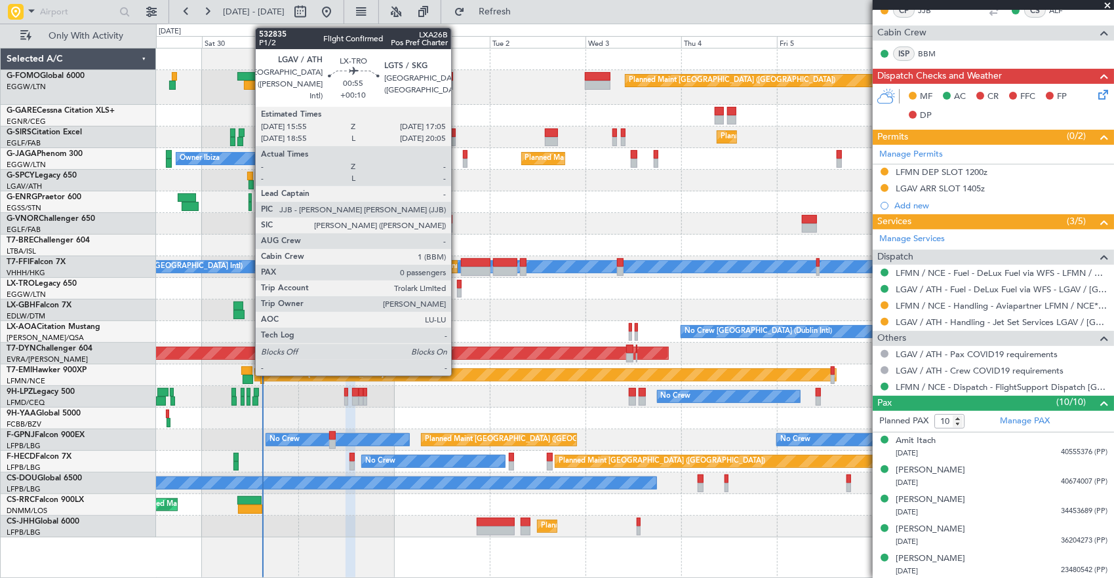
click at [458, 289] on div at bounding box center [459, 293] width 5 height 9
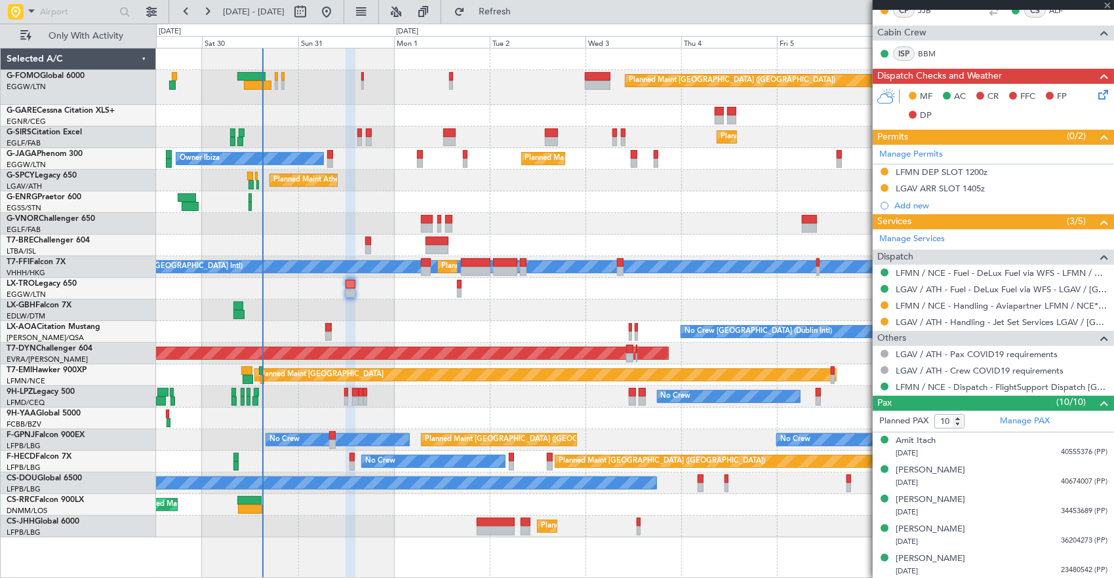
type input "0"
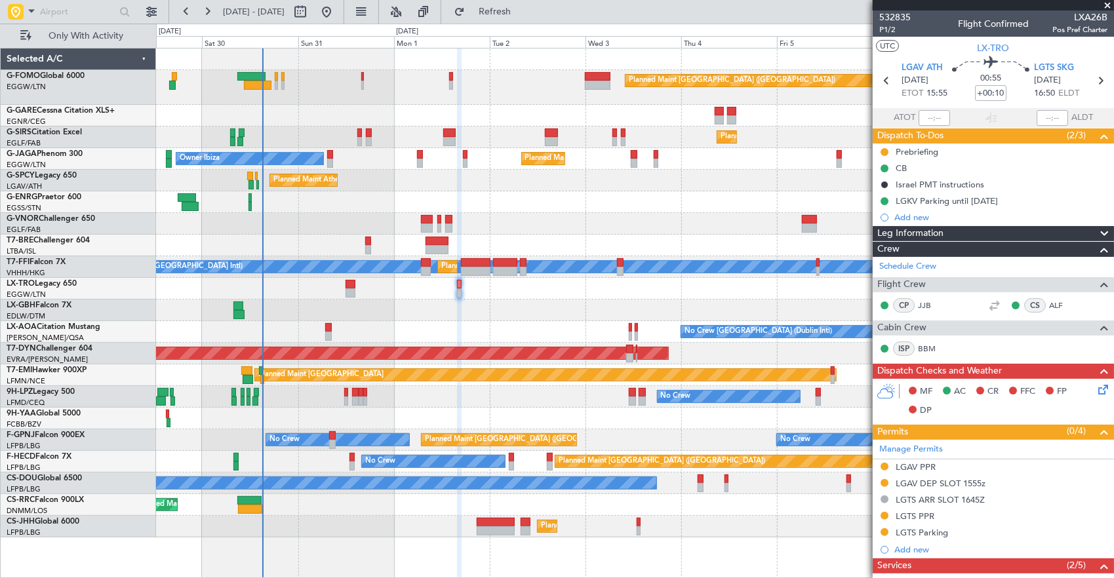
click at [0, 219] on html "29 Aug 2025 - 08 Sep 2025 Refresh Quick Links Only With Activity Planned Maint …" at bounding box center [557, 289] width 1114 height 578
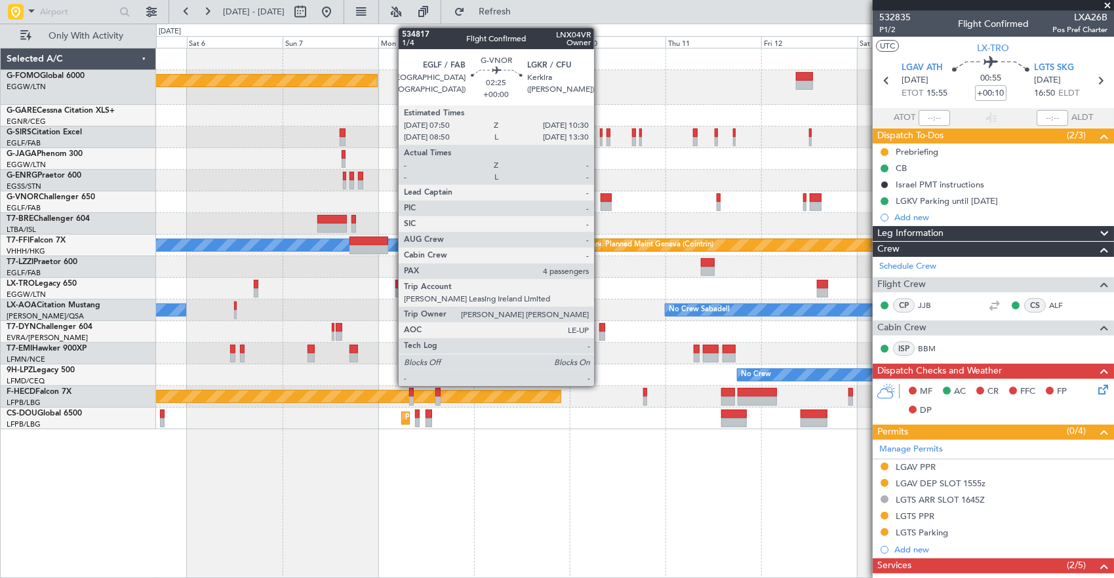
click at [601, 197] on div at bounding box center [606, 197] width 11 height 9
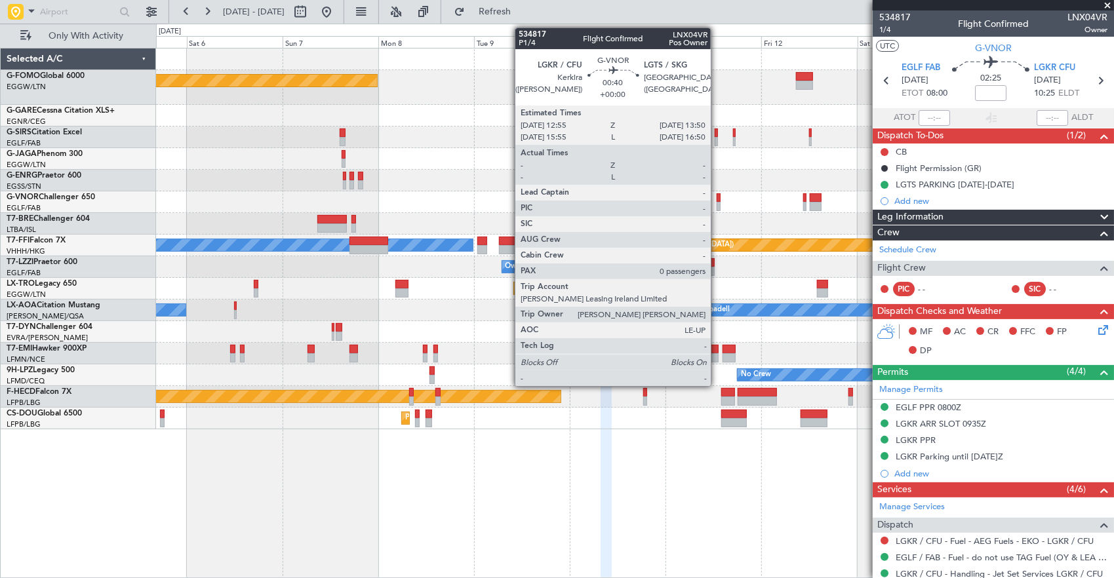
click at [717, 204] on div at bounding box center [719, 206] width 4 height 9
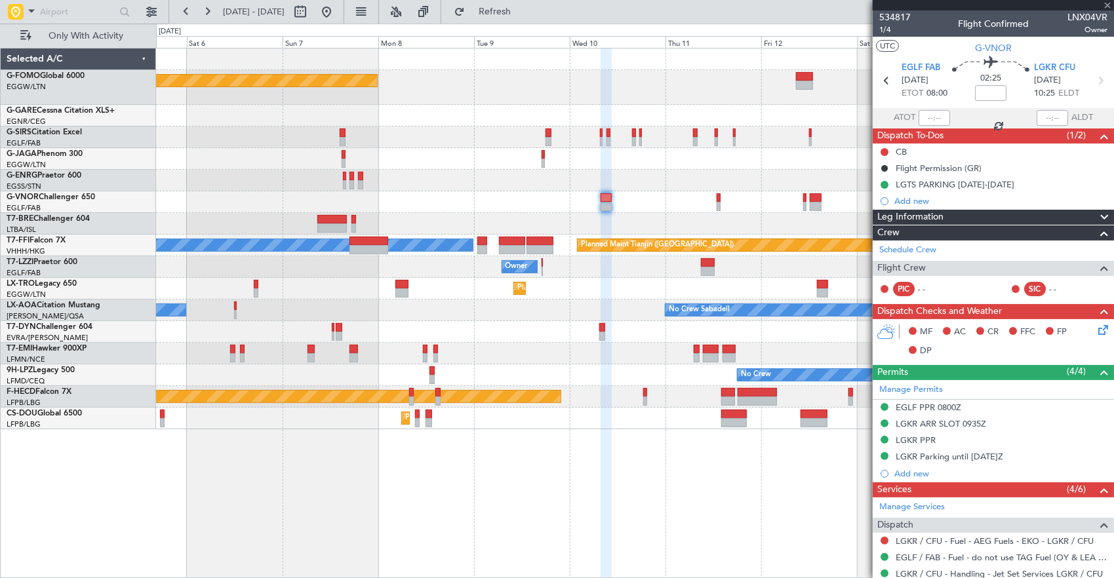
type input "0"
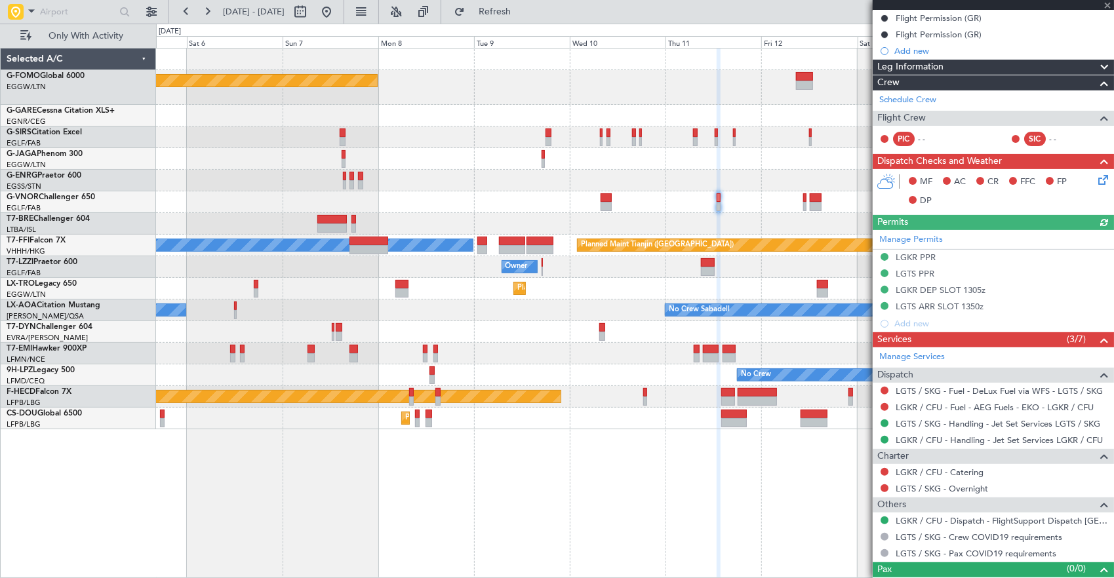
scroll to position [167, 0]
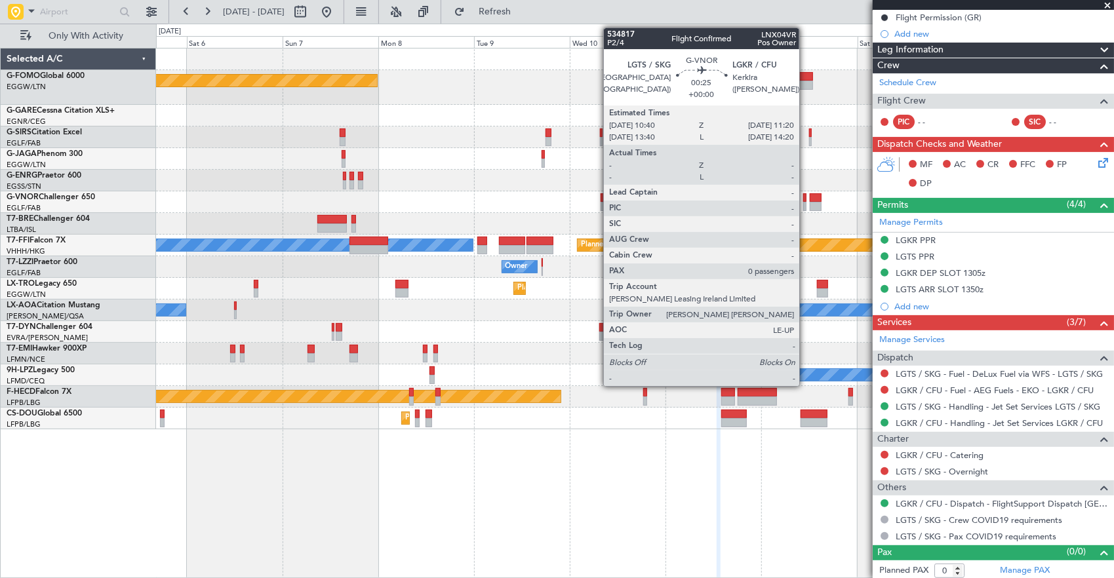
click at [806, 197] on div at bounding box center [804, 197] width 3 height 9
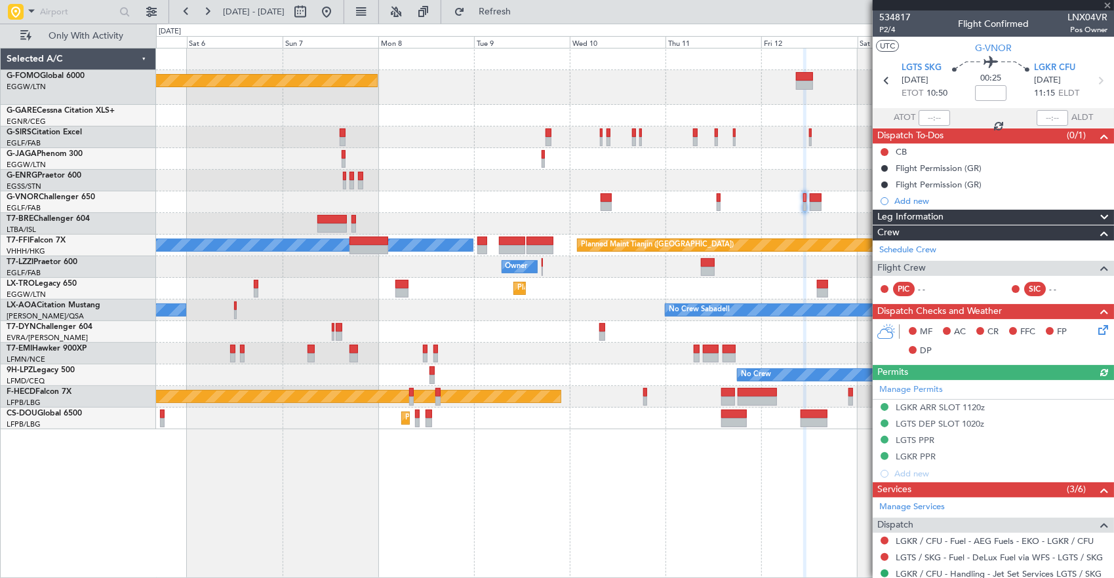
scroll to position [151, 0]
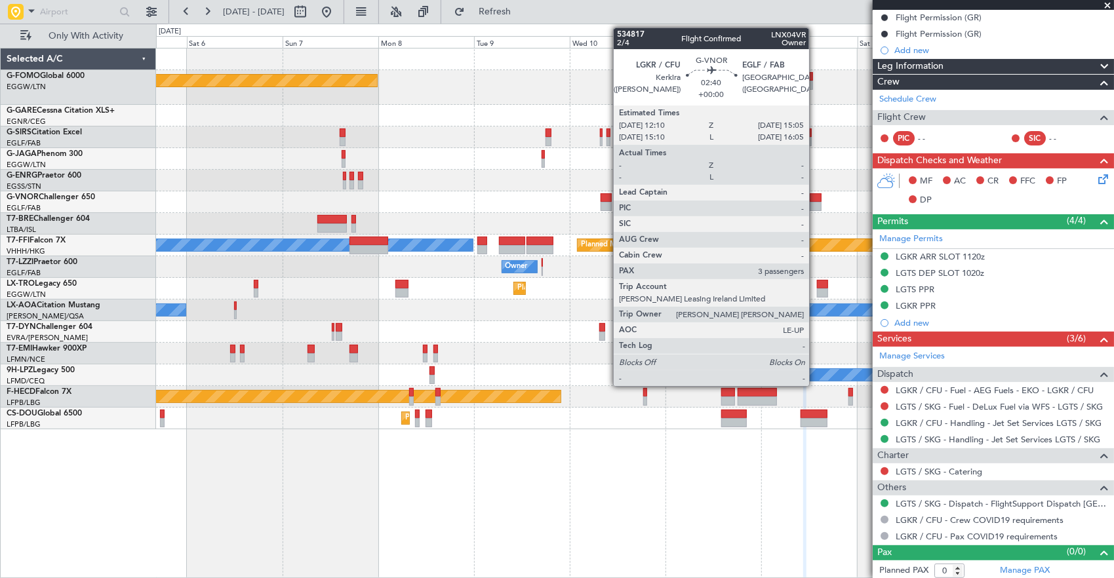
click at [816, 202] on div at bounding box center [816, 206] width 12 height 9
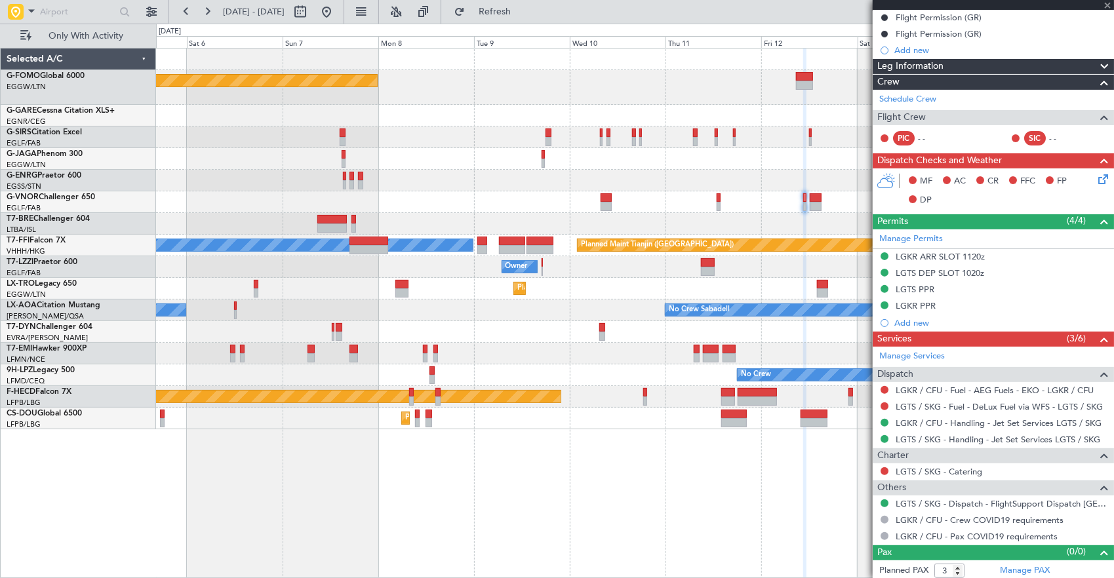
scroll to position [0, 0]
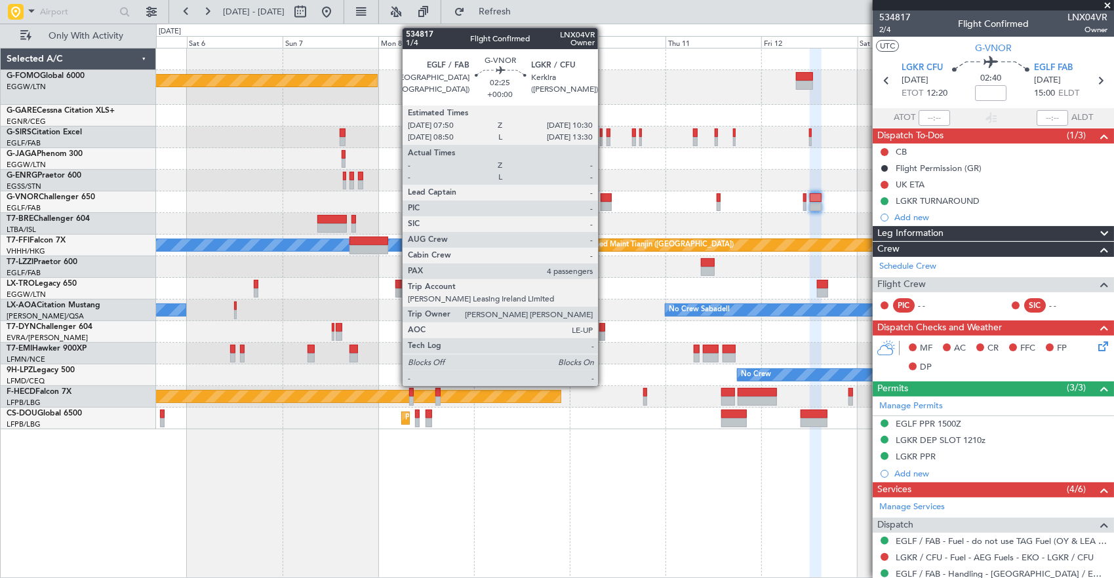
click at [605, 204] on div at bounding box center [606, 206] width 11 height 9
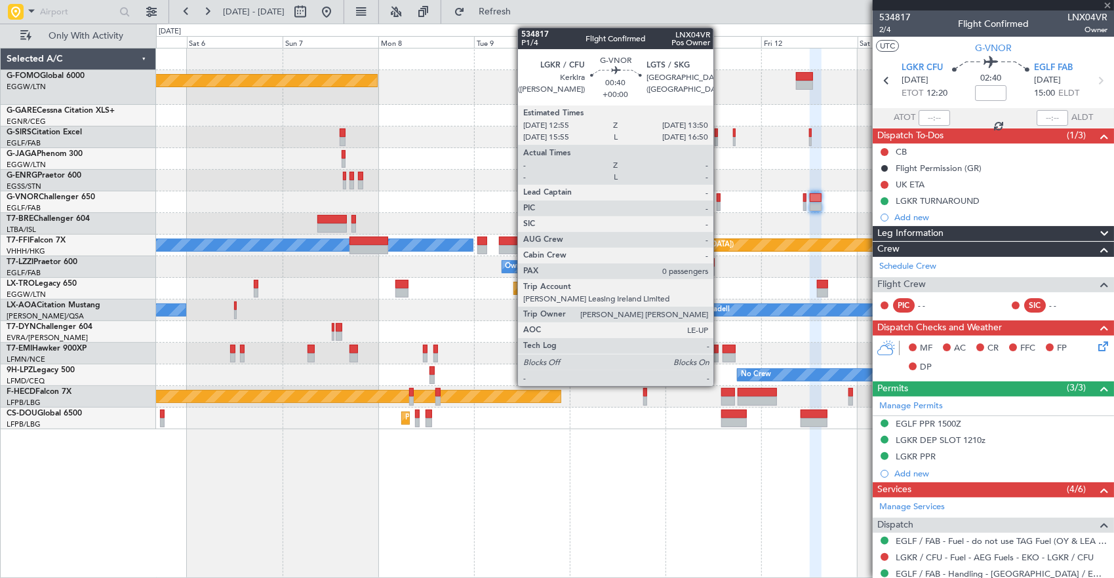
type input "4"
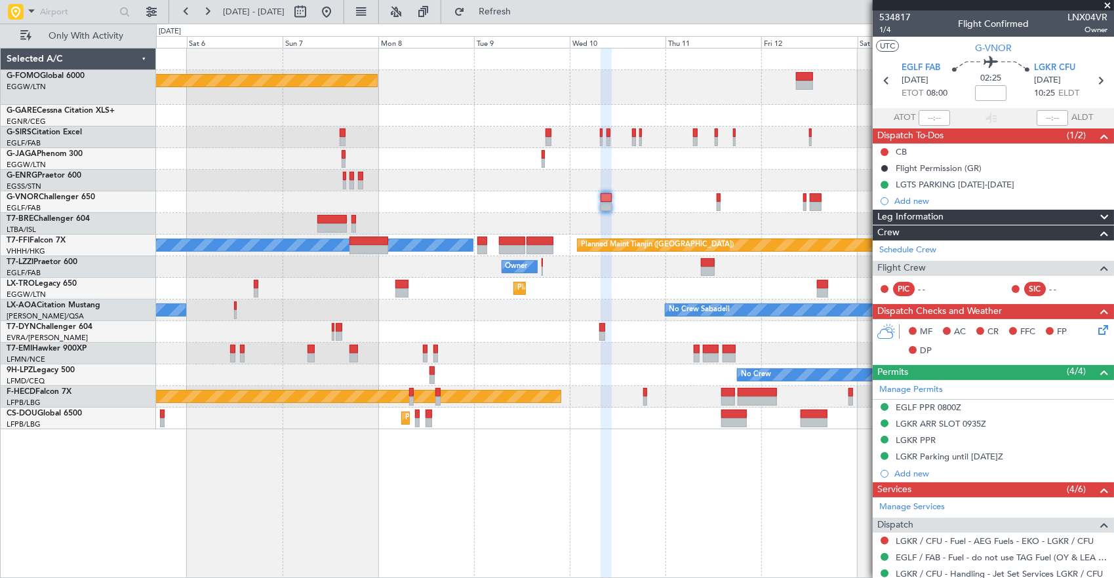
click at [649, 160] on div "Planned Maint London (Luton) Planned Maint London (Farnborough) Planned Maint G…" at bounding box center [635, 239] width 958 height 381
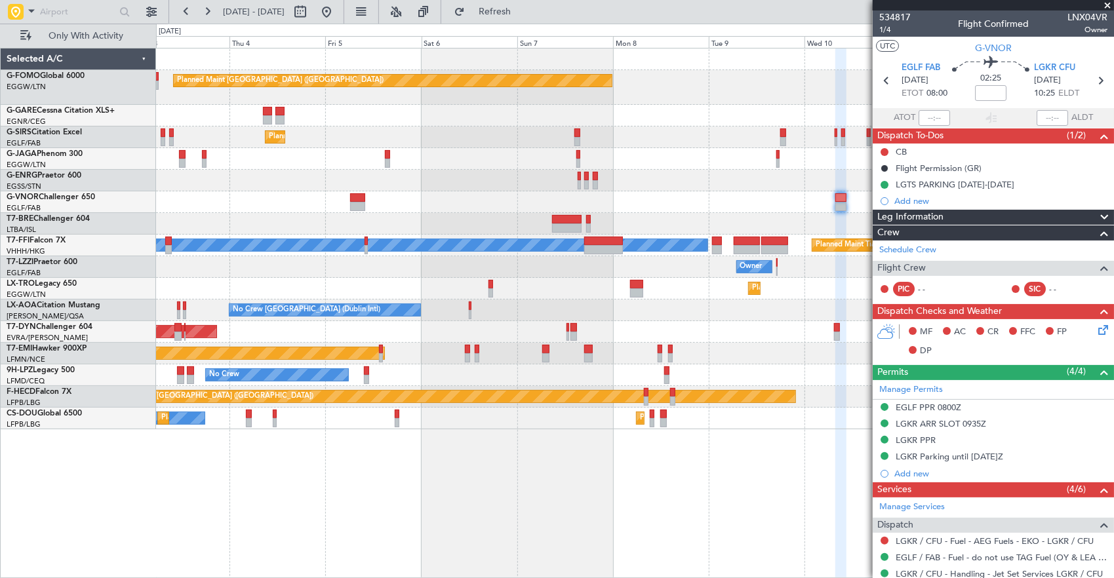
click at [707, 180] on div at bounding box center [635, 181] width 958 height 22
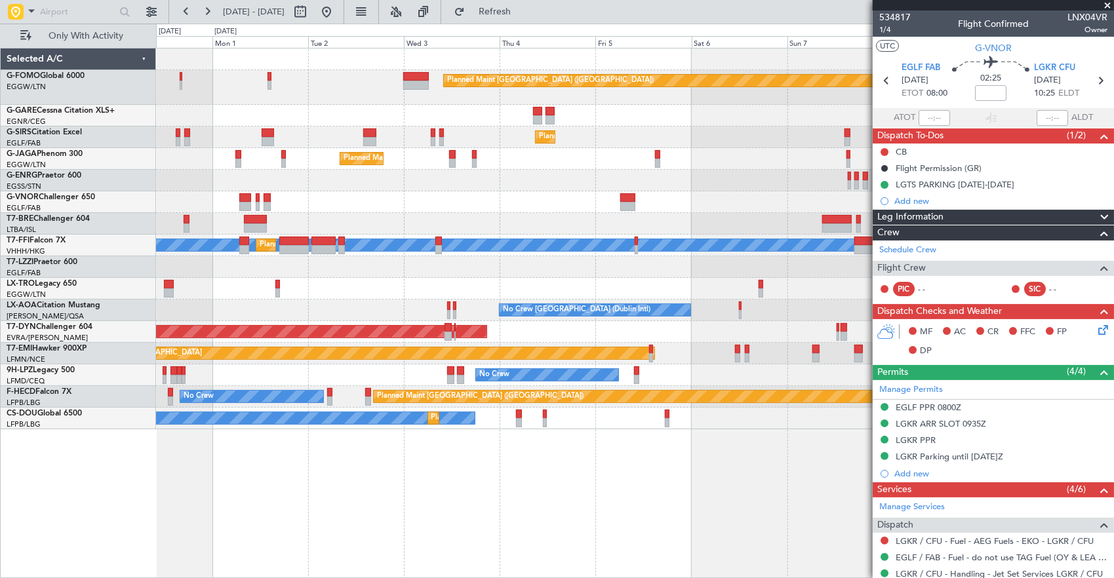
click at [663, 182] on div at bounding box center [635, 181] width 958 height 22
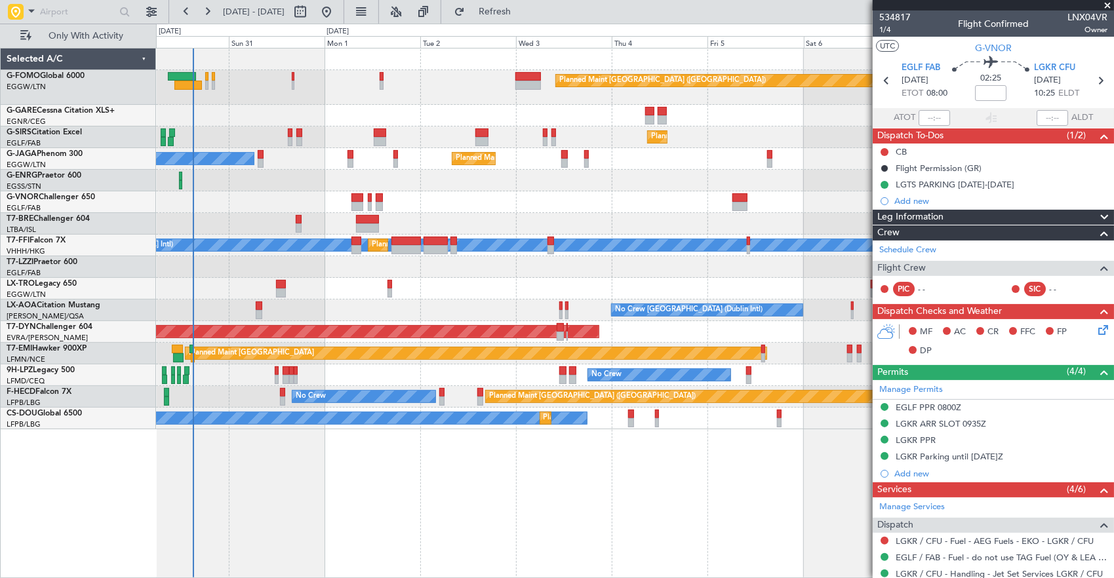
click at [563, 169] on div "Planned Maint London (Luton) Planned Maint London (Farnborough) Planned Maint L…" at bounding box center [635, 239] width 958 height 381
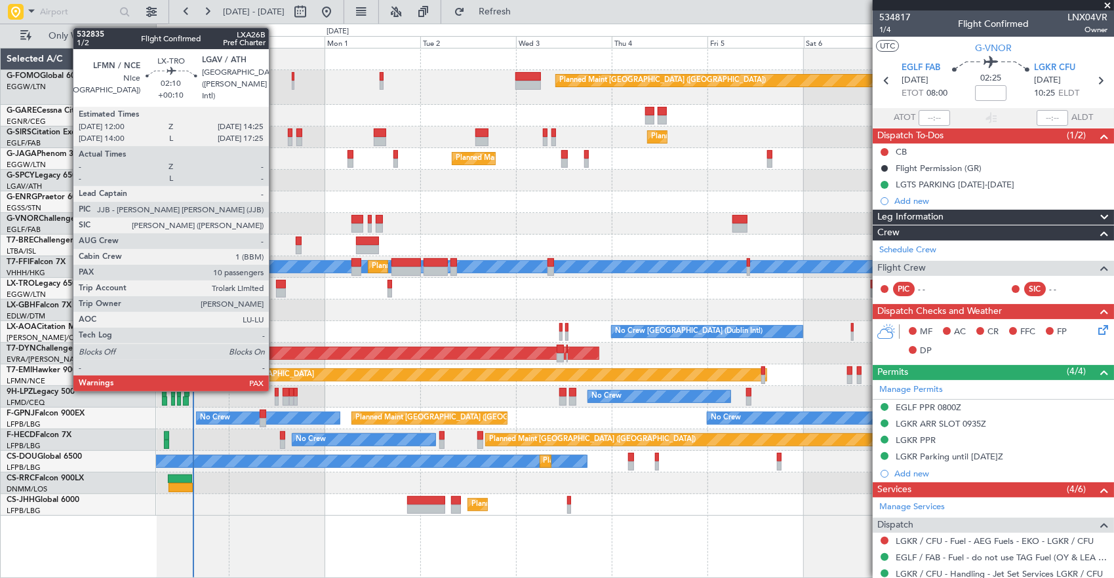
click at [276, 289] on div at bounding box center [281, 293] width 10 height 9
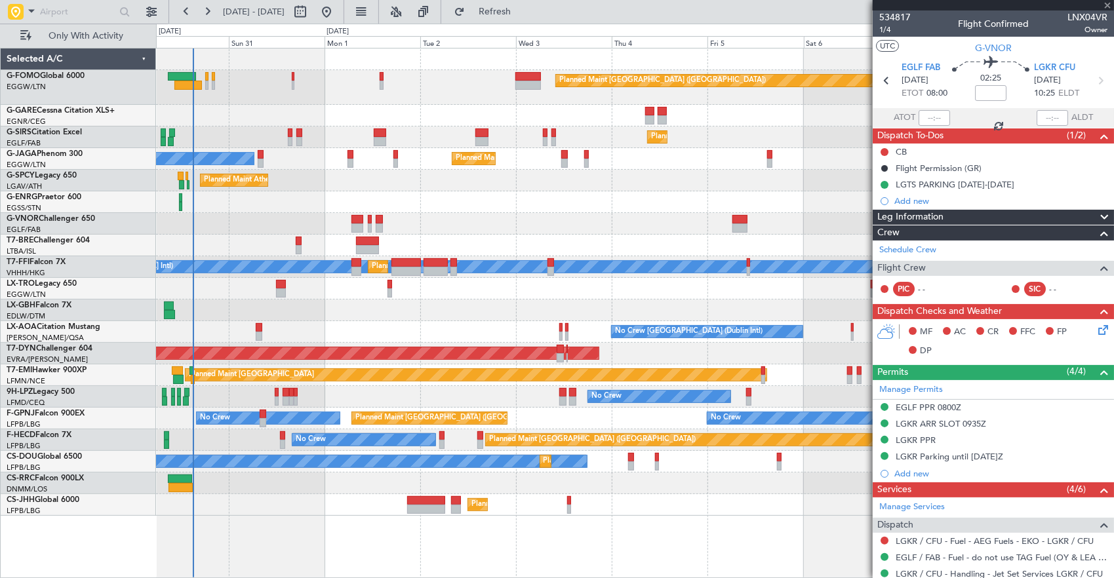
type input "+00:10"
type input "10"
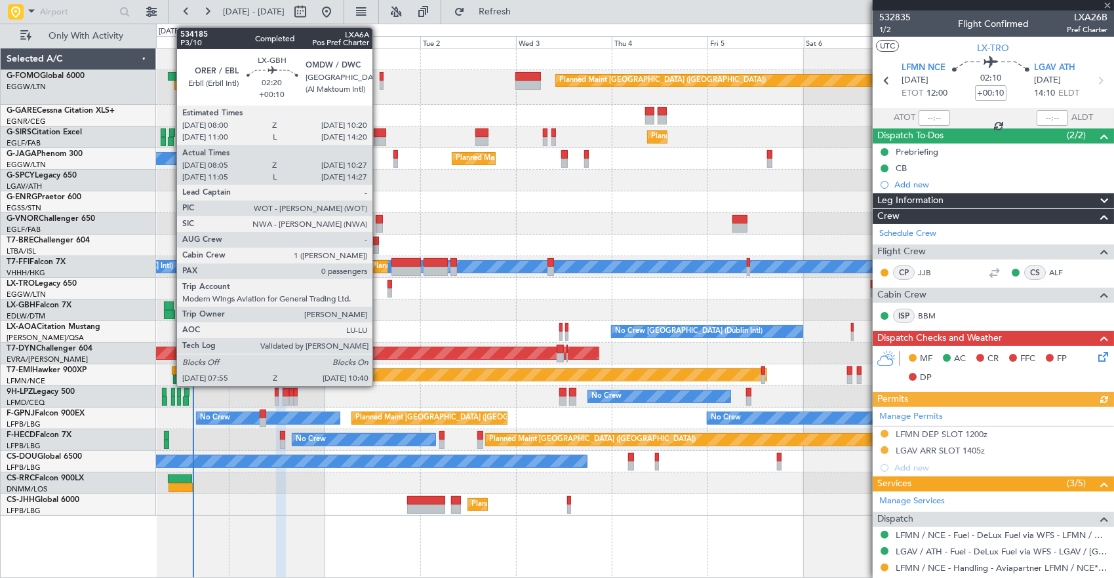
click at [171, 310] on div at bounding box center [169, 314] width 11 height 9
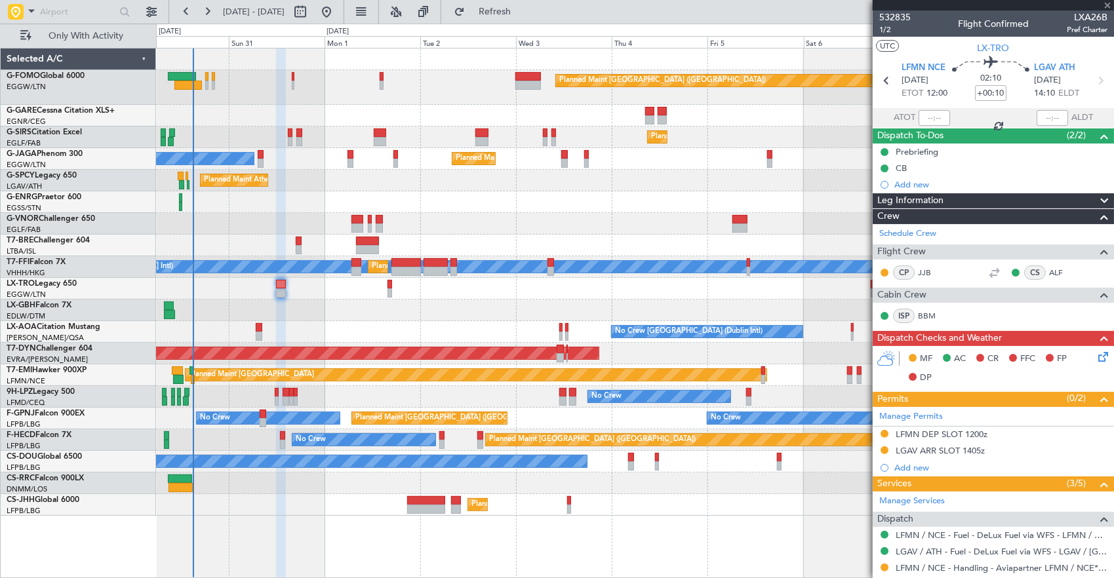
type input "08:05"
type input "10:27"
type input "0"
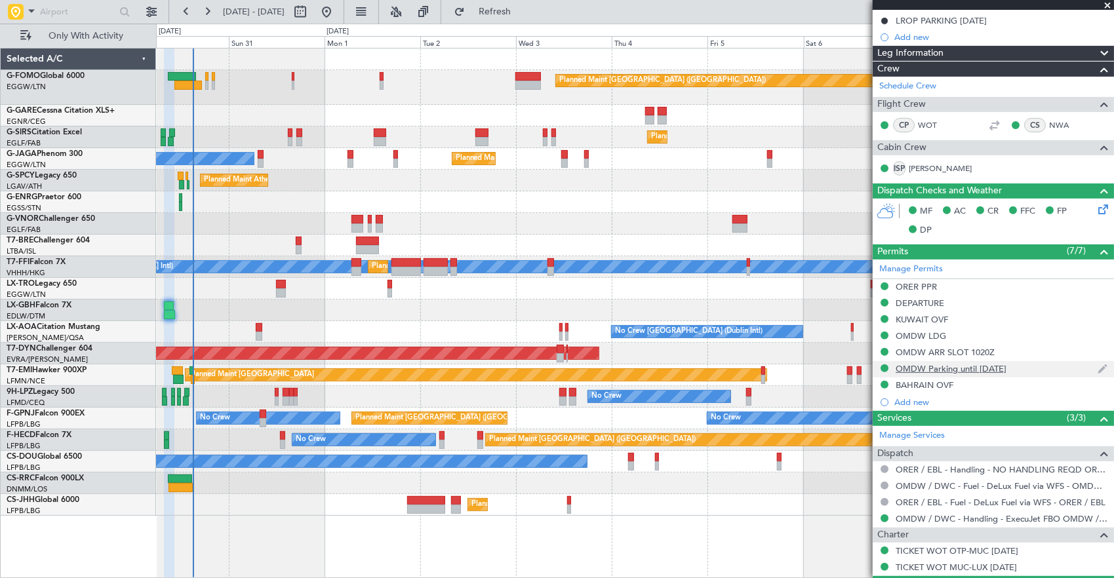
scroll to position [66, 0]
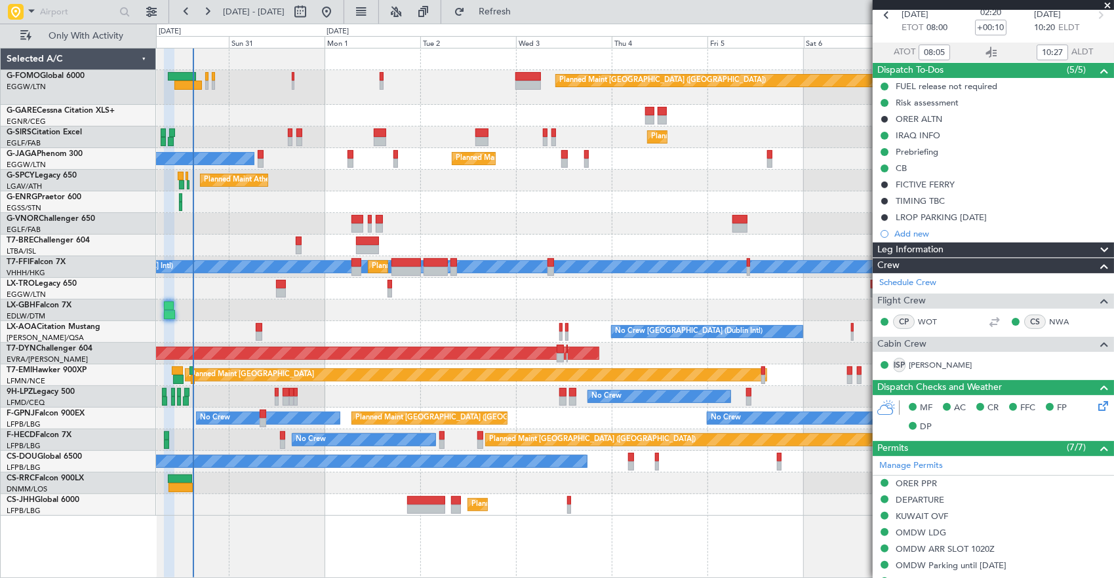
click at [254, 327] on div "No Crew Dublin (Dublin Intl) No Crew Sabadell" at bounding box center [635, 332] width 958 height 22
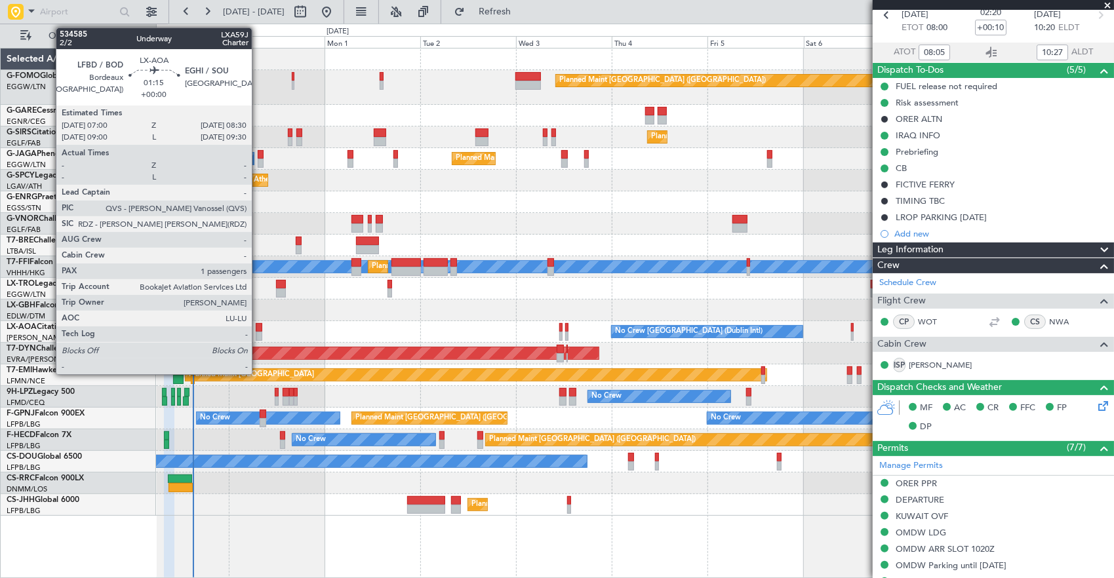
click at [258, 326] on div at bounding box center [259, 327] width 7 height 9
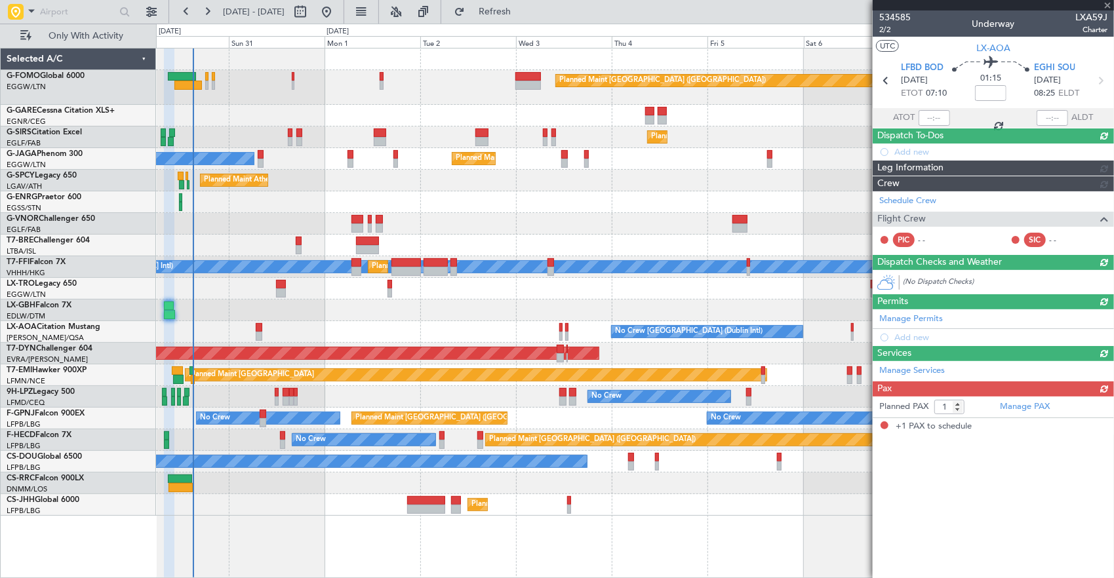
scroll to position [0, 0]
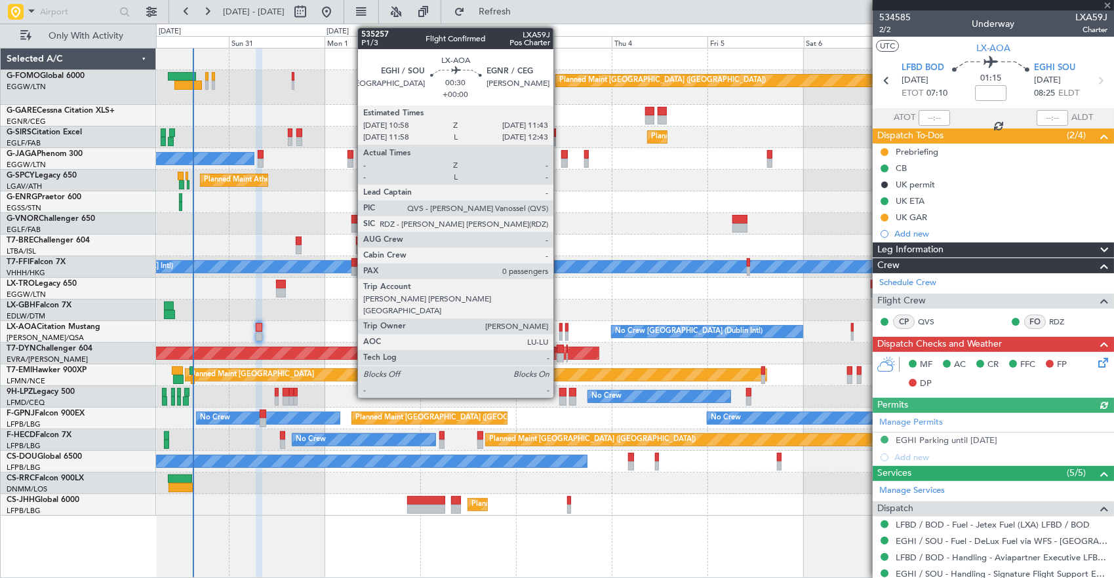
click at [559, 328] on div at bounding box center [560, 327] width 3 height 9
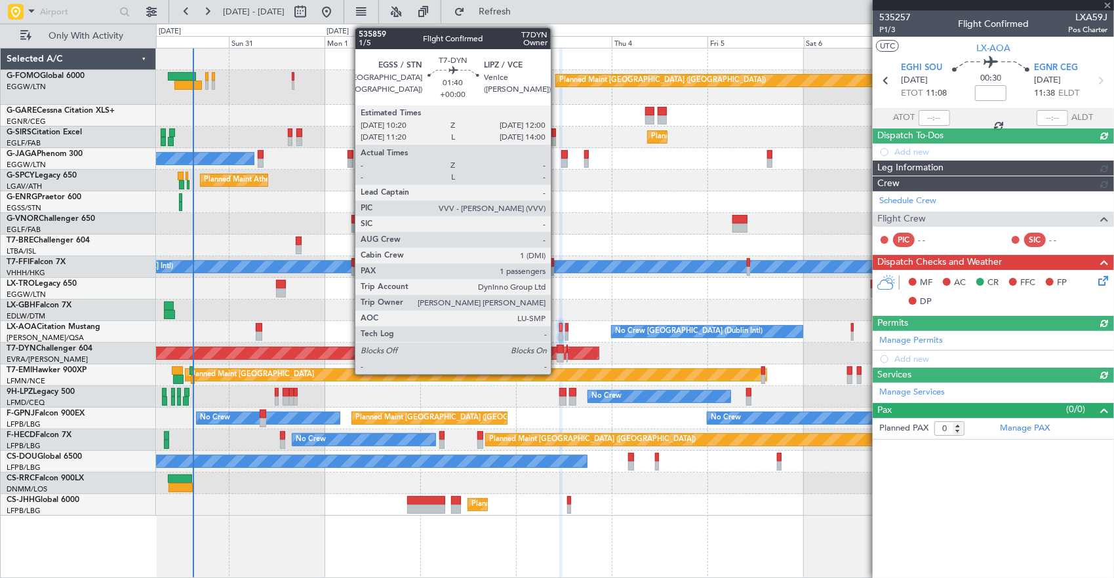
click at [557, 353] on div at bounding box center [560, 357] width 7 height 9
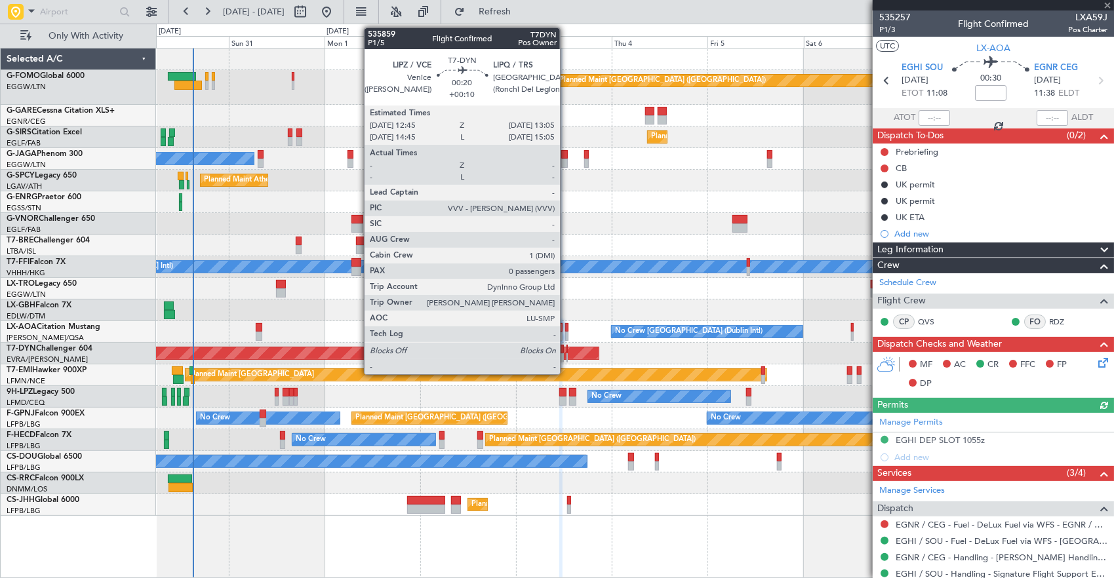
type input "1"
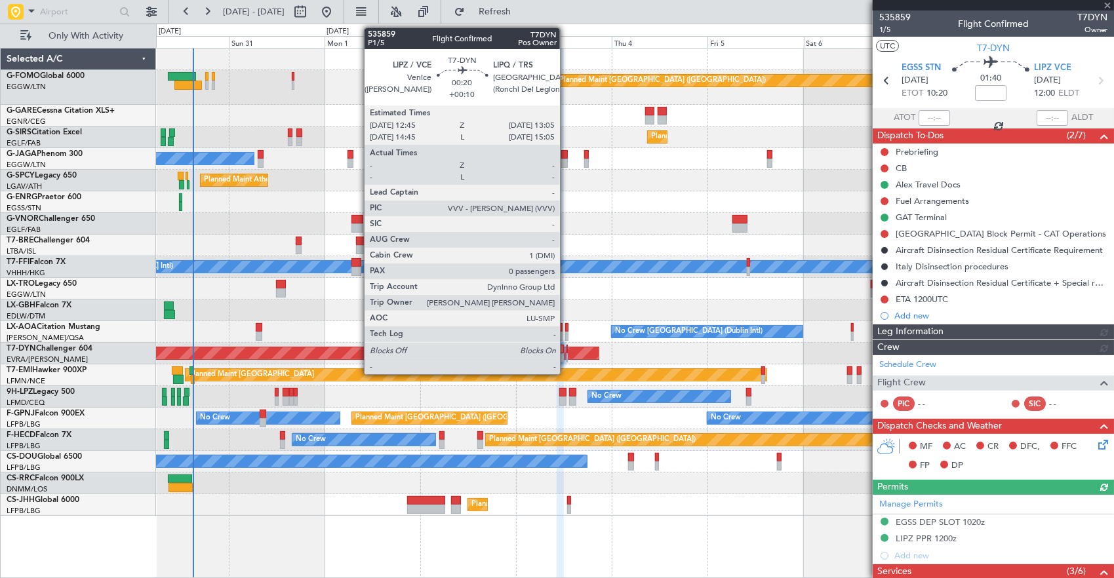
click at [567, 353] on div at bounding box center [568, 357] width 2 height 9
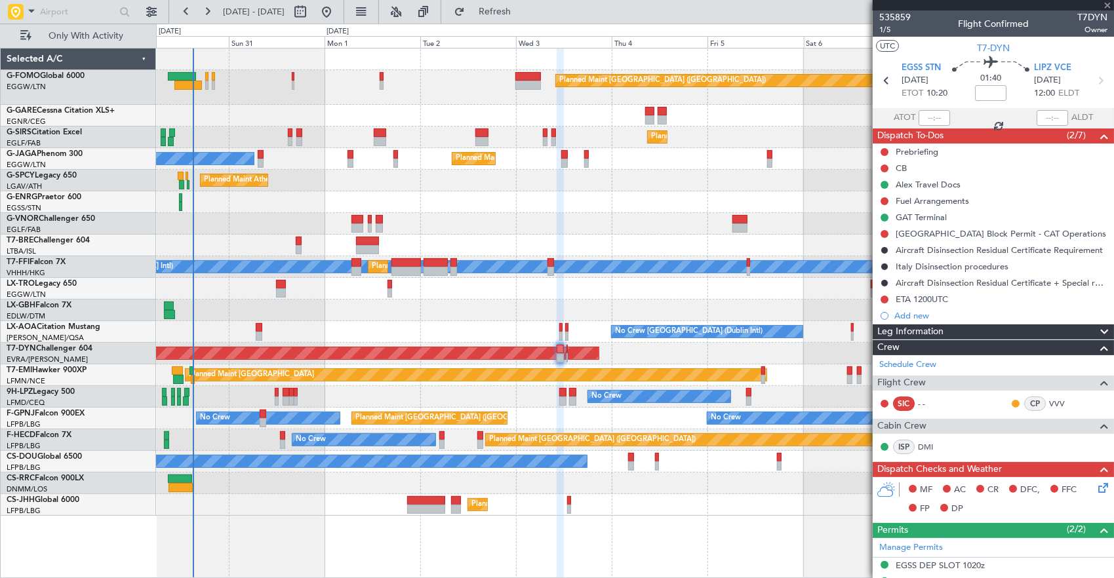
type input "+00:10"
type input "0"
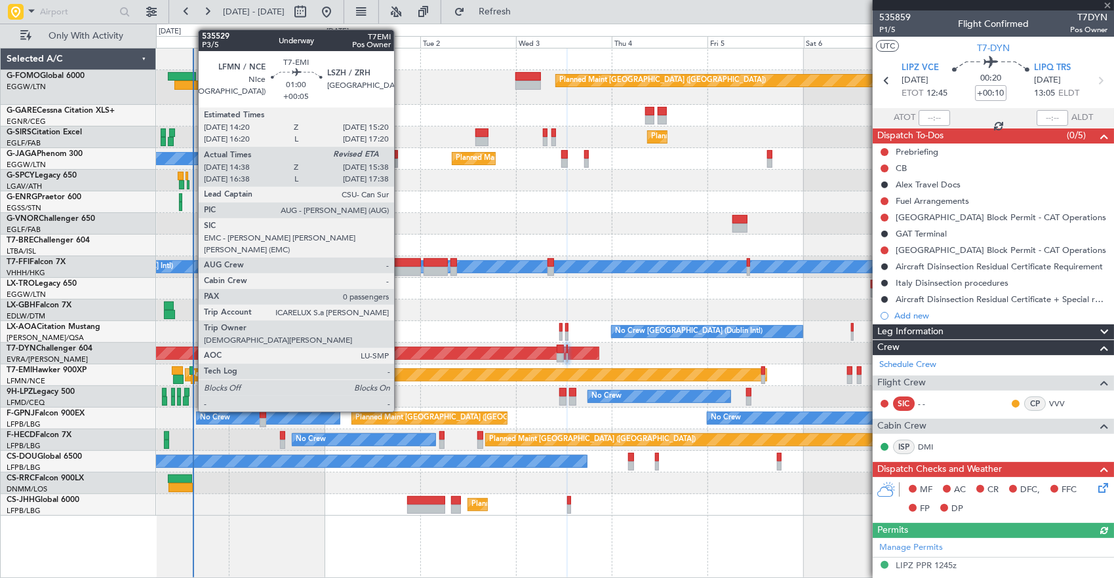
click at [191, 375] on div at bounding box center [193, 379] width 5 height 9
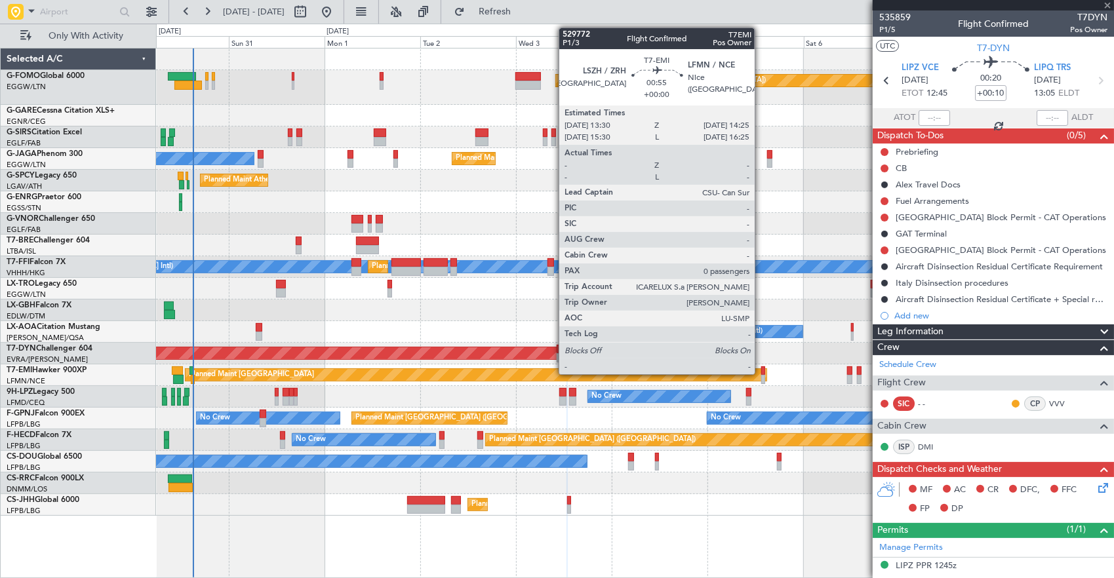
type input "+00:05"
type input "14:38"
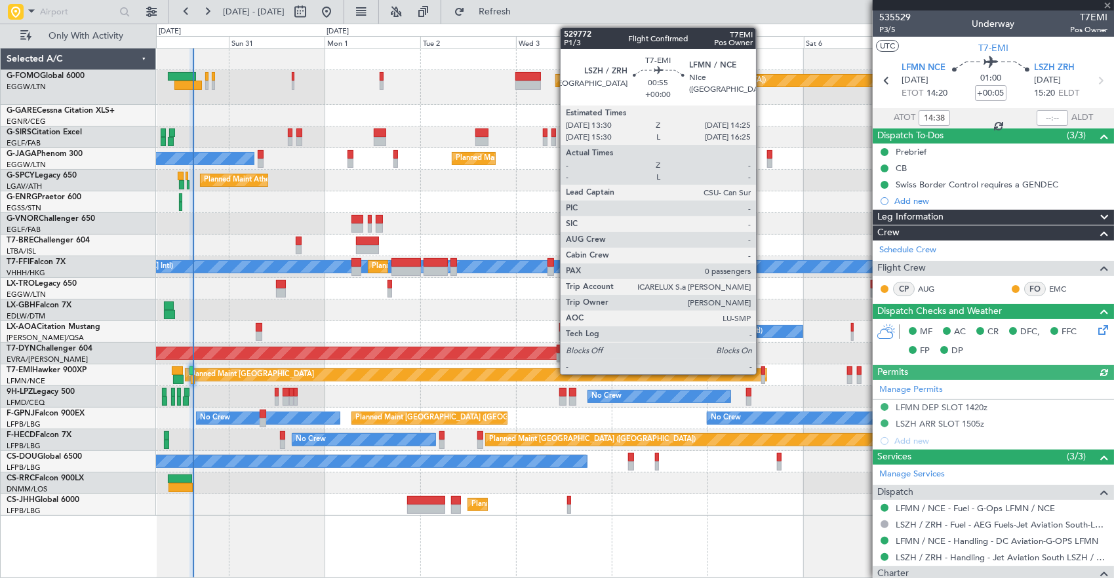
click at [763, 369] on div at bounding box center [763, 371] width 4 height 9
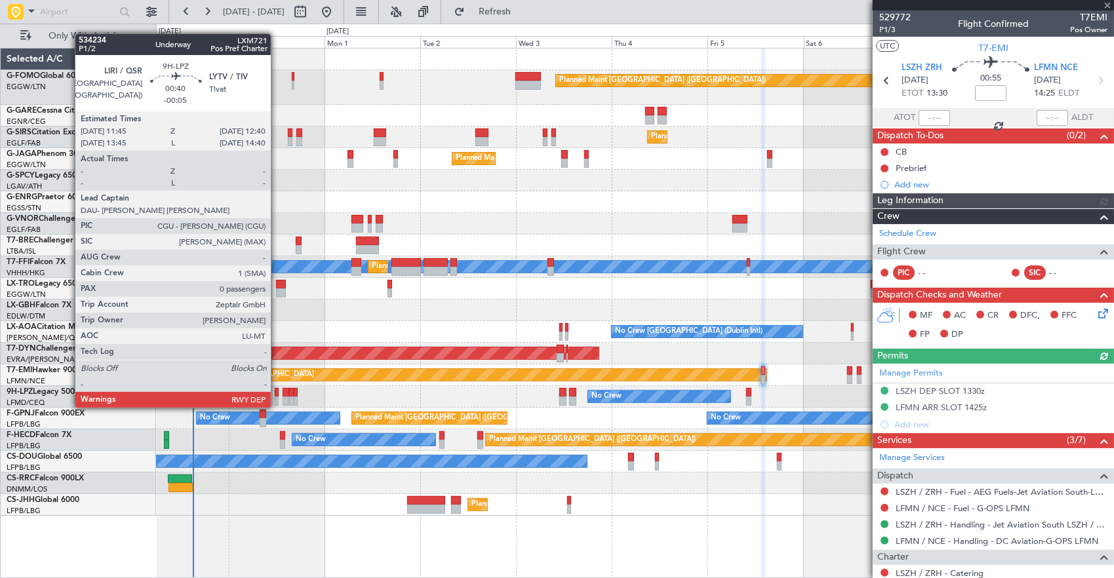
click at [277, 395] on div at bounding box center [277, 392] width 4 height 9
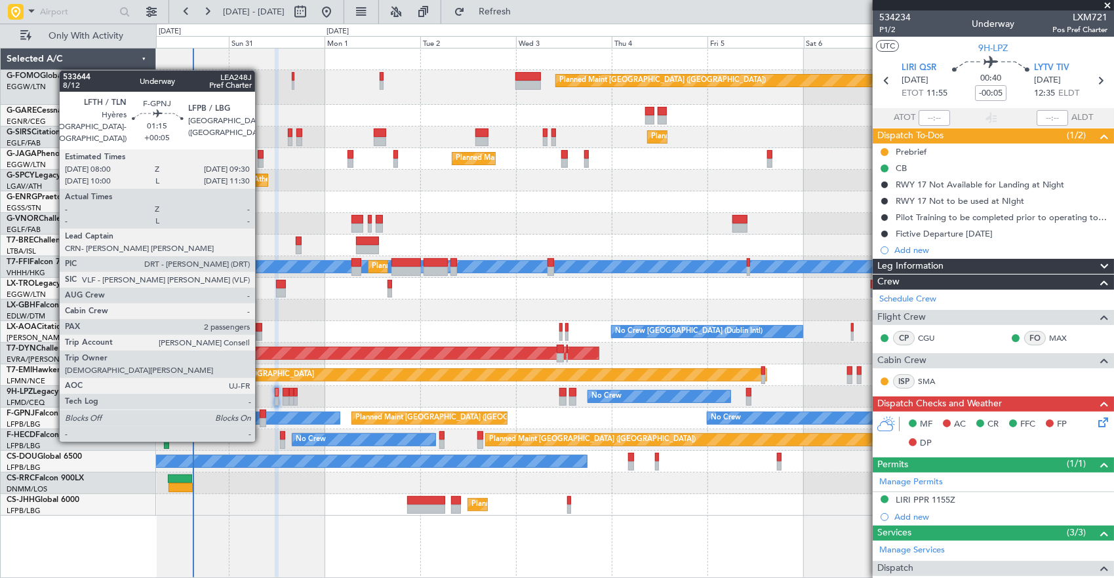
click at [262, 416] on div at bounding box center [263, 414] width 7 height 9
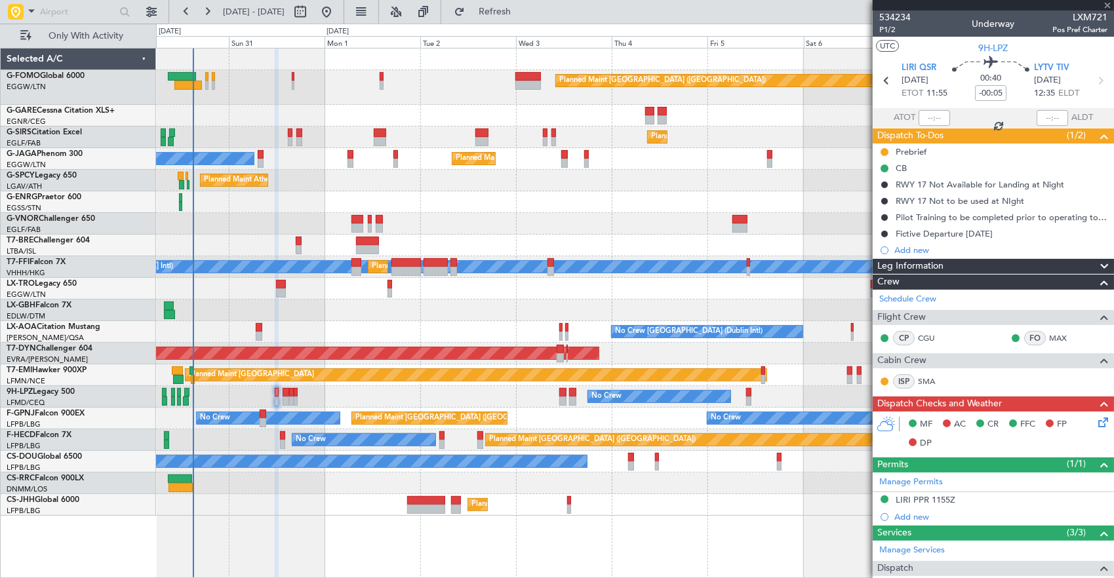
type input "+00:05"
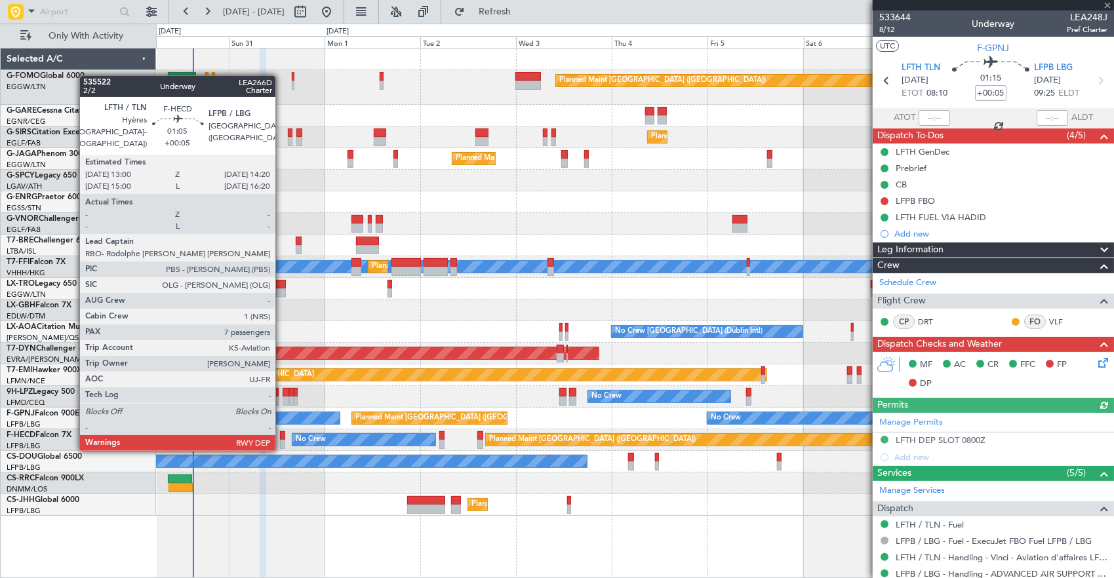
click at [282, 437] on div at bounding box center [283, 436] width 6 height 9
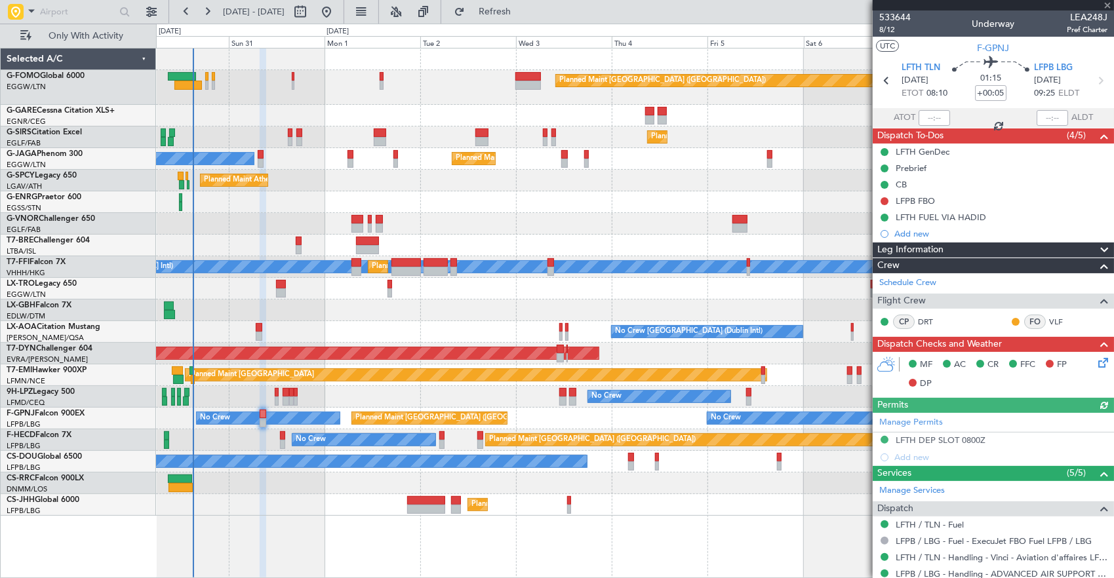
type input "7"
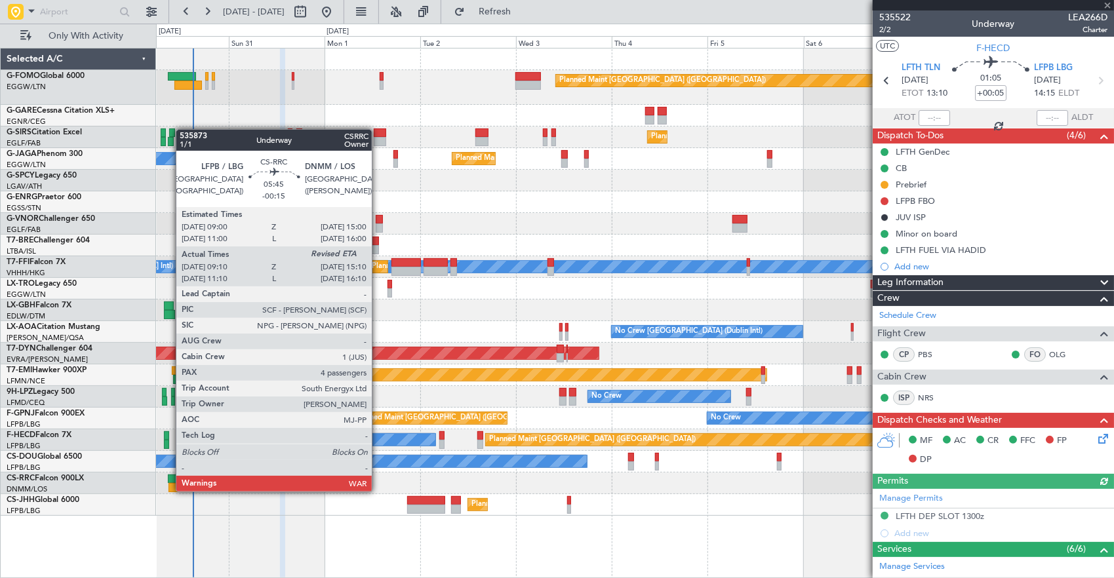
click at [182, 479] on div at bounding box center [180, 479] width 24 height 9
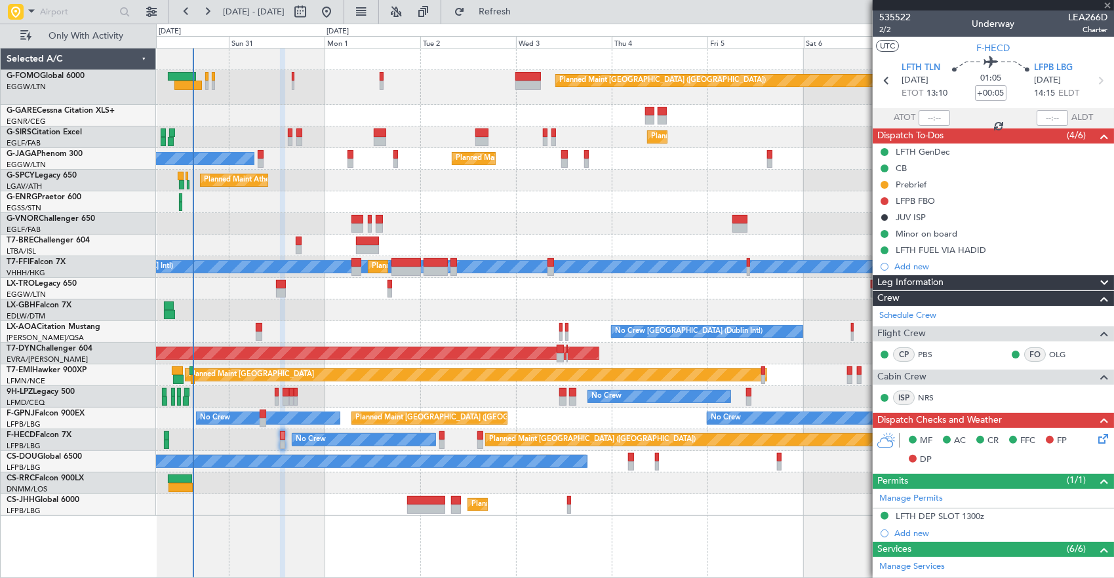
type input "-00:15"
type input "09:20"
type input "4"
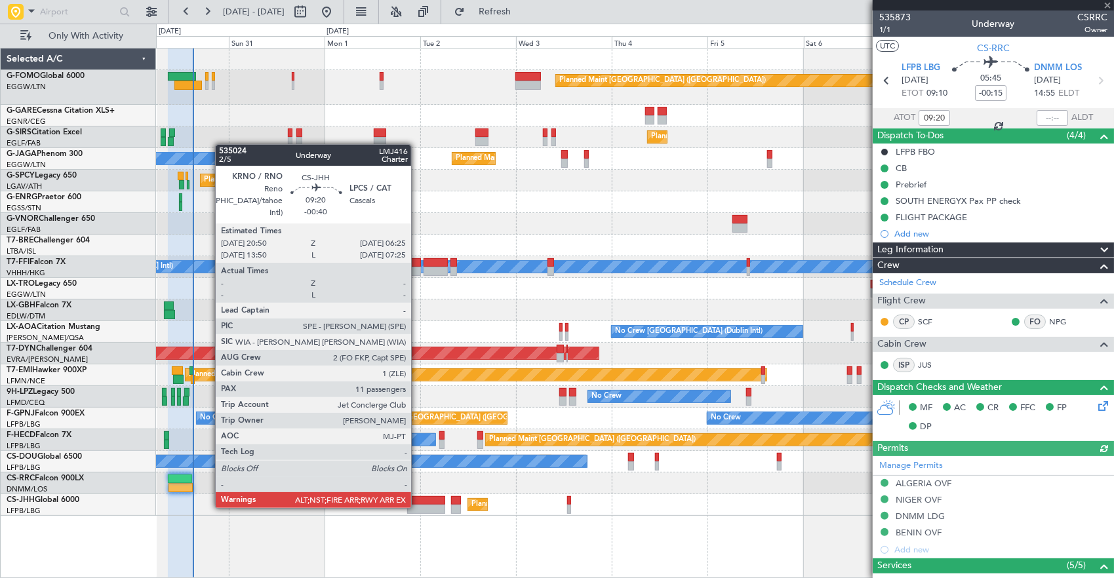
click at [418, 507] on div at bounding box center [426, 509] width 39 height 9
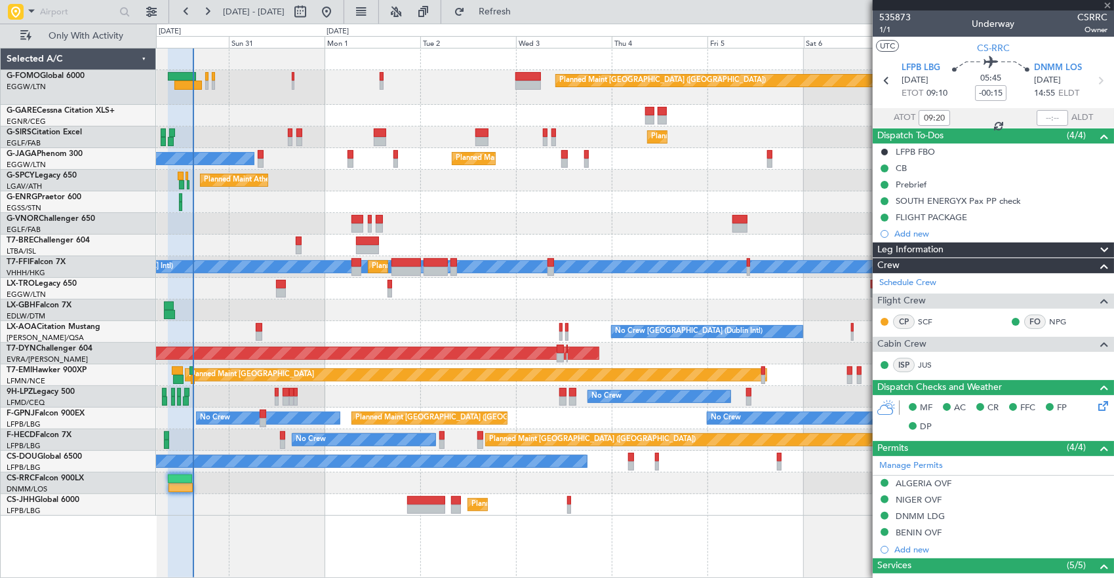
type input "-00:40"
type input "11"
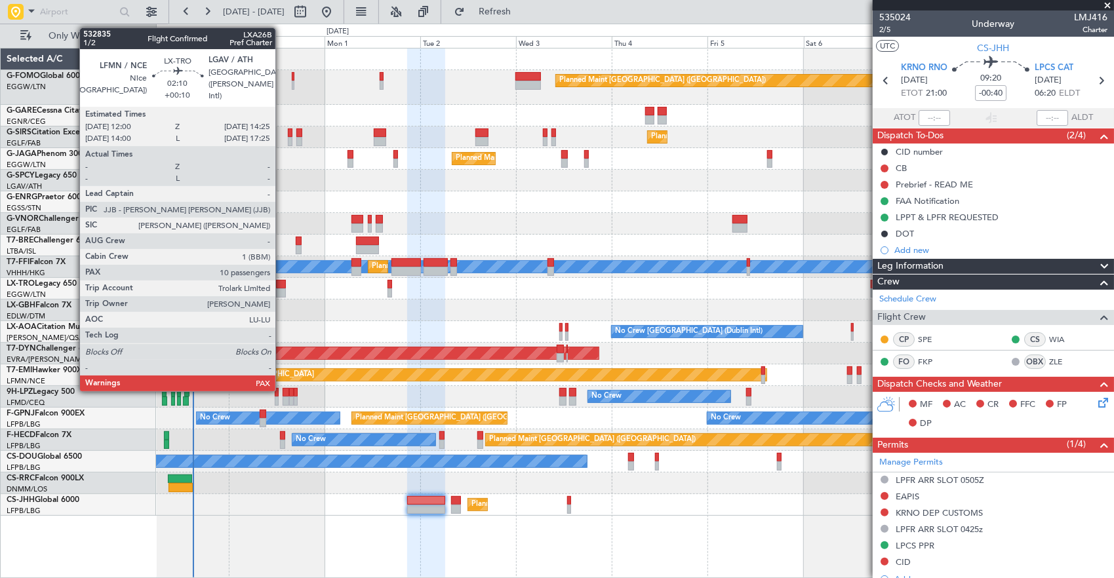
click at [282, 286] on div at bounding box center [281, 284] width 10 height 9
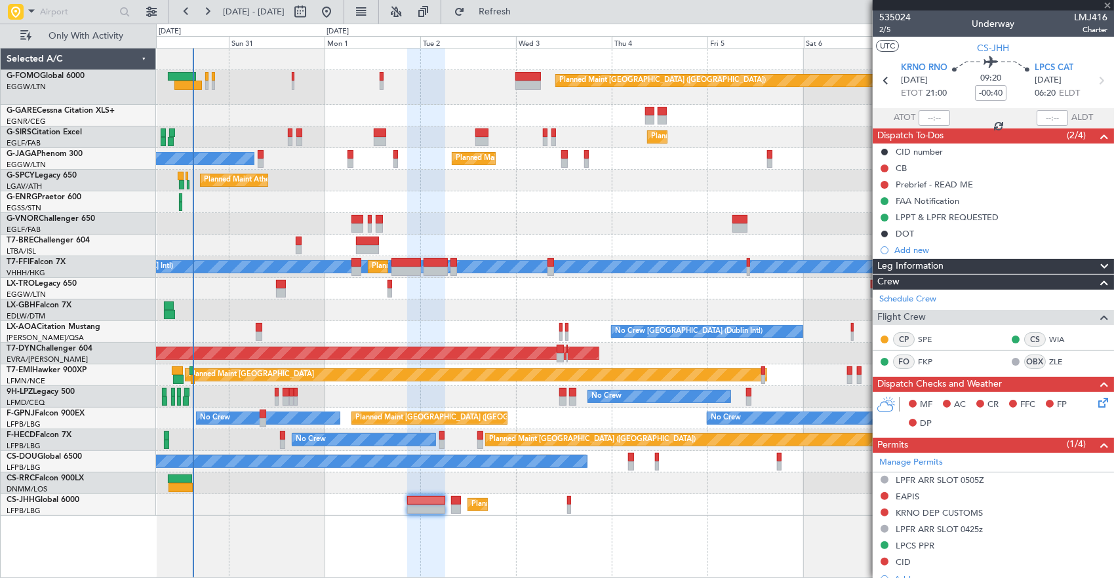
type input "+00:10"
type input "10"
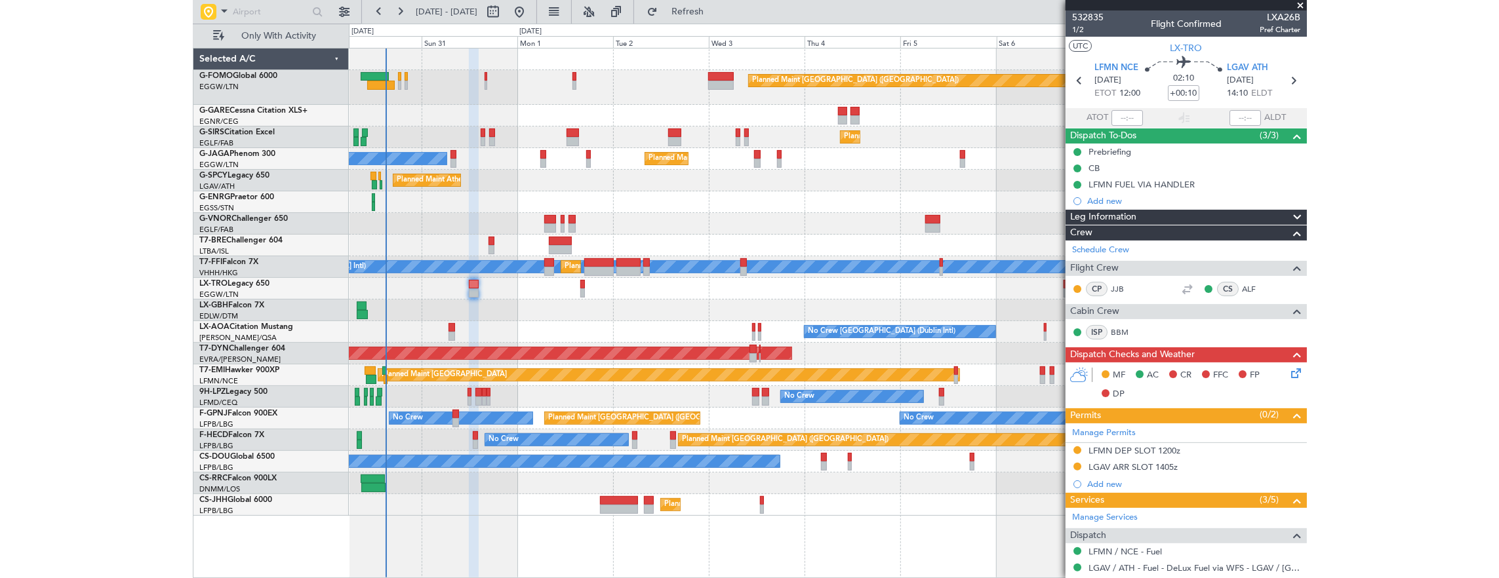
scroll to position [262, 0]
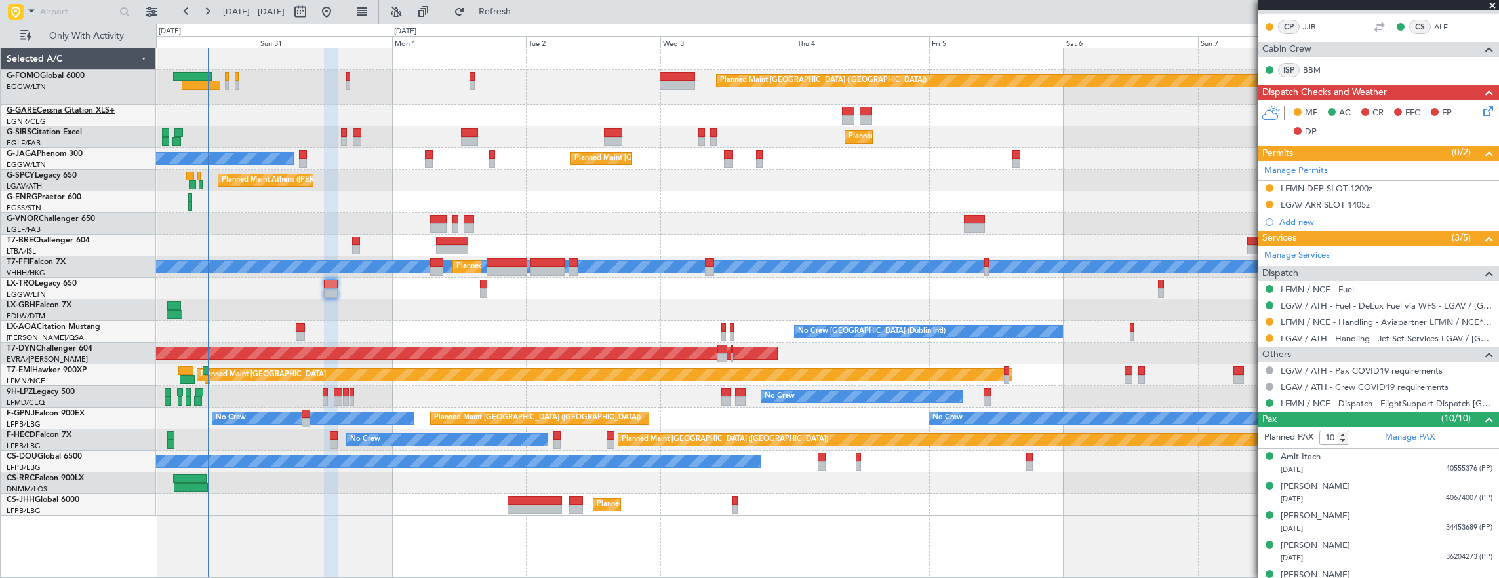
click at [94, 109] on link "G-GARE Cessna Citation XLS+" at bounding box center [61, 111] width 108 height 8
